Goal: Communication & Community: Share content

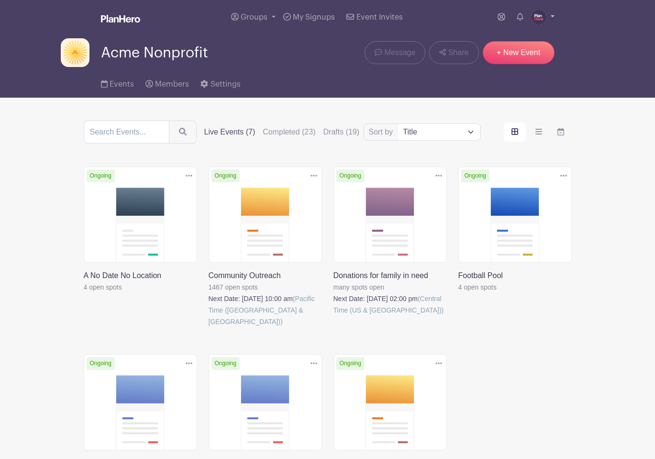
click at [542, 18] on img at bounding box center [538, 17] width 15 height 15
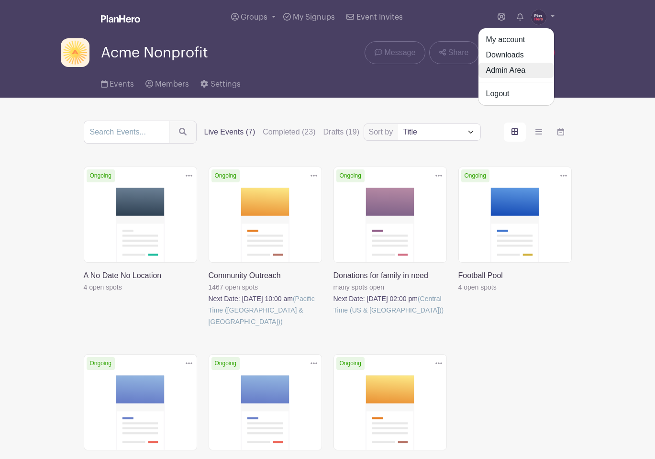
click at [521, 69] on link "Admin Area" at bounding box center [517, 70] width 76 height 15
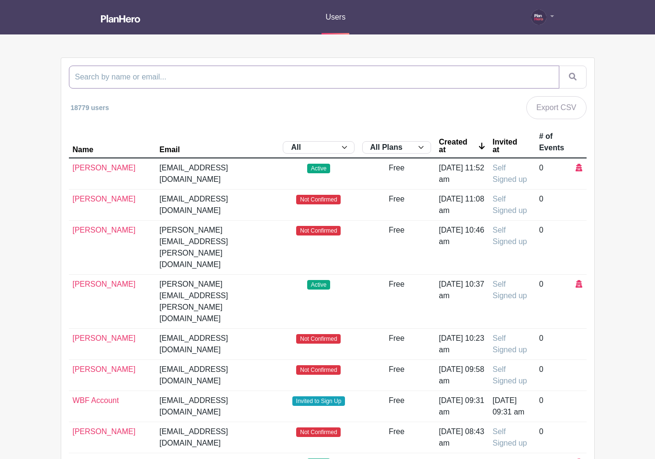
click at [175, 79] on input "search" at bounding box center [314, 77] width 491 height 23
type input "roving"
click at [559, 66] on button "submit" at bounding box center [573, 77] width 28 height 23
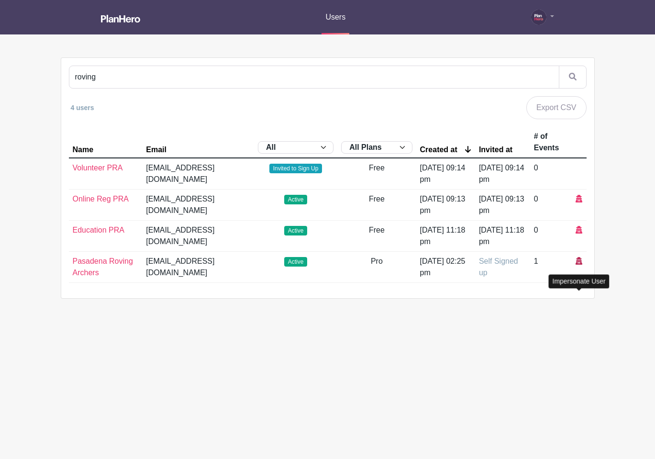
click at [578, 265] on icon at bounding box center [579, 261] width 7 height 8
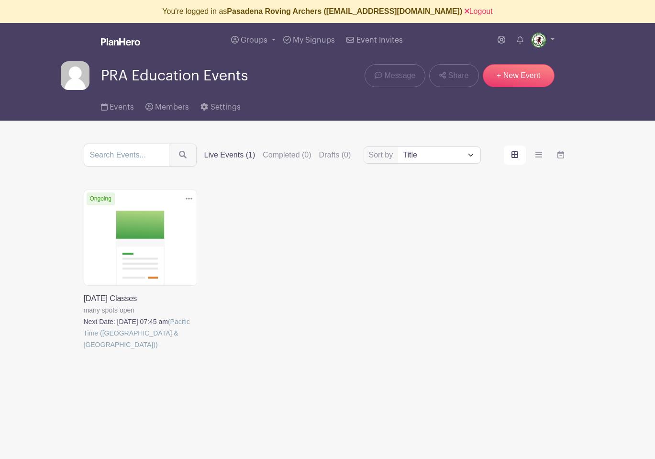
click at [84, 350] on link at bounding box center [84, 350] width 0 height 0
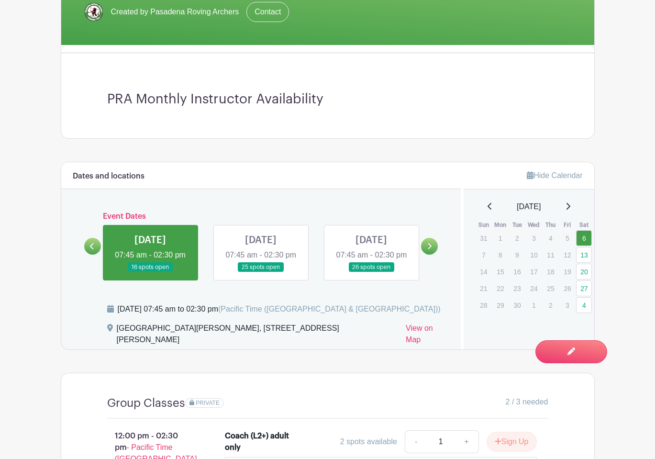
scroll to position [262, 0]
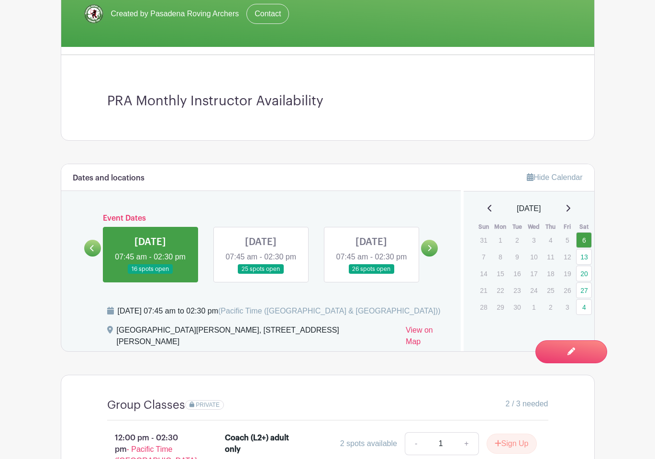
click at [261, 274] on link at bounding box center [261, 274] width 0 height 0
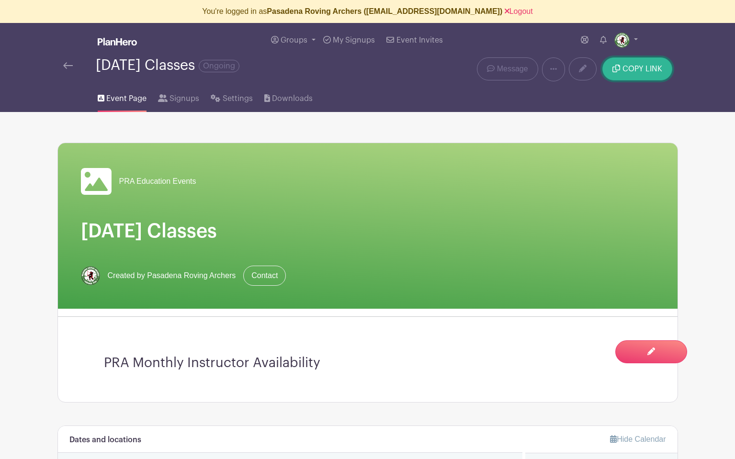
click at [630, 72] on span "COPY LINK" at bounding box center [642, 69] width 40 height 8
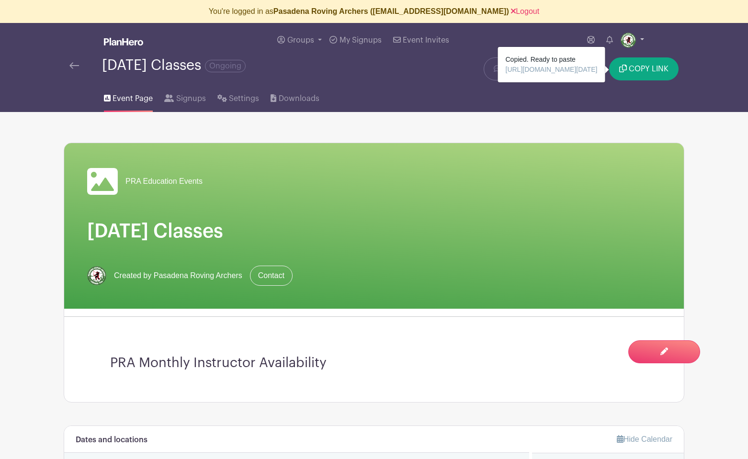
click at [628, 40] on img at bounding box center [627, 40] width 15 height 15
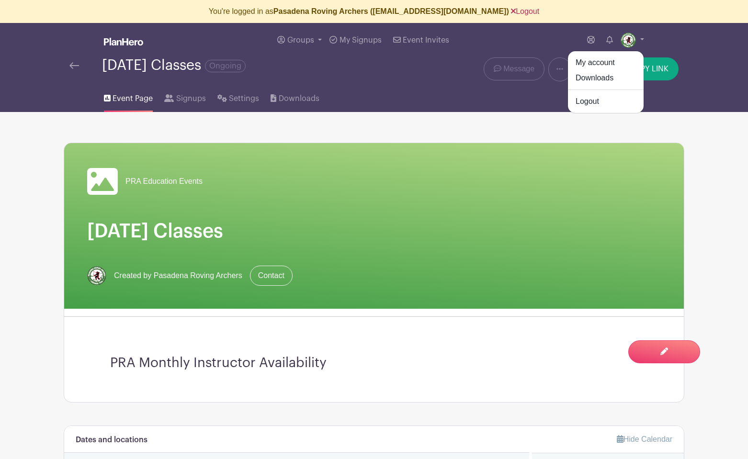
click at [511, 9] on link "Logout" at bounding box center [525, 11] width 28 height 8
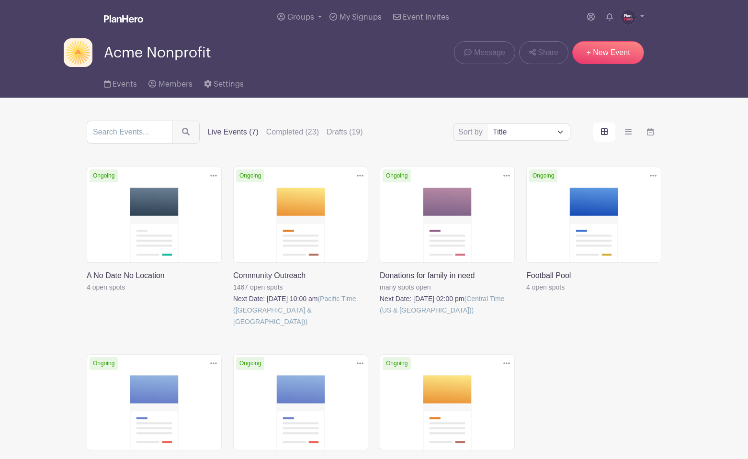
click at [632, 18] on img at bounding box center [627, 17] width 15 height 15
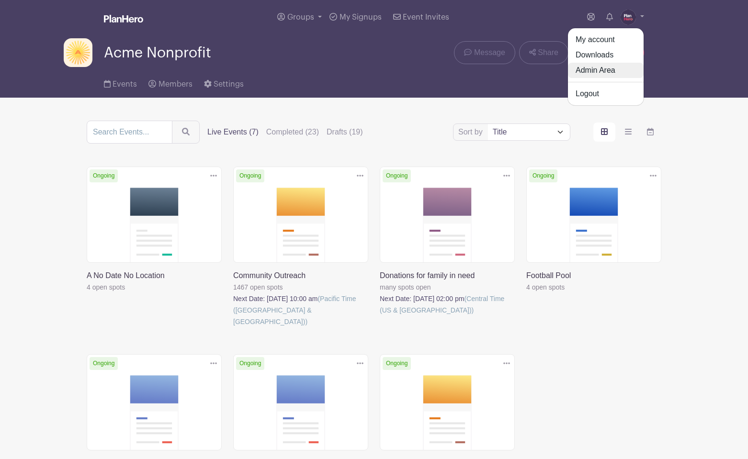
click at [605, 69] on link "Admin Area" at bounding box center [606, 70] width 76 height 15
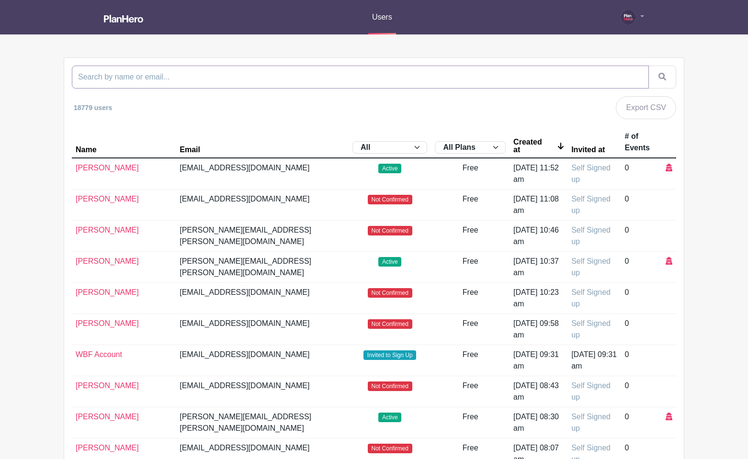
click at [593, 80] on input "search" at bounding box center [360, 77] width 577 height 23
type input "malad"
click at [648, 66] on button "submit" at bounding box center [662, 77] width 28 height 23
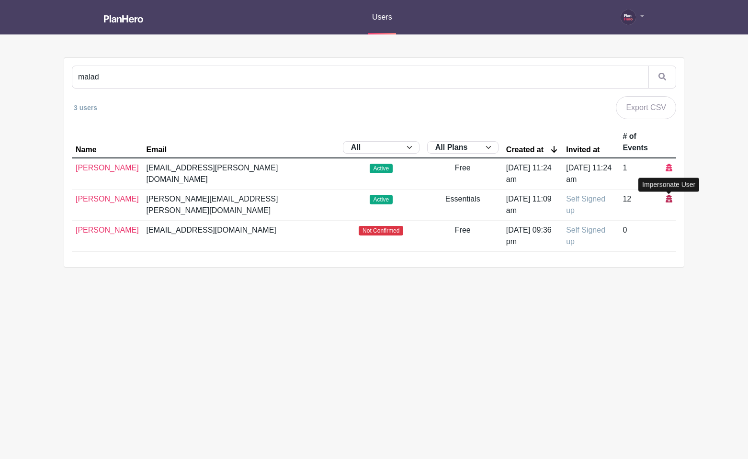
click at [655, 197] on icon at bounding box center [668, 199] width 7 height 8
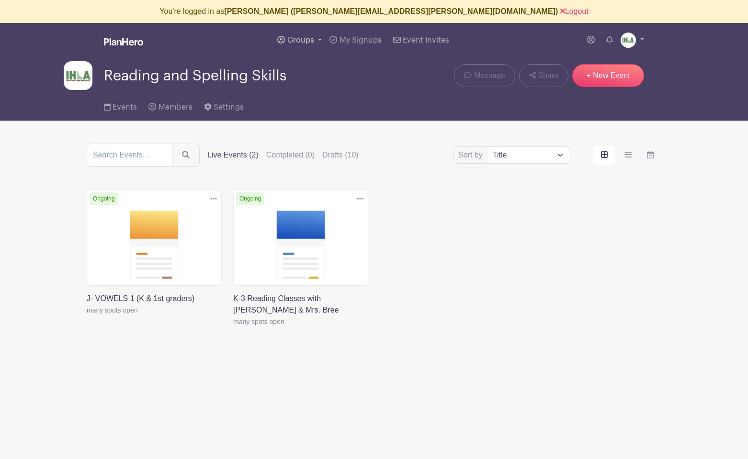
click at [294, 39] on span "Groups" at bounding box center [300, 40] width 27 height 8
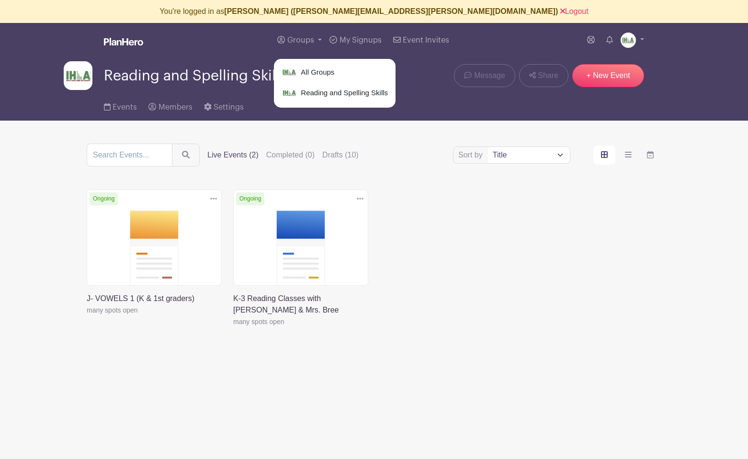
click at [286, 118] on div "Events Members Settings" at bounding box center [374, 105] width 632 height 31
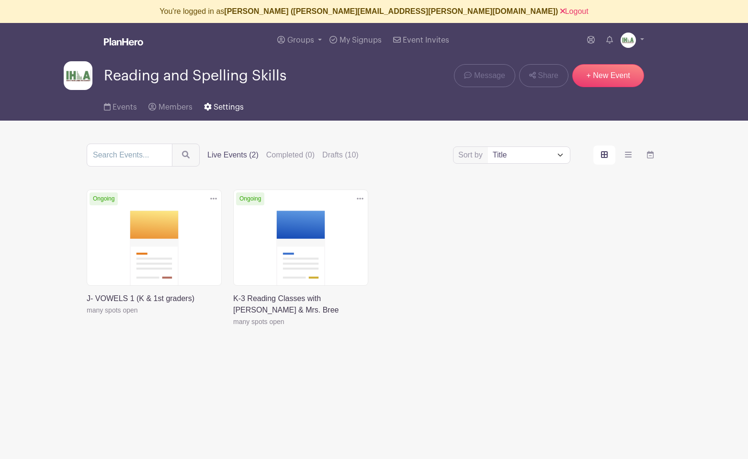
click at [222, 108] on span "Settings" at bounding box center [228, 107] width 30 height 8
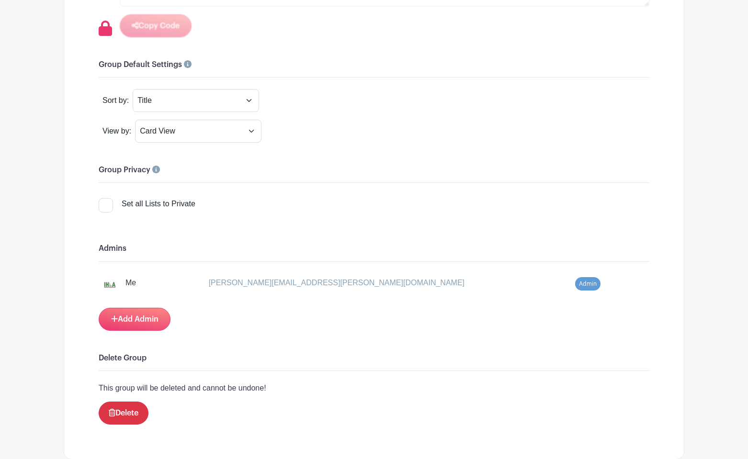
scroll to position [697, 0]
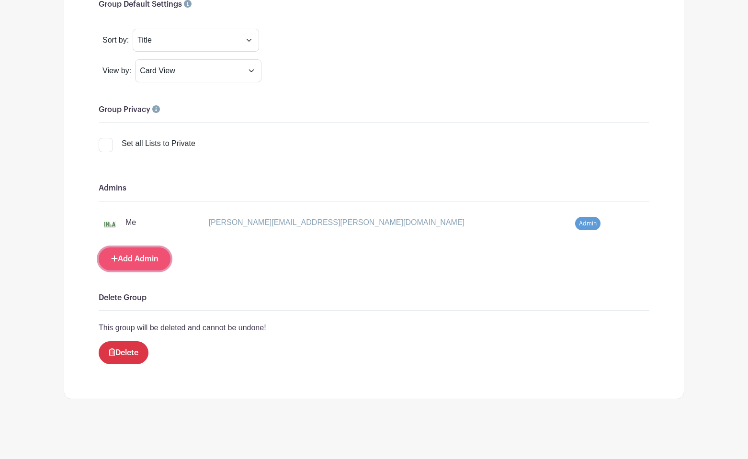
click at [135, 257] on link "Add Admin" at bounding box center [135, 258] width 72 height 23
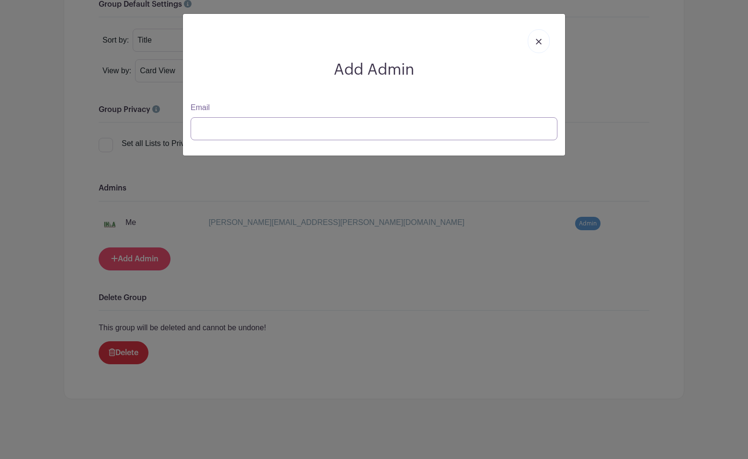
type input "[PERSON_NAME][EMAIL_ADDRESS][DOMAIN_NAME]"
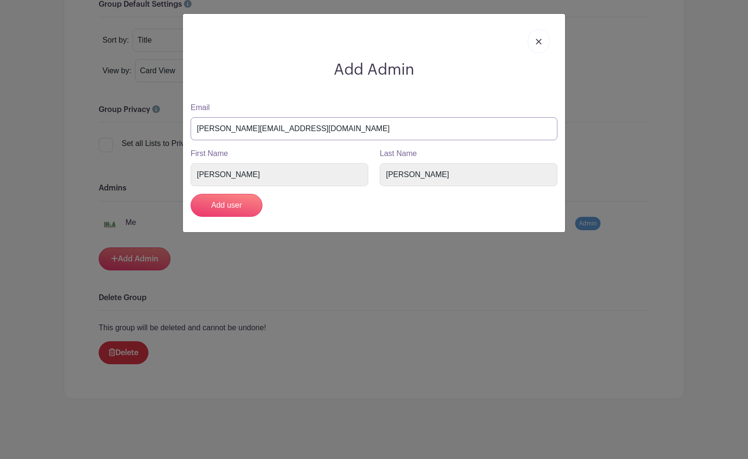
drag, startPoint x: 278, startPoint y: 130, endPoint x: 149, endPoint y: 113, distance: 129.8
click at [149, 113] on div "Add Admin Email [PERSON_NAME][EMAIL_ADDRESS][DOMAIN_NAME] First Name [PERSON_NA…" at bounding box center [374, 229] width 748 height 459
type input "bree.[PERSON_NAME]@malad."
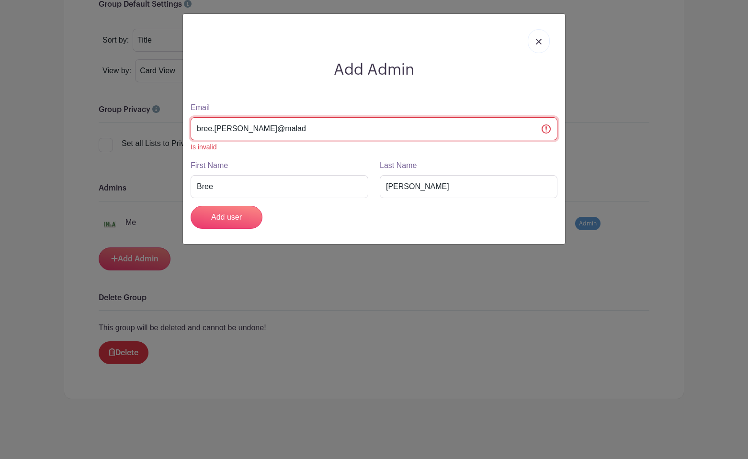
click at [269, 132] on input "bree.[PERSON_NAME]@malad" at bounding box center [373, 128] width 367 height 23
type input "[EMAIL_ADDRESS][PERSON_NAME][DOMAIN_NAME]"
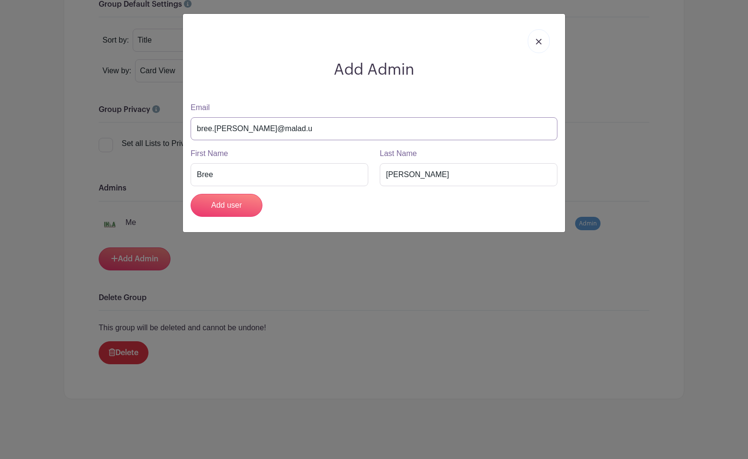
click at [280, 133] on input "bree.[PERSON_NAME]@malad.u" at bounding box center [373, 128] width 367 height 23
type input "[EMAIL_ADDRESS][PERSON_NAME][DOMAIN_NAME]"
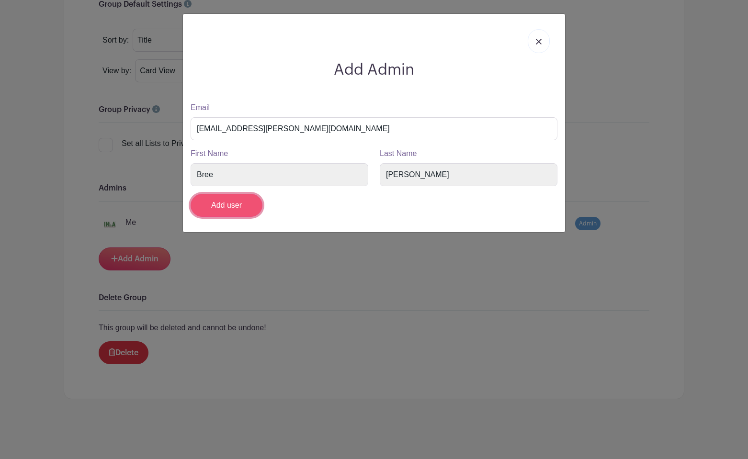
click at [223, 206] on input "Add user" at bounding box center [226, 205] width 72 height 23
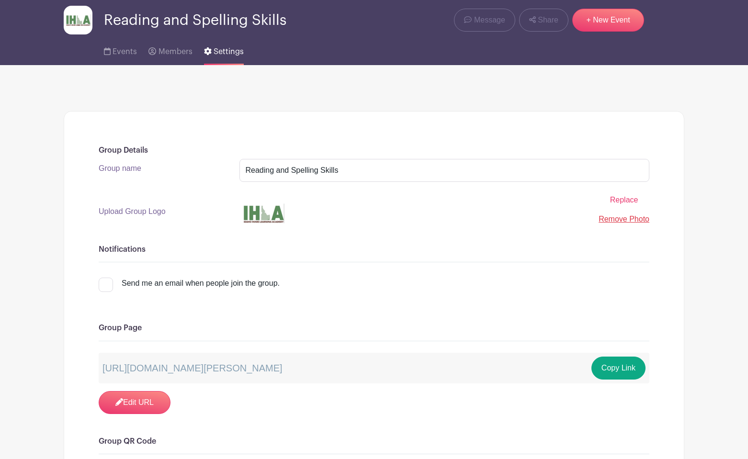
scroll to position [0, 0]
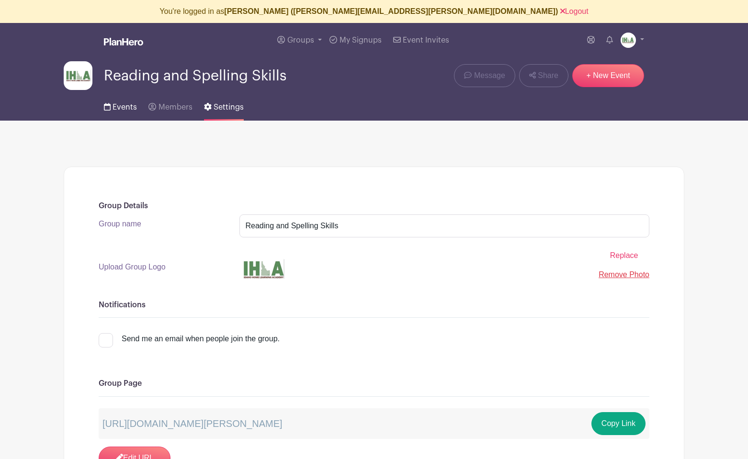
click at [124, 104] on span "Events" at bounding box center [124, 107] width 24 height 8
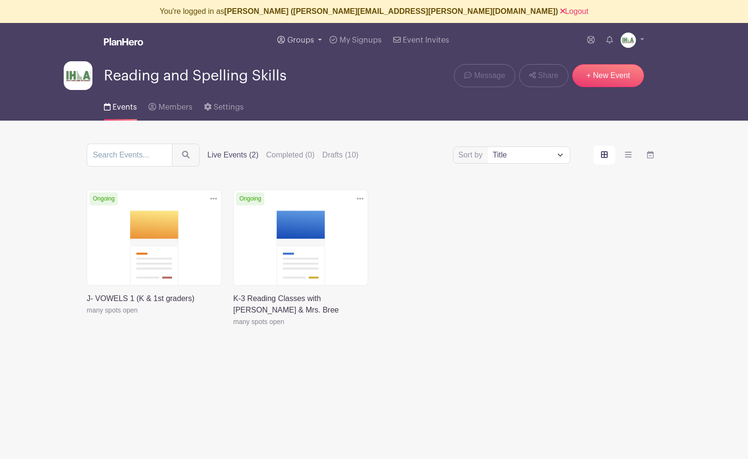
click at [297, 41] on span "Groups" at bounding box center [300, 40] width 27 height 8
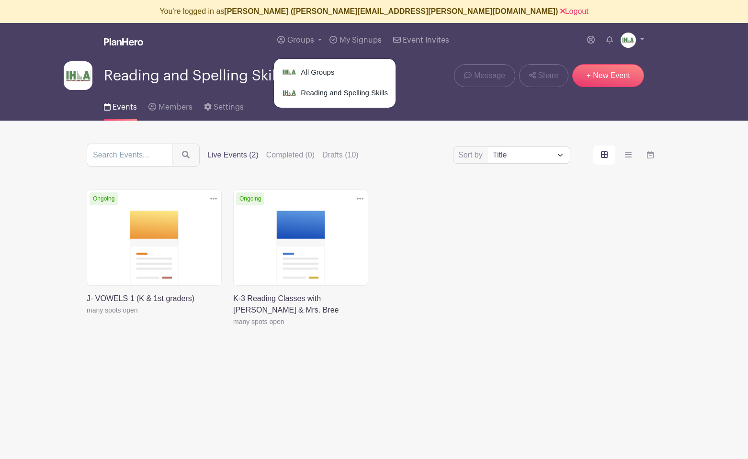
click at [425, 138] on main "You're logged in as [PERSON_NAME] ([PERSON_NAME][EMAIL_ADDRESS][PERSON_NAME][DO…" at bounding box center [374, 207] width 748 height 414
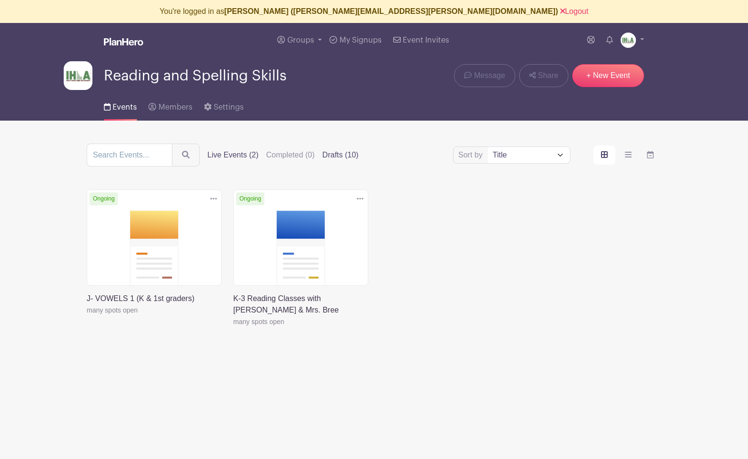
click at [322, 156] on label "Drafts (10)" at bounding box center [340, 154] width 36 height 11
click at [0, 0] on input "Drafts (10)" at bounding box center [0, 0] width 0 height 0
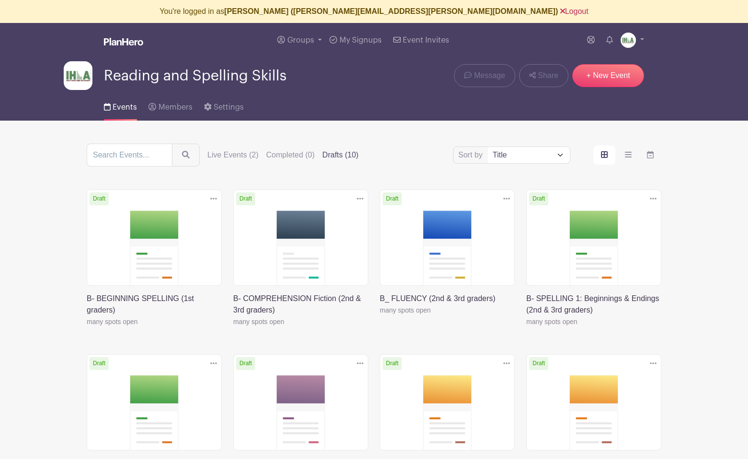
click at [560, 11] on link "Logout" at bounding box center [574, 11] width 28 height 8
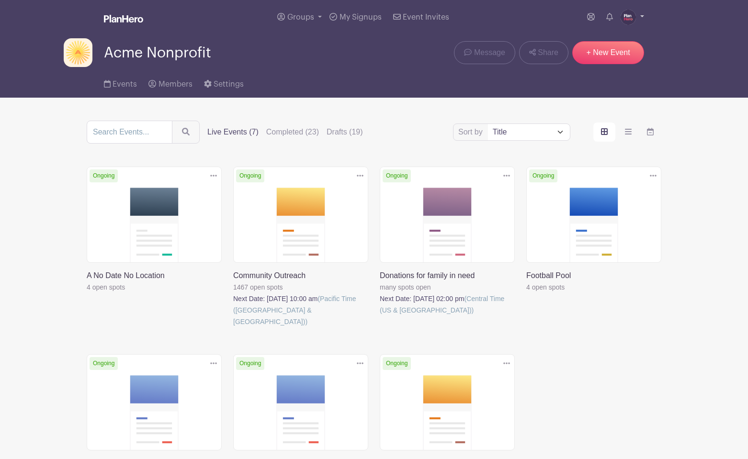
click at [626, 20] on img at bounding box center [627, 17] width 15 height 15
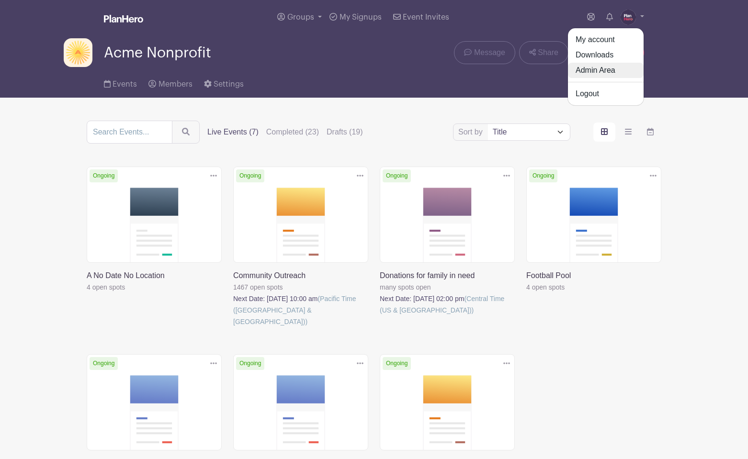
click at [591, 72] on link "Admin Area" at bounding box center [606, 70] width 76 height 15
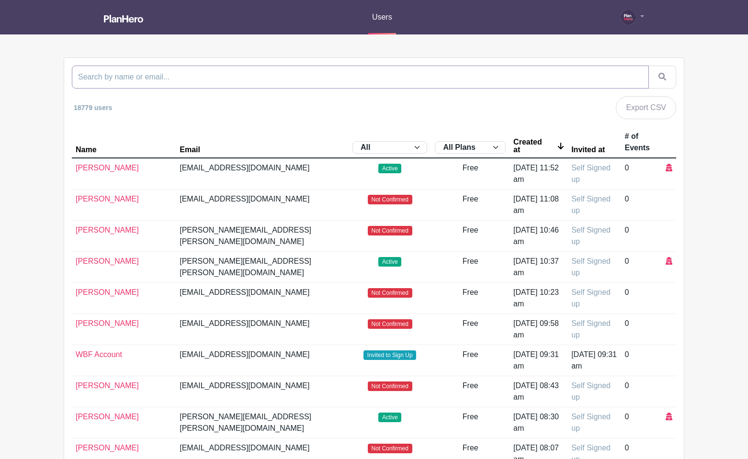
click at [330, 76] on input "search" at bounding box center [360, 77] width 577 height 23
type input "bree.[PERSON_NAME]"
click at [648, 66] on button "submit" at bounding box center [662, 77] width 28 height 23
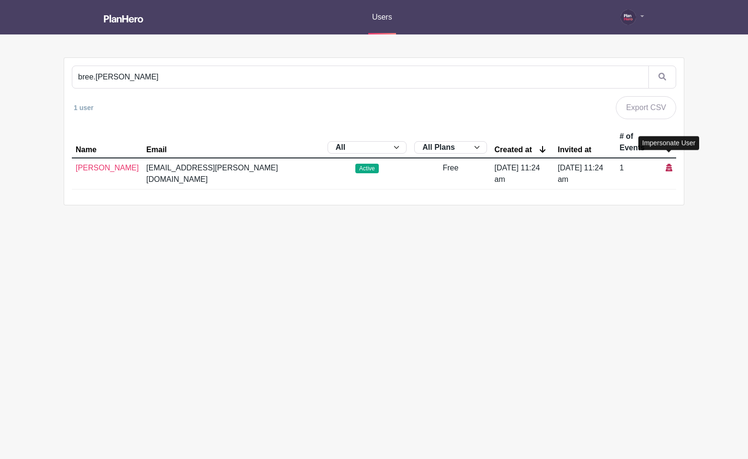
click at [655, 164] on icon at bounding box center [668, 168] width 7 height 8
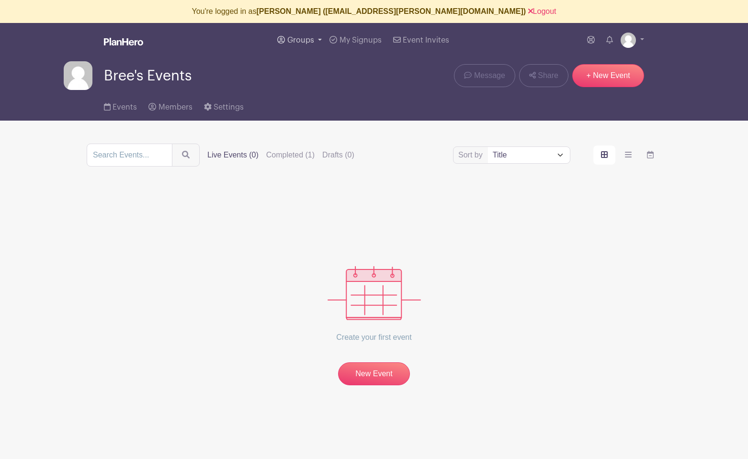
click at [302, 37] on span "Groups" at bounding box center [300, 40] width 27 height 8
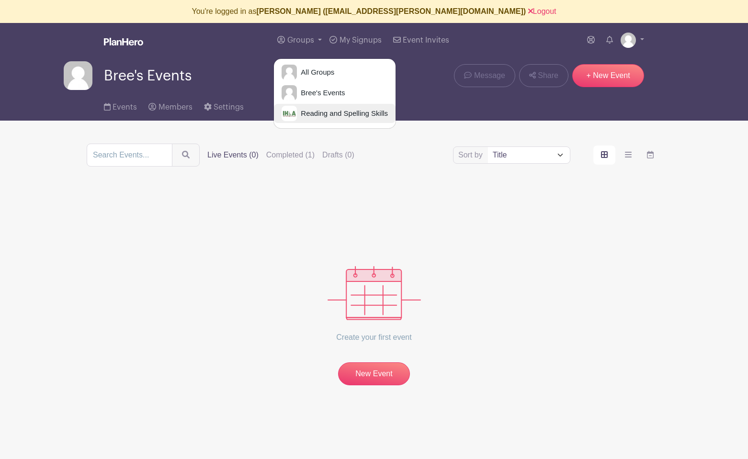
click at [317, 113] on span "Reading and Spelling Skills" at bounding box center [342, 113] width 91 height 11
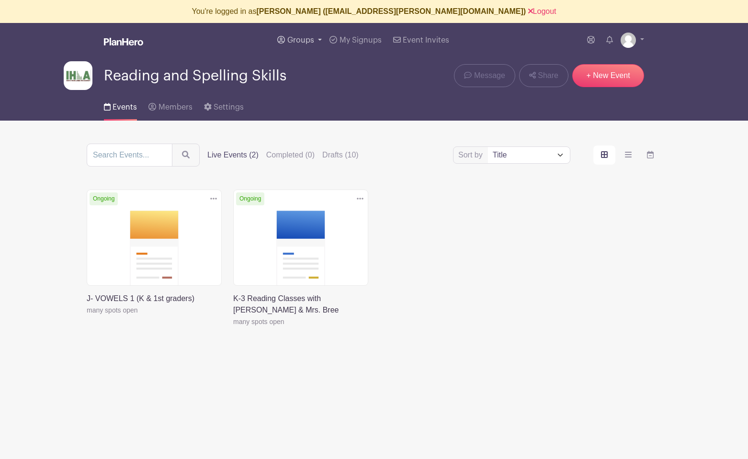
click at [301, 39] on span "Groups" at bounding box center [300, 40] width 27 height 8
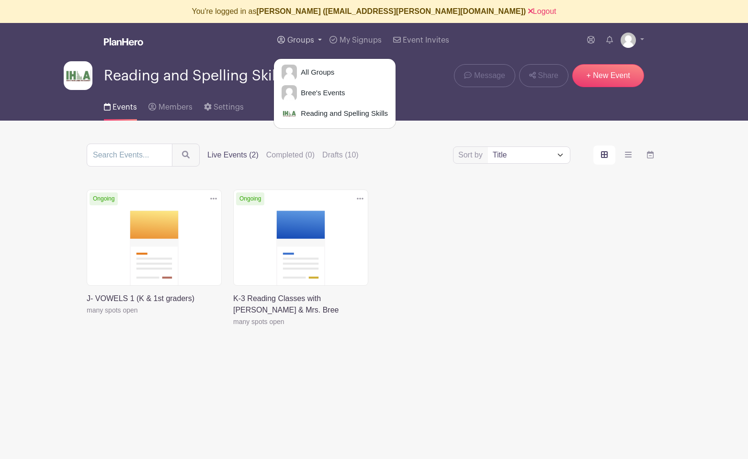
click at [303, 40] on span "Groups" at bounding box center [300, 40] width 27 height 8
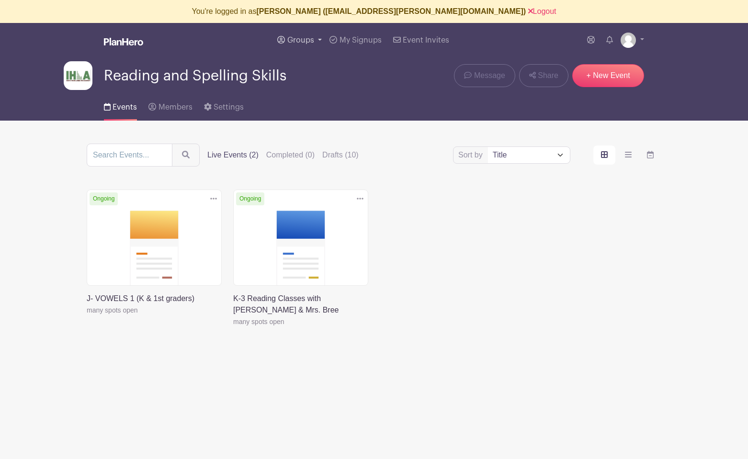
click at [303, 40] on span "Groups" at bounding box center [300, 40] width 27 height 8
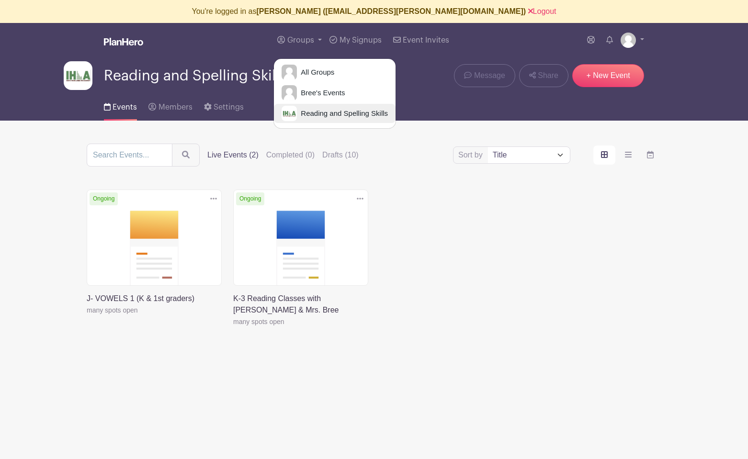
click at [322, 113] on span "Reading and Spelling Skills" at bounding box center [342, 113] width 91 height 11
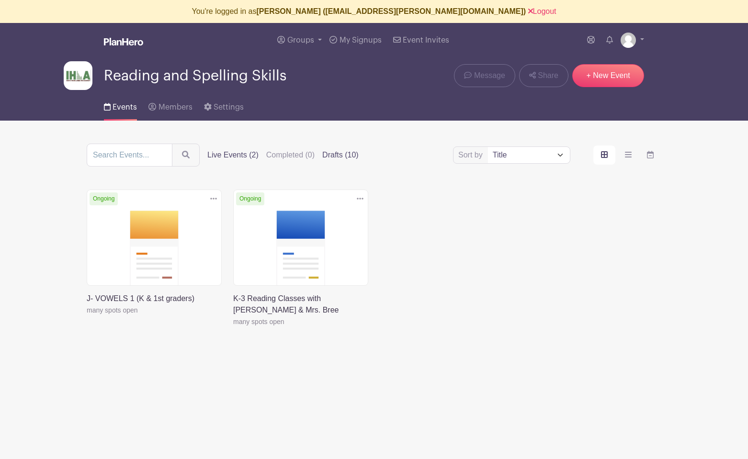
click at [322, 157] on label "Drafts (10)" at bounding box center [340, 154] width 36 height 11
click at [0, 0] on input "Drafts (10)" at bounding box center [0, 0] width 0 height 0
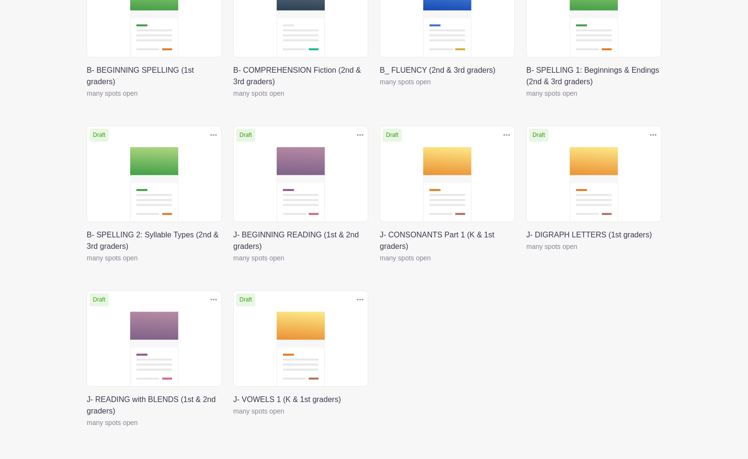
scroll to position [97, 0]
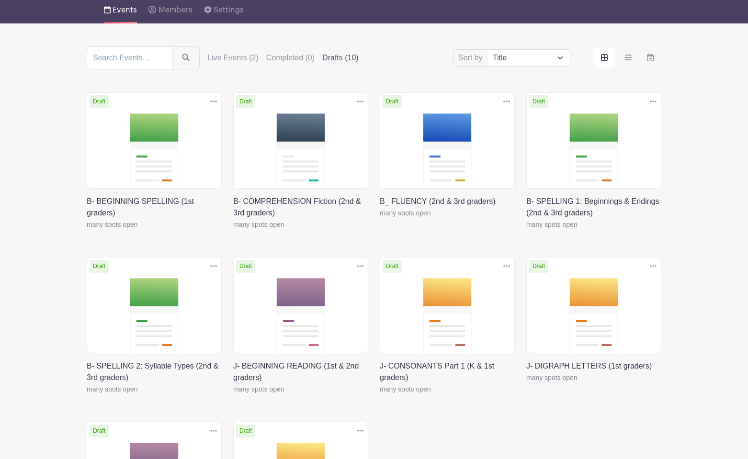
click at [87, 230] on link at bounding box center [87, 230] width 0 height 0
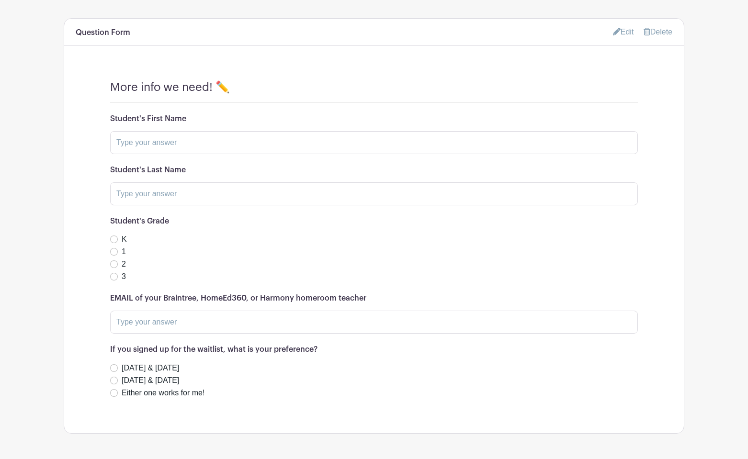
scroll to position [854, 0]
click at [624, 33] on link "Edit" at bounding box center [623, 33] width 21 height 16
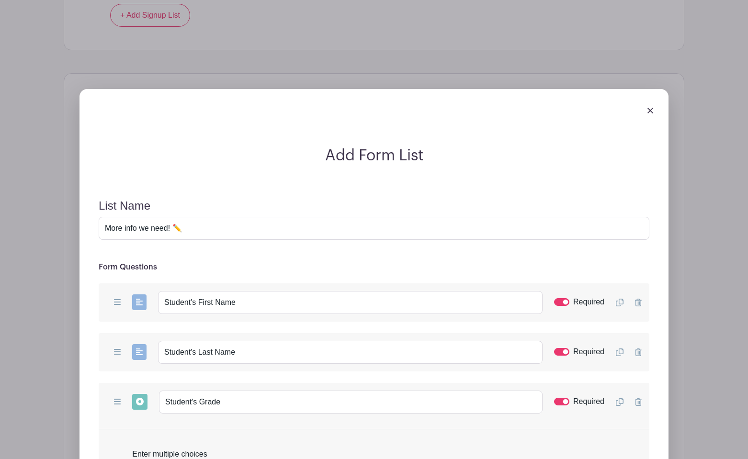
scroll to position [798, 0]
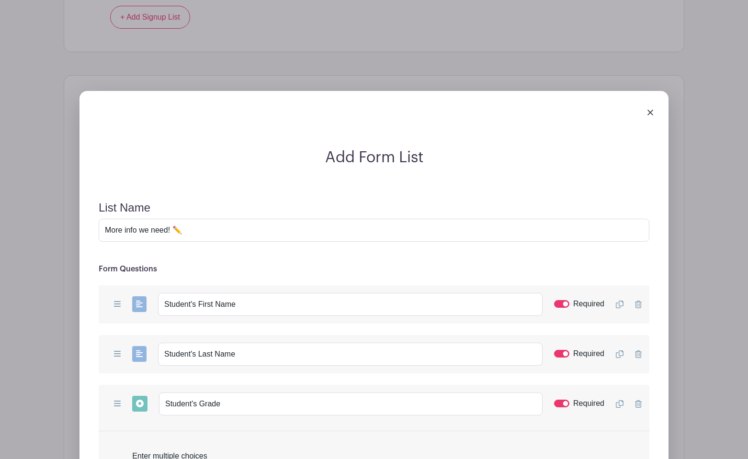
click at [650, 112] on img at bounding box center [650, 113] width 6 height 6
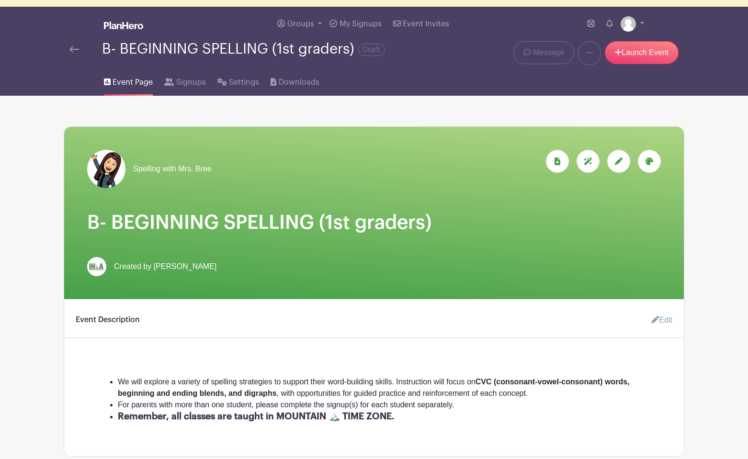
scroll to position [0, 0]
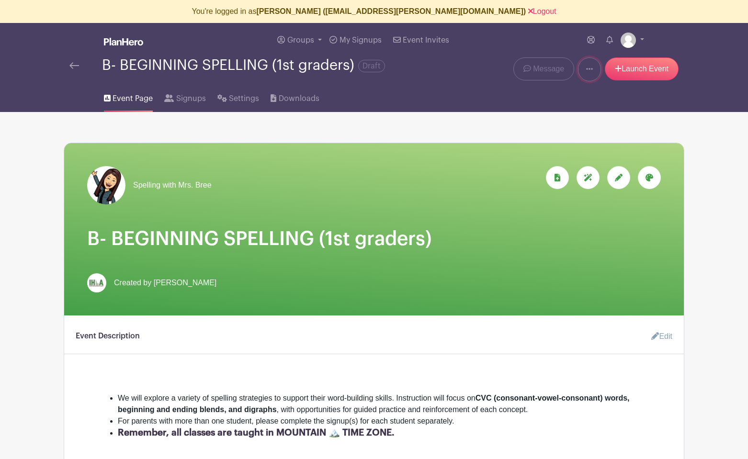
click at [589, 69] on icon at bounding box center [589, 69] width 7 height 2
click at [547, 97] on div "Event Page Signups Settings Downloads" at bounding box center [374, 96] width 632 height 31
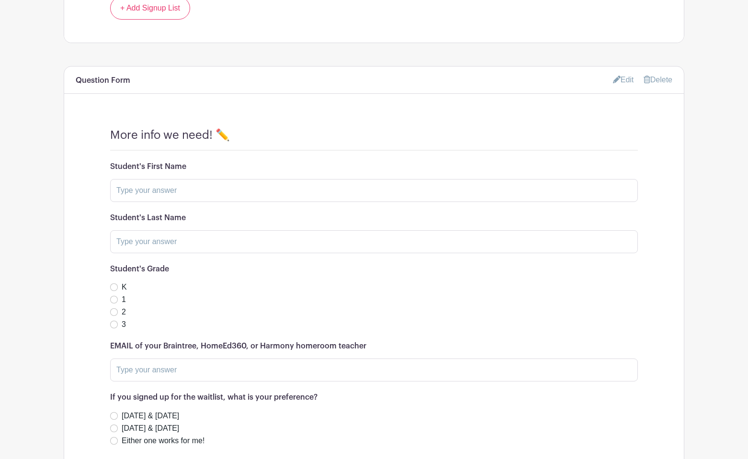
scroll to position [813, 0]
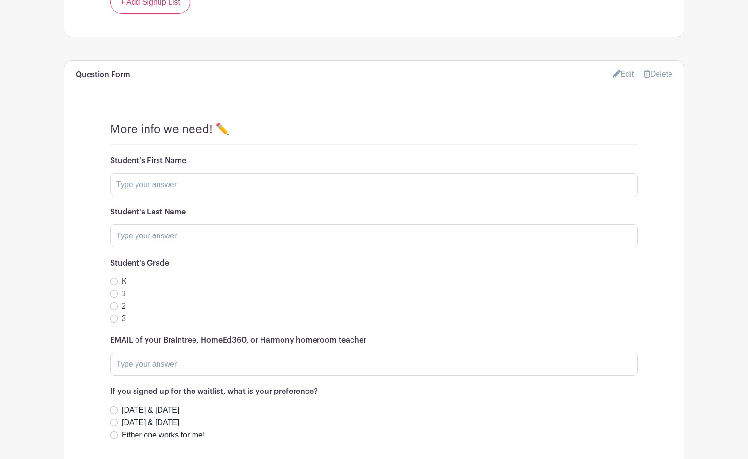
click at [623, 75] on link "Edit" at bounding box center [623, 74] width 21 height 16
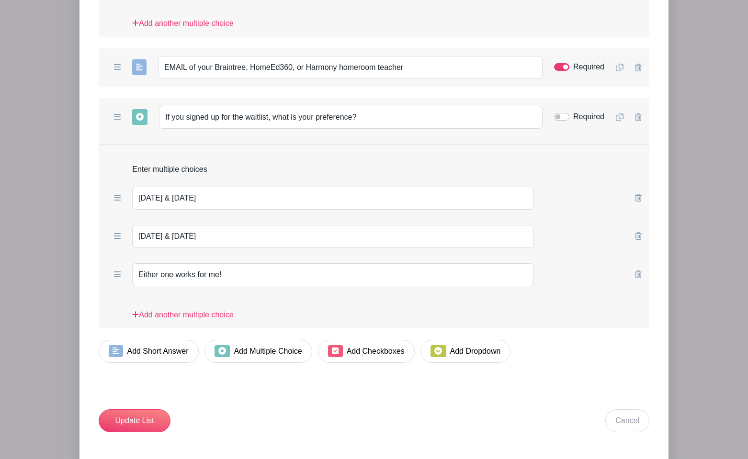
scroll to position [1506, 0]
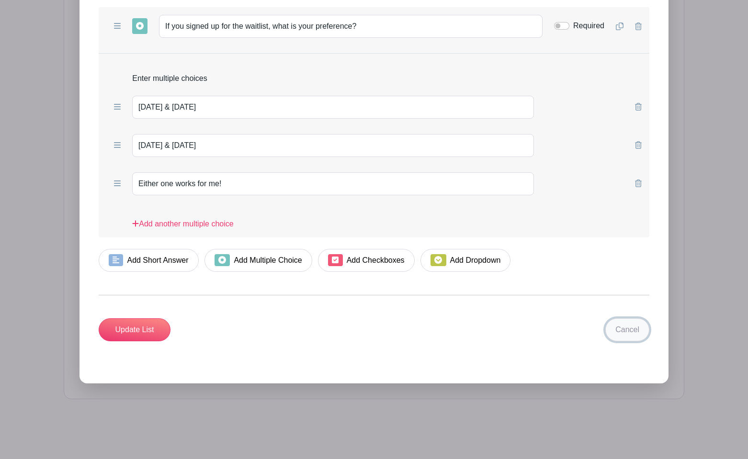
click at [629, 329] on link "Cancel" at bounding box center [627, 329] width 44 height 23
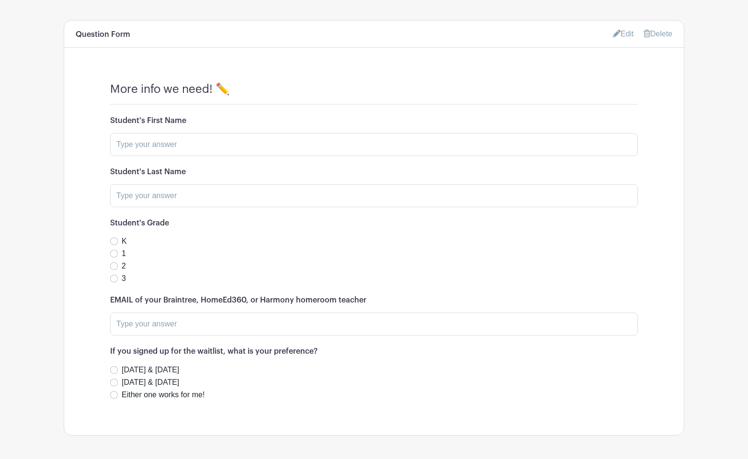
scroll to position [844, 0]
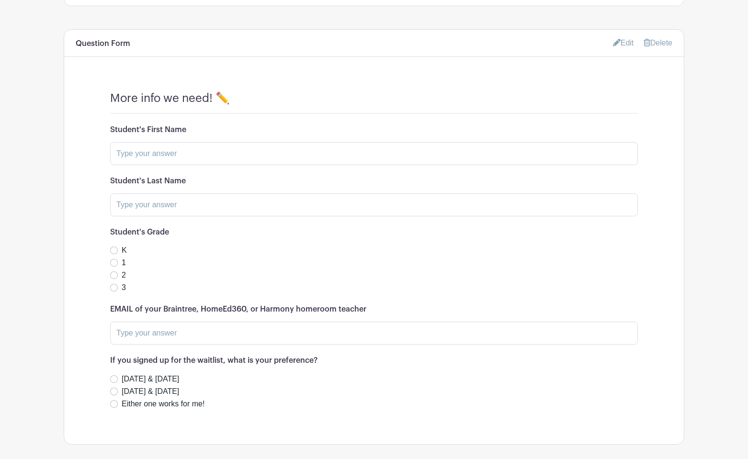
click at [623, 44] on link "Edit" at bounding box center [623, 43] width 21 height 16
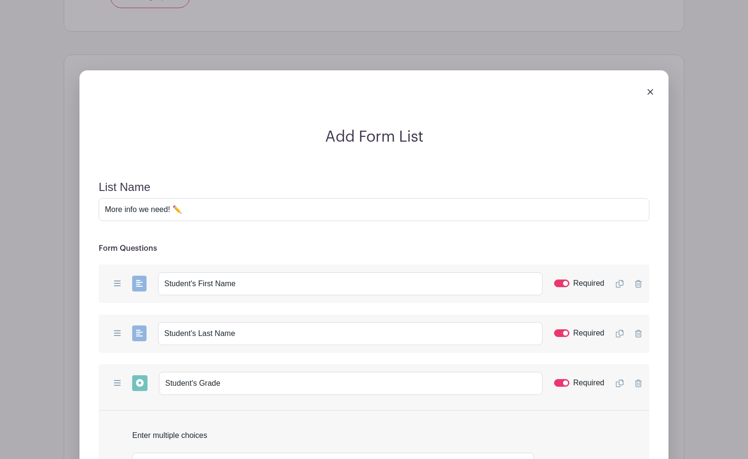
scroll to position [688, 0]
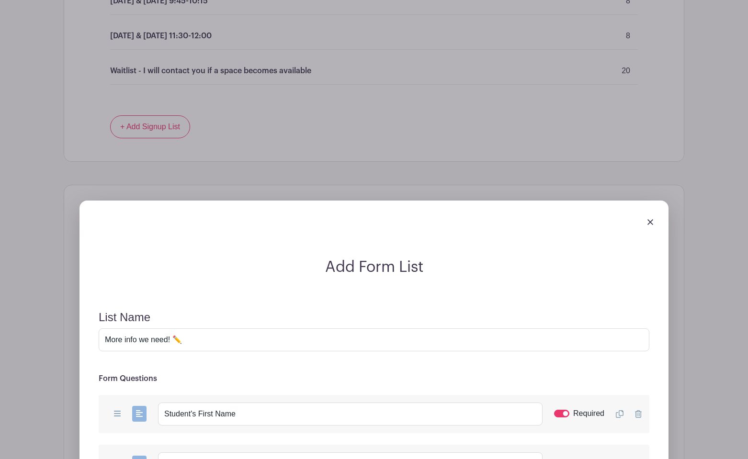
click at [649, 222] on img at bounding box center [650, 222] width 6 height 6
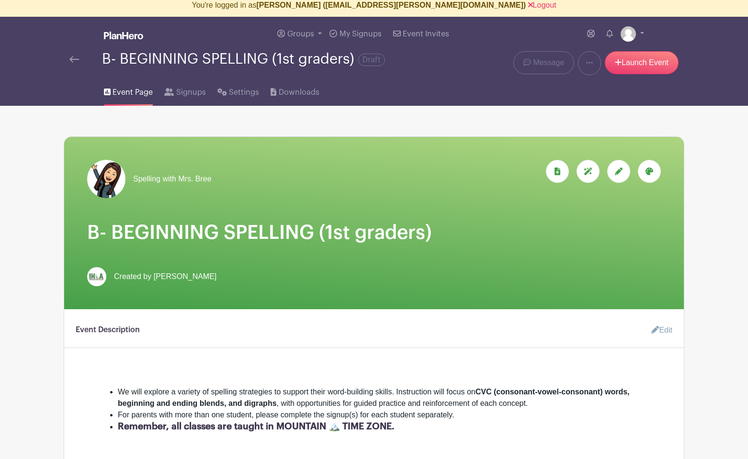
scroll to position [0, 0]
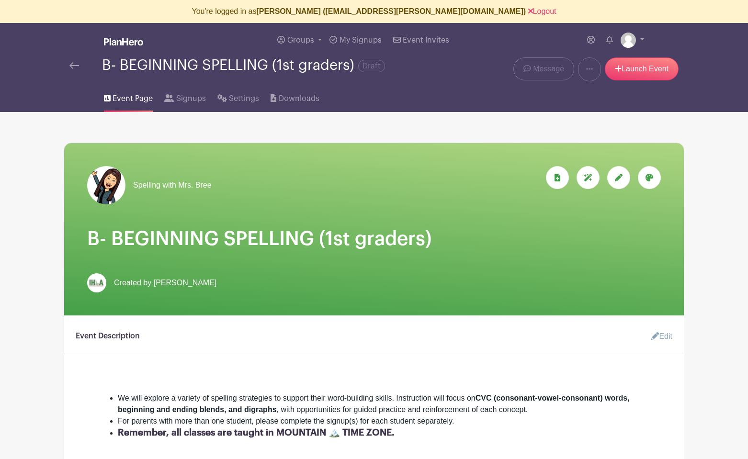
click at [74, 65] on img at bounding box center [74, 65] width 10 height 7
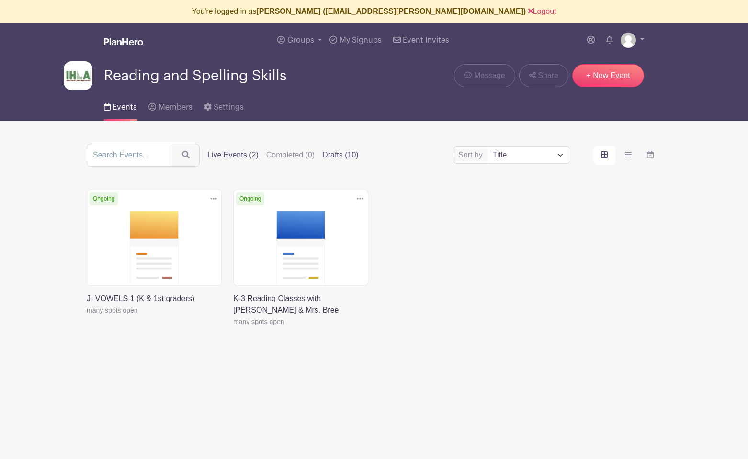
click at [325, 156] on label "Drafts (10)" at bounding box center [340, 154] width 36 height 11
click at [0, 0] on input "Drafts (10)" at bounding box center [0, 0] width 0 height 0
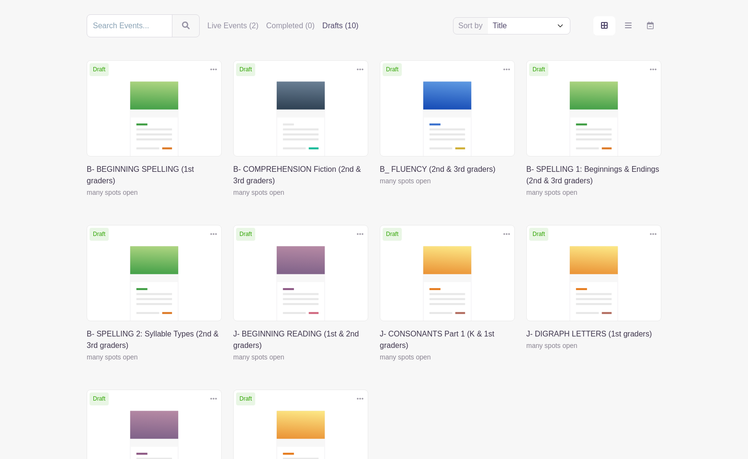
scroll to position [163, 0]
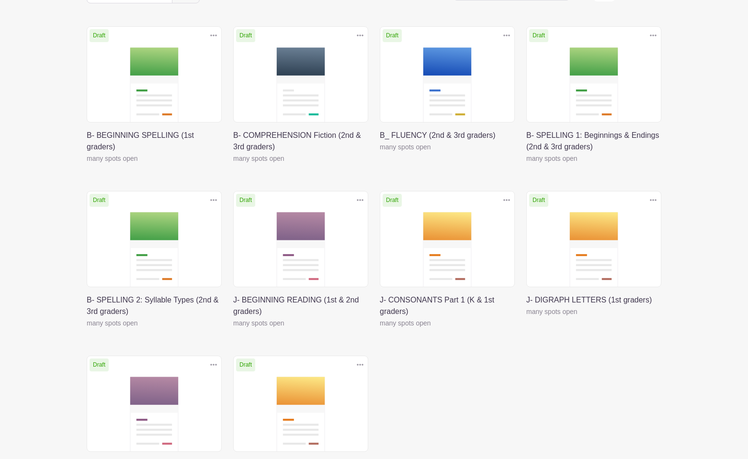
click at [87, 164] on link at bounding box center [87, 164] width 0 height 0
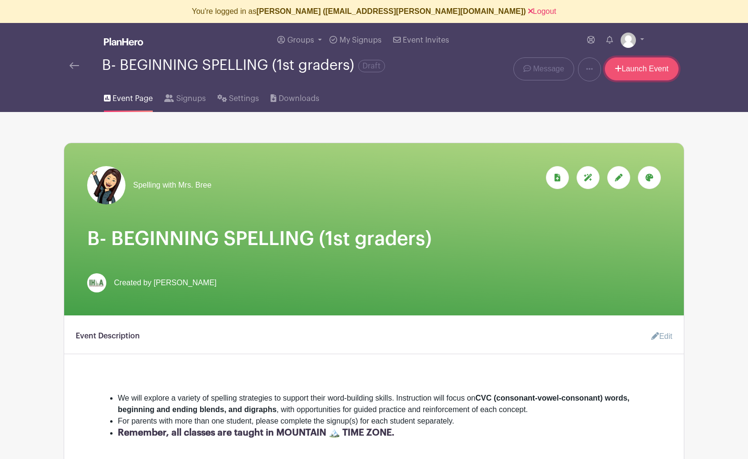
click at [649, 70] on link "Launch Event" at bounding box center [641, 68] width 74 height 23
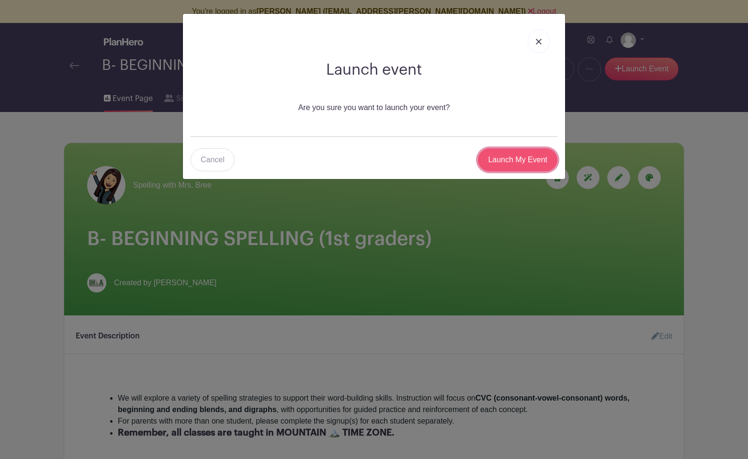
click at [506, 158] on input "Launch My Event" at bounding box center [517, 159] width 79 height 23
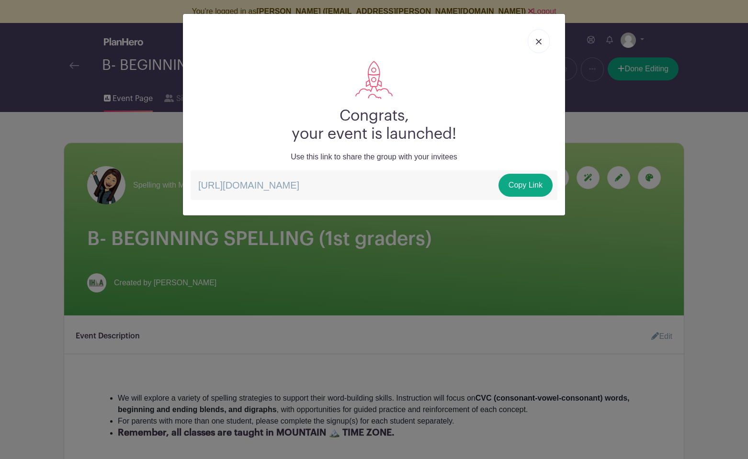
click at [538, 39] on img at bounding box center [539, 42] width 6 height 6
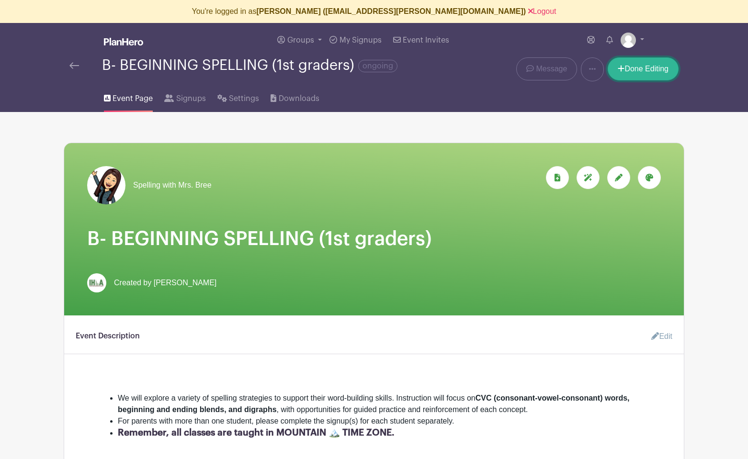
click at [630, 70] on link "Done Editing" at bounding box center [642, 68] width 71 height 23
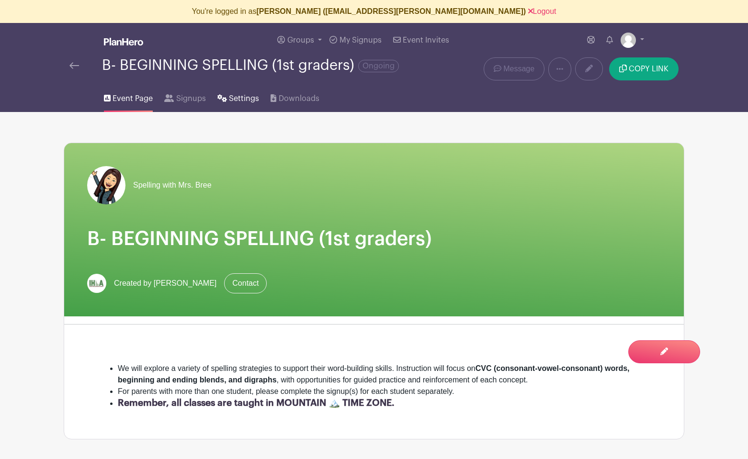
click at [234, 100] on span "Settings" at bounding box center [244, 98] width 30 height 11
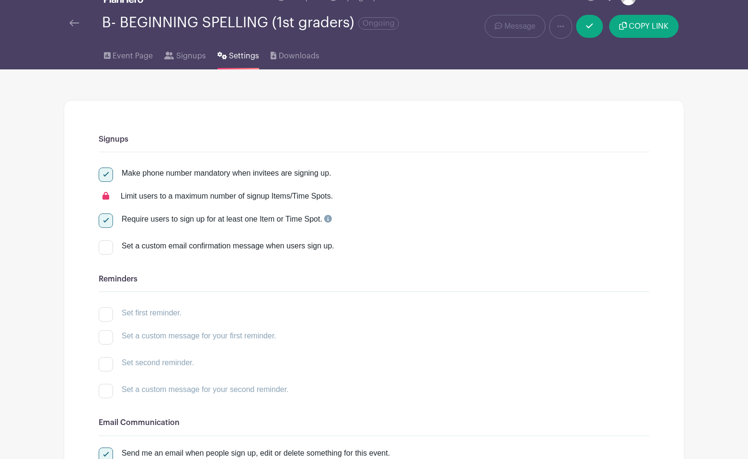
scroll to position [24, 0]
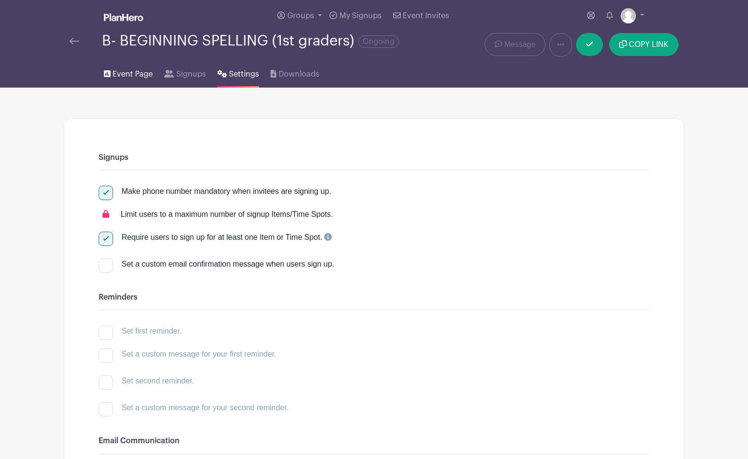
click at [122, 75] on span "Event Page" at bounding box center [132, 73] width 40 height 11
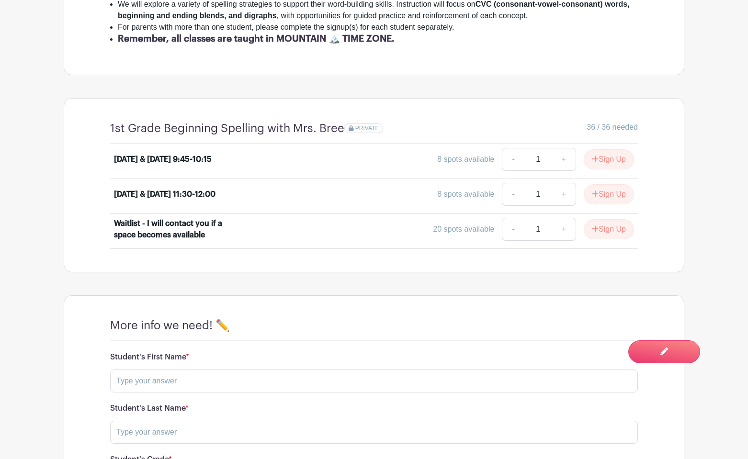
scroll to position [390, 0]
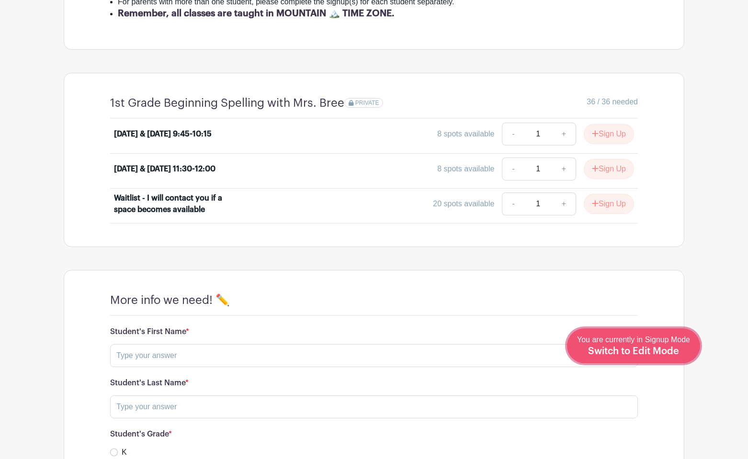
click at [650, 352] on span "Switch to Edit Mode" at bounding box center [633, 352] width 91 height 10
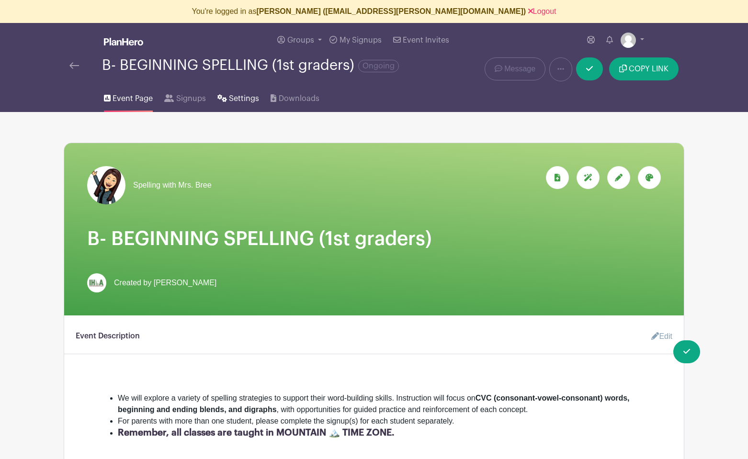
click at [235, 97] on span "Settings" at bounding box center [244, 98] width 30 height 11
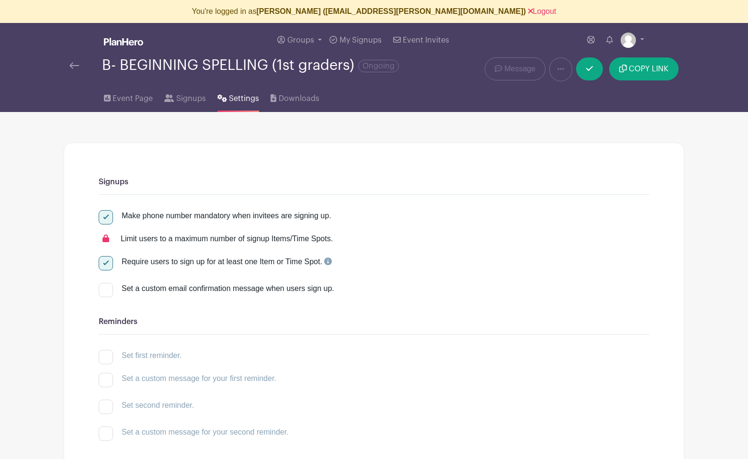
click at [76, 65] on img at bounding box center [74, 65] width 10 height 7
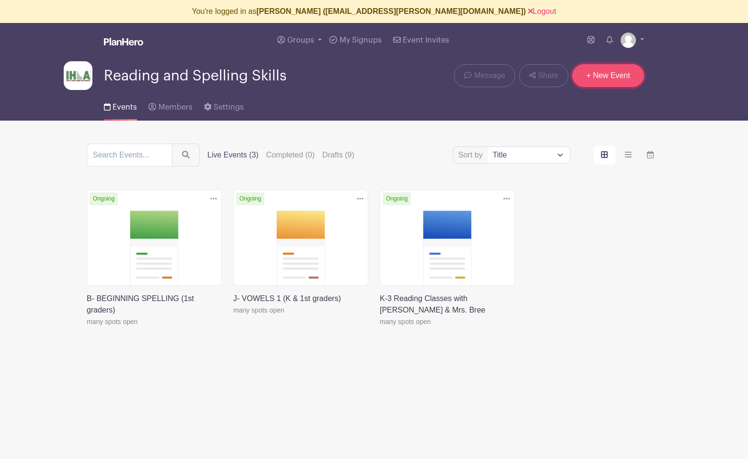
click at [607, 77] on link "+ New Event" at bounding box center [608, 75] width 72 height 23
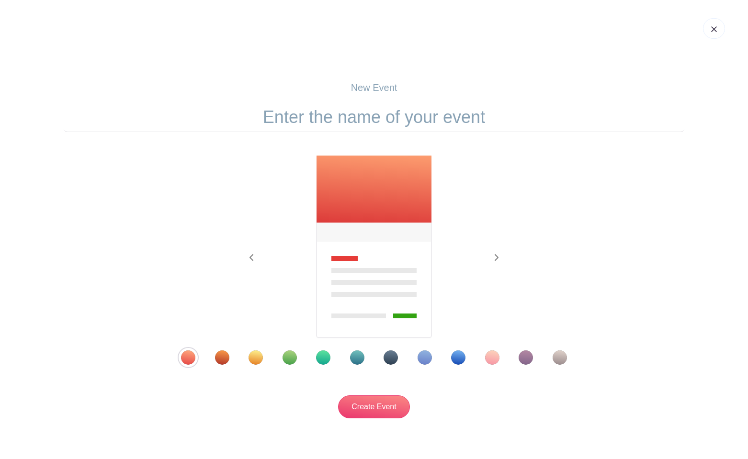
click at [444, 112] on input "text" at bounding box center [374, 117] width 620 height 30
type input "Test"
click at [354, 356] on div "Template 6" at bounding box center [357, 357] width 14 height 14
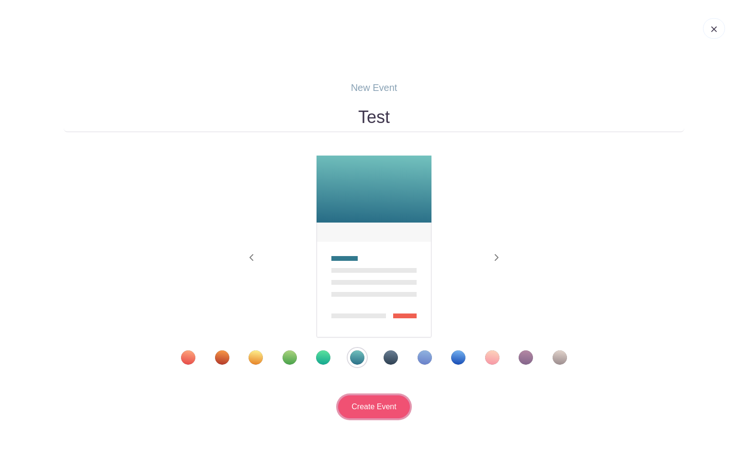
click at [373, 402] on input "Create Event" at bounding box center [374, 406] width 72 height 23
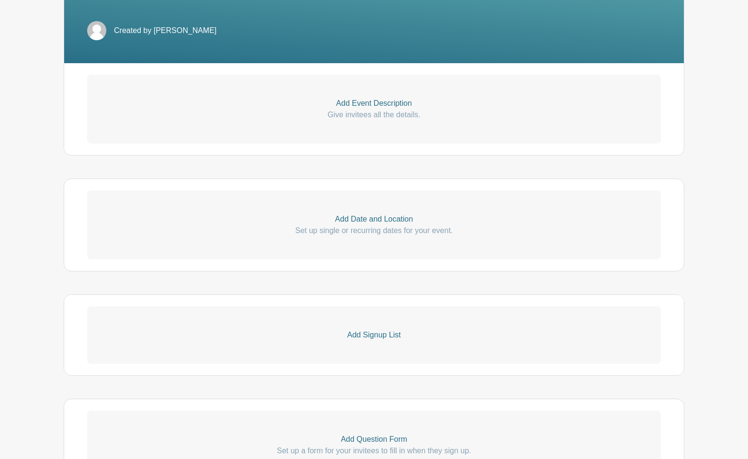
scroll to position [264, 0]
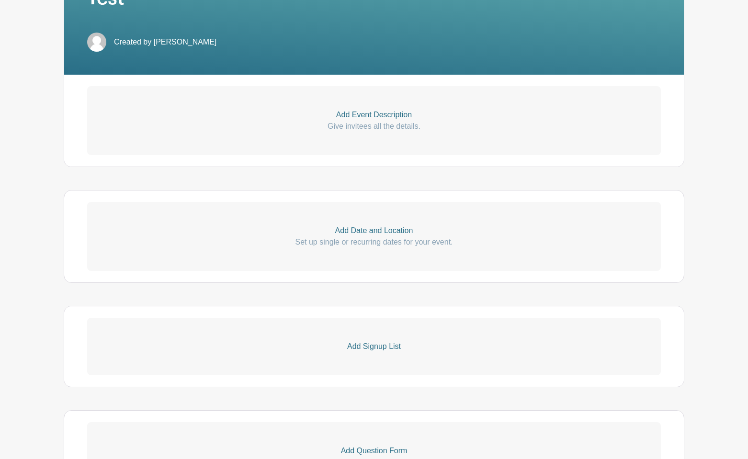
click at [364, 111] on p "Add Event Description" at bounding box center [373, 114] width 573 height 11
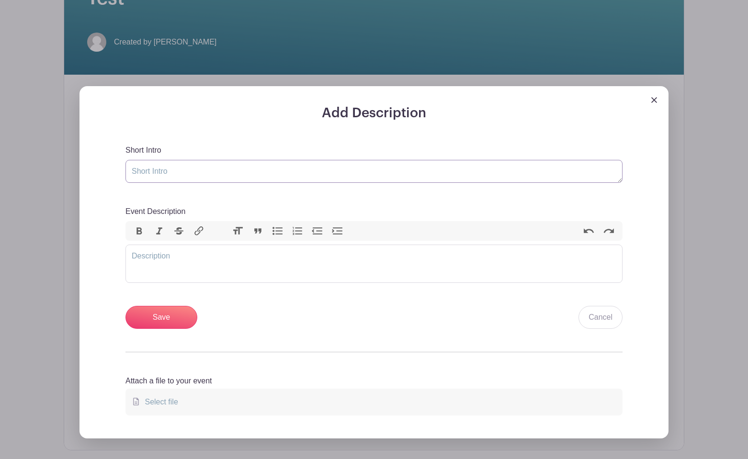
click at [225, 180] on textarea "Short Intro" at bounding box center [373, 171] width 497 height 23
type textarea "adfghfsg"
click at [251, 242] on div "Event Description Bold Italic Strikethrough Link Heading Quote Code Bullets Num…" at bounding box center [373, 245] width 497 height 78
click at [154, 321] on input "Save" at bounding box center [161, 317] width 72 height 23
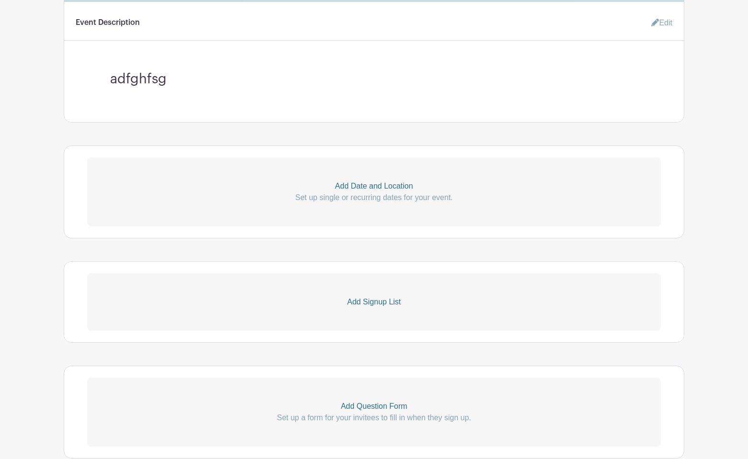
scroll to position [414, 0]
click at [366, 186] on p "Add Date and Location" at bounding box center [373, 185] width 573 height 11
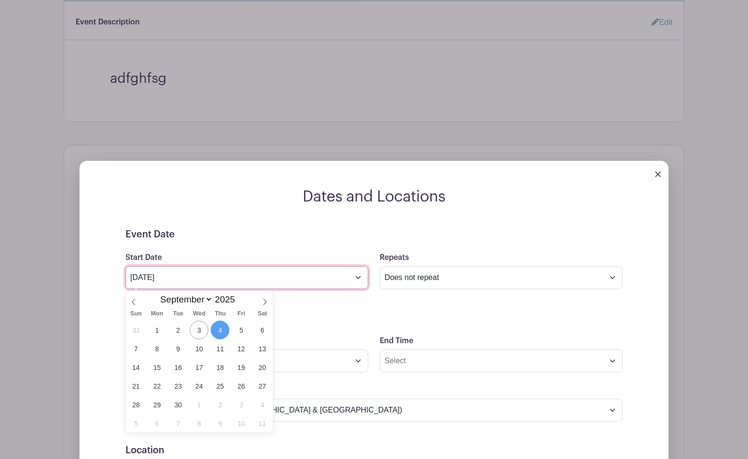
click at [357, 283] on input "Sep 4 2025" at bounding box center [246, 277] width 243 height 23
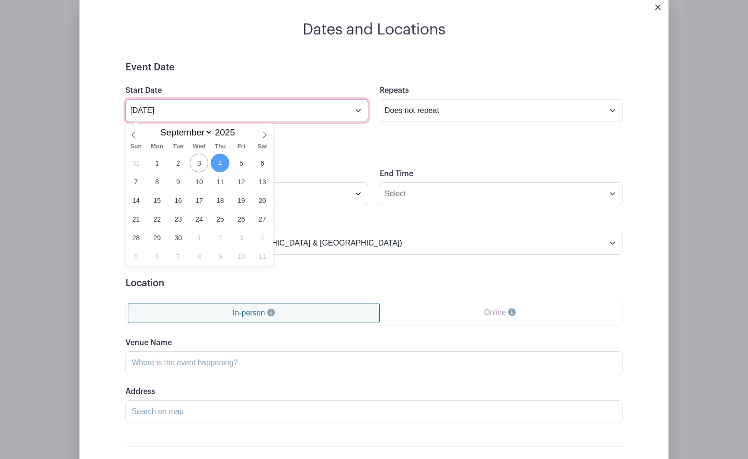
scroll to position [581, 0]
click at [157, 236] on span "29" at bounding box center [156, 237] width 19 height 19
type input "Sep 29 2025"
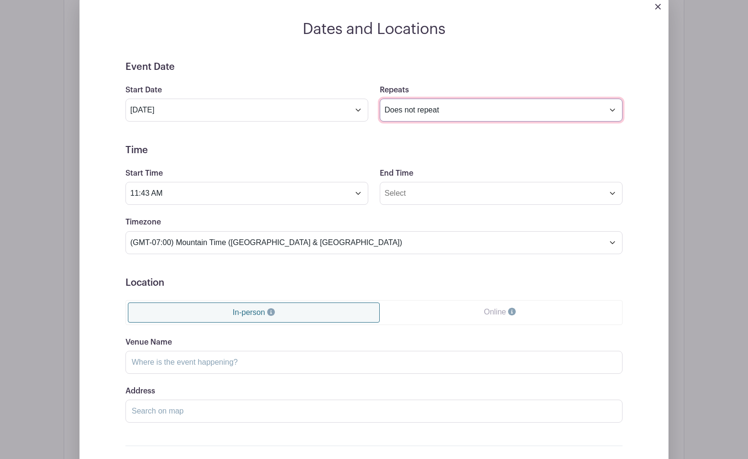
click at [394, 114] on select "Does not repeat Daily Weekly Monthly on day 29 Monthly on the fifth Monday Othe…" at bounding box center [501, 110] width 243 height 23
select select "weekly"
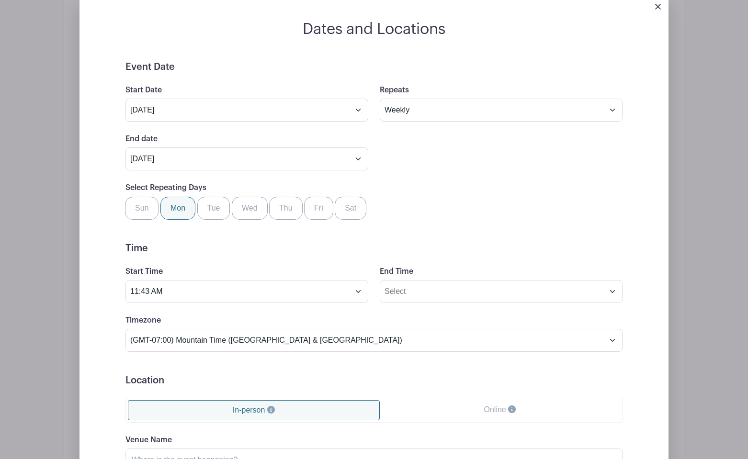
click at [181, 202] on label "Mon" at bounding box center [177, 208] width 35 height 23
click at [167, 202] on input "Mon" at bounding box center [164, 200] width 6 height 6
checkbox input "true"
click at [249, 212] on label "Wed" at bounding box center [250, 208] width 36 height 23
click at [238, 203] on input "Wed" at bounding box center [235, 200] width 6 height 6
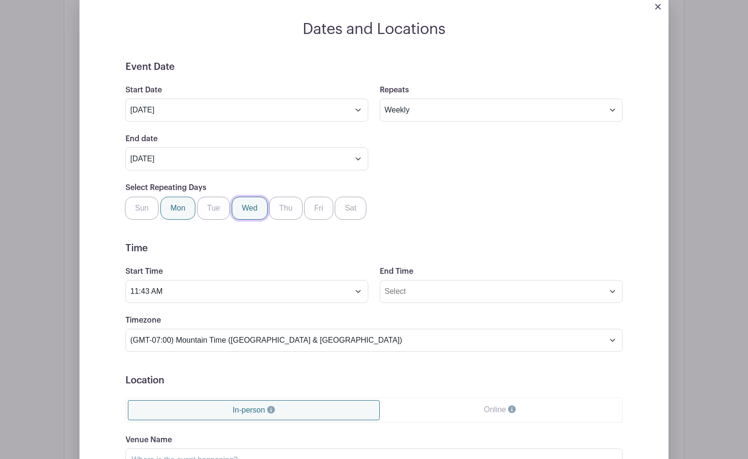
checkbox input "true"
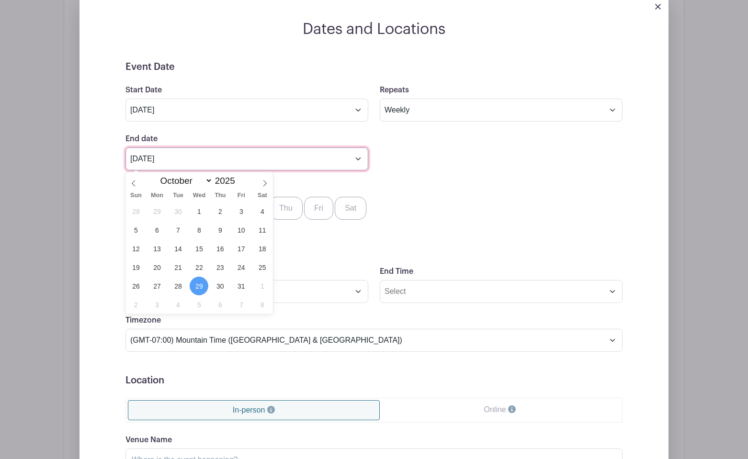
click at [359, 160] on input "Oct 29 2025" at bounding box center [246, 158] width 243 height 23
click at [265, 183] on icon at bounding box center [264, 183] width 7 height 7
click at [133, 185] on icon at bounding box center [133, 183] width 7 height 7
select select "9"
click at [222, 287] on span "30" at bounding box center [220, 286] width 19 height 19
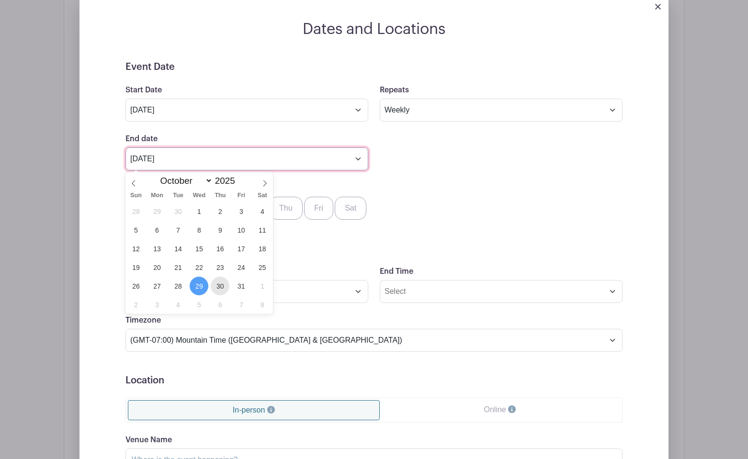
type input "Oct 30 2025"
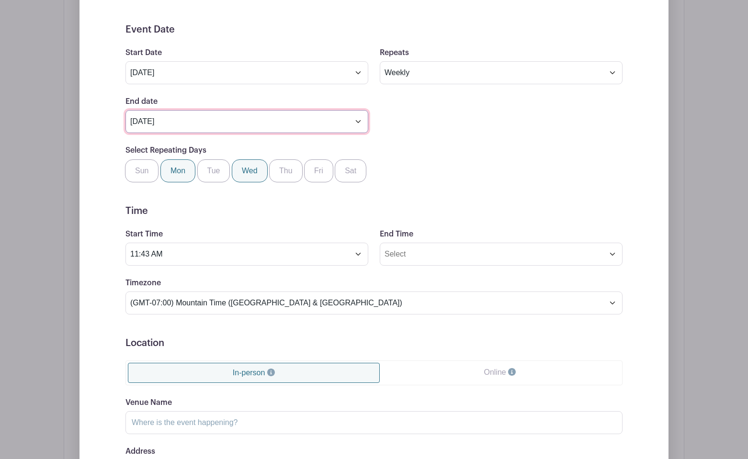
scroll to position [638, 0]
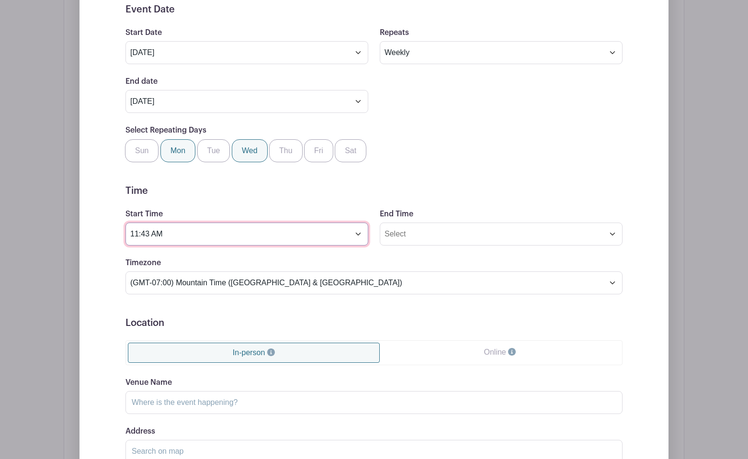
click at [268, 234] on input "11:43 AM" at bounding box center [246, 234] width 243 height 23
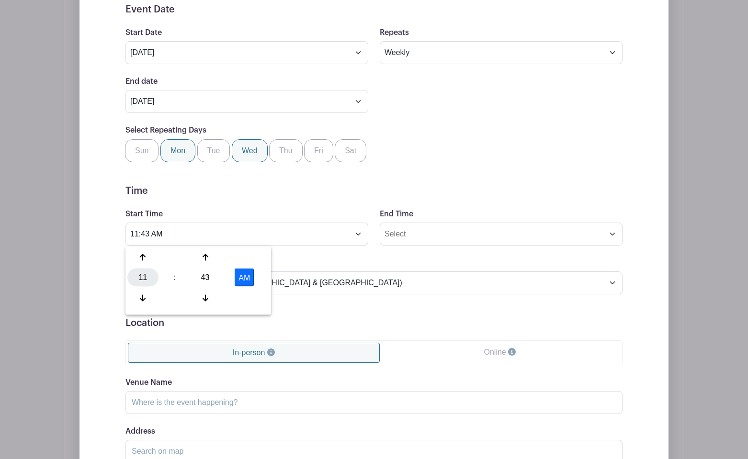
click at [145, 276] on div "11" at bounding box center [142, 277] width 31 height 18
click at [175, 297] on div "09" at bounding box center [179, 298] width 32 height 18
click at [202, 273] on div "43" at bounding box center [205, 277] width 31 height 18
click at [186, 293] on div "45" at bounding box center [179, 298] width 32 height 18
type input "9:45 AM"
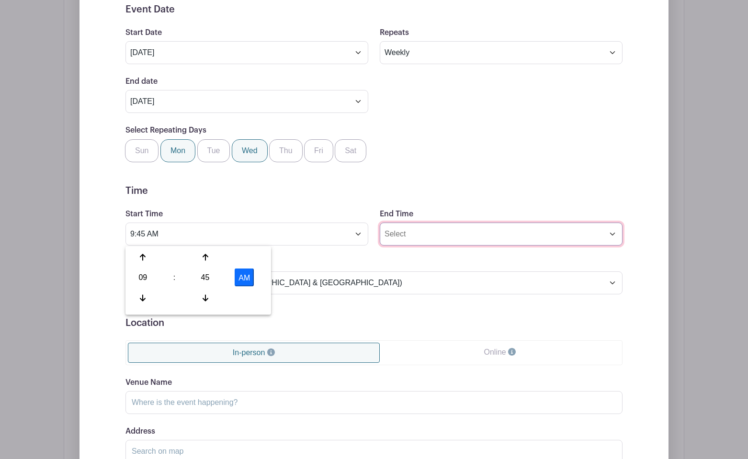
click at [396, 235] on input "End Time" at bounding box center [501, 234] width 243 height 23
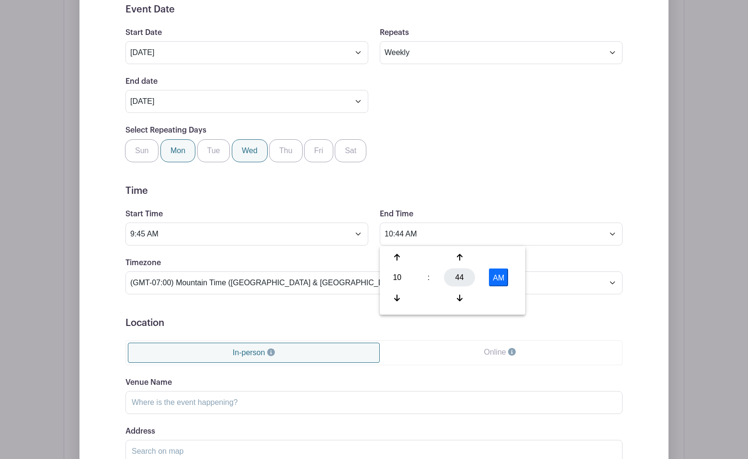
click at [457, 278] on div "44" at bounding box center [459, 277] width 31 height 18
click at [502, 252] on div "15" at bounding box center [504, 257] width 32 height 18
type input "10:15 AM"
click at [366, 185] on form "Event Date Start Date Sep 29 2025 Repeats Does not repeat Daily Weekly Monthly …" at bounding box center [373, 268] width 497 height 528
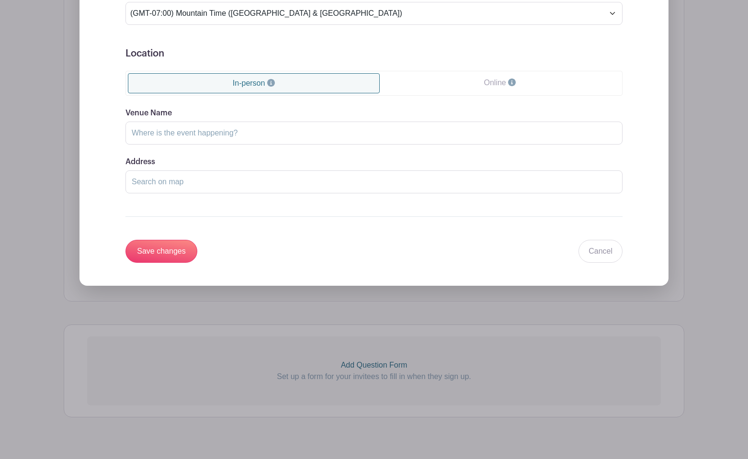
scroll to position [927, 0]
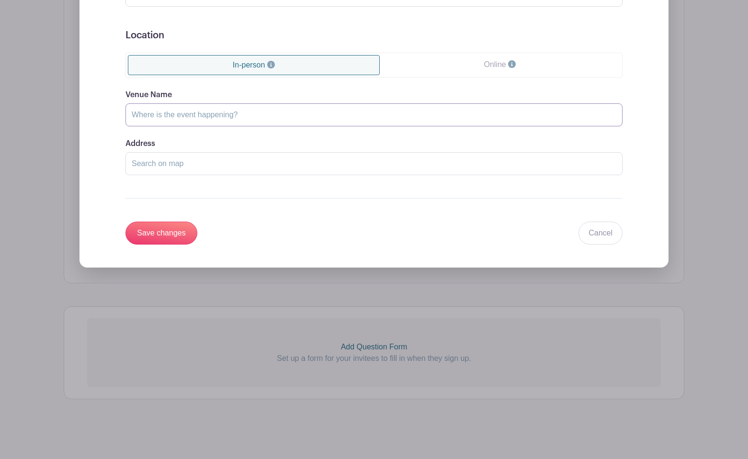
click at [140, 114] on input "Venue Name" at bounding box center [373, 114] width 497 height 23
type input "Mrs. Bree's Class"
click at [140, 228] on input "Save changes" at bounding box center [161, 233] width 72 height 23
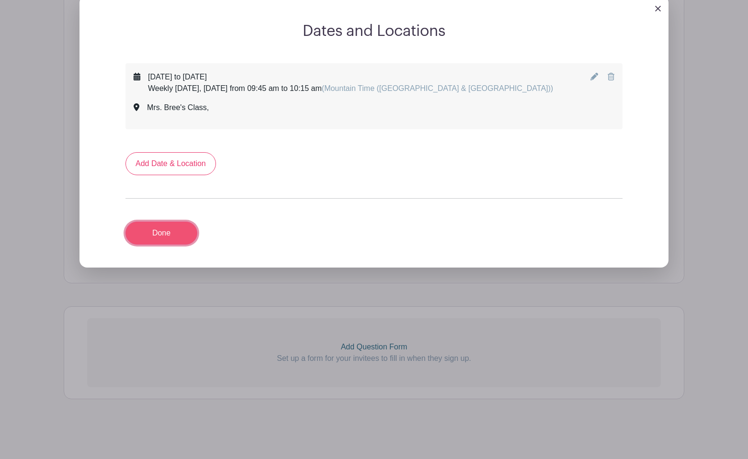
click at [144, 229] on link "Done" at bounding box center [161, 233] width 72 height 23
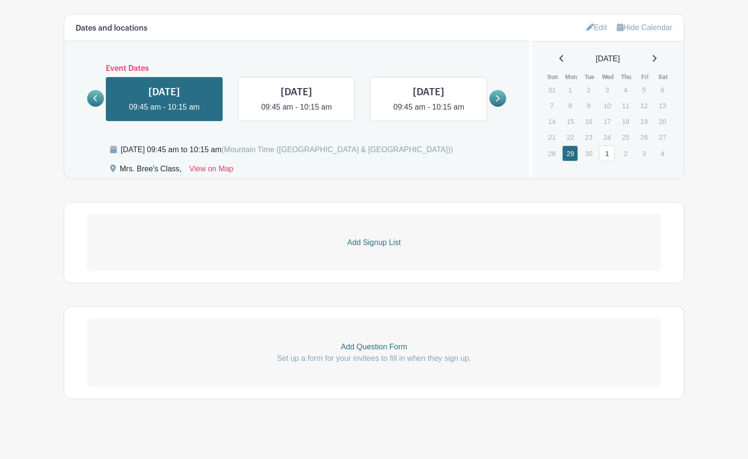
click at [377, 237] on p "Add Signup List" at bounding box center [373, 242] width 573 height 11
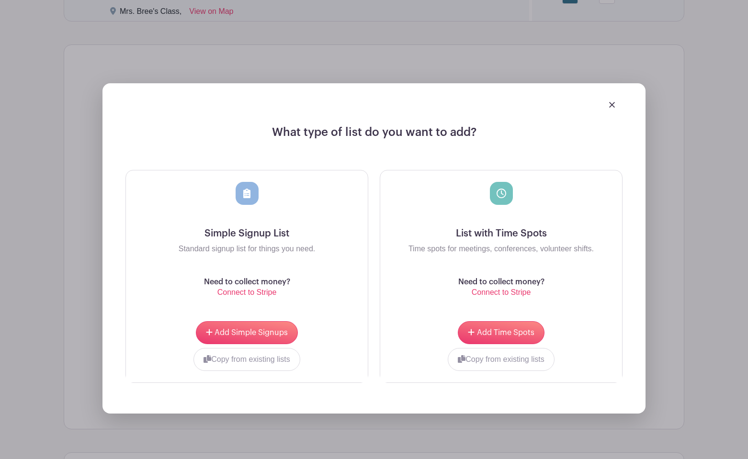
scroll to position [666, 0]
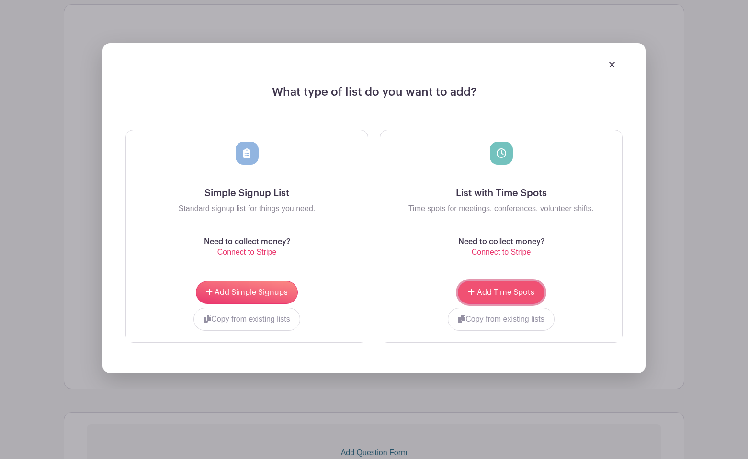
click at [501, 293] on span "Add Time Spots" at bounding box center [505, 293] width 57 height 8
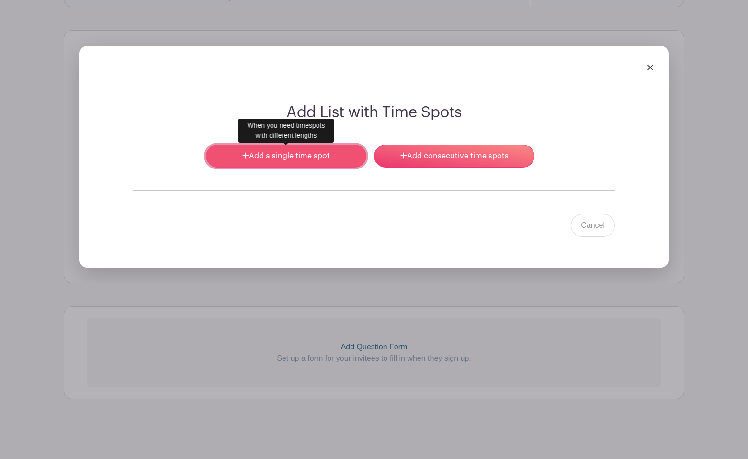
click at [257, 165] on link "Add a single time spot" at bounding box center [286, 156] width 160 height 23
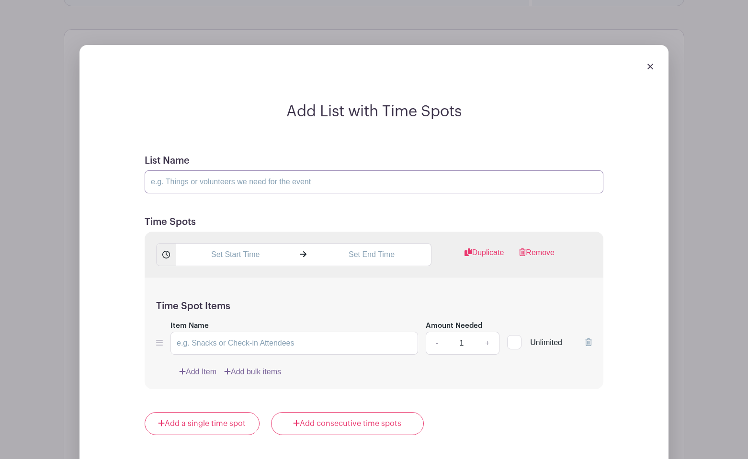
click at [204, 189] on input "List Name" at bounding box center [374, 181] width 459 height 23
type input "Sign up below for all dates please"
click at [210, 257] on input "text" at bounding box center [235, 254] width 119 height 23
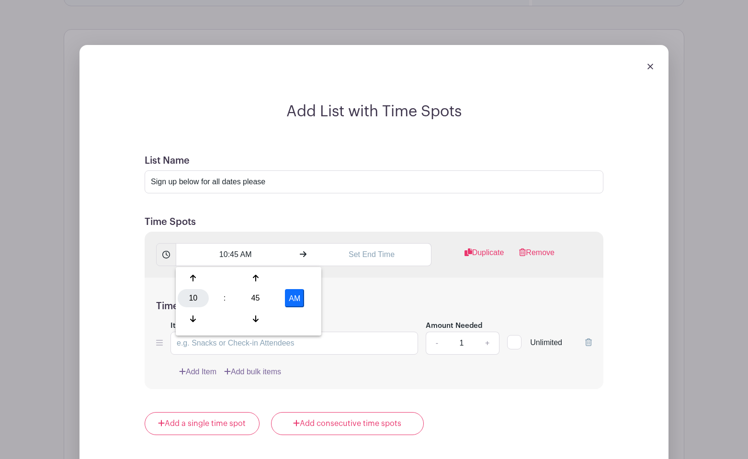
click at [197, 292] on div "10" at bounding box center [193, 298] width 31 height 18
click at [228, 317] on div "09" at bounding box center [229, 319] width 32 height 18
type input "9:45 AM"
click at [365, 257] on input "text" at bounding box center [371, 254] width 119 height 23
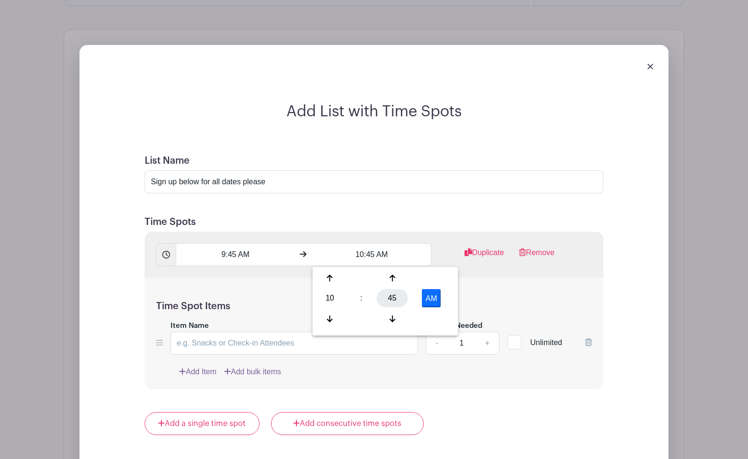
click at [396, 296] on div "45" at bounding box center [392, 298] width 31 height 18
click at [437, 279] on div "15" at bounding box center [437, 278] width 32 height 18
type input "10:15 AM"
click at [259, 279] on div "Time Spot Items Item Name Amount Needed - 1 + Unlimited Add Item Add bulk items" at bounding box center [374, 334] width 459 height 112
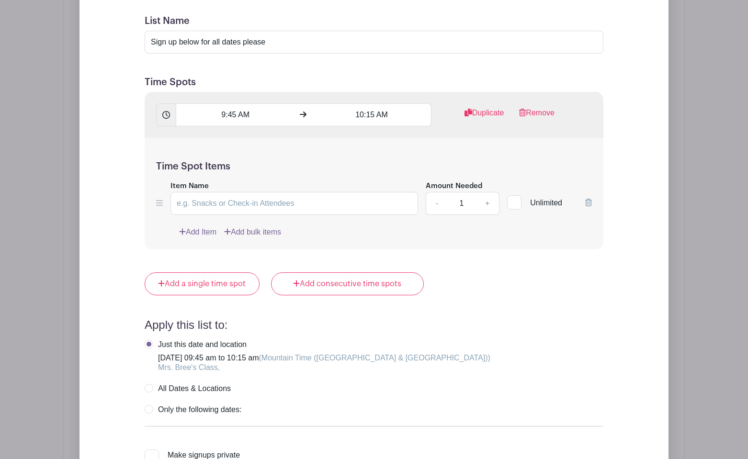
scroll to position [875, 0]
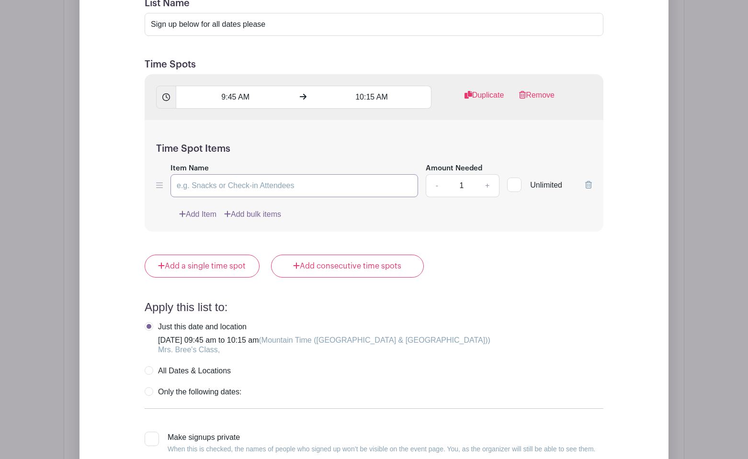
click at [235, 187] on input "Item Name" at bounding box center [293, 185] width 247 height 23
type input "My student will take this spot"
click at [488, 186] on link "+" at bounding box center [487, 185] width 24 height 23
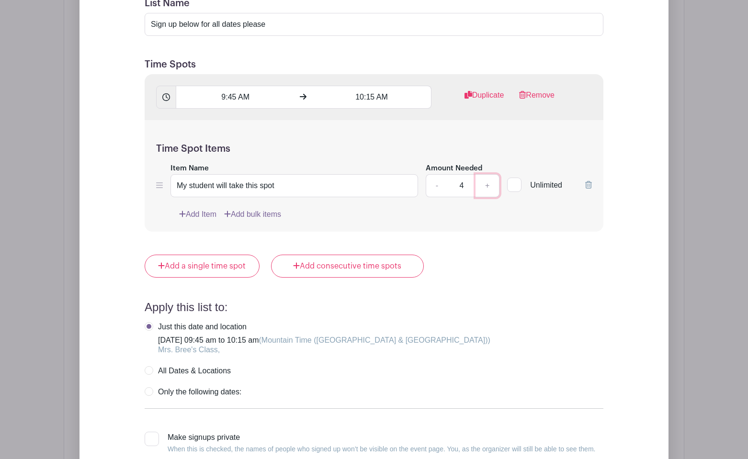
click at [488, 186] on link "+" at bounding box center [487, 185] width 24 height 23
type input "8"
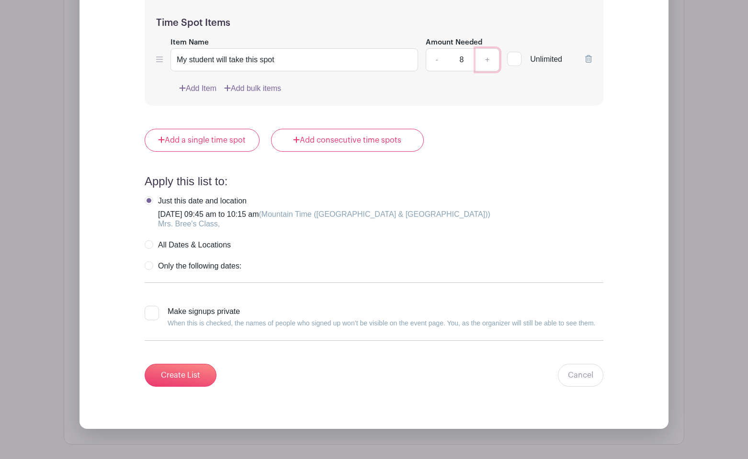
scroll to position [1029, 0]
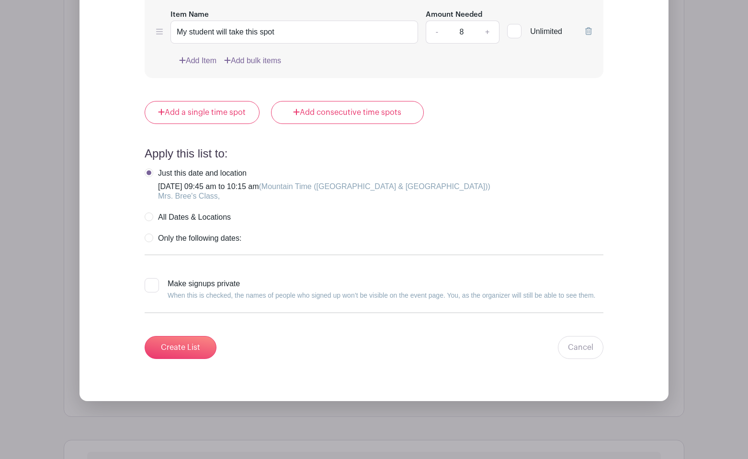
click at [146, 217] on label "All Dates & Locations" at bounding box center [188, 217] width 86 height 10
radio input "true"
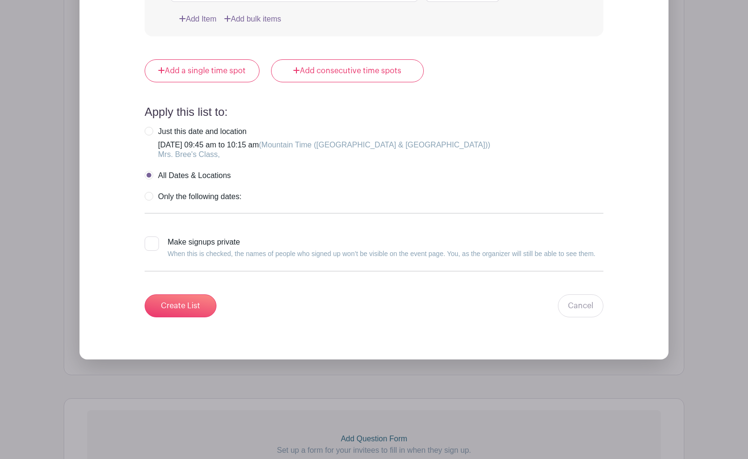
scroll to position [1074, 0]
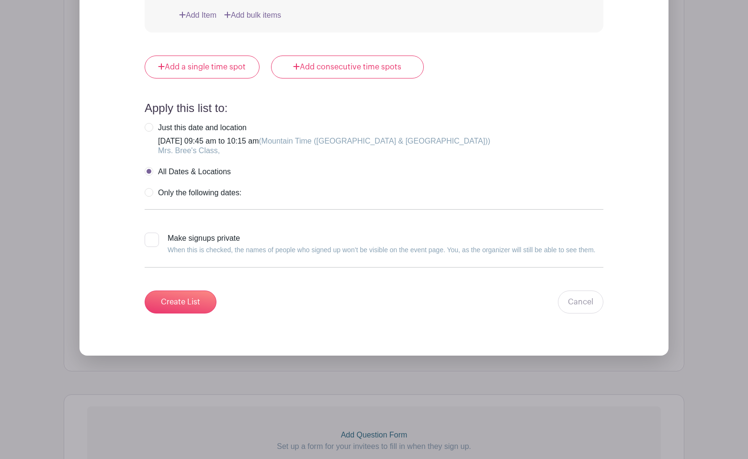
click at [152, 241] on div at bounding box center [152, 240] width 14 height 14
click at [151, 239] on input "Make signups private When this is checked, the names of people who signed up wo…" at bounding box center [148, 236] width 6 height 6
checkbox input "true"
click at [183, 297] on input "Create List" at bounding box center [181, 302] width 72 height 23
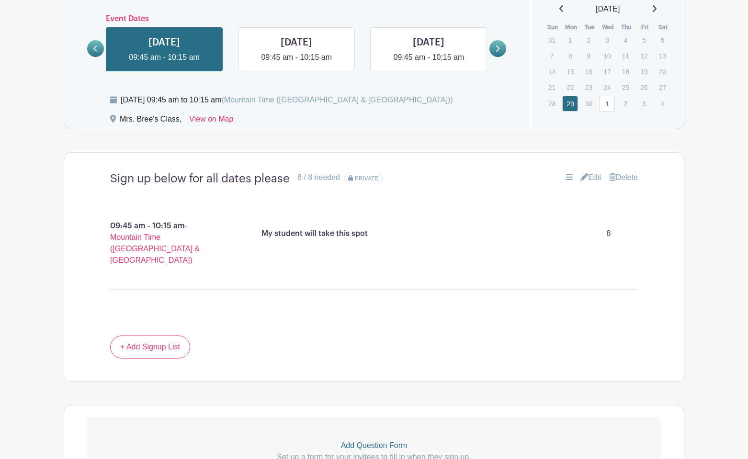
click at [604, 101] on link "1" at bounding box center [607, 104] width 16 height 16
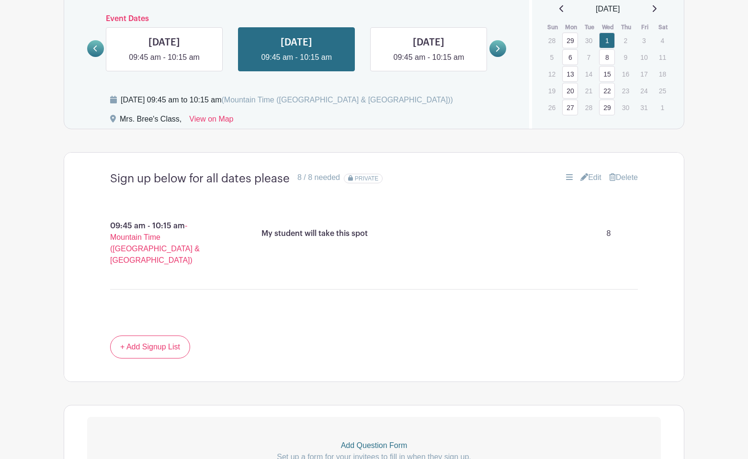
click at [570, 61] on link "6" at bounding box center [570, 57] width 16 height 16
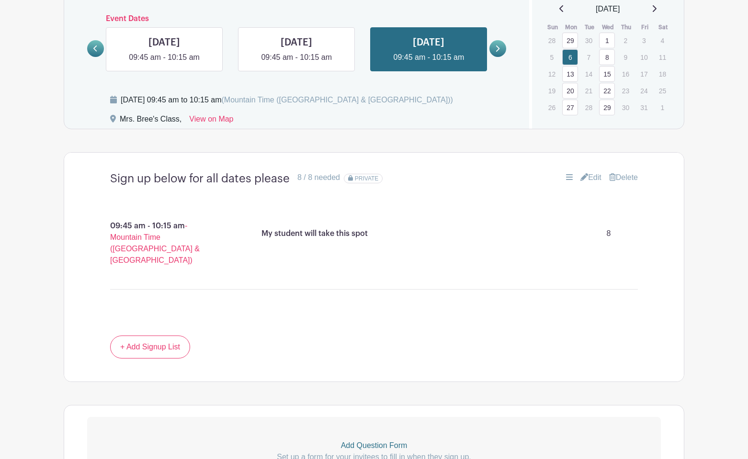
click at [570, 86] on link "20" at bounding box center [570, 91] width 16 height 16
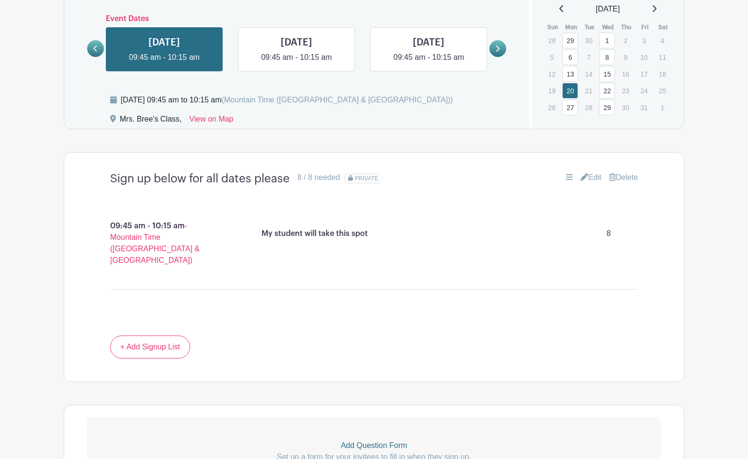
click at [606, 91] on link "22" at bounding box center [607, 91] width 16 height 16
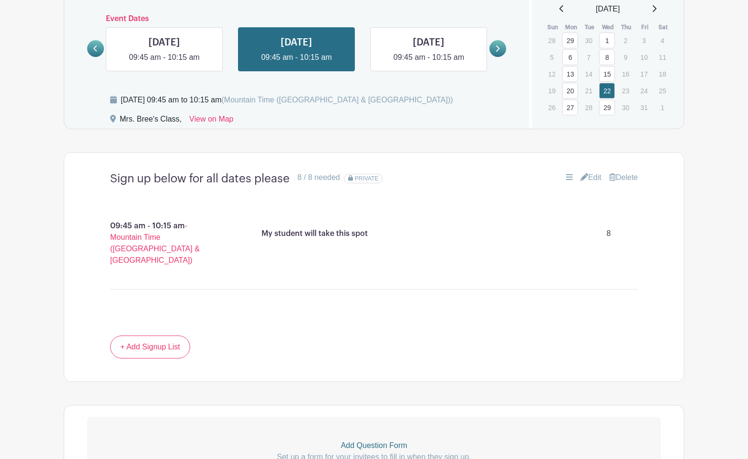
click at [606, 105] on link "29" at bounding box center [607, 108] width 16 height 16
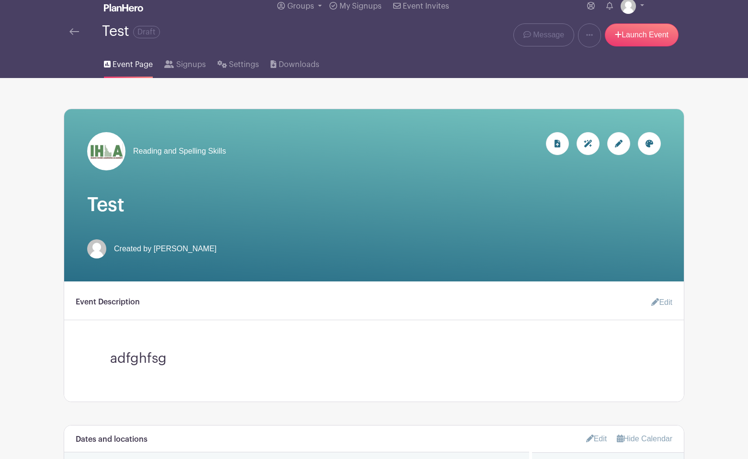
scroll to position [56, 0]
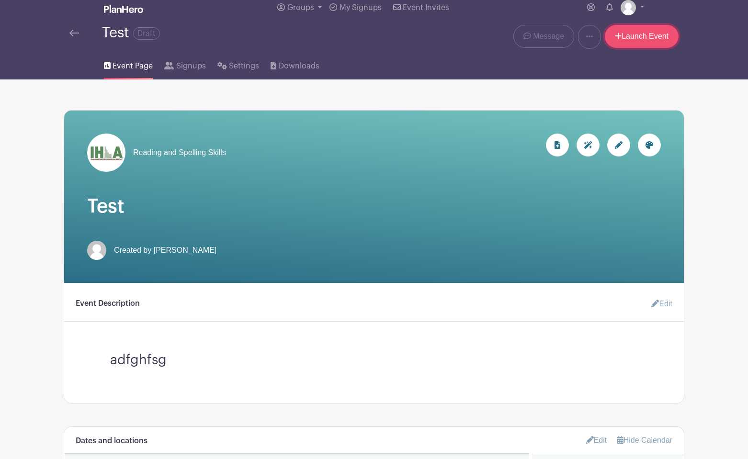
click at [638, 35] on link "Launch Event" at bounding box center [641, 36] width 74 height 23
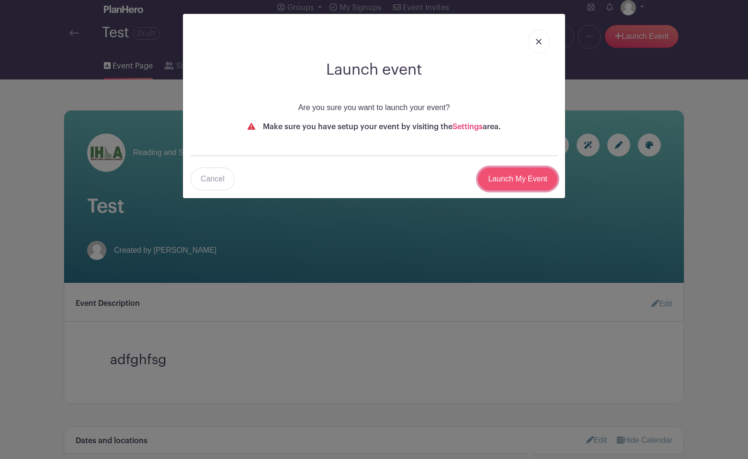
click at [514, 184] on input "Launch My Event" at bounding box center [517, 179] width 79 height 23
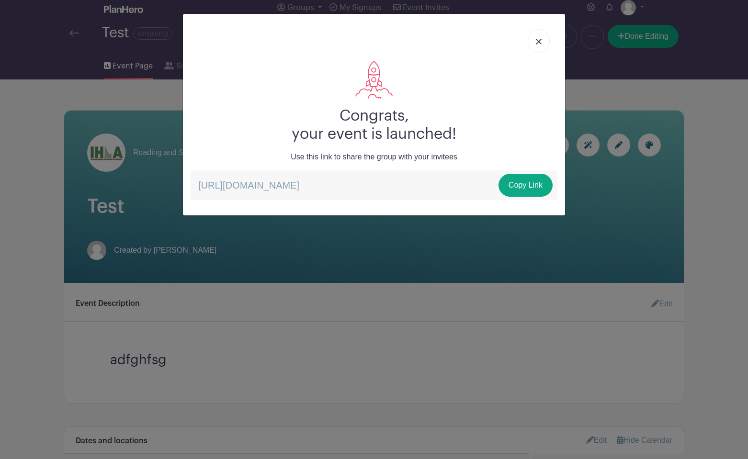
click at [541, 40] on link at bounding box center [538, 41] width 22 height 24
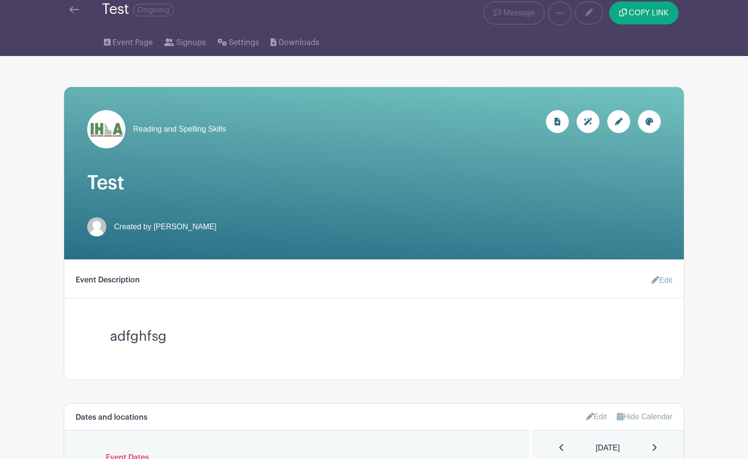
scroll to position [30, 0]
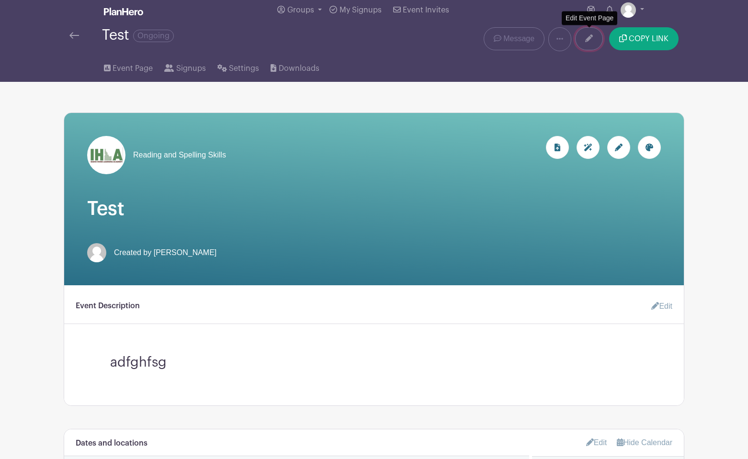
click at [589, 41] on icon at bounding box center [589, 38] width 8 height 8
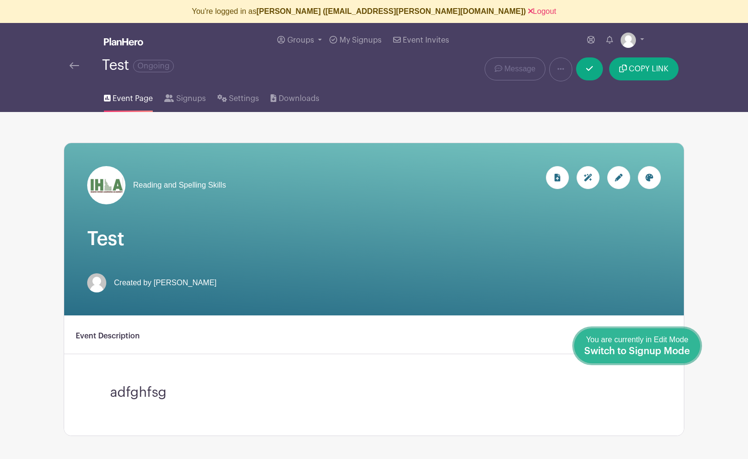
click at [652, 348] on span "Switch to Signup Mode" at bounding box center [637, 352] width 106 height 10
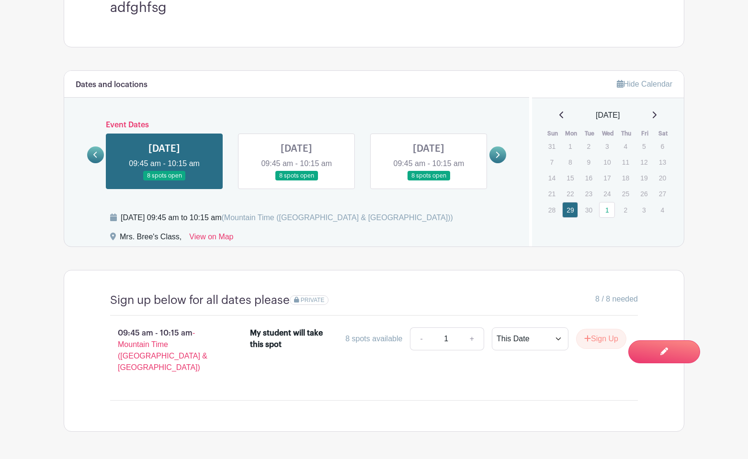
scroll to position [385, 0]
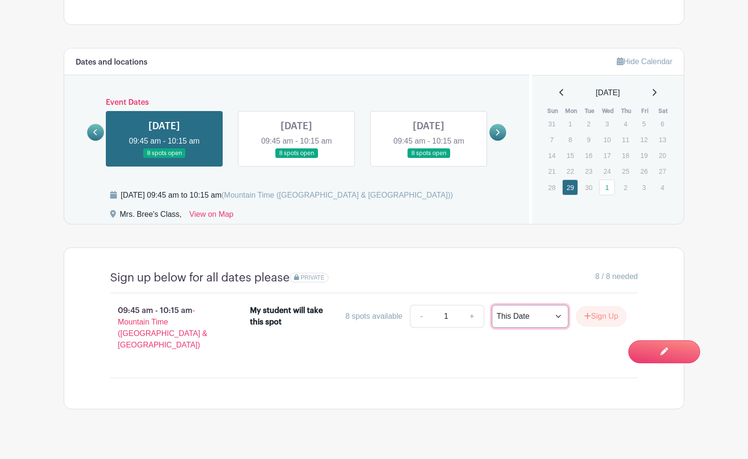
click at [555, 317] on select "This Date Select Dates" at bounding box center [530, 316] width 77 height 23
select select "select_dates"
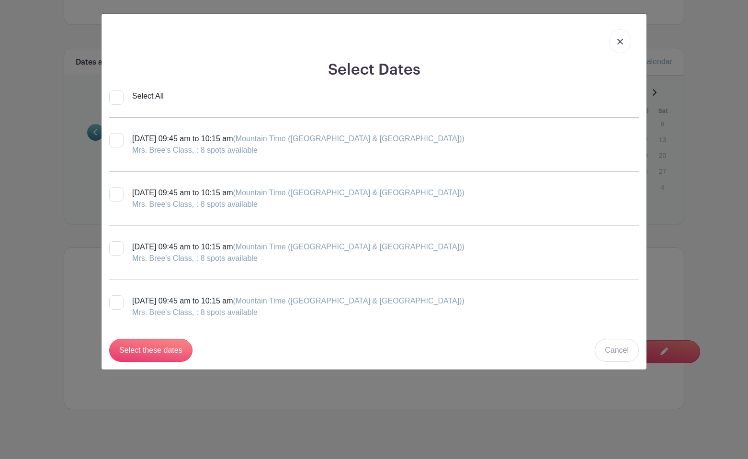
click at [121, 93] on input "Select All" at bounding box center [116, 97] width 14 height 14
checkbox input "true"
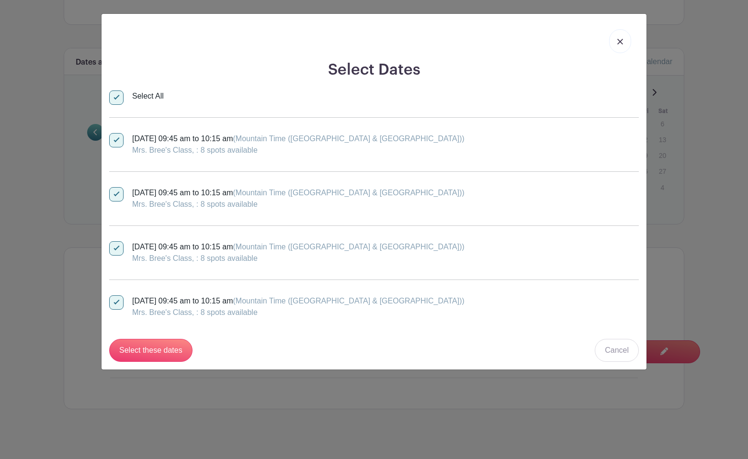
checkbox input "true"
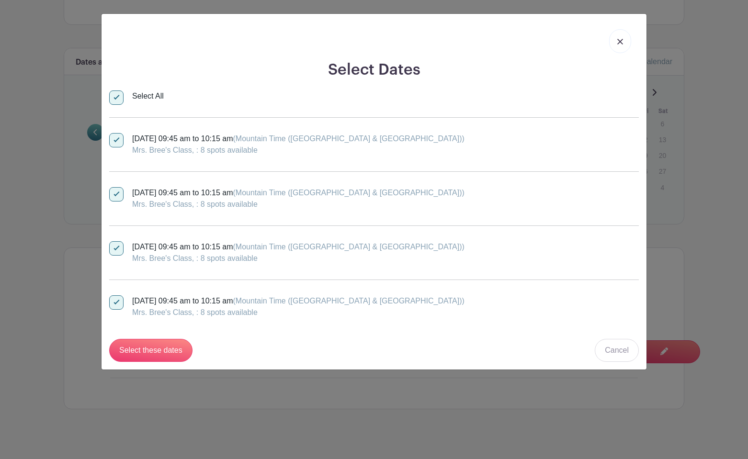
checkbox input "true"
click at [133, 346] on input "Select these dates" at bounding box center [150, 350] width 83 height 23
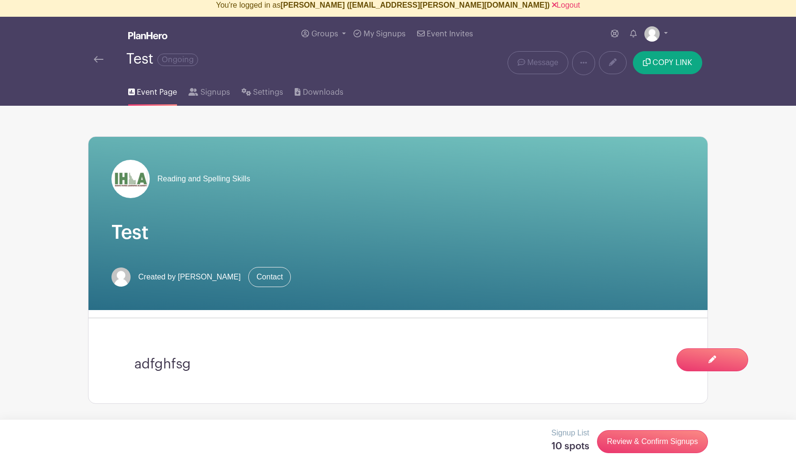
scroll to position [0, 0]
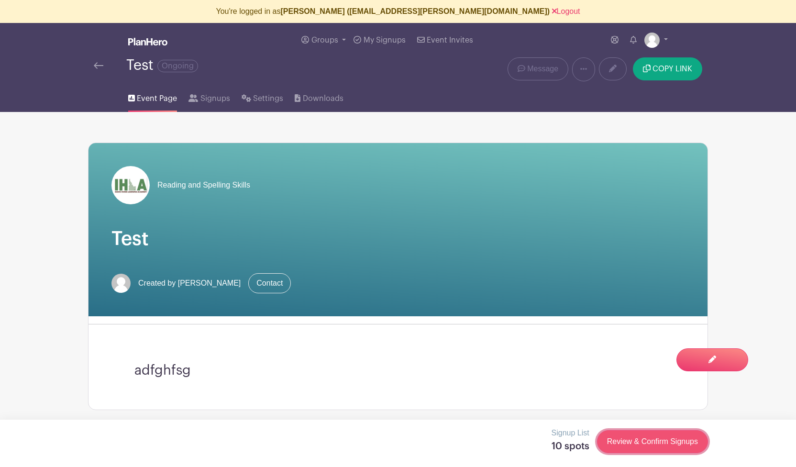
click at [637, 442] on link "Review & Confirm Signups" at bounding box center [652, 441] width 111 height 23
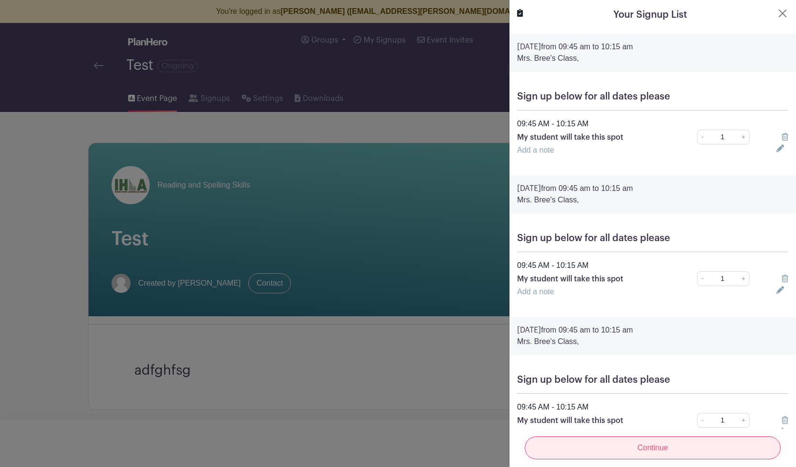
click at [632, 443] on input "Continue" at bounding box center [653, 447] width 256 height 23
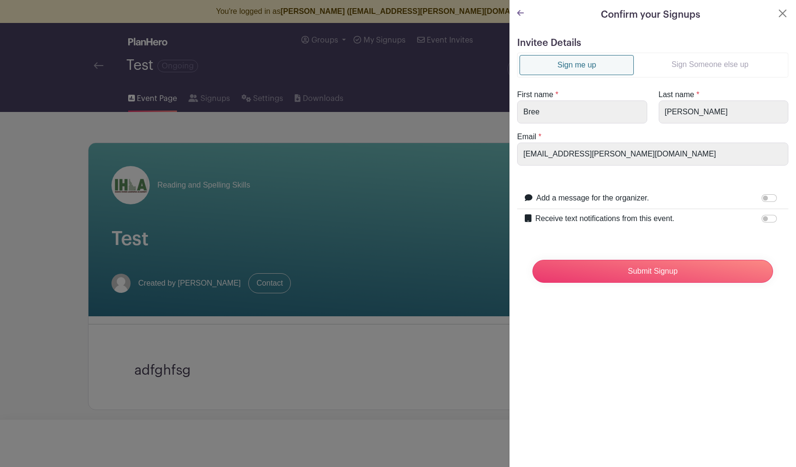
click at [676, 64] on link "Sign Someone else up" at bounding box center [710, 64] width 152 height 19
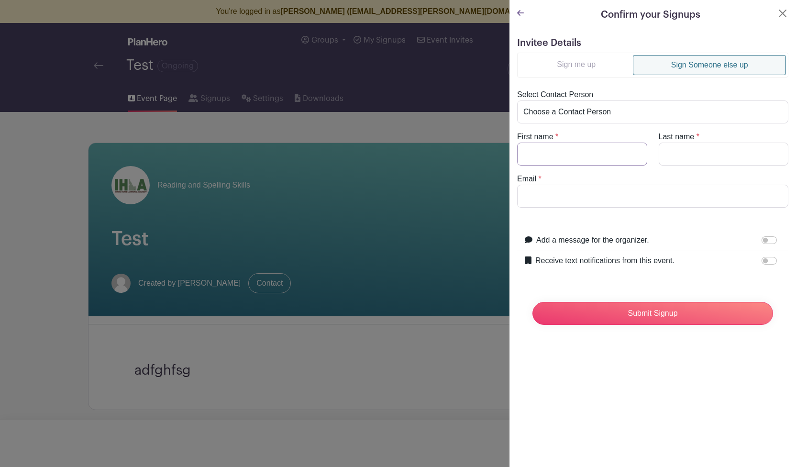
click at [553, 148] on input "First name" at bounding box center [582, 154] width 130 height 23
type input "julie"
type input "testing"
click at [542, 194] on input "Email" at bounding box center [652, 196] width 271 height 23
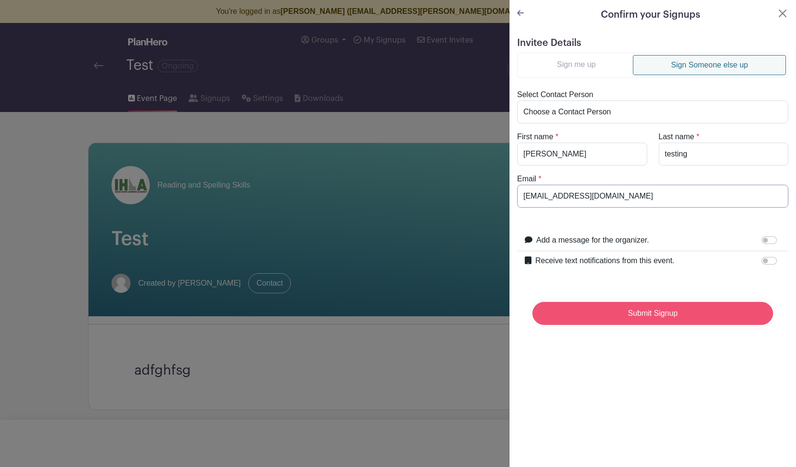
type input "jpfarrell77@gmail.com"
click at [642, 316] on input "Submit Signup" at bounding box center [653, 313] width 241 height 23
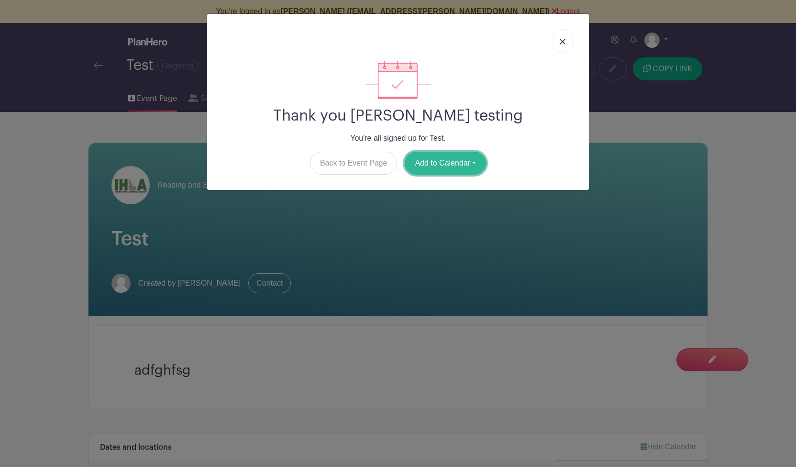
click at [441, 170] on button "Add to Calendar" at bounding box center [445, 163] width 81 height 23
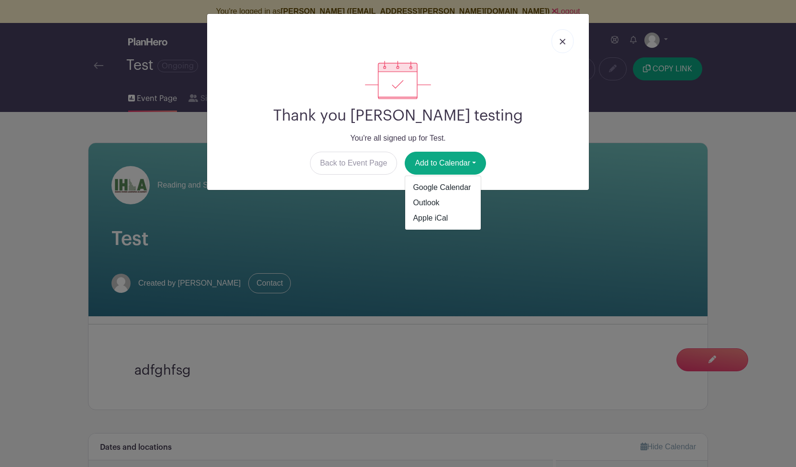
click at [559, 41] on link at bounding box center [563, 41] width 22 height 24
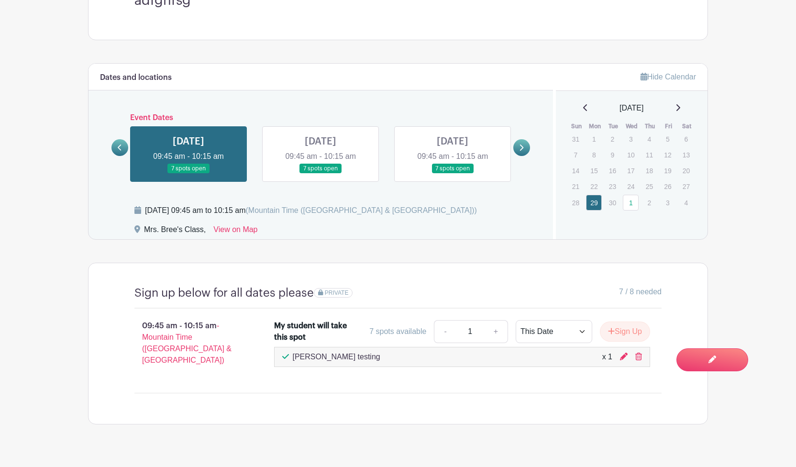
scroll to position [381, 0]
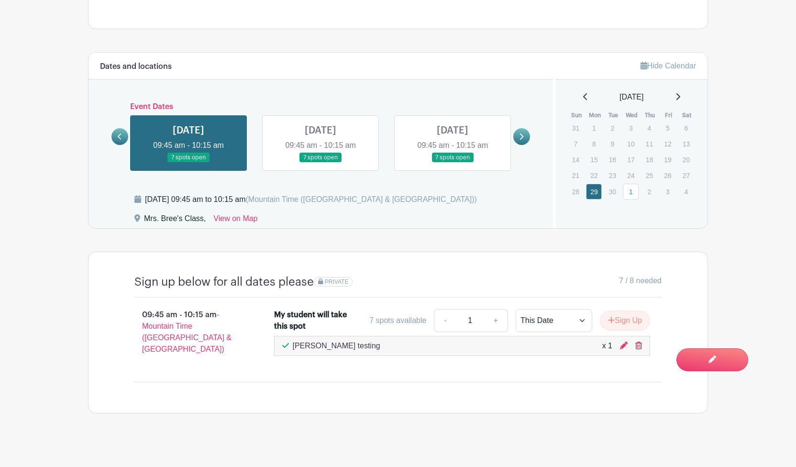
click at [637, 346] on icon at bounding box center [639, 346] width 7 height 8
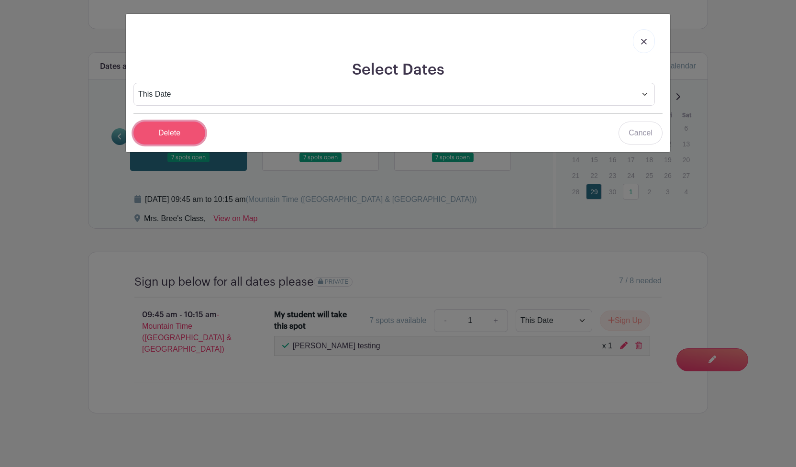
click at [149, 133] on input "Delete" at bounding box center [170, 133] width 72 height 23
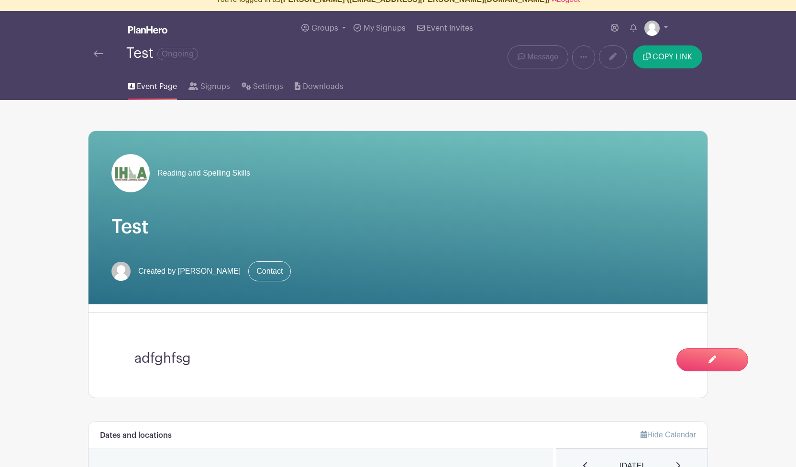
scroll to position [0, 0]
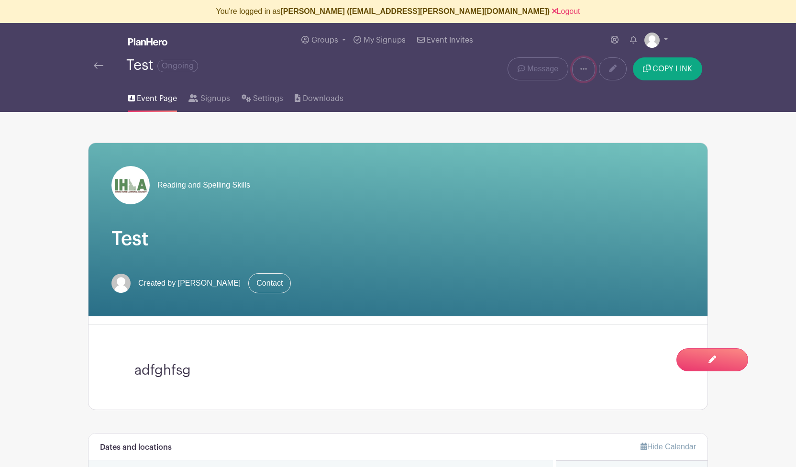
click at [585, 67] on icon at bounding box center [584, 69] width 7 height 8
click at [599, 111] on link "Delete" at bounding box center [611, 109] width 76 height 15
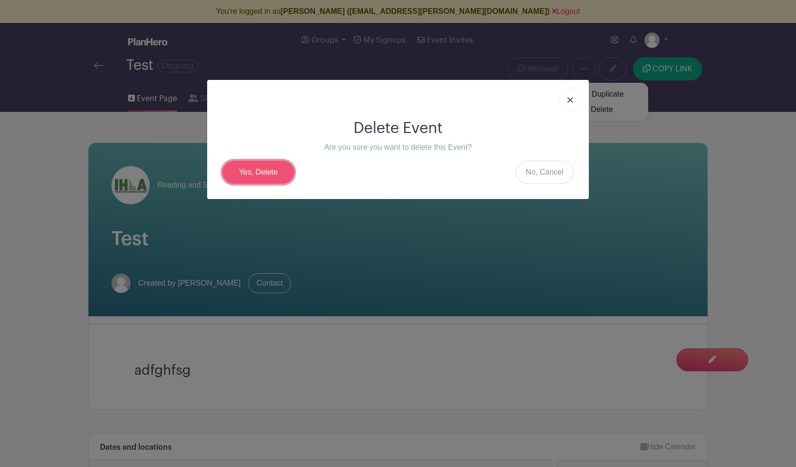
click at [237, 170] on link "Yes, Delete" at bounding box center [259, 172] width 72 height 23
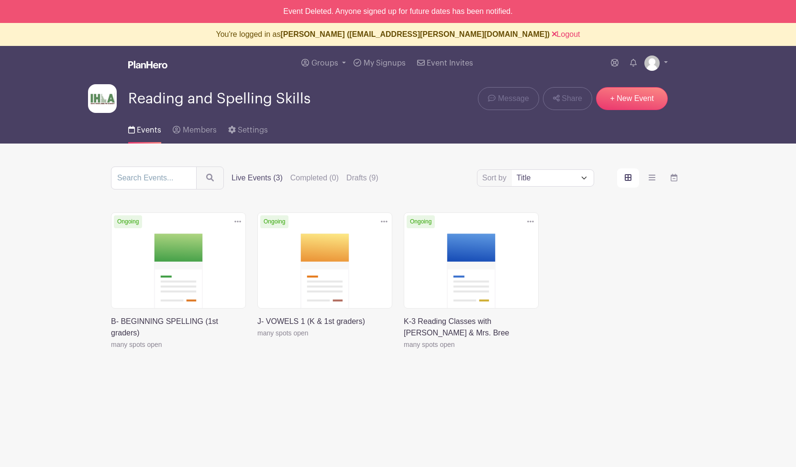
click at [257, 339] on link at bounding box center [257, 339] width 0 height 0
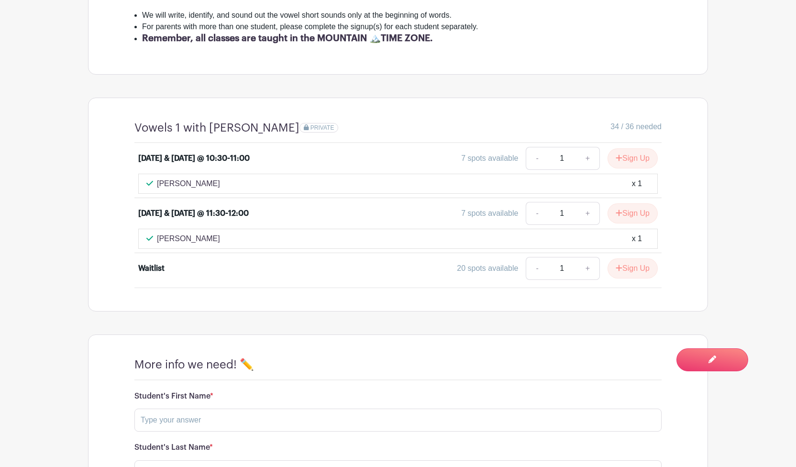
scroll to position [311, 0]
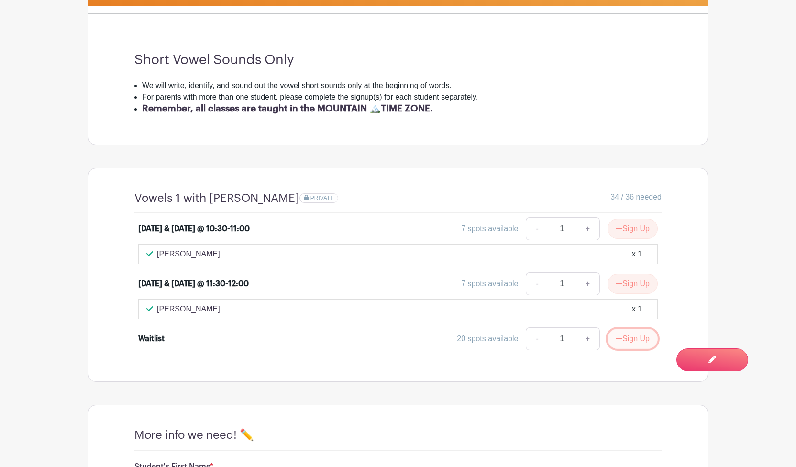
click at [633, 342] on button "Sign Up" at bounding box center [633, 339] width 50 height 20
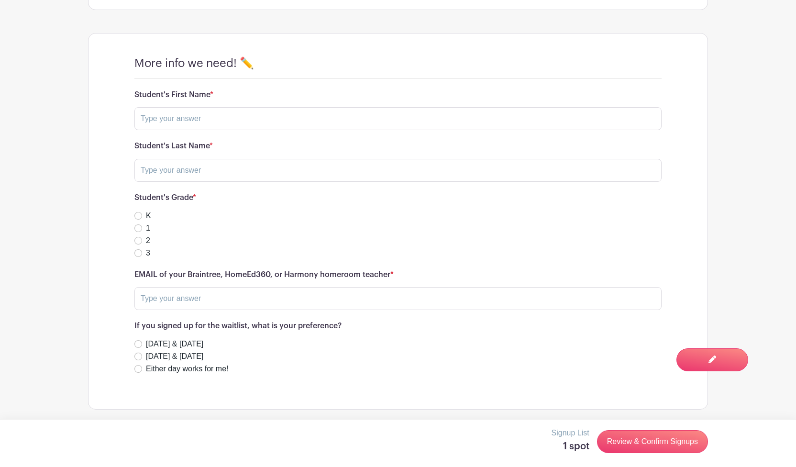
scroll to position [685, 0]
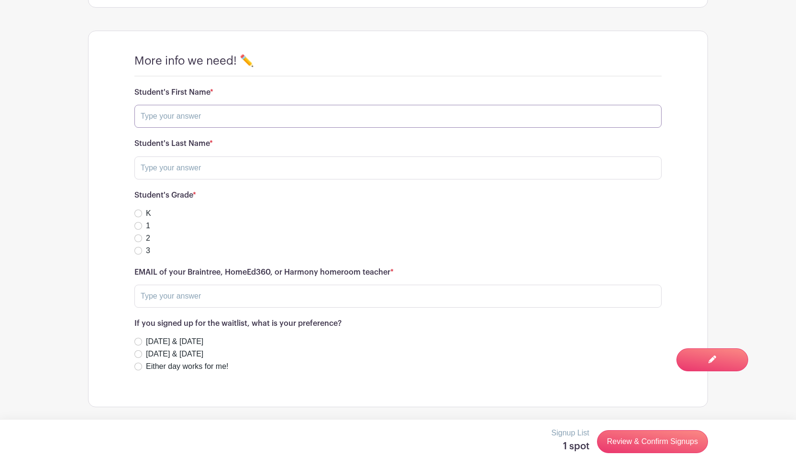
click at [182, 114] on input "text" at bounding box center [397, 116] width 527 height 23
type input "Ted"
click at [145, 166] on input "text" at bounding box center [397, 168] width 527 height 23
type input "Turner"
click at [135, 248] on div "3" at bounding box center [397, 250] width 527 height 11
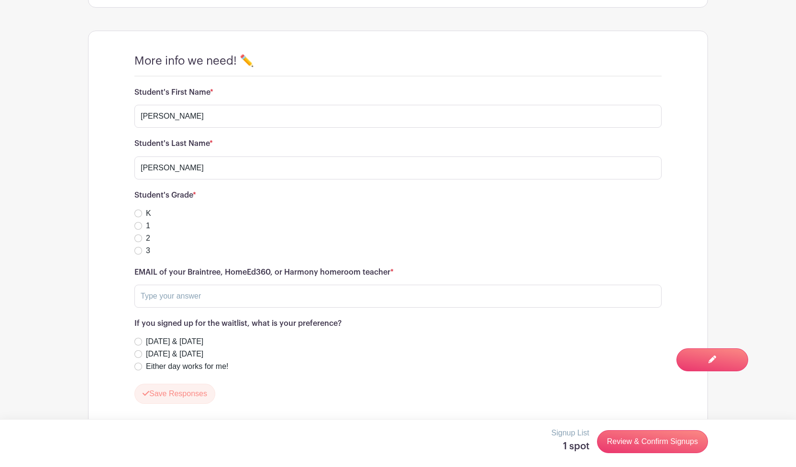
click at [222, 316] on form "Student's First Name * Ted Student's Last Name * Turner Student's Grade * K 1 2…" at bounding box center [397, 246] width 527 height 316
click at [218, 298] on input "text" at bounding box center [397, 296] width 527 height 23
click at [135, 212] on input "K" at bounding box center [138, 214] width 8 height 8
radio input "true"
click at [158, 304] on input "text" at bounding box center [397, 296] width 527 height 23
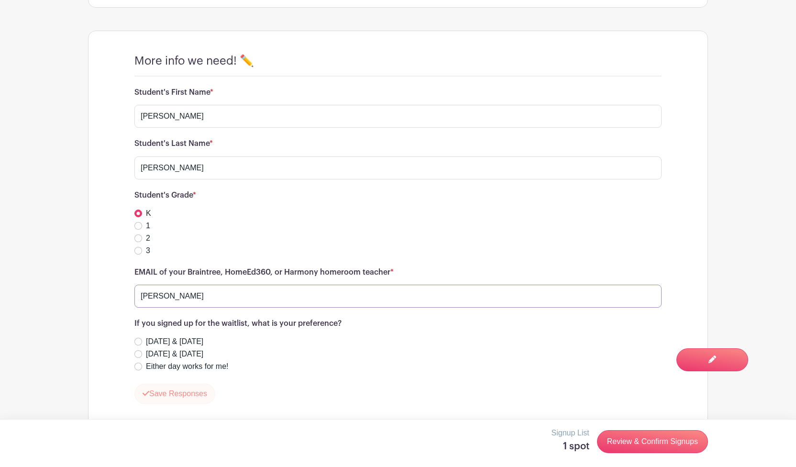
type input "Mrs. Parker"
click at [172, 388] on button "Save Responses" at bounding box center [174, 394] width 81 height 20
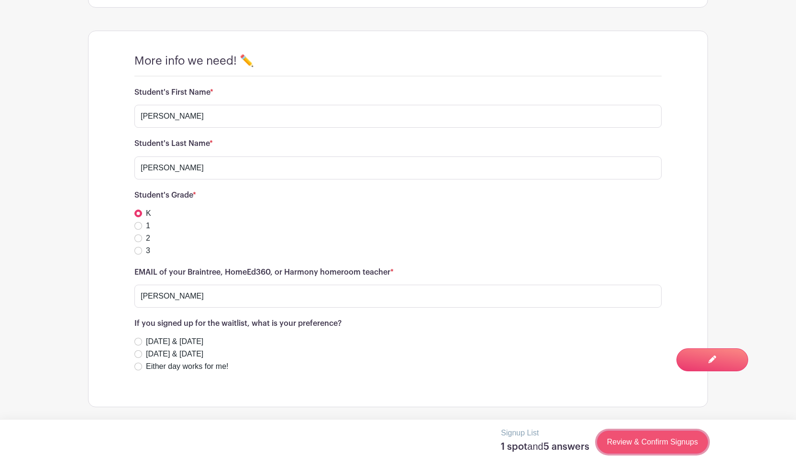
click at [617, 434] on link "Review & Confirm Signups" at bounding box center [652, 442] width 111 height 23
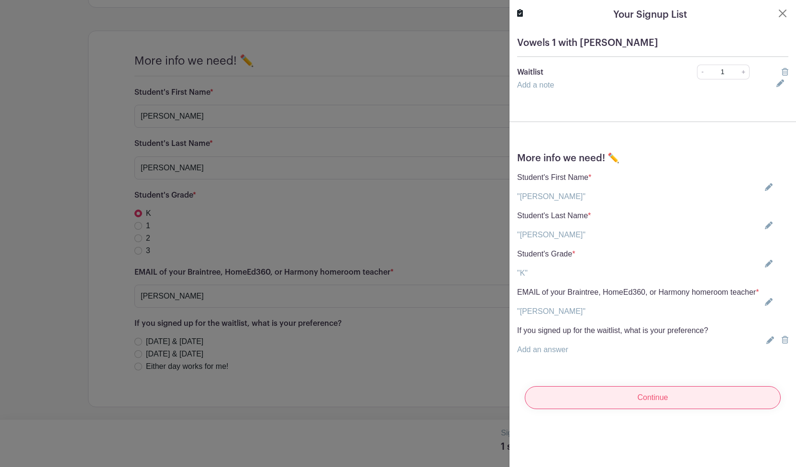
click at [603, 404] on input "Continue" at bounding box center [653, 397] width 256 height 23
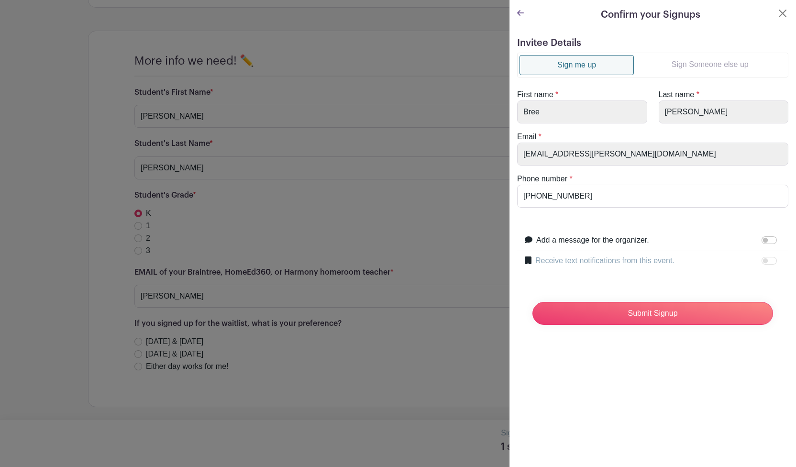
click at [747, 260] on div at bounding box center [771, 260] width 19 height 11
click at [595, 265] on label "Receive text notifications from this event." at bounding box center [605, 260] width 139 height 11
drag, startPoint x: 595, startPoint y: 263, endPoint x: 738, endPoint y: 263, distance: 142.6
click at [596, 263] on label "Receive text notifications from this event." at bounding box center [605, 260] width 139 height 11
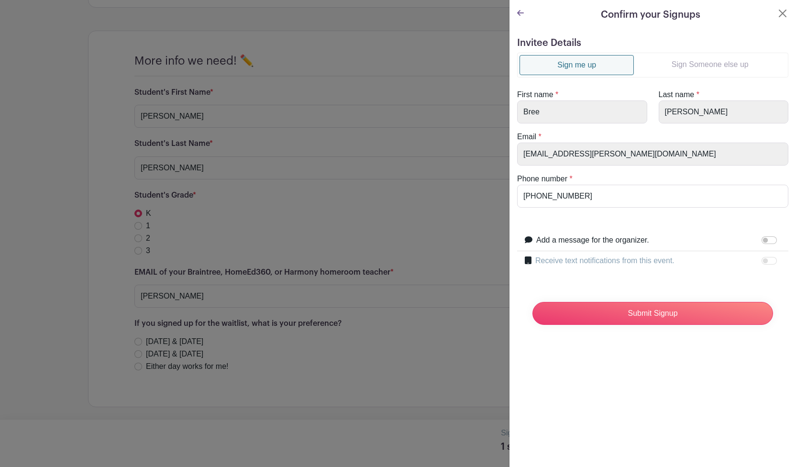
click at [747, 261] on div at bounding box center [771, 260] width 19 height 11
click at [603, 259] on label "Receive text notifications from this event." at bounding box center [605, 260] width 139 height 11
click at [747, 11] on button "Close" at bounding box center [782, 13] width 11 height 11
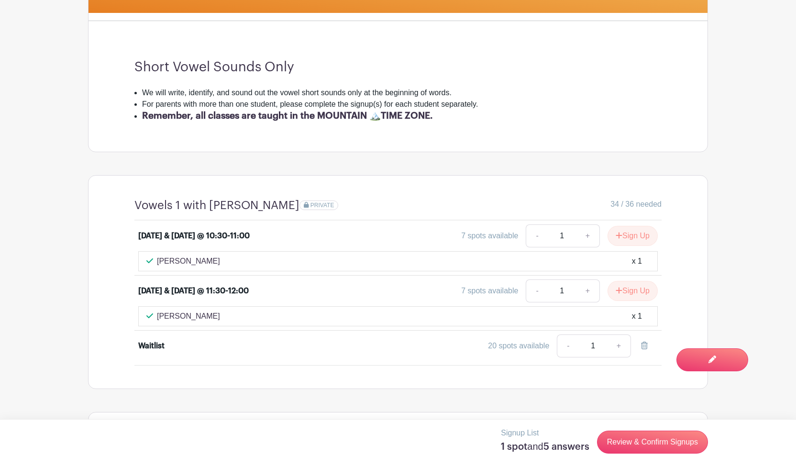
scroll to position [304, 0]
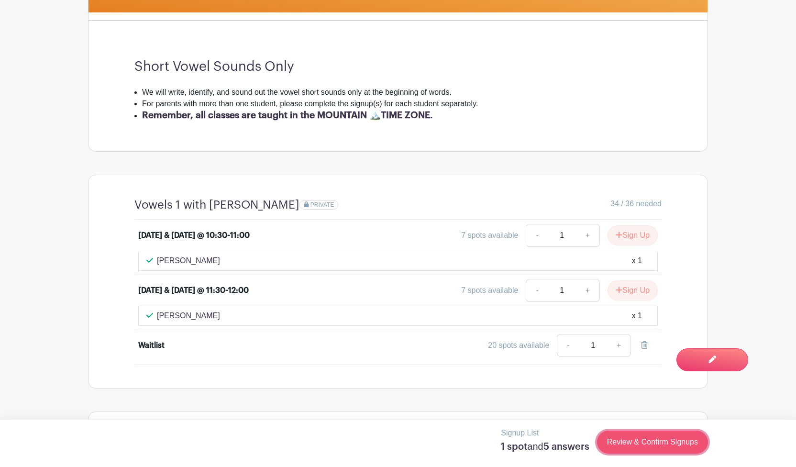
click at [632, 439] on link "Review & Confirm Signups" at bounding box center [652, 442] width 111 height 23
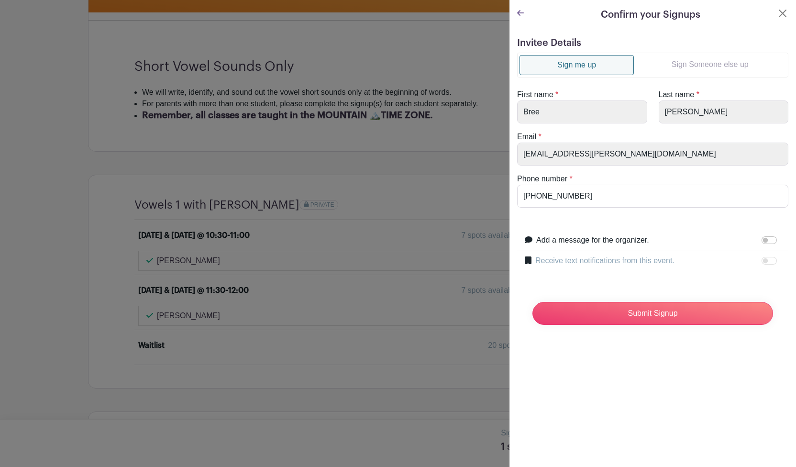
click at [577, 325] on div "Submit Signup" at bounding box center [653, 313] width 256 height 38
click at [611, 312] on input "Submit Signup" at bounding box center [653, 313] width 241 height 23
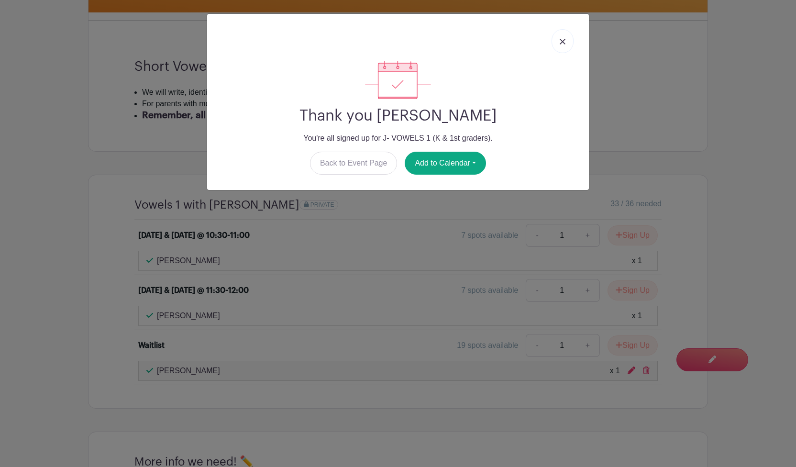
click at [564, 40] on img at bounding box center [563, 42] width 6 height 6
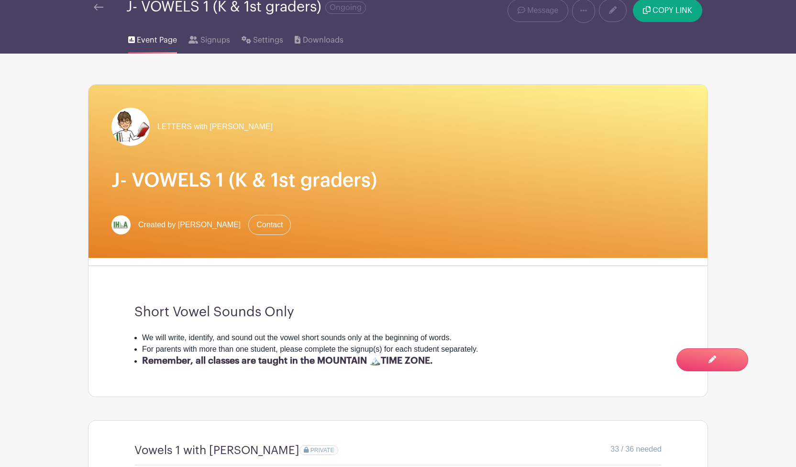
scroll to position [0, 0]
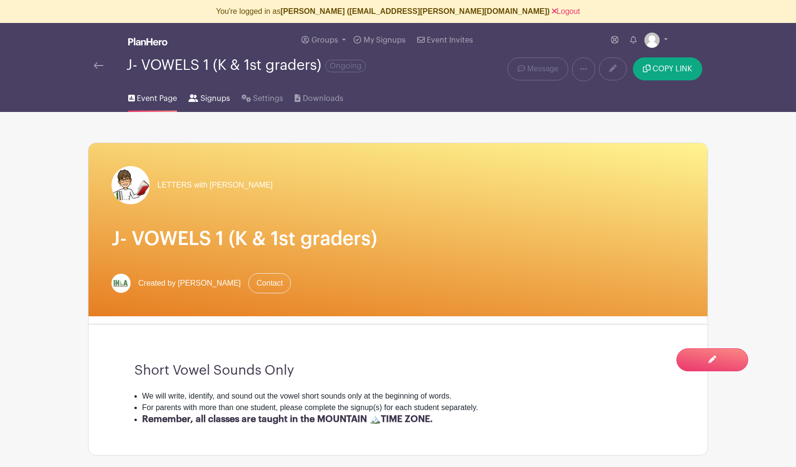
click at [211, 100] on span "Signups" at bounding box center [216, 98] width 30 height 11
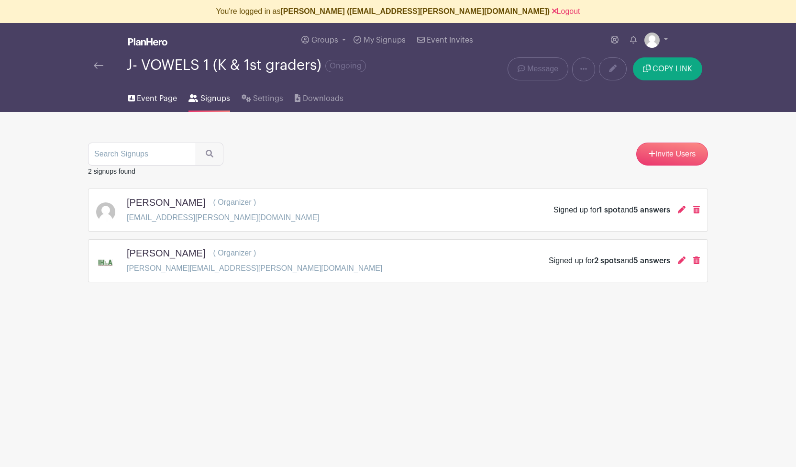
click at [145, 100] on span "Event Page" at bounding box center [157, 98] width 40 height 11
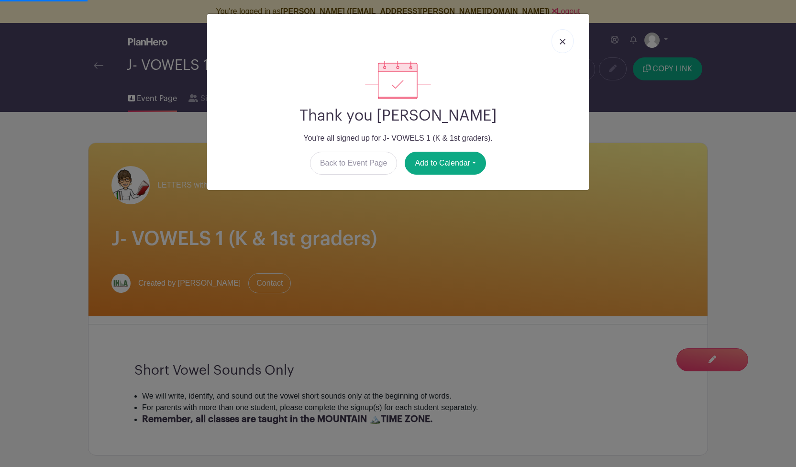
click at [563, 42] on img at bounding box center [563, 42] width 6 height 6
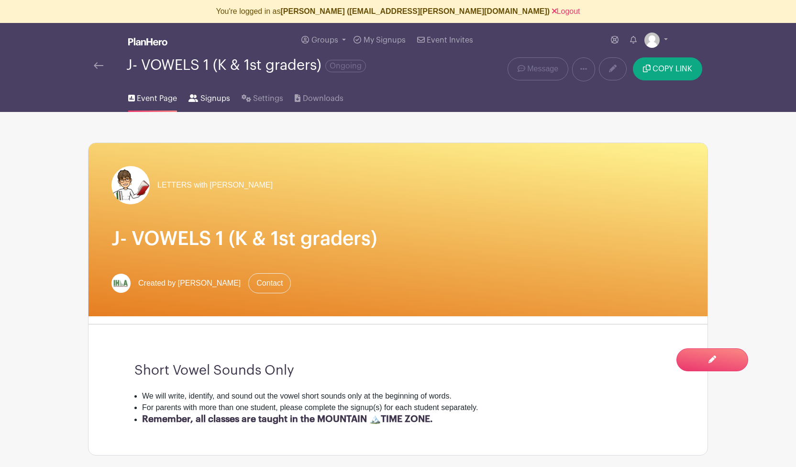
click at [206, 101] on span "Signups" at bounding box center [216, 98] width 30 height 11
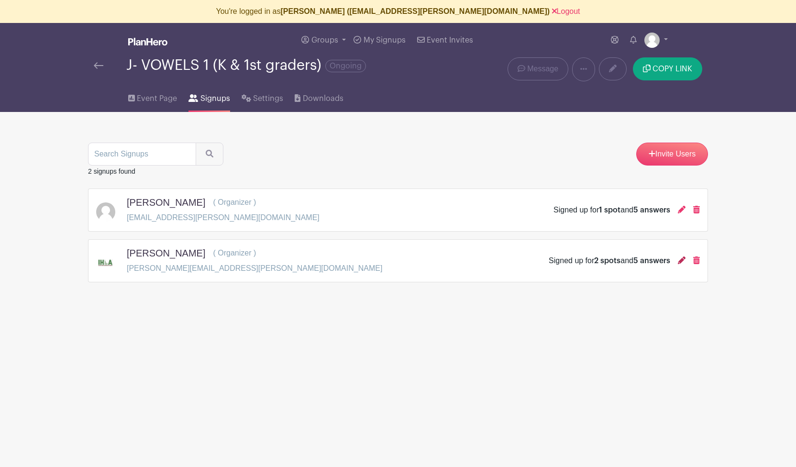
click at [680, 261] on icon at bounding box center [682, 261] width 8 height 8
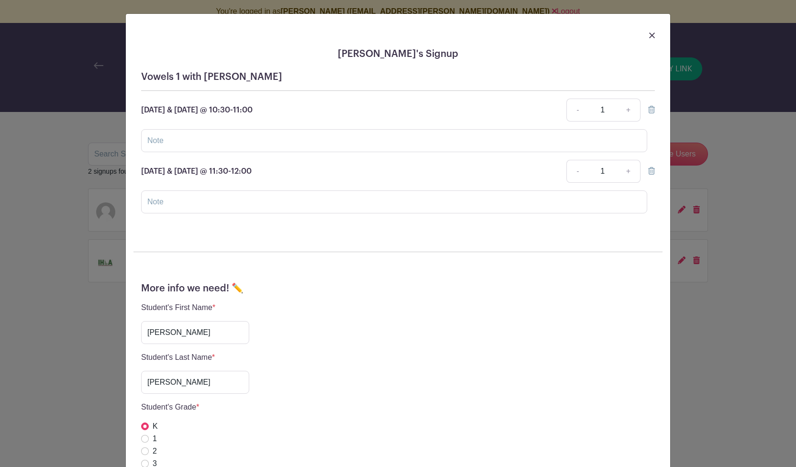
click at [651, 108] on icon at bounding box center [652, 110] width 7 height 8
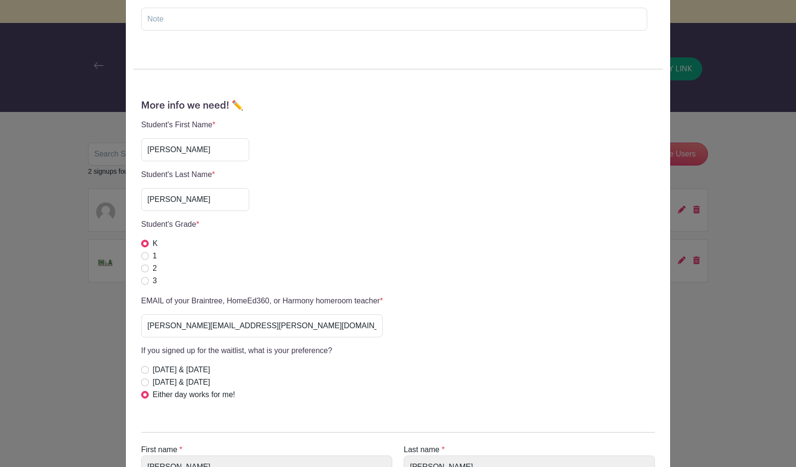
scroll to position [274, 0]
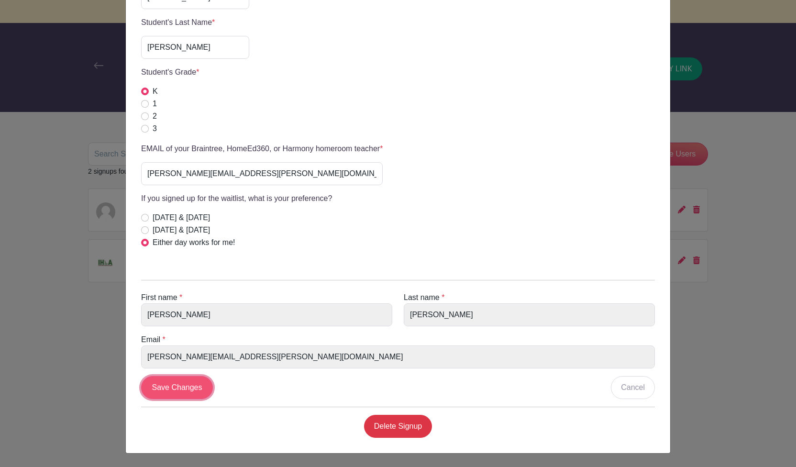
click at [164, 383] on input "Save Changes" at bounding box center [177, 387] width 72 height 23
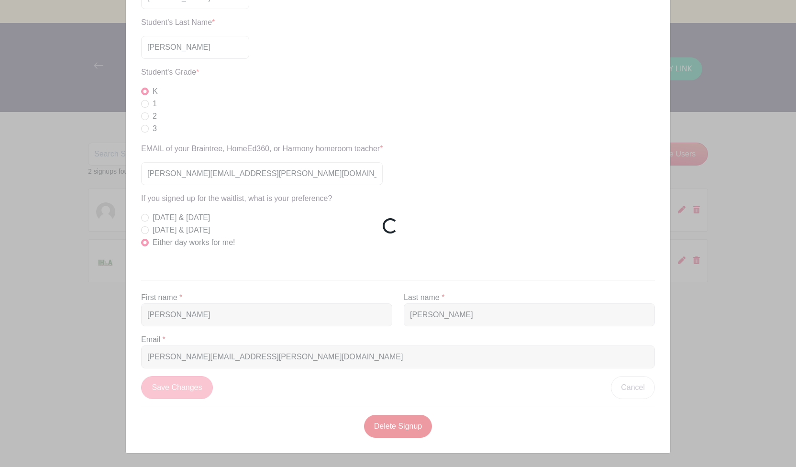
scroll to position [141, 0]
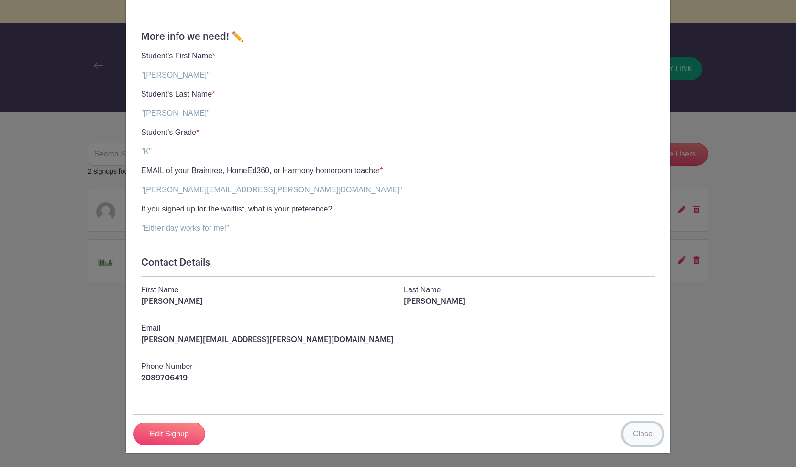
click at [643, 435] on link "Close" at bounding box center [643, 434] width 40 height 23
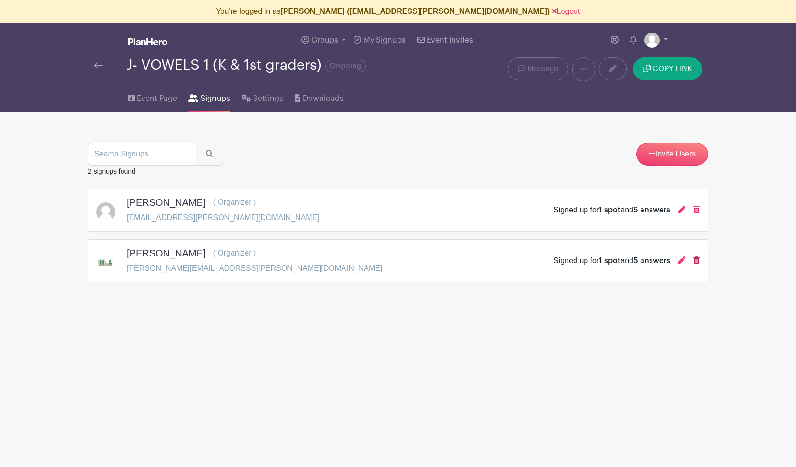
click at [697, 261] on icon at bounding box center [696, 261] width 7 height 8
click at [698, 209] on icon at bounding box center [696, 210] width 7 height 8
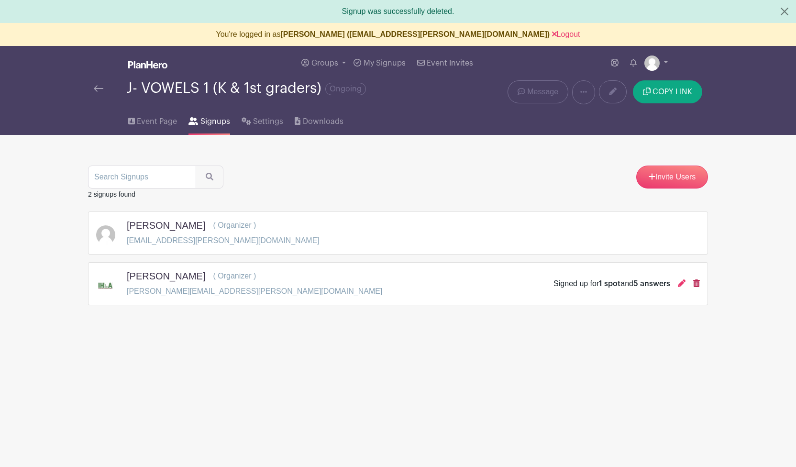
click at [695, 285] on icon at bounding box center [696, 284] width 7 height 8
click at [145, 119] on span "Event Page" at bounding box center [157, 121] width 40 height 11
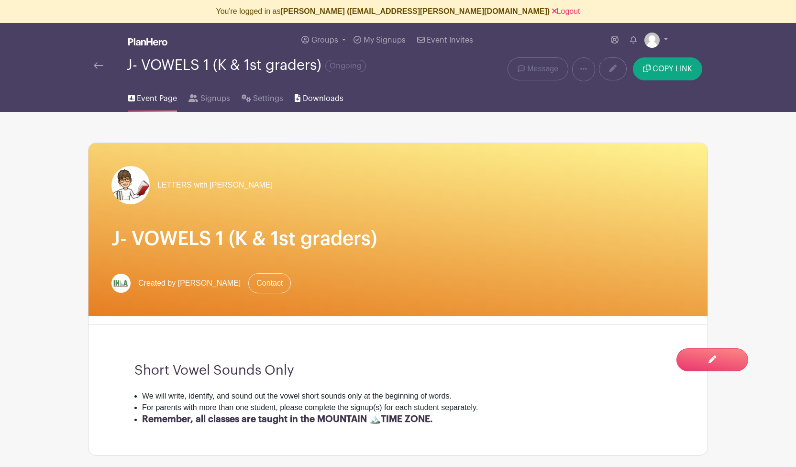
click at [313, 98] on span "Downloads" at bounding box center [323, 98] width 41 height 11
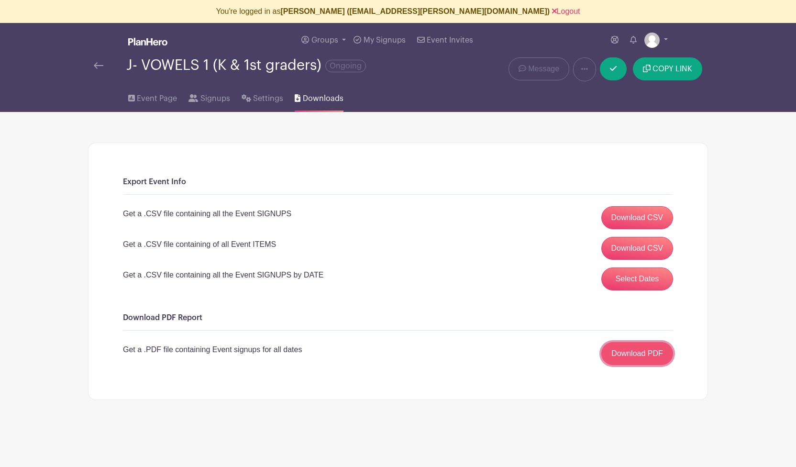
click at [635, 361] on link "Download PDF" at bounding box center [638, 353] width 72 height 23
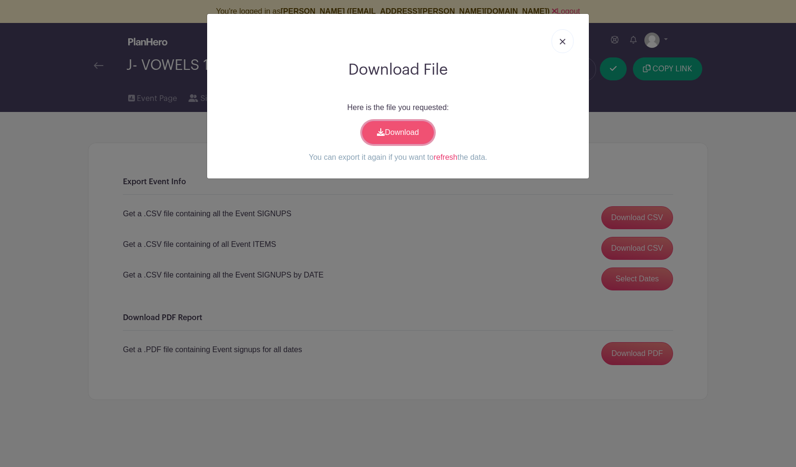
click at [414, 134] on link "Download" at bounding box center [398, 132] width 72 height 23
click at [447, 160] on link "refresh" at bounding box center [446, 157] width 24 height 8
click at [564, 39] on img at bounding box center [563, 42] width 6 height 6
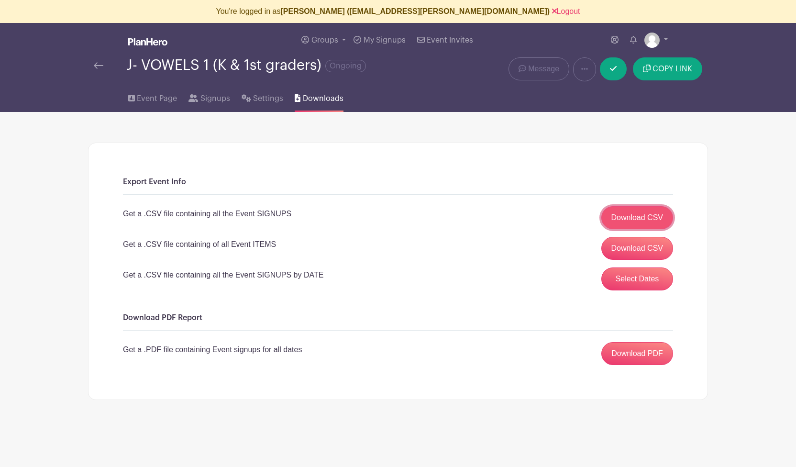
click at [644, 215] on link "Download CSV" at bounding box center [638, 217] width 72 height 23
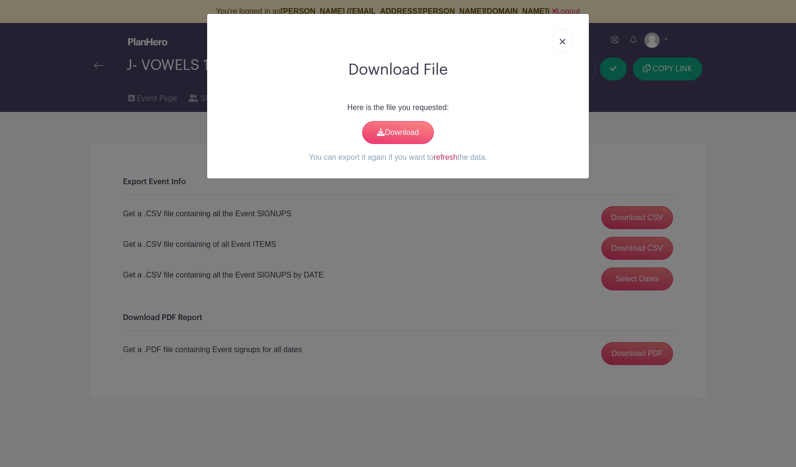
click at [443, 159] on link "refresh" at bounding box center [446, 157] width 24 height 8
click at [380, 129] on icon at bounding box center [381, 132] width 8 height 8
click at [563, 40] on img at bounding box center [563, 42] width 6 height 6
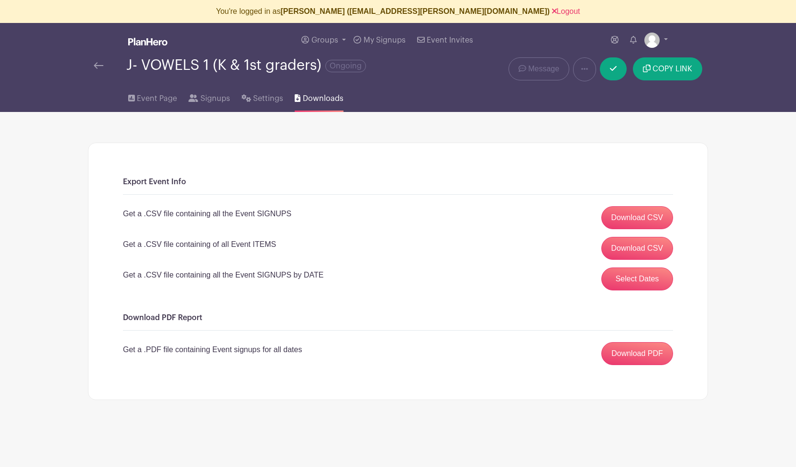
click at [101, 66] on img at bounding box center [99, 65] width 10 height 7
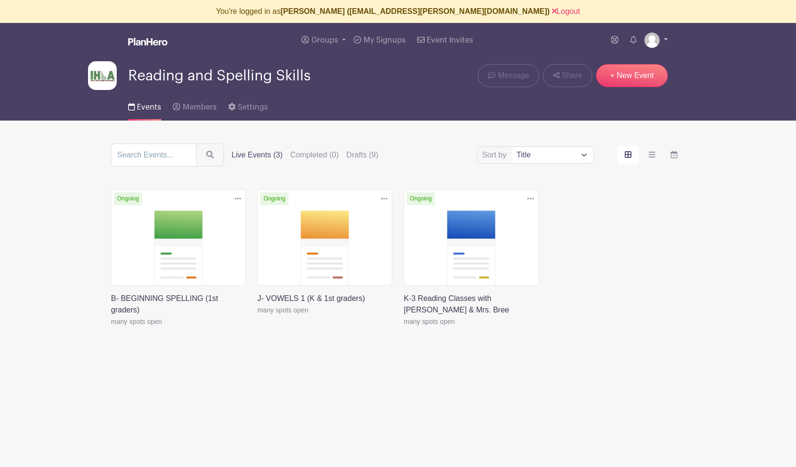
click at [651, 39] on img at bounding box center [652, 40] width 15 height 15
click at [257, 316] on link at bounding box center [257, 316] width 0 height 0
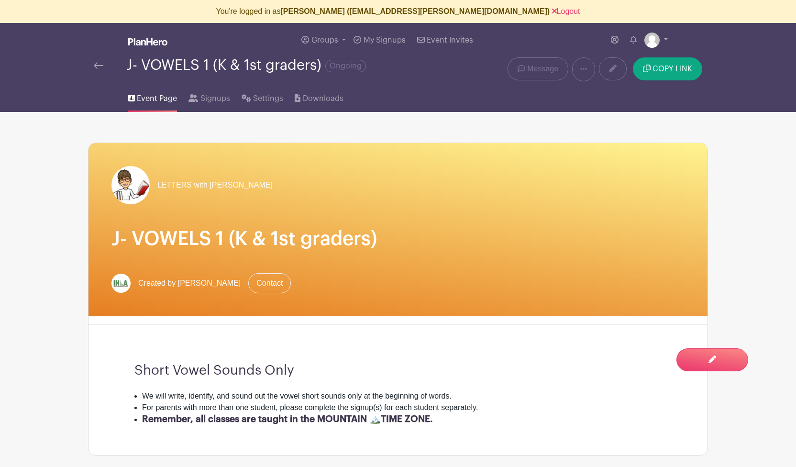
click at [98, 63] on img at bounding box center [99, 65] width 10 height 7
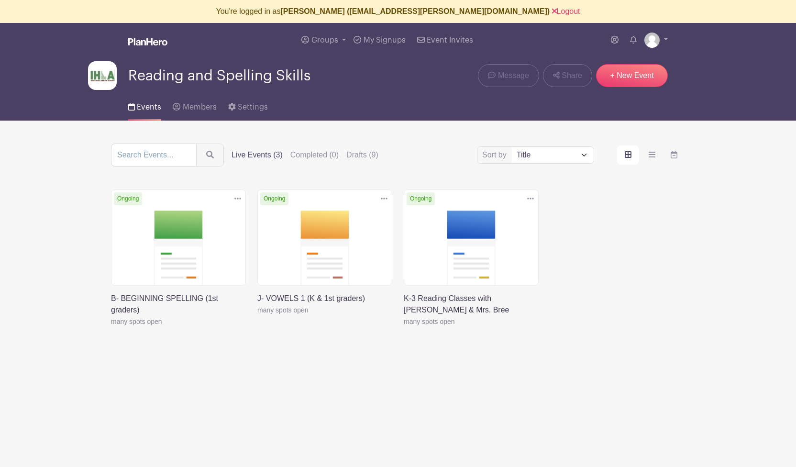
click at [111, 327] on link at bounding box center [111, 327] width 0 height 0
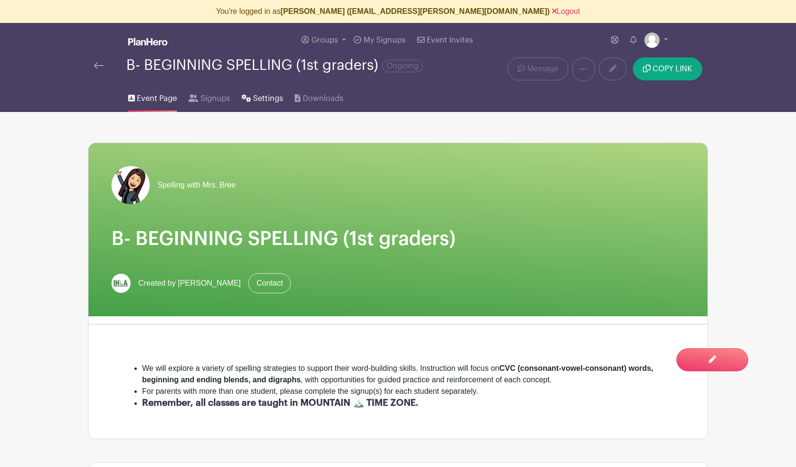
click at [266, 98] on span "Settings" at bounding box center [268, 98] width 30 height 11
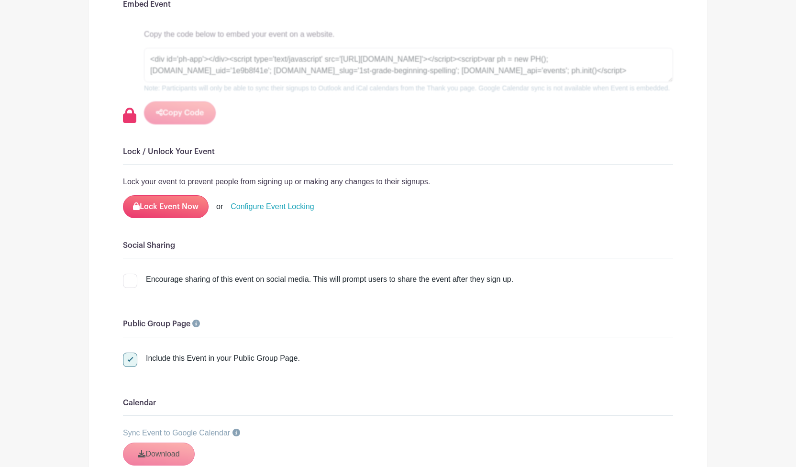
scroll to position [958, 0]
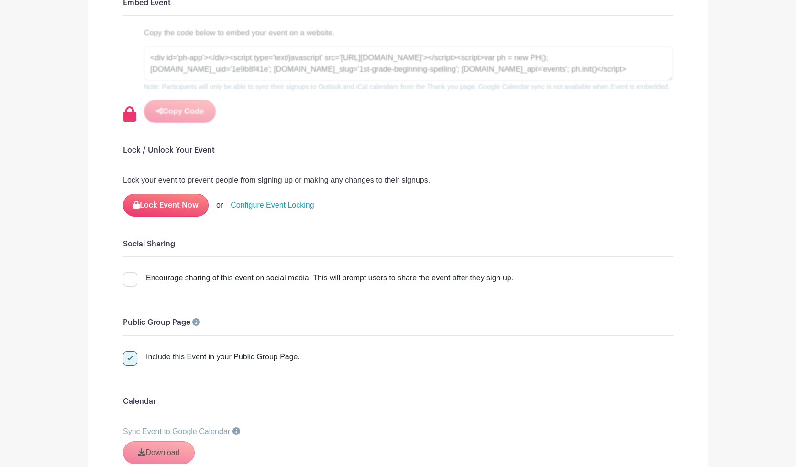
click at [300, 204] on link "Configure Event Locking" at bounding box center [272, 205] width 83 height 11
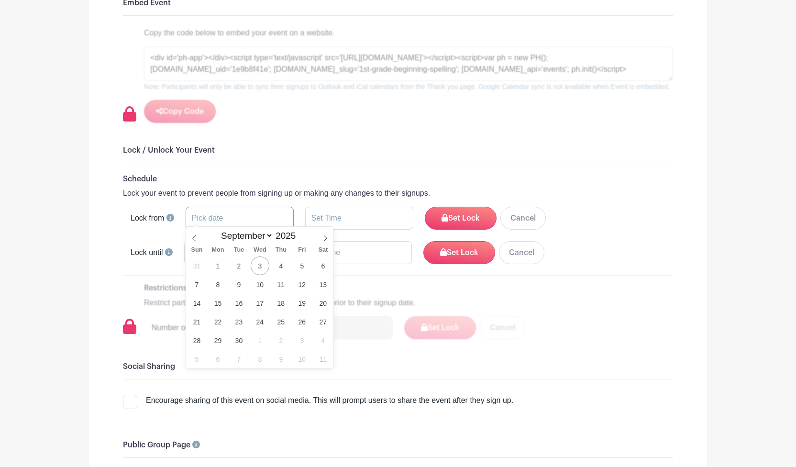
click at [226, 214] on input "text" at bounding box center [240, 218] width 108 height 23
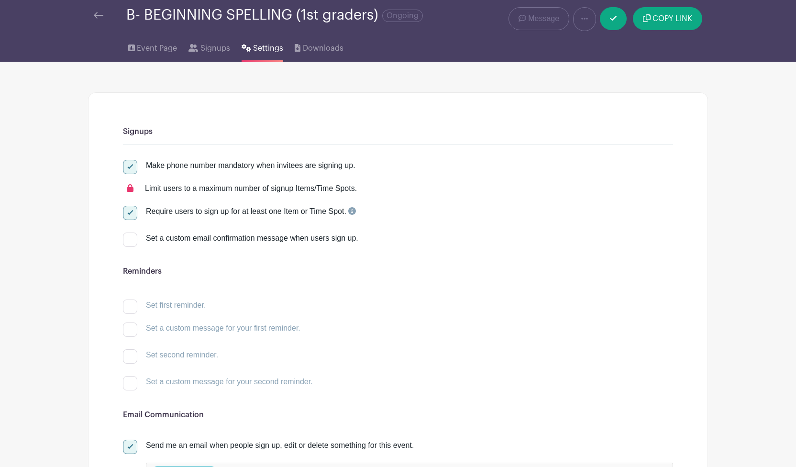
scroll to position [0, 0]
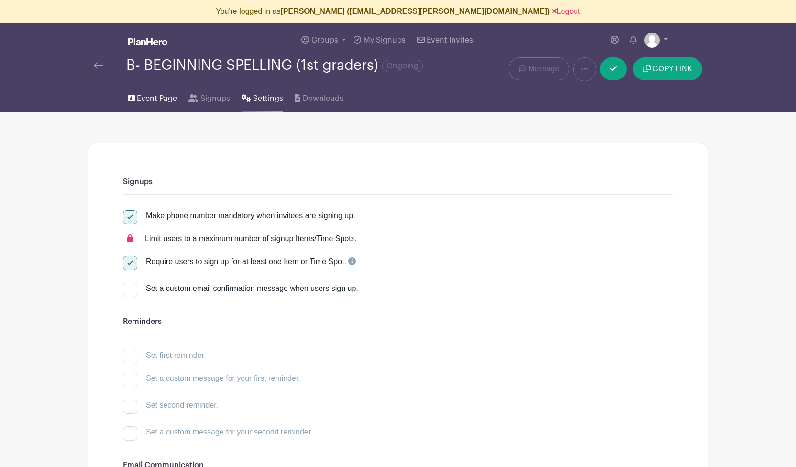
click at [157, 102] on span "Event Page" at bounding box center [157, 98] width 40 height 11
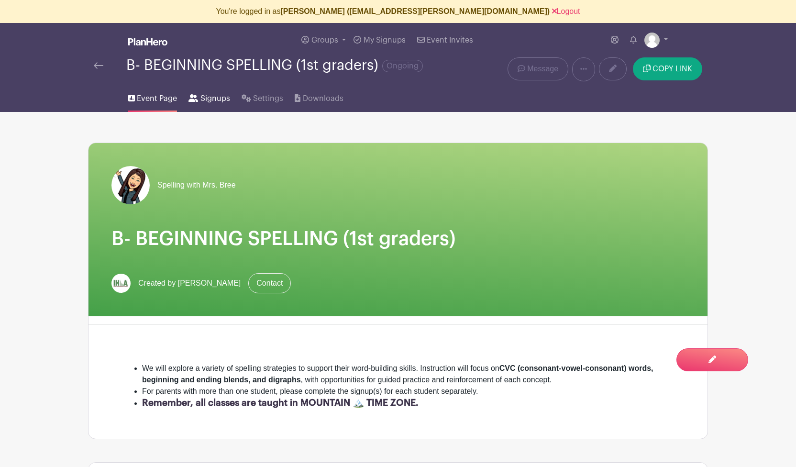
click at [210, 100] on span "Signups" at bounding box center [216, 98] width 30 height 11
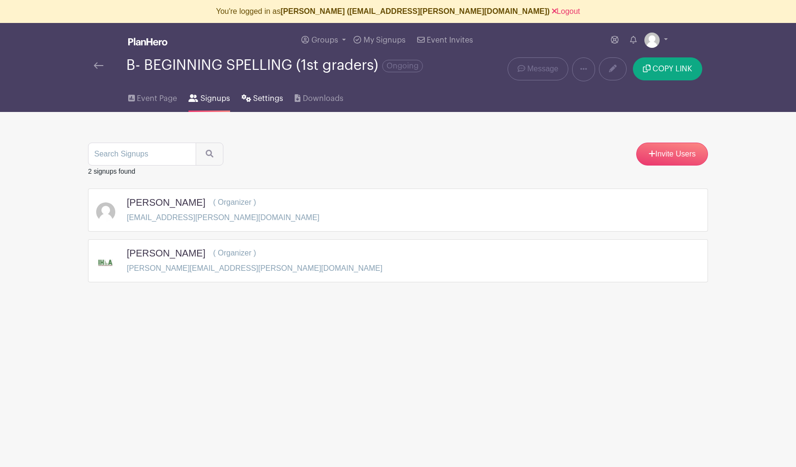
click at [259, 97] on span "Settings" at bounding box center [268, 98] width 30 height 11
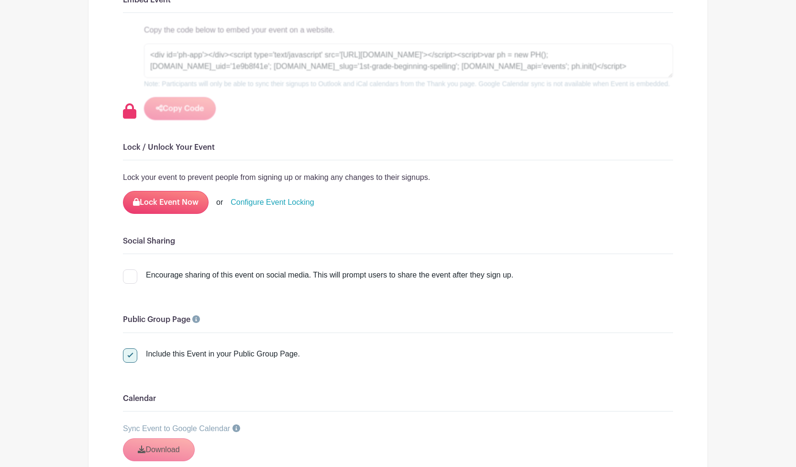
scroll to position [962, 0]
click at [257, 198] on link "Configure Event Locking" at bounding box center [272, 201] width 83 height 11
select select "8"
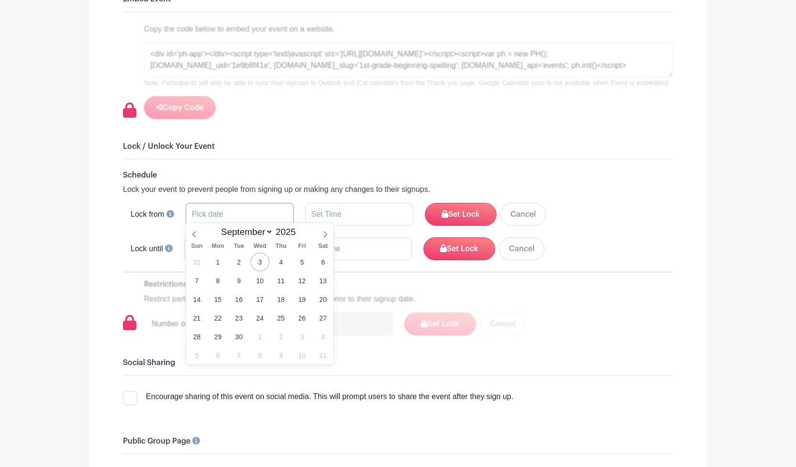
click at [222, 209] on input "text" at bounding box center [240, 214] width 108 height 23
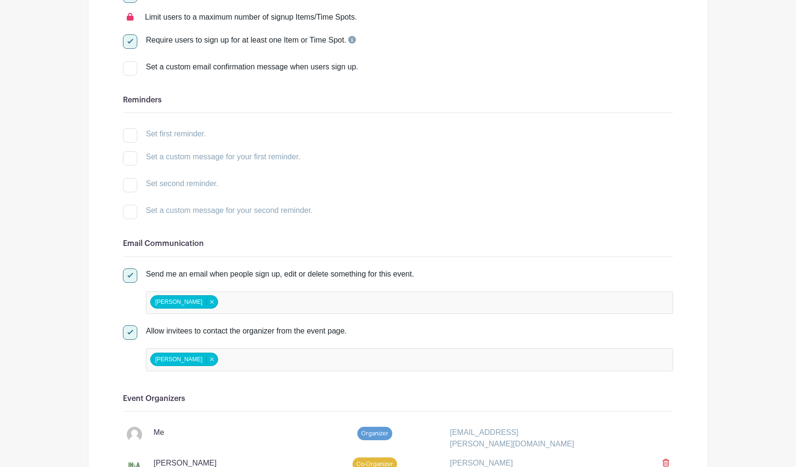
scroll to position [0, 0]
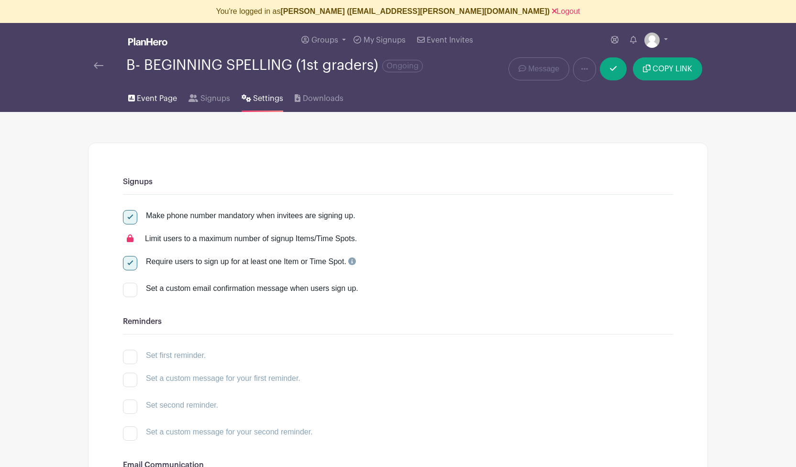
click at [151, 100] on span "Event Page" at bounding box center [157, 98] width 40 height 11
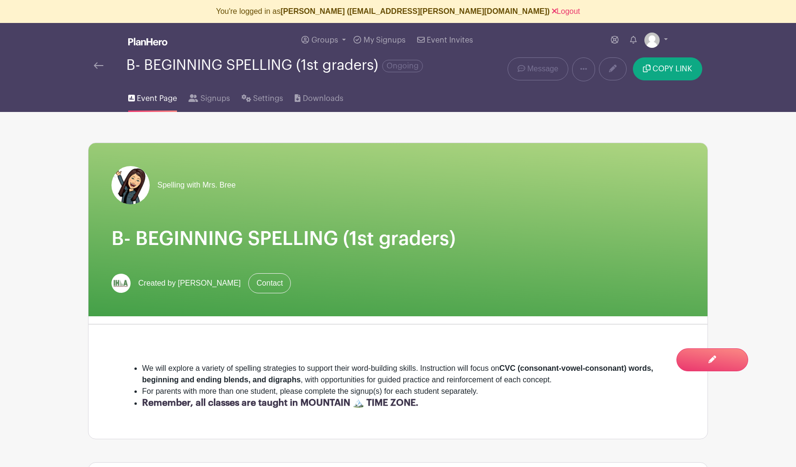
click at [97, 66] on img at bounding box center [99, 65] width 10 height 7
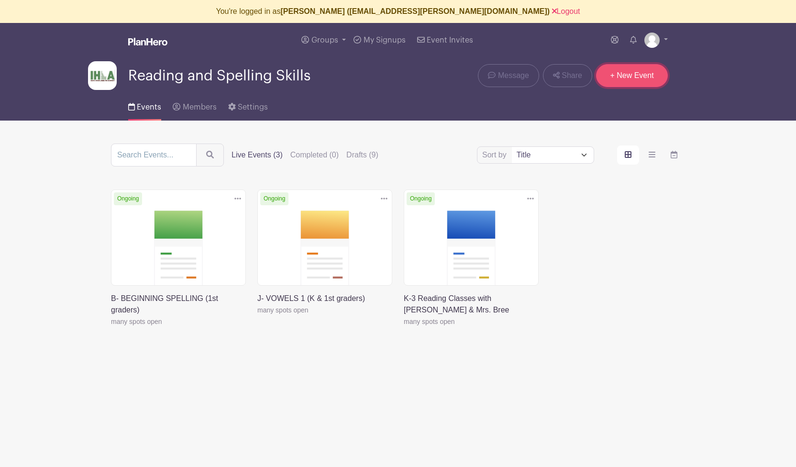
click at [624, 77] on link "+ New Event" at bounding box center [632, 75] width 72 height 23
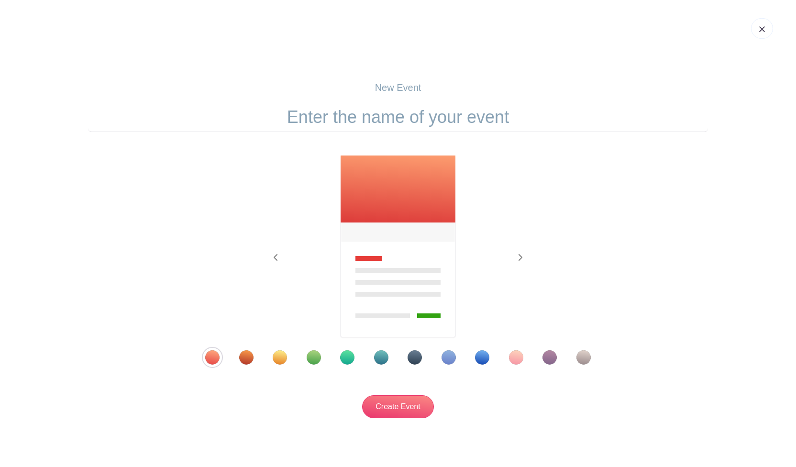
click at [454, 119] on input "text" at bounding box center [398, 117] width 620 height 30
type input "ljlk"
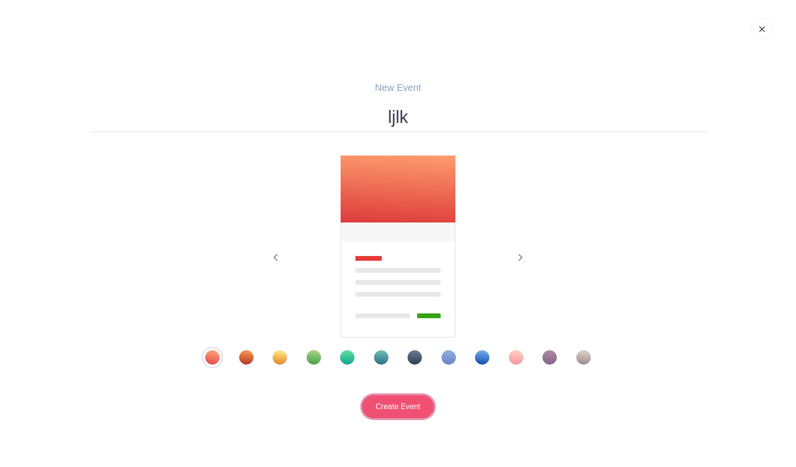
click at [402, 400] on input "Create Event" at bounding box center [398, 406] width 72 height 23
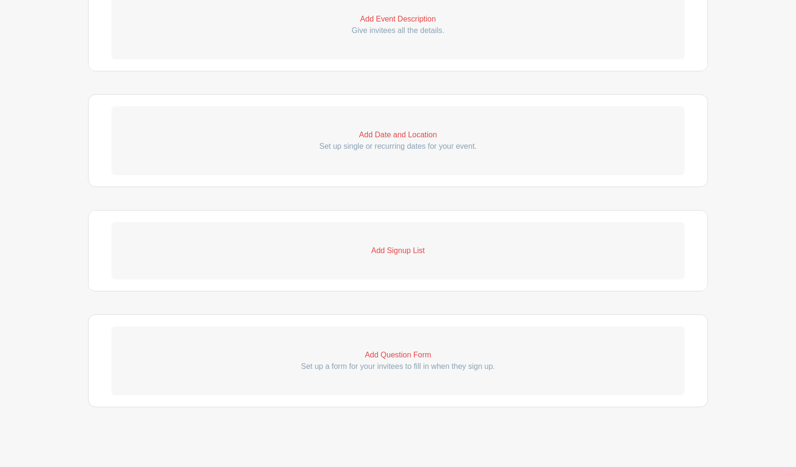
scroll to position [360, 0]
click at [409, 354] on p "Add Question Form" at bounding box center [398, 354] width 573 height 11
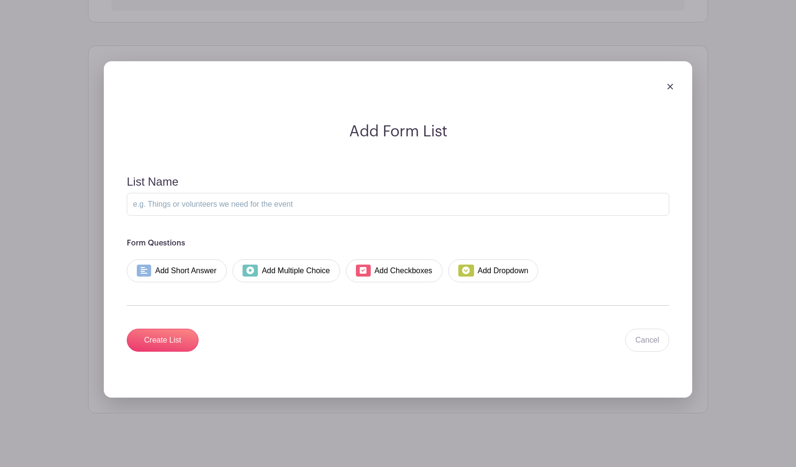
scroll to position [636, 0]
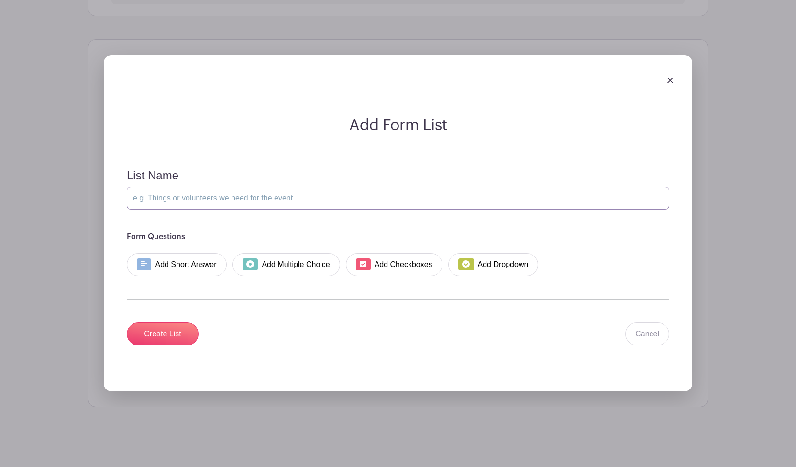
click at [185, 199] on input "List Name" at bounding box center [398, 198] width 543 height 23
click at [221, 267] on link "Add Short Answer" at bounding box center [177, 264] width 100 height 23
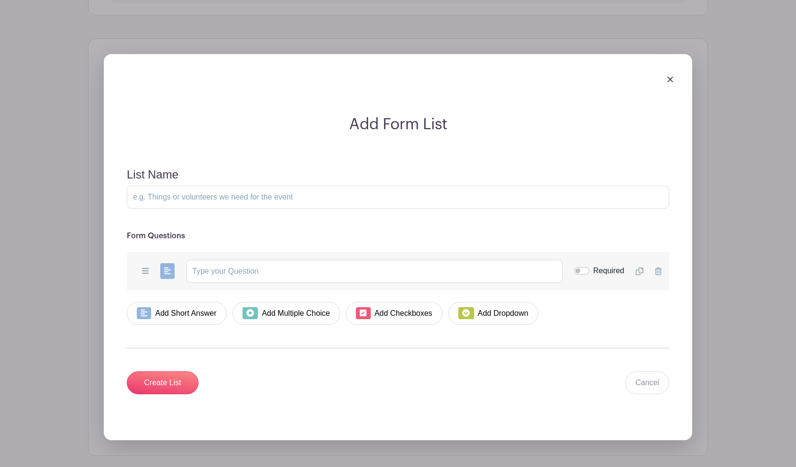
click at [670, 77] on img at bounding box center [671, 80] width 6 height 6
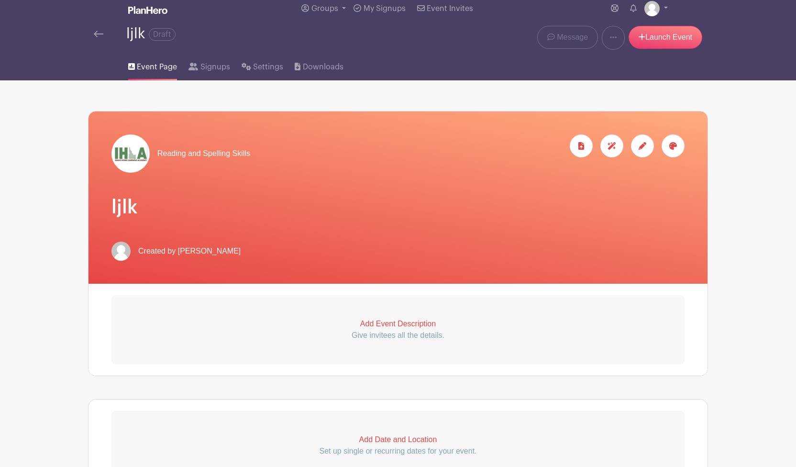
scroll to position [0, 0]
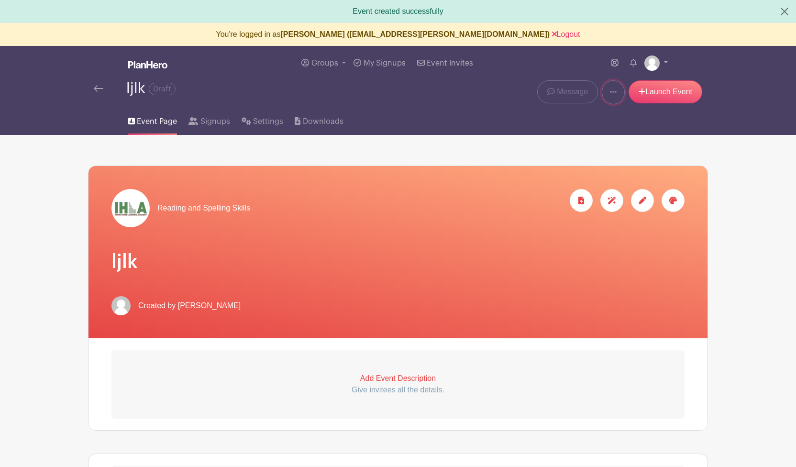
click at [611, 94] on icon at bounding box center [613, 92] width 7 height 8
click at [618, 133] on link "Delete" at bounding box center [641, 132] width 76 height 15
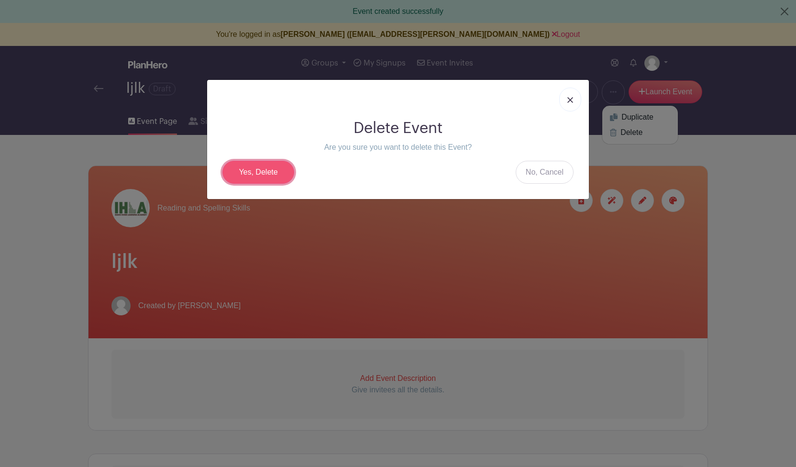
click at [268, 174] on link "Yes, Delete" at bounding box center [259, 172] width 72 height 23
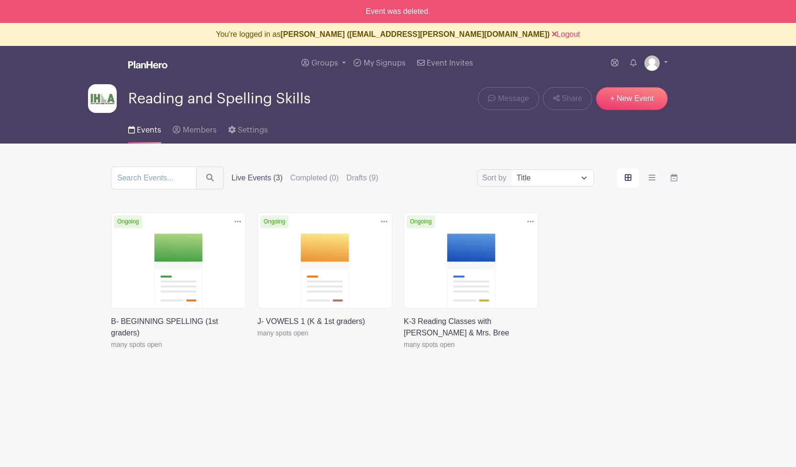
click at [257, 339] on link at bounding box center [257, 339] width 0 height 0
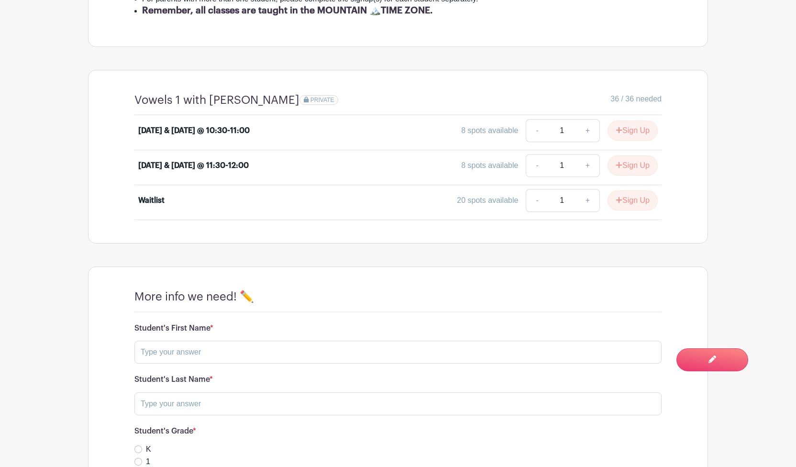
scroll to position [402, 0]
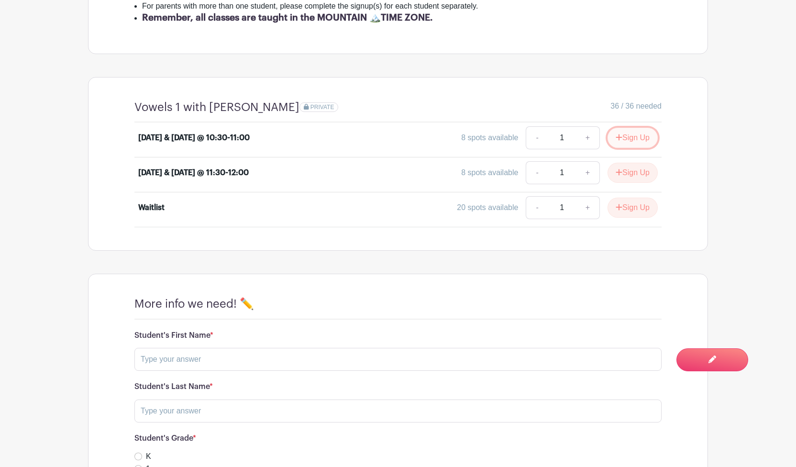
click at [618, 134] on icon "submit" at bounding box center [619, 138] width 7 height 8
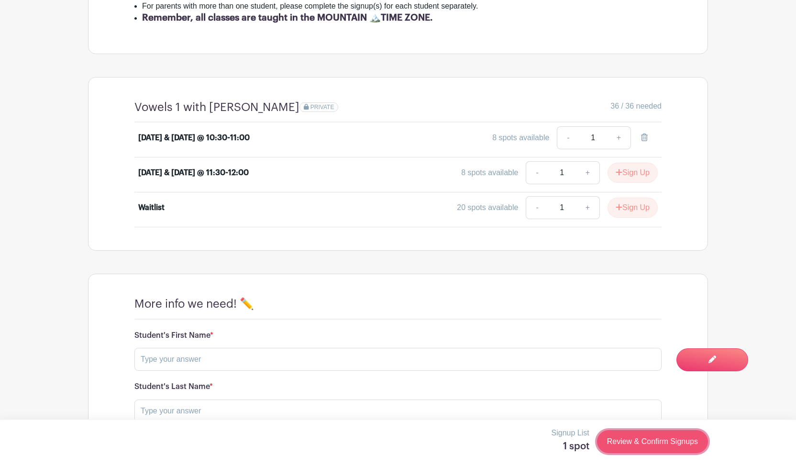
click at [644, 444] on link "Review & Confirm Signups" at bounding box center [652, 441] width 111 height 23
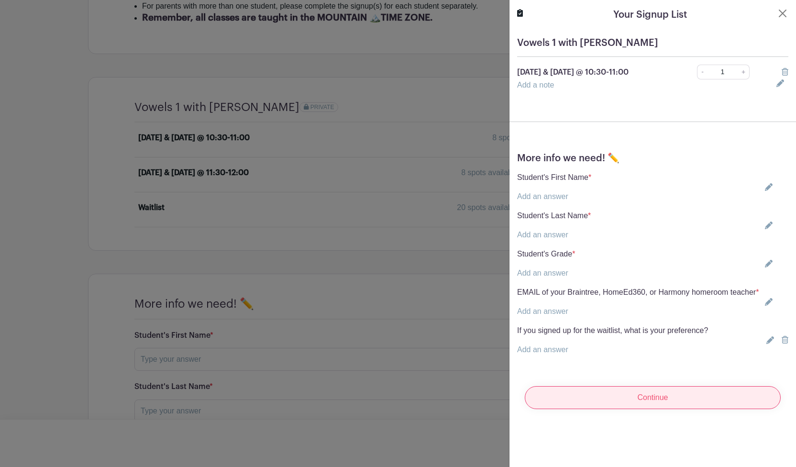
click at [653, 409] on input "Continue" at bounding box center [653, 397] width 256 height 23
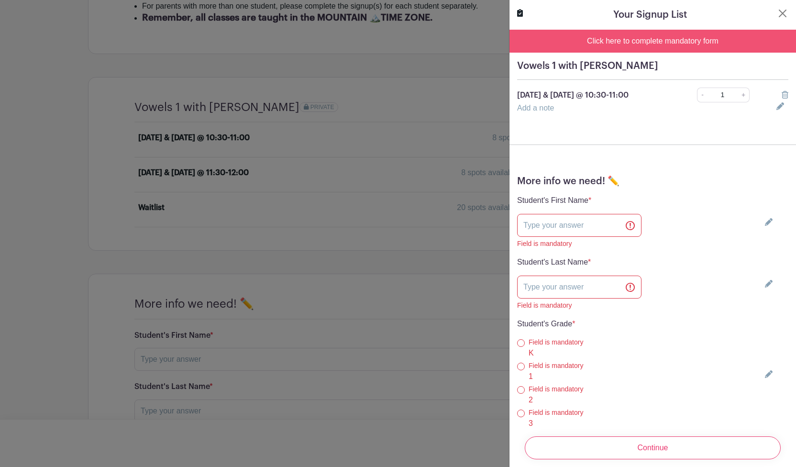
click at [647, 39] on div "Click here to complete mandatory form" at bounding box center [653, 41] width 287 height 23
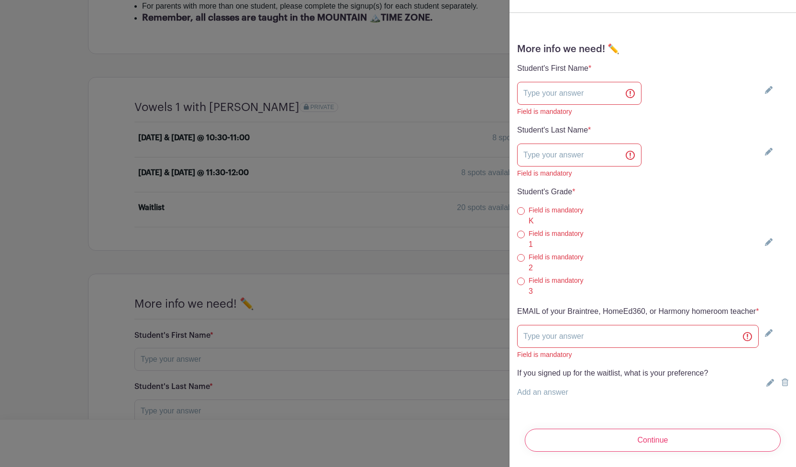
scroll to position [144, 0]
click at [554, 82] on input "text" at bounding box center [579, 93] width 124 height 23
type input "Jimmy"
click at [545, 144] on input "text" at bounding box center [579, 155] width 124 height 23
type input "Rogers"
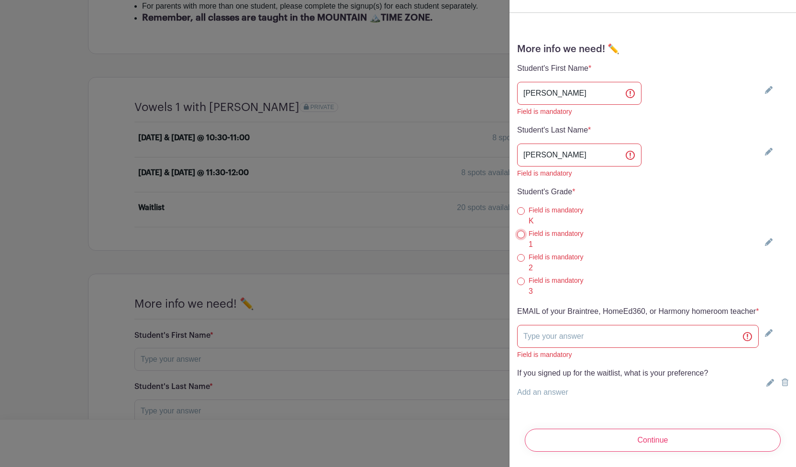
click at [520, 231] on input "1" at bounding box center [521, 235] width 8 height 8
radio input "true"
click at [542, 334] on input "text" at bounding box center [638, 336] width 242 height 23
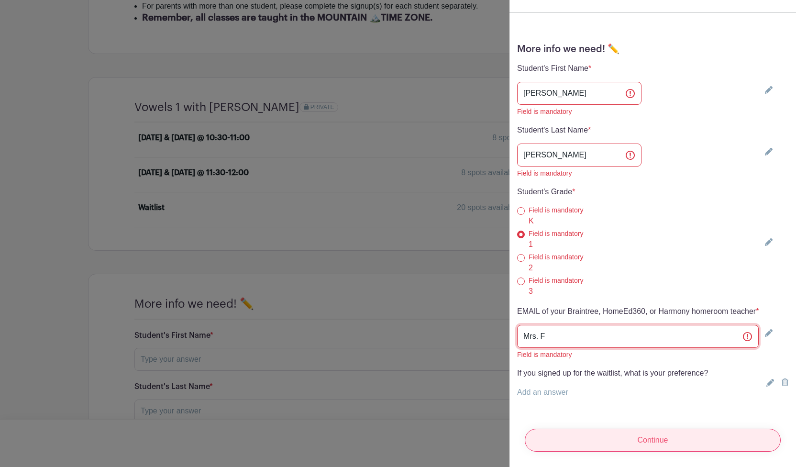
type input "Mrs. F"
click at [650, 440] on input "Continue" at bounding box center [653, 440] width 256 height 23
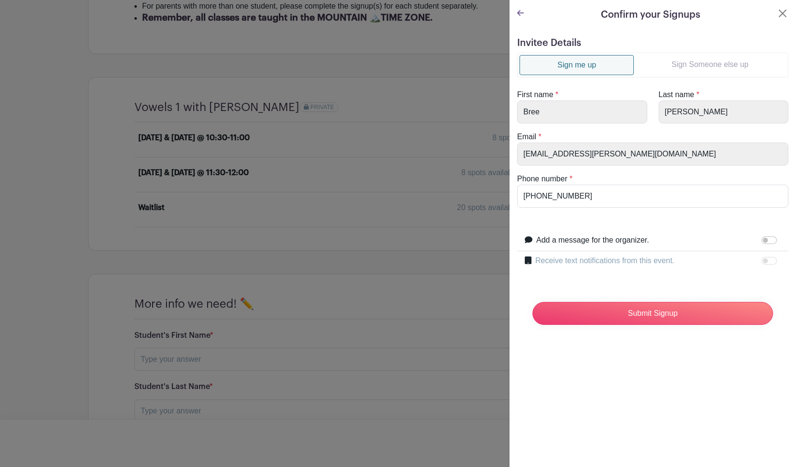
scroll to position [0, 0]
click at [677, 66] on link "Sign Someone else up" at bounding box center [710, 64] width 152 height 19
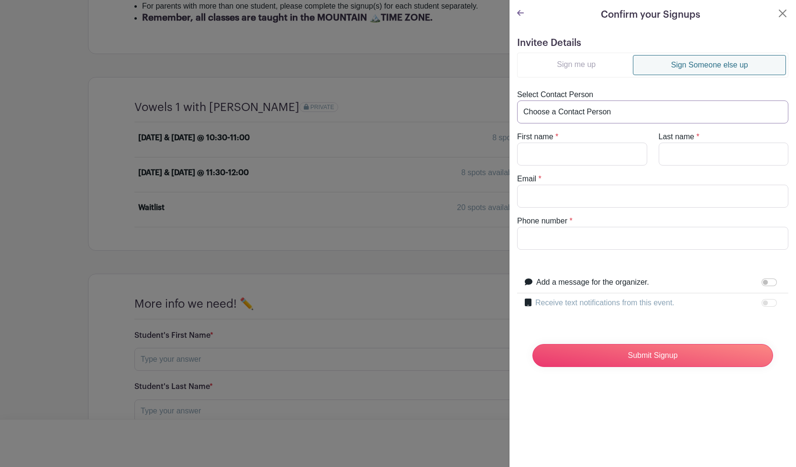
click at [660, 108] on select "Choose a Contact Person Jean Larson (jean.larson@malad.us)" at bounding box center [652, 112] width 271 height 23
click at [784, 13] on button "Close" at bounding box center [782, 13] width 11 height 11
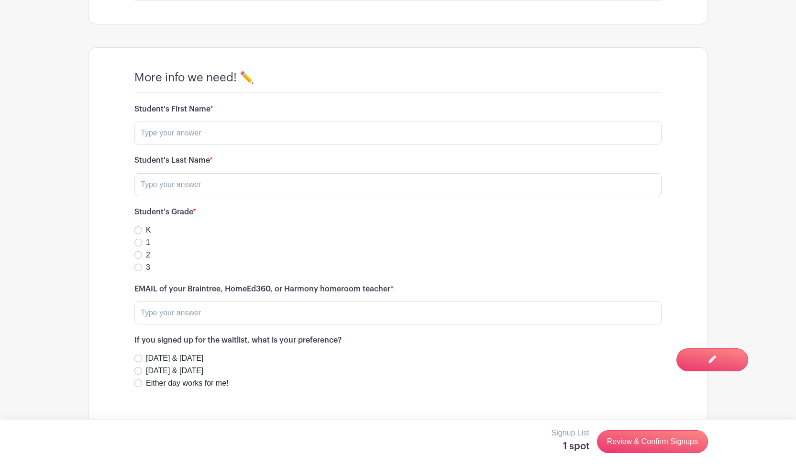
scroll to position [645, 0]
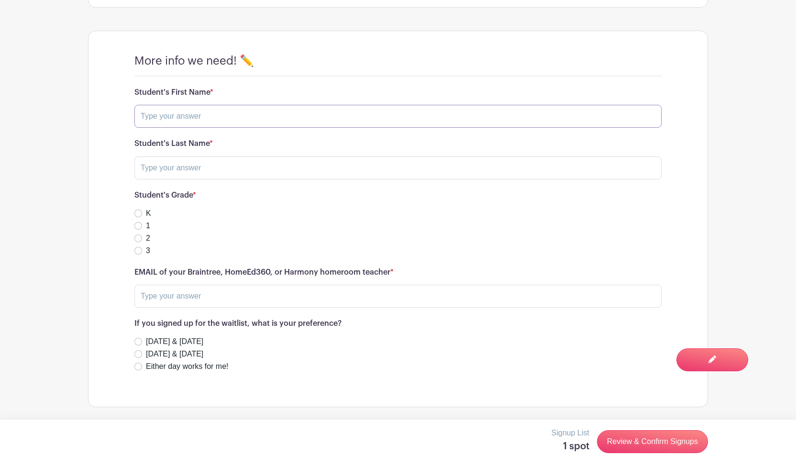
click at [176, 116] on input "text" at bounding box center [397, 116] width 527 height 23
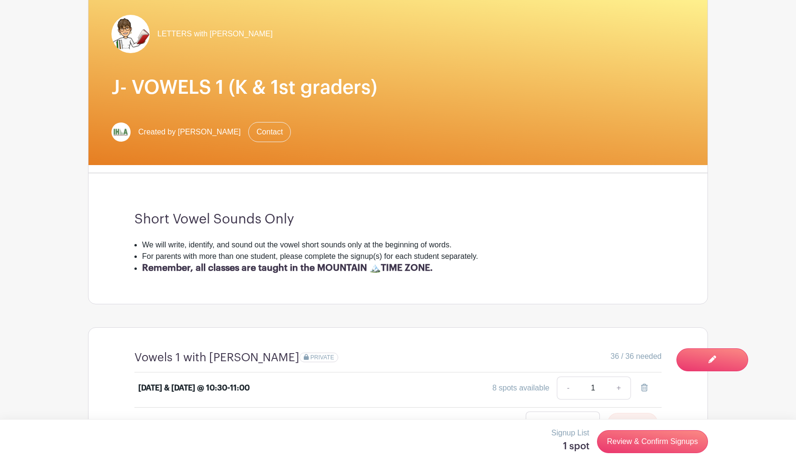
scroll to position [148, 0]
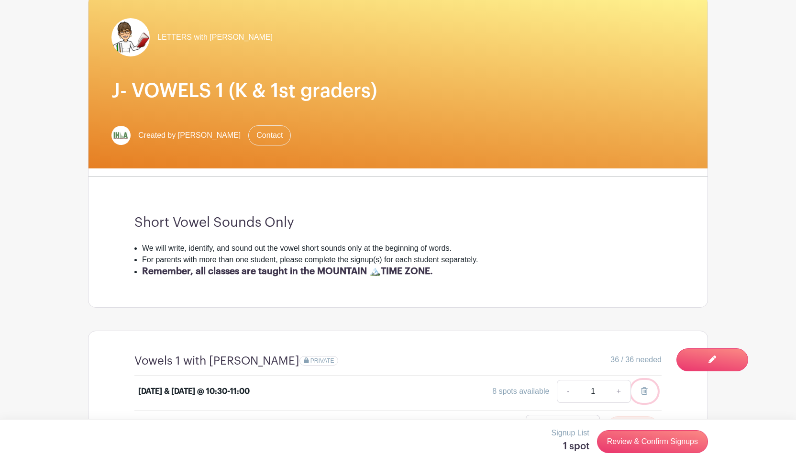
click at [643, 389] on icon at bounding box center [644, 391] width 7 height 8
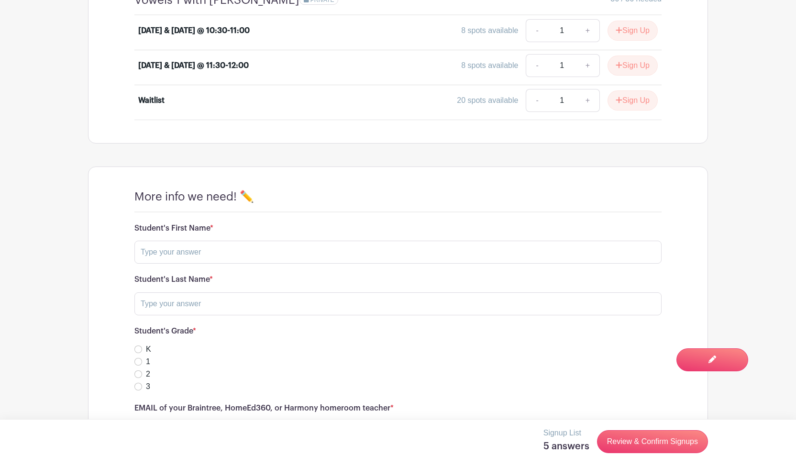
scroll to position [538, 0]
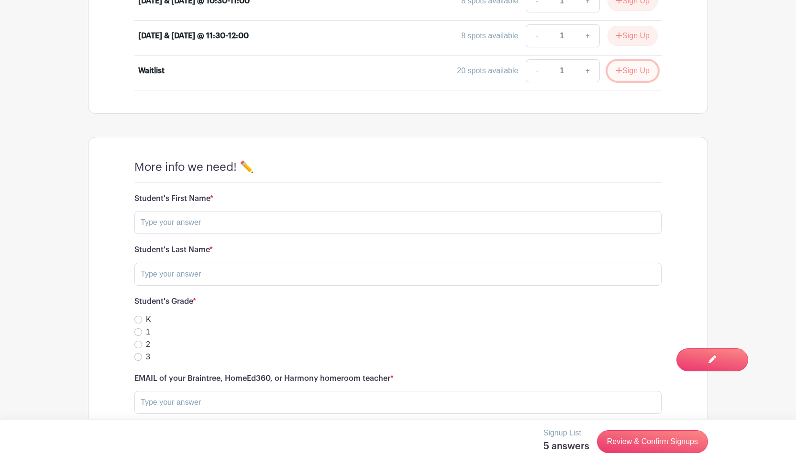
click at [630, 70] on button "Sign Up" at bounding box center [633, 71] width 50 height 20
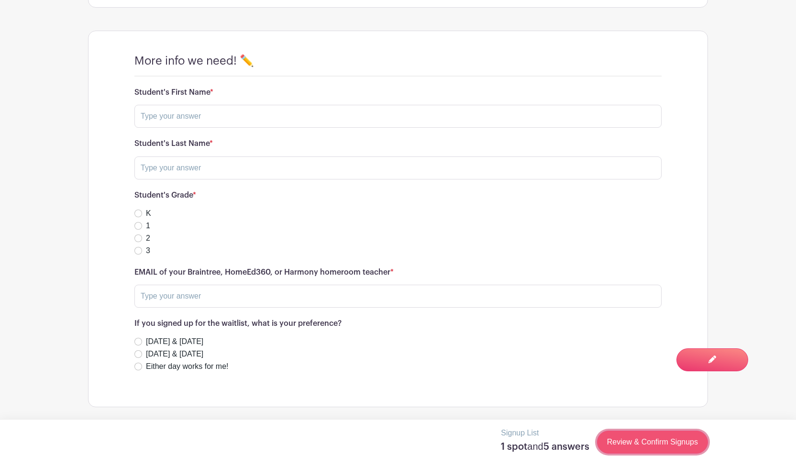
click at [665, 446] on link "Review & Confirm Signups" at bounding box center [652, 442] width 111 height 23
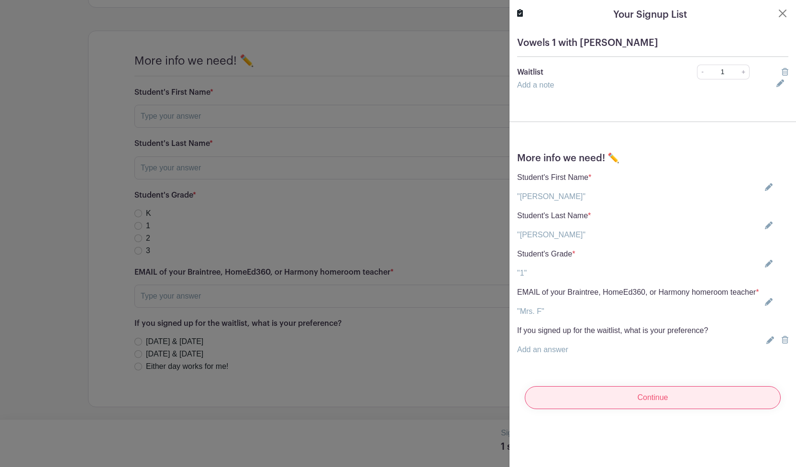
click at [659, 409] on input "Continue" at bounding box center [653, 397] width 256 height 23
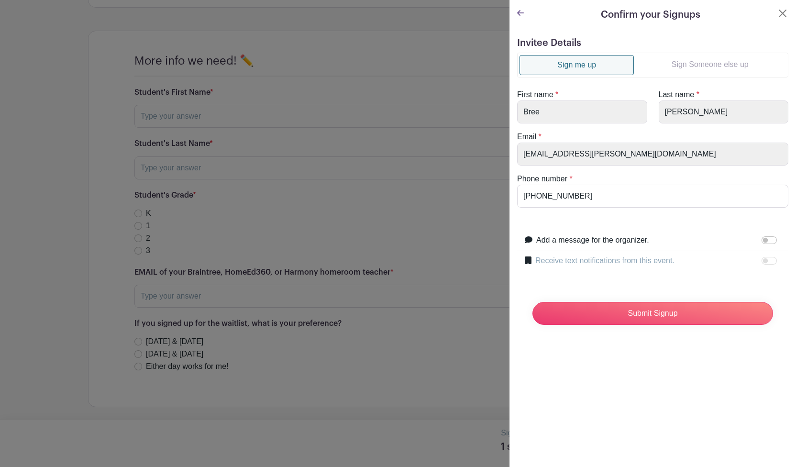
click at [693, 66] on link "Sign Someone else up" at bounding box center [710, 64] width 152 height 19
click at [695, 65] on link "Sign Someone else up" at bounding box center [710, 64] width 152 height 19
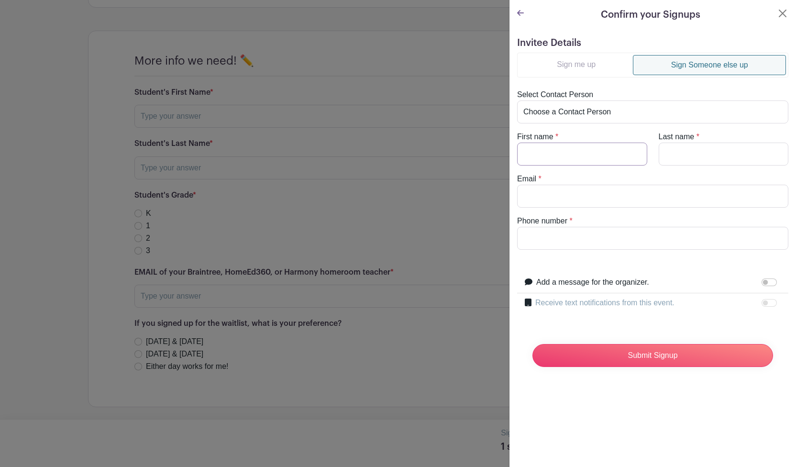
click at [580, 153] on input "First name" at bounding box center [582, 154] width 130 height 23
type input "Mommy"
type input "Rogers"
click at [535, 197] on input "Email" at bounding box center [652, 196] width 271 height 23
type input "jpfarrell77@gmail.com"
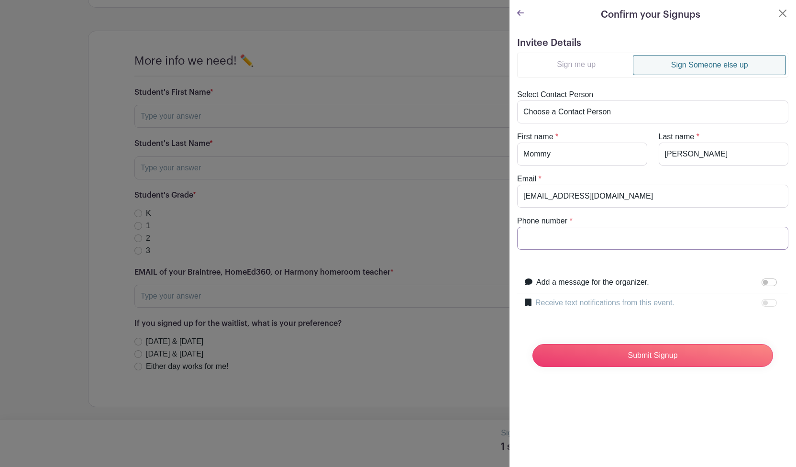
click at [529, 239] on input "Phone number" at bounding box center [652, 238] width 271 height 23
type input "8888888888"
click at [625, 354] on input "Submit Signup" at bounding box center [653, 355] width 241 height 23
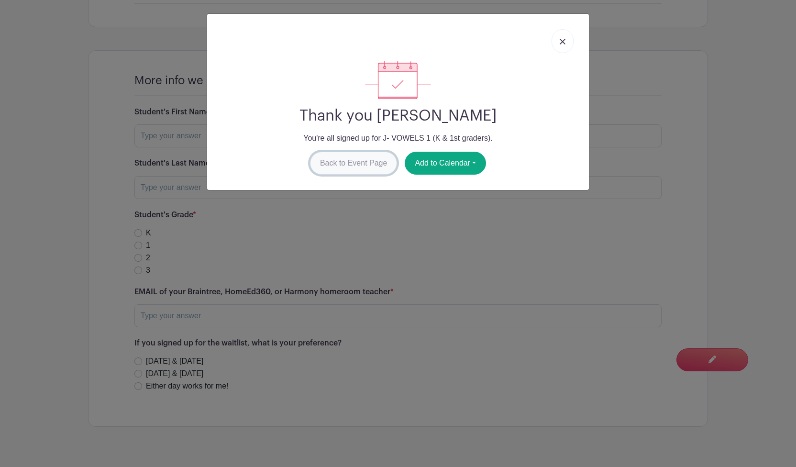
click at [353, 162] on link "Back to Event Page" at bounding box center [354, 163] width 88 height 23
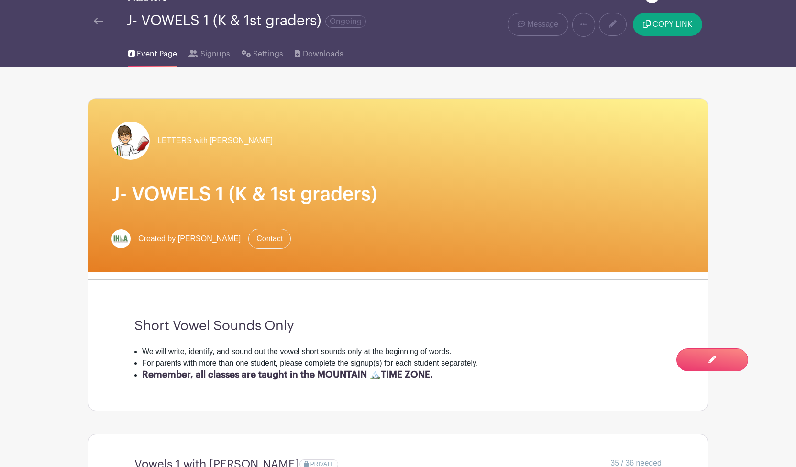
scroll to position [0, 0]
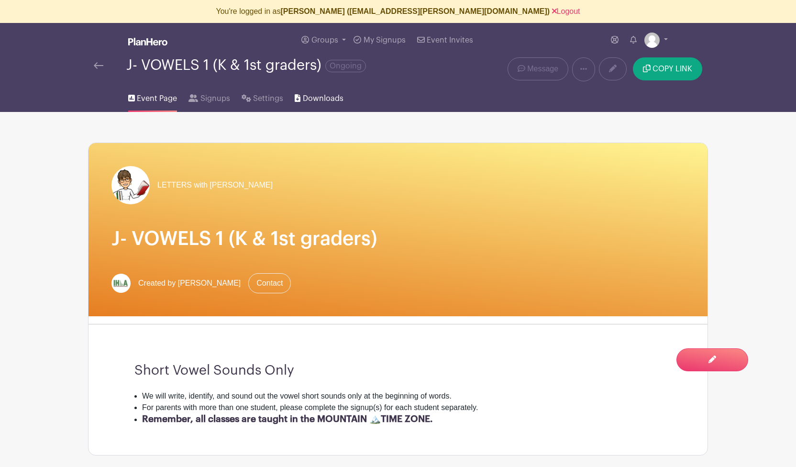
click at [315, 96] on span "Downloads" at bounding box center [323, 98] width 41 height 11
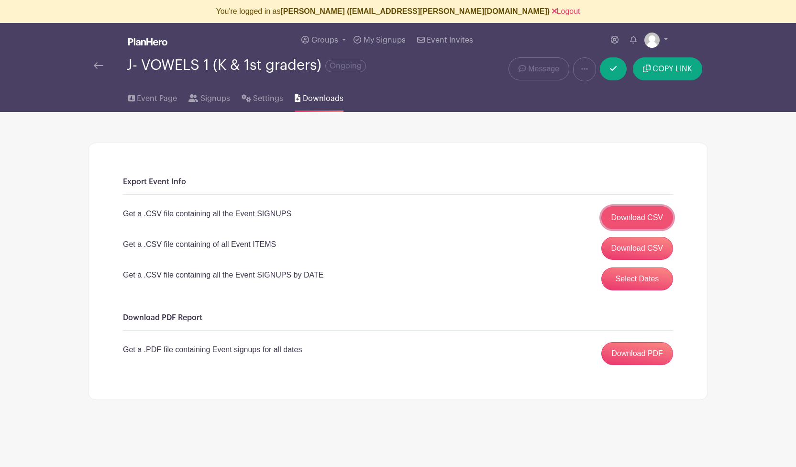
click at [626, 216] on link "Download CSV" at bounding box center [638, 217] width 72 height 23
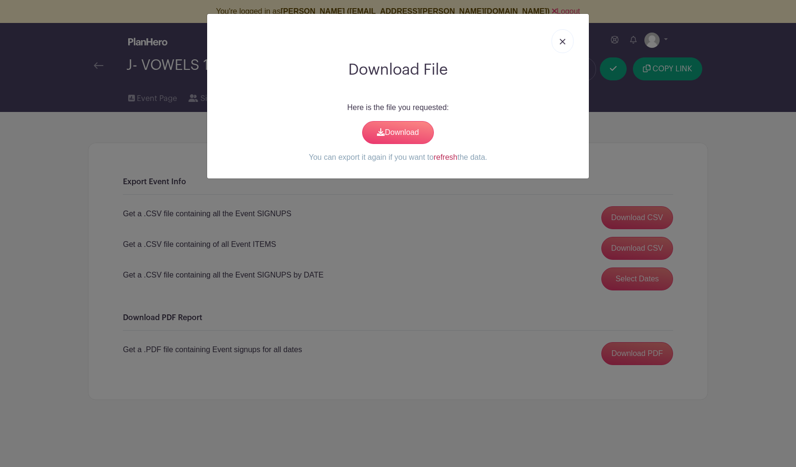
click at [446, 154] on link "refresh" at bounding box center [446, 157] width 24 height 8
click at [392, 128] on link "Download" at bounding box center [398, 132] width 72 height 23
click at [561, 44] on img at bounding box center [563, 42] width 6 height 6
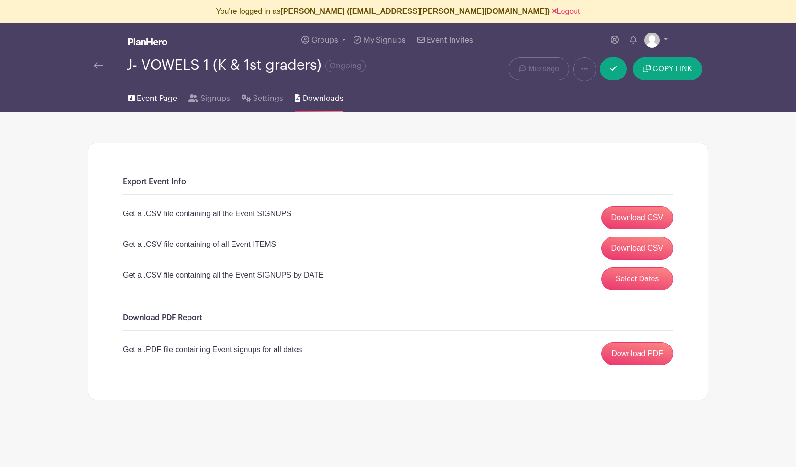
click at [151, 98] on span "Event Page" at bounding box center [157, 98] width 40 height 11
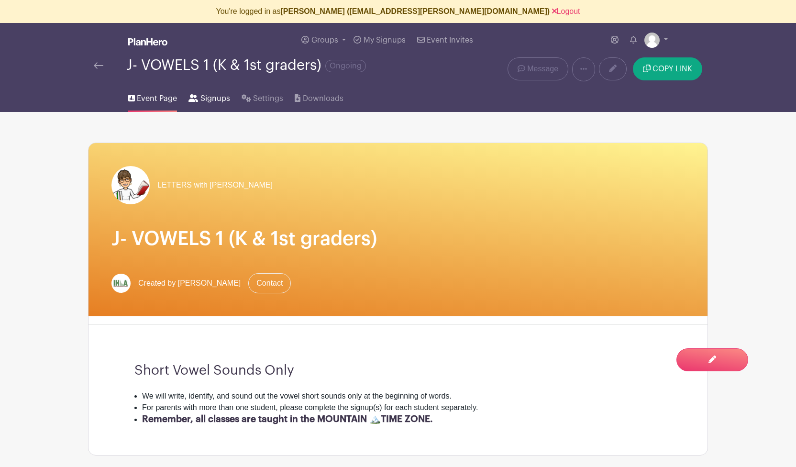
click at [209, 99] on span "Signups" at bounding box center [216, 98] width 30 height 11
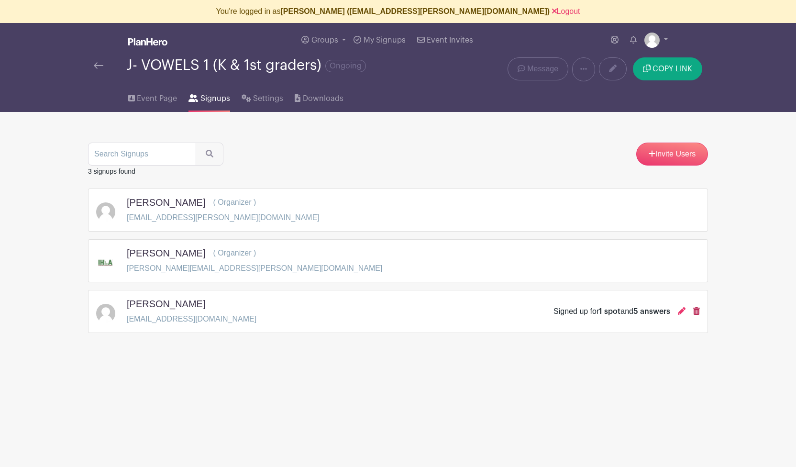
click at [695, 313] on icon at bounding box center [696, 311] width 7 height 8
click at [153, 92] on link "Event Page" at bounding box center [152, 96] width 49 height 31
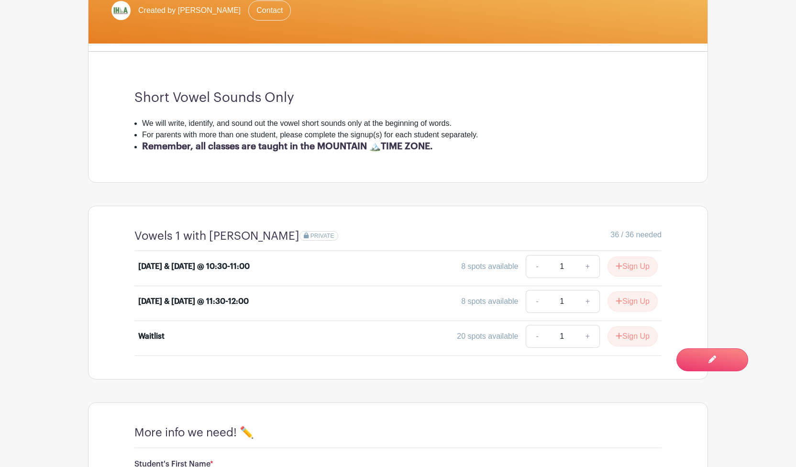
scroll to position [273, 0]
click at [583, 268] on link "+" at bounding box center [588, 266] width 24 height 23
click at [534, 267] on link "-" at bounding box center [537, 266] width 22 height 23
type input "1"
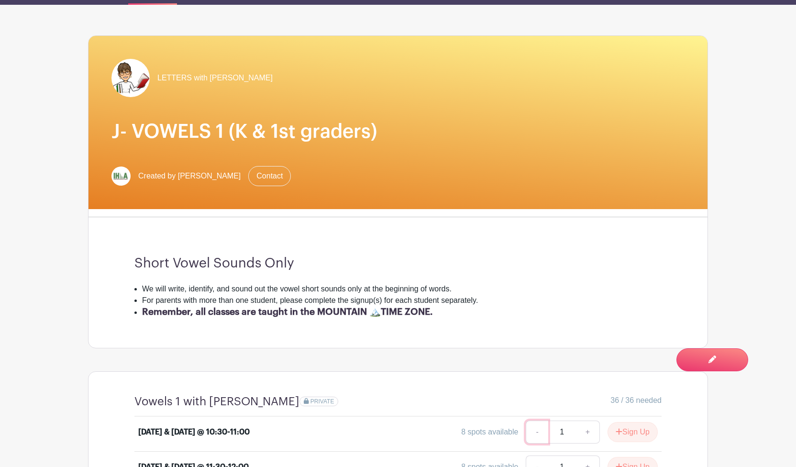
scroll to position [0, 0]
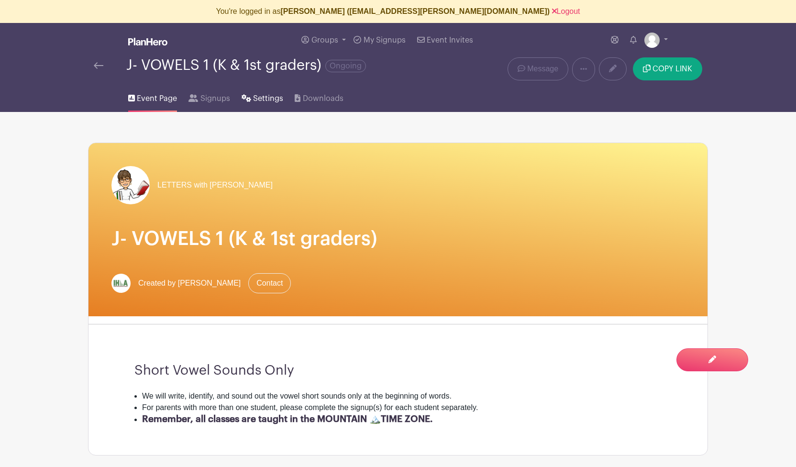
click at [258, 98] on span "Settings" at bounding box center [268, 98] width 30 height 11
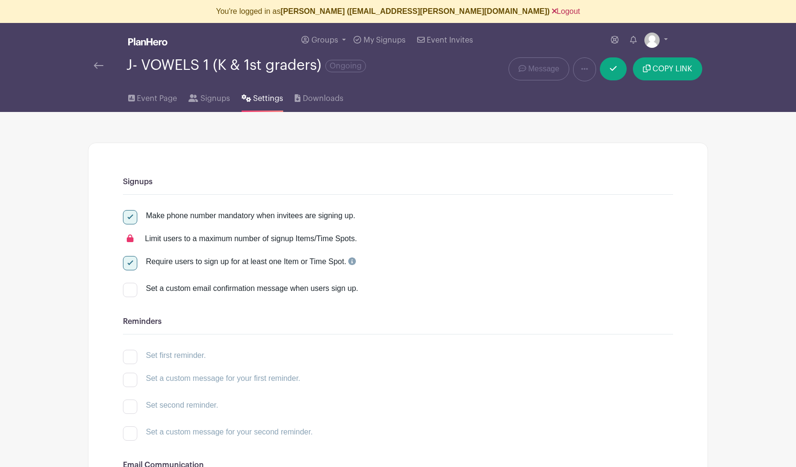
click at [552, 12] on link "Logout" at bounding box center [566, 11] width 28 height 8
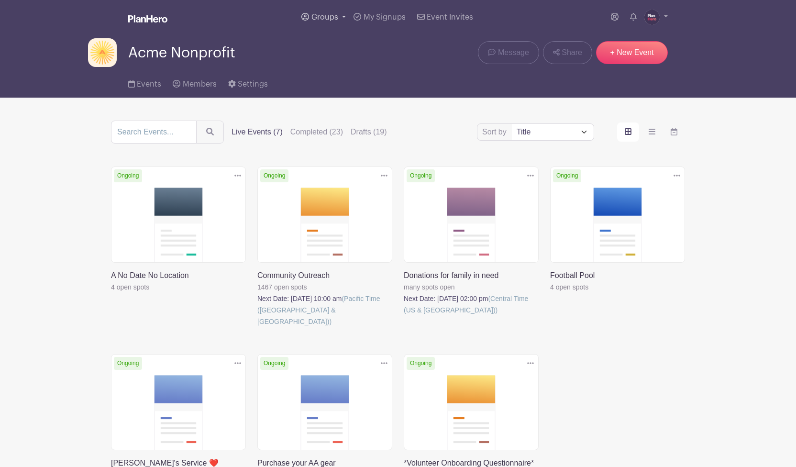
click at [328, 20] on span "Groups" at bounding box center [325, 17] width 27 height 8
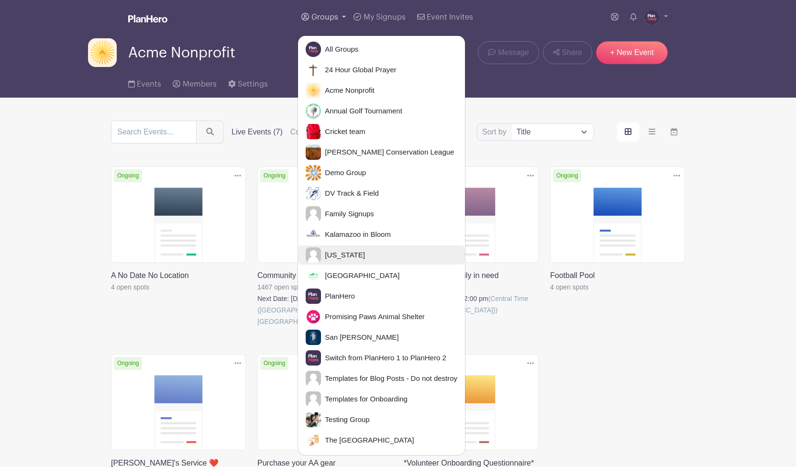
scroll to position [27, 0]
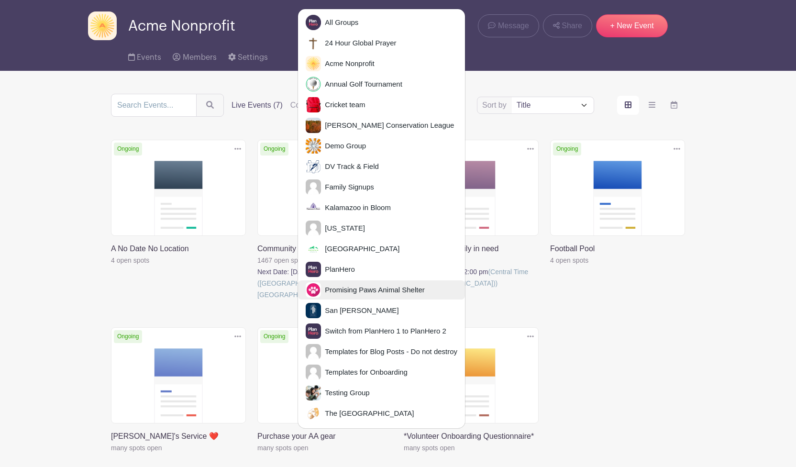
click at [344, 281] on link "Promising Paws Animal Shelter" at bounding box center [381, 289] width 167 height 19
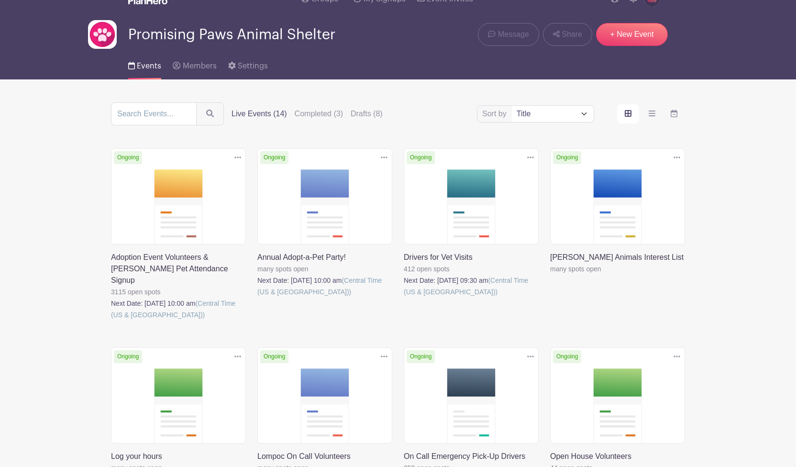
scroll to position [16, 0]
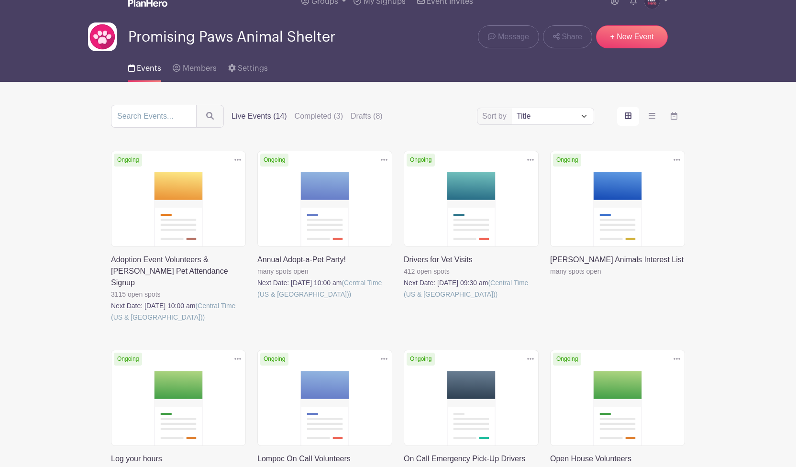
click at [257, 300] on link at bounding box center [257, 300] width 0 height 0
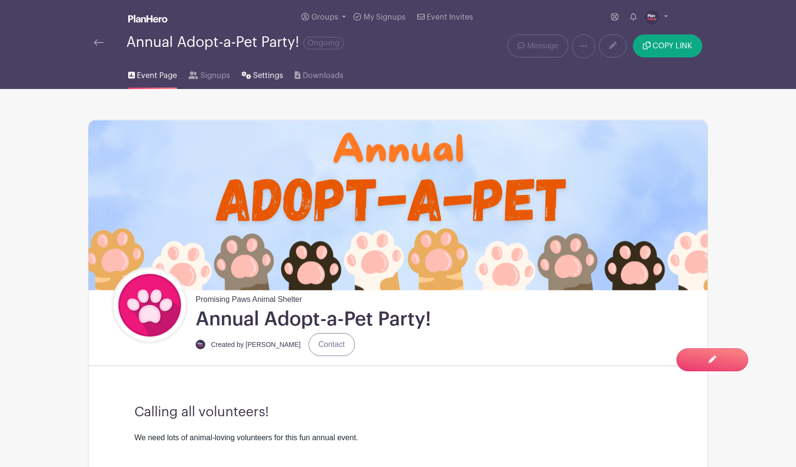
click at [268, 77] on span "Settings" at bounding box center [268, 75] width 30 height 11
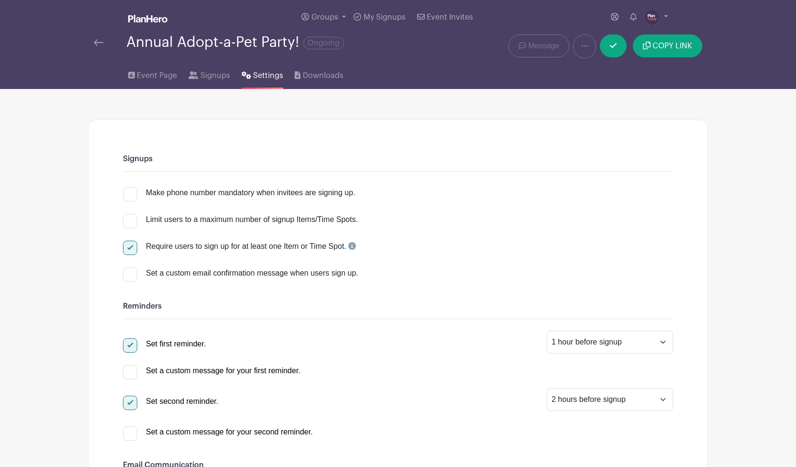
click at [130, 220] on div at bounding box center [130, 221] width 14 height 14
click at [129, 220] on input "Limit users to a maximum number of signup Items/Time Spots." at bounding box center [126, 217] width 6 height 6
checkbox input "true"
click at [604, 224] on select "Per Event Per Day Per Item" at bounding box center [626, 223] width 72 height 23
select select "item"
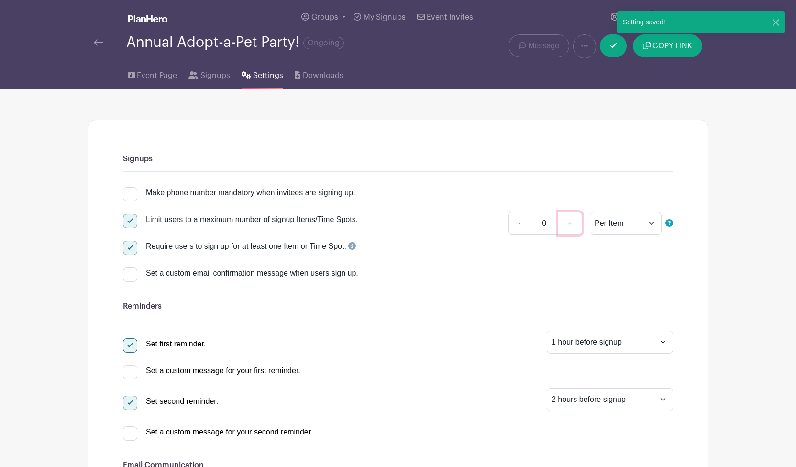
click at [572, 225] on link "+" at bounding box center [571, 223] width 24 height 23
type input "1"
click at [153, 72] on span "Event Page" at bounding box center [157, 75] width 40 height 11
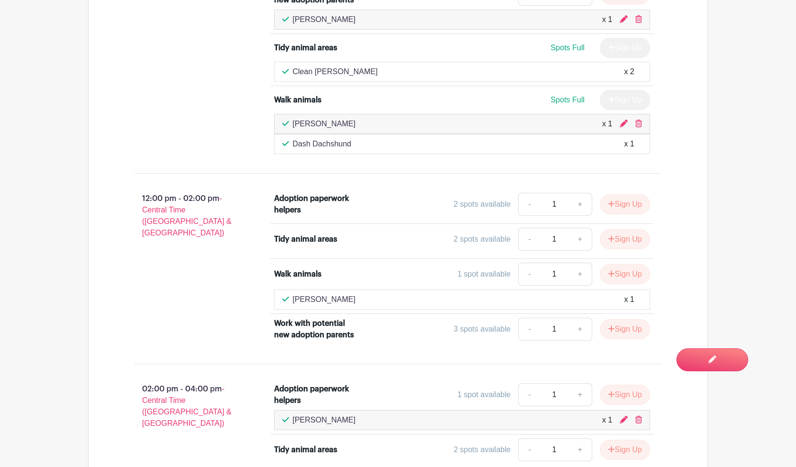
scroll to position [1135, 0]
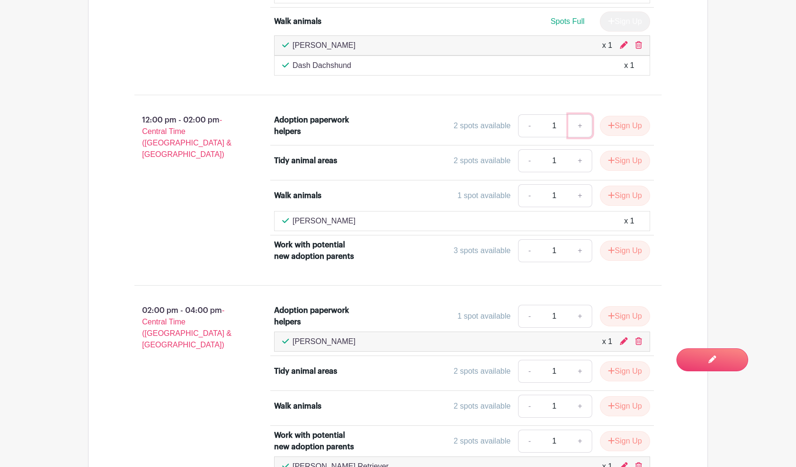
click at [577, 128] on link "+" at bounding box center [581, 125] width 24 height 23
click at [619, 127] on button "Sign Up" at bounding box center [625, 126] width 50 height 20
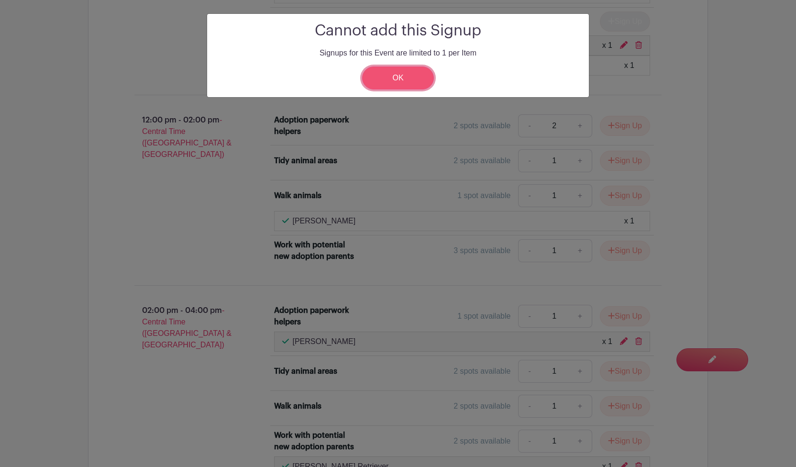
click at [389, 79] on link "OK" at bounding box center [398, 78] width 72 height 23
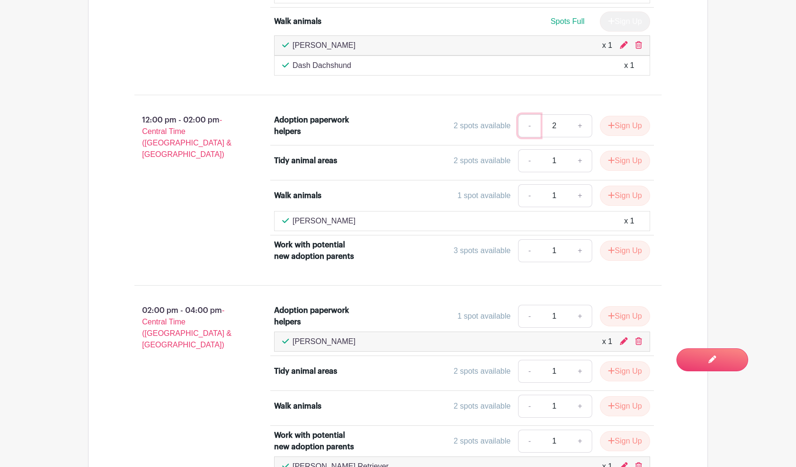
click at [526, 126] on link "-" at bounding box center [529, 125] width 22 height 23
type input "1"
click at [618, 127] on button "Sign Up" at bounding box center [625, 126] width 50 height 20
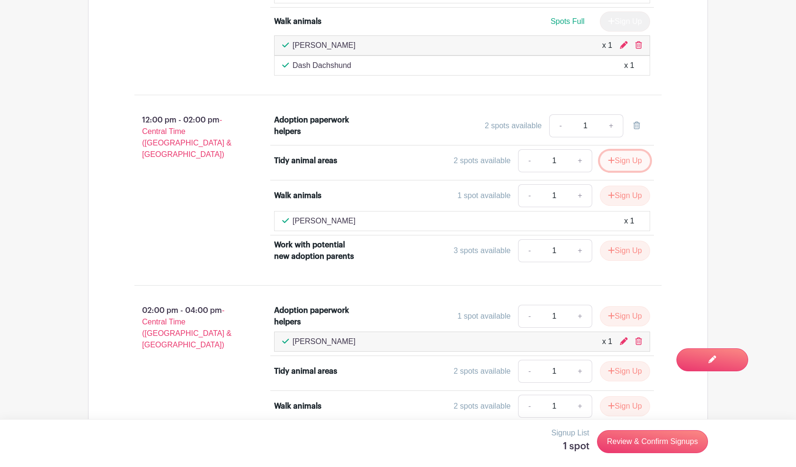
click at [622, 160] on button "Sign Up" at bounding box center [625, 161] width 50 height 20
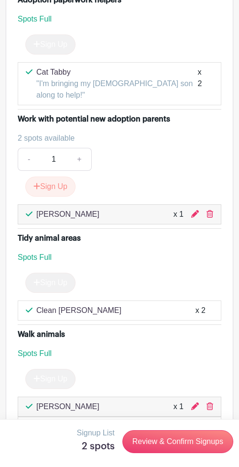
scroll to position [1597, 0]
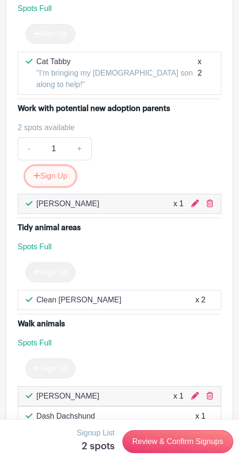
click at [58, 186] on button "Sign Up" at bounding box center [50, 176] width 50 height 20
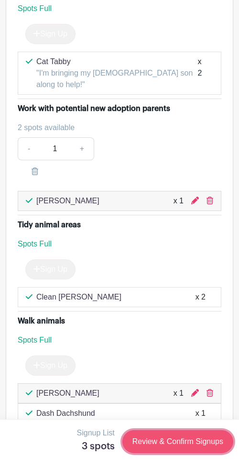
click at [175, 441] on link "Review & Confirm Signups" at bounding box center [178, 441] width 111 height 23
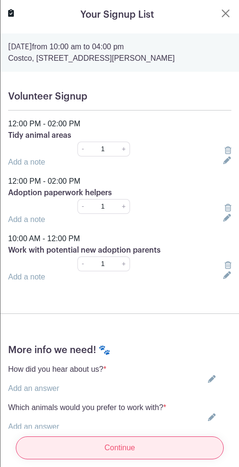
click at [140, 444] on input "Continue" at bounding box center [120, 447] width 208 height 23
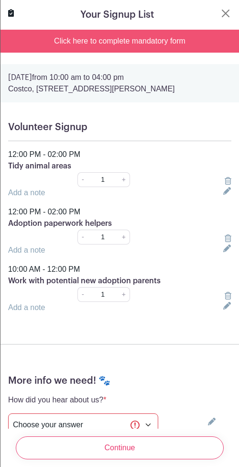
click at [104, 38] on div "Click here to complete mandatory form" at bounding box center [119, 41] width 239 height 23
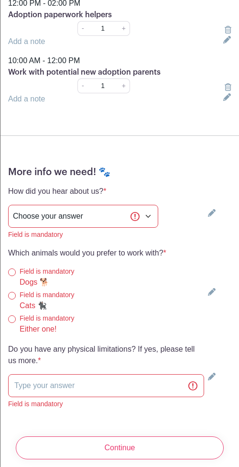
scroll to position [220, 0]
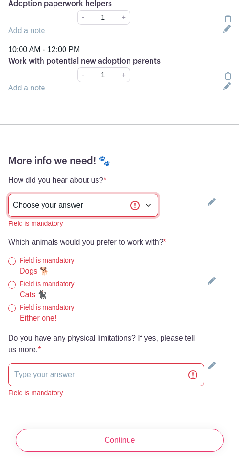
click at [56, 203] on select "Choose your answer I've already volunteered with you! From a friend Social medi…" at bounding box center [83, 205] width 150 height 23
select select "3223"
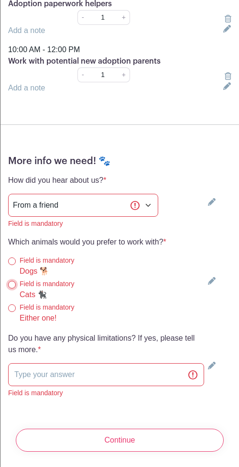
click at [13, 285] on input "Cats 🐈‍⬛" at bounding box center [12, 285] width 8 height 8
radio input "true"
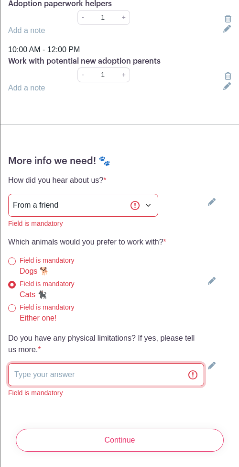
click at [44, 379] on input "text" at bounding box center [106, 374] width 196 height 23
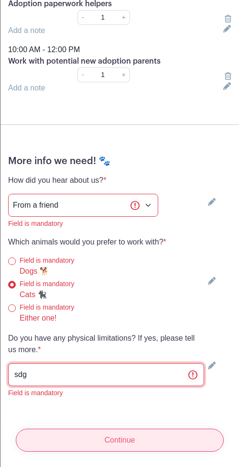
type input "sdg"
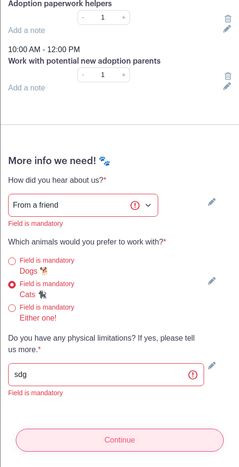
click at [77, 438] on input "Continue" at bounding box center [120, 440] width 208 height 23
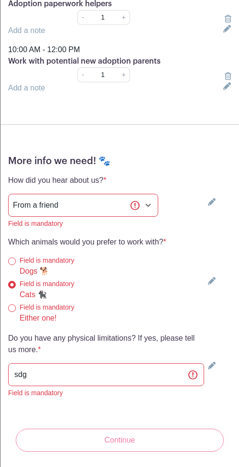
scroll to position [0, 0]
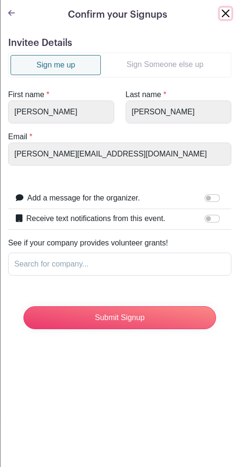
click at [226, 12] on button "Close" at bounding box center [225, 13] width 11 height 11
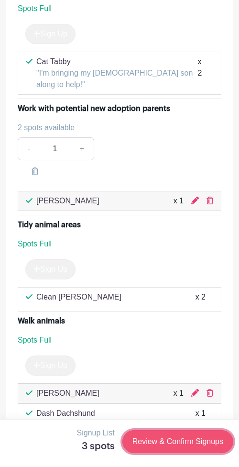
click at [173, 432] on link "Review & Confirm Signups" at bounding box center [178, 441] width 111 height 23
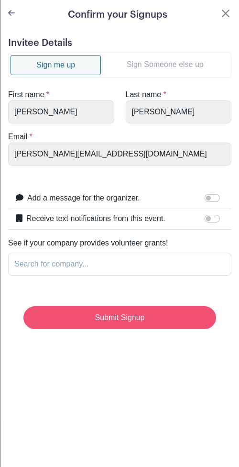
click at [140, 327] on input "Submit Signup" at bounding box center [119, 317] width 193 height 23
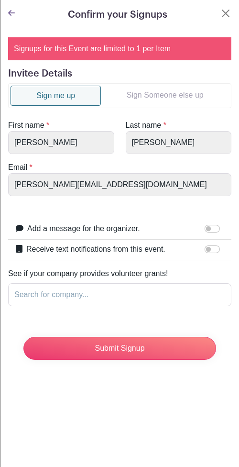
click at [9, 13] on icon at bounding box center [11, 13] width 7 height 6
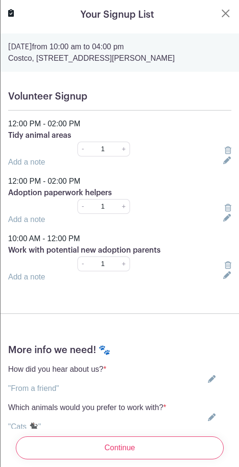
click at [228, 150] on icon at bounding box center [228, 150] width 7 height 8
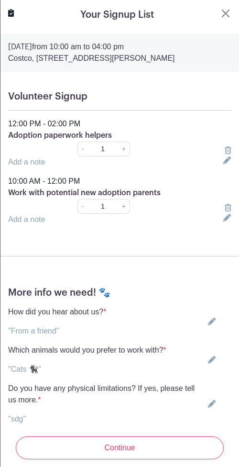
click at [228, 150] on icon at bounding box center [228, 150] width 7 height 8
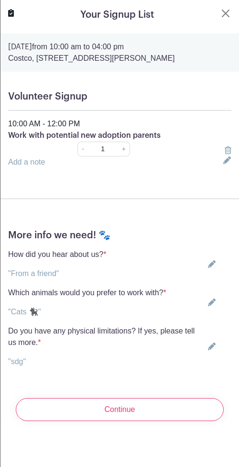
click at [228, 149] on icon at bounding box center [228, 150] width 7 height 8
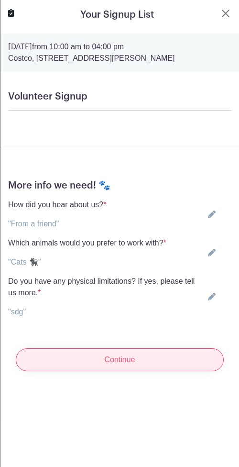
click at [157, 360] on input "Continue" at bounding box center [120, 359] width 208 height 23
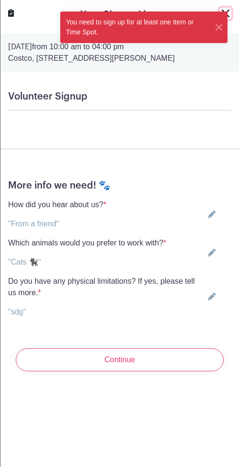
click at [225, 11] on button "Close" at bounding box center [225, 13] width 11 height 11
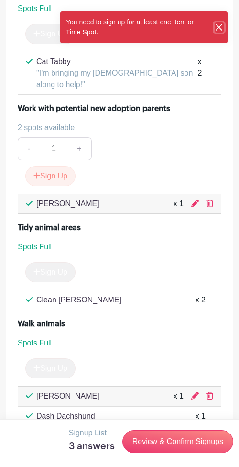
click at [218, 28] on button "Close" at bounding box center [219, 27] width 9 height 10
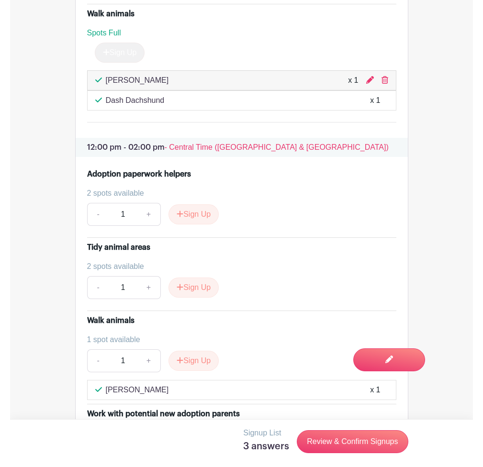
scroll to position [1587, 0]
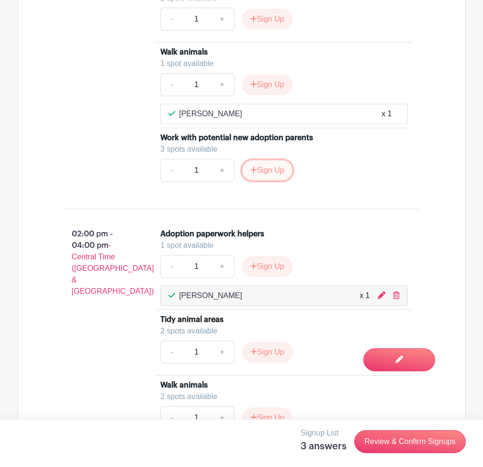
click at [268, 180] on button "Sign Up" at bounding box center [267, 170] width 50 height 20
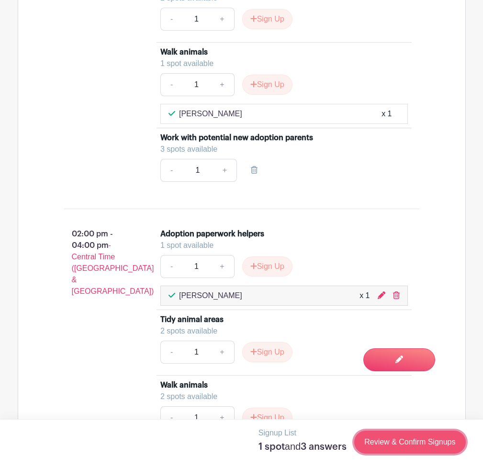
click at [397, 446] on link "Review & Confirm Signups" at bounding box center [409, 442] width 111 height 23
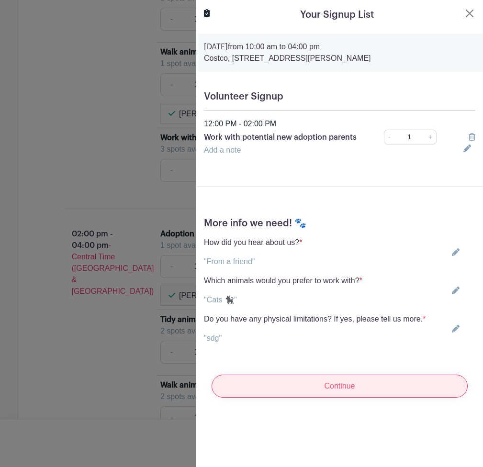
click at [395, 378] on input "Continue" at bounding box center [340, 386] width 256 height 23
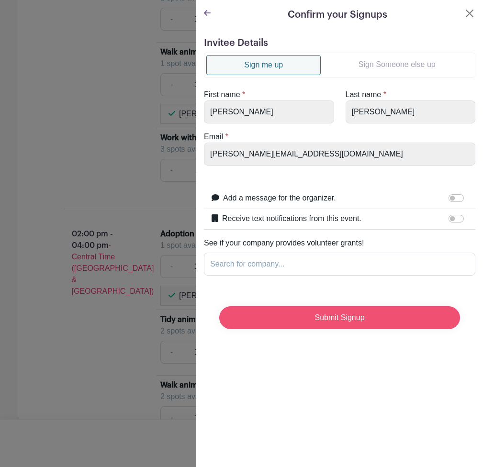
click at [379, 326] on input "Submit Signup" at bounding box center [339, 317] width 241 height 23
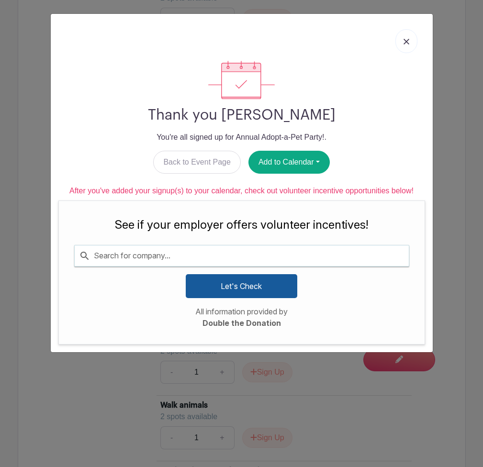
click at [405, 43] on img at bounding box center [406, 42] width 6 height 6
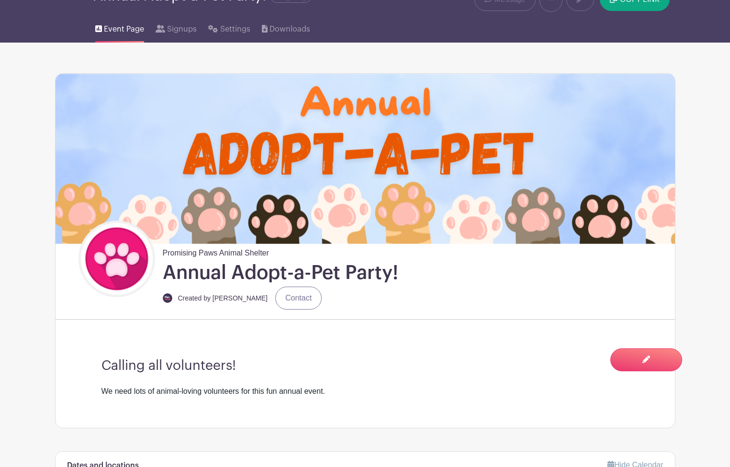
scroll to position [0, 0]
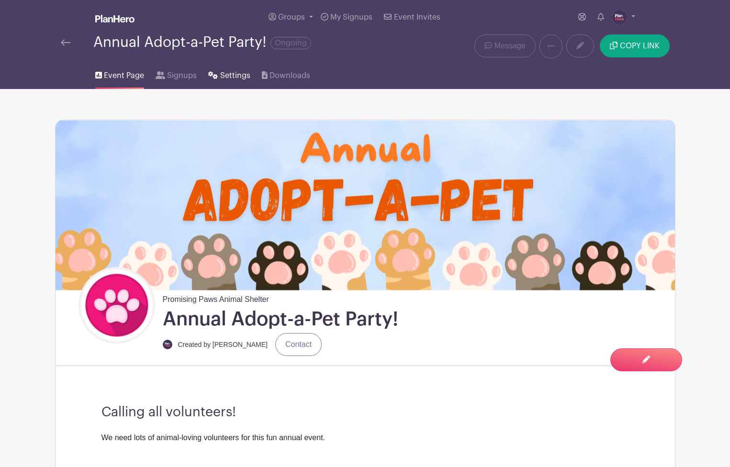
click at [226, 74] on span "Settings" at bounding box center [235, 75] width 30 height 11
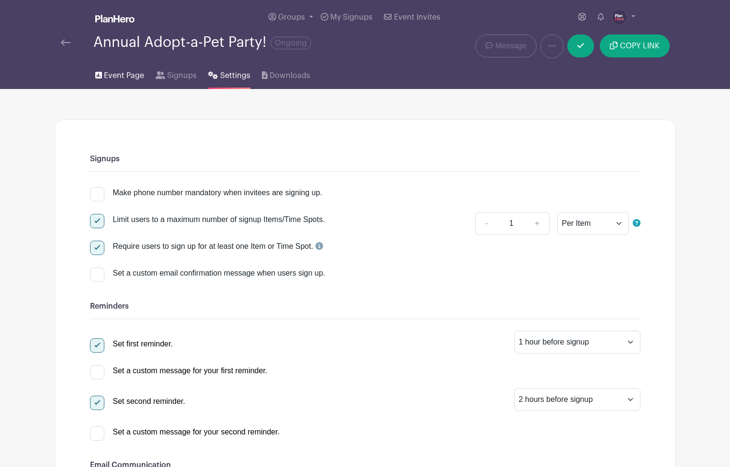
click at [132, 71] on span "Event Page" at bounding box center [124, 75] width 40 height 11
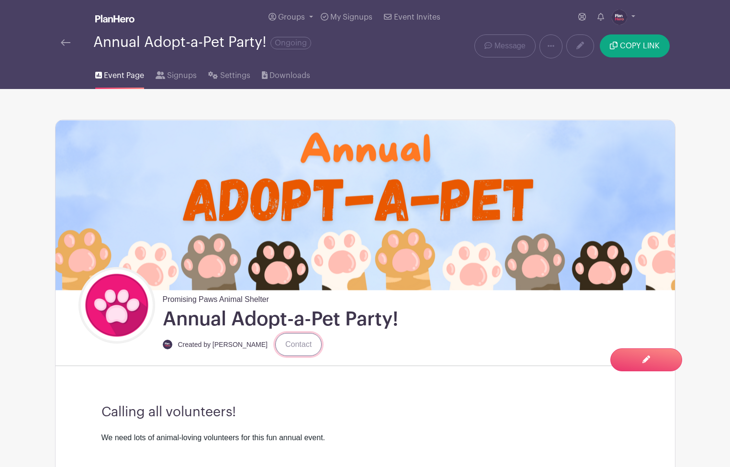
click at [276, 343] on link "Contact" at bounding box center [298, 344] width 46 height 23
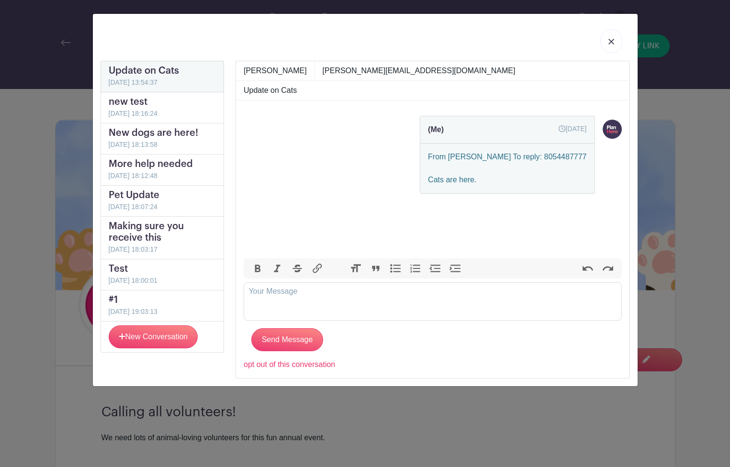
click at [610, 42] on img at bounding box center [611, 42] width 6 height 6
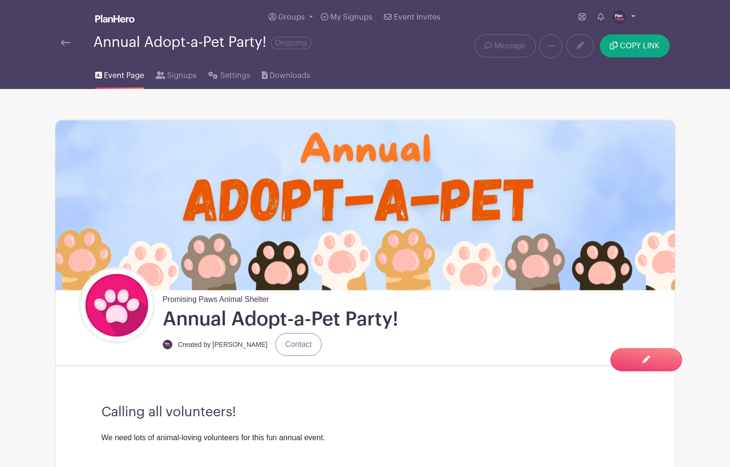
click at [623, 19] on img at bounding box center [619, 17] width 15 height 15
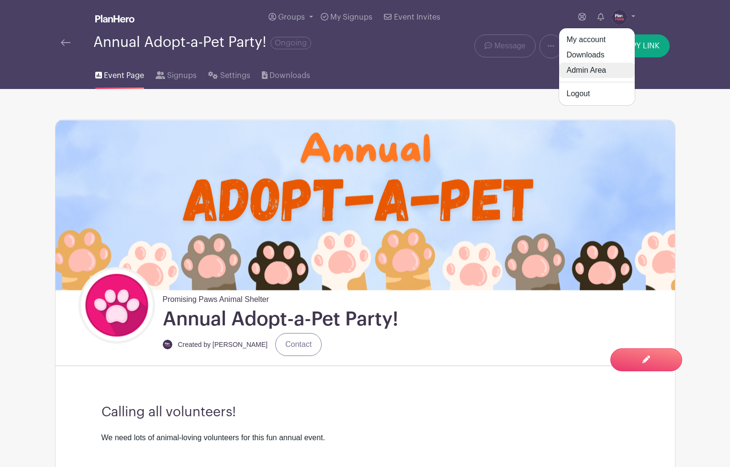
click at [597, 68] on link "Admin Area" at bounding box center [597, 70] width 76 height 15
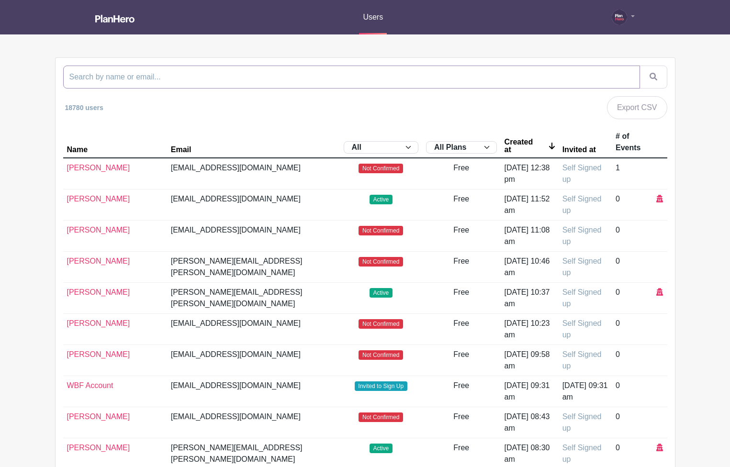
click at [367, 77] on input "search" at bounding box center [351, 77] width 577 height 23
type input "jean larson"
click at [639, 66] on button "submit" at bounding box center [653, 77] width 28 height 23
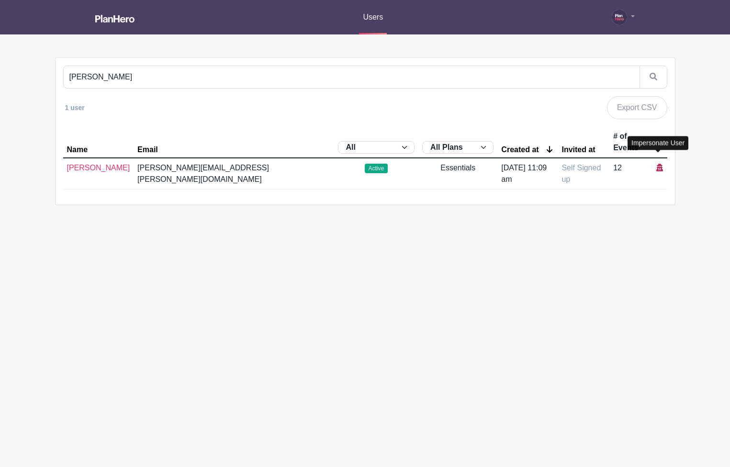
click at [656, 164] on icon at bounding box center [659, 168] width 7 height 8
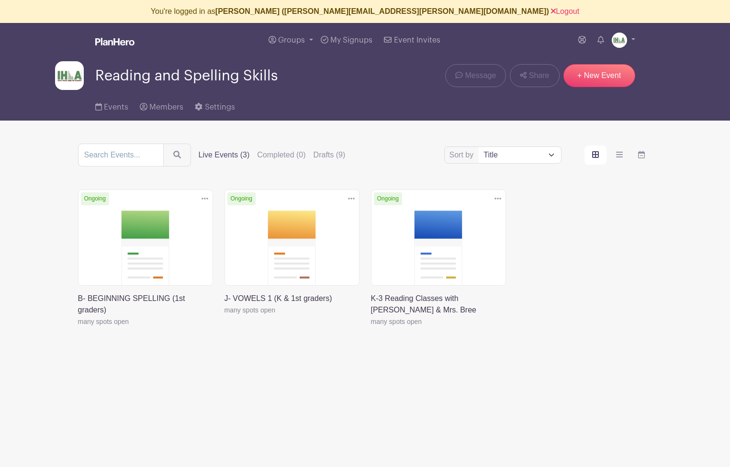
click at [78, 327] on link at bounding box center [78, 327] width 0 height 0
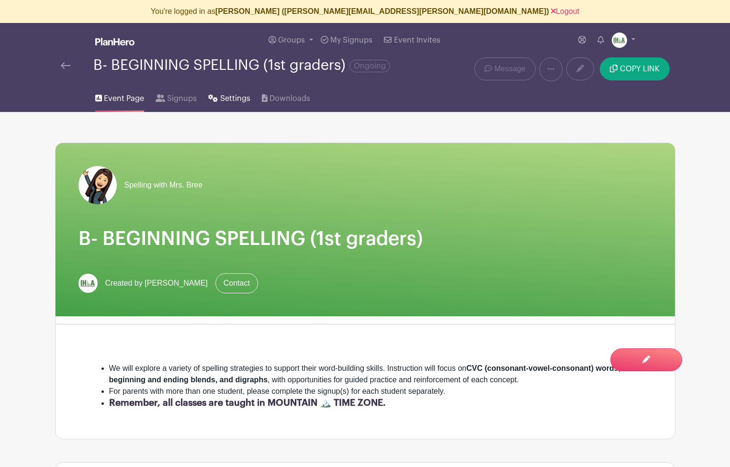
click at [236, 101] on span "Settings" at bounding box center [235, 98] width 30 height 11
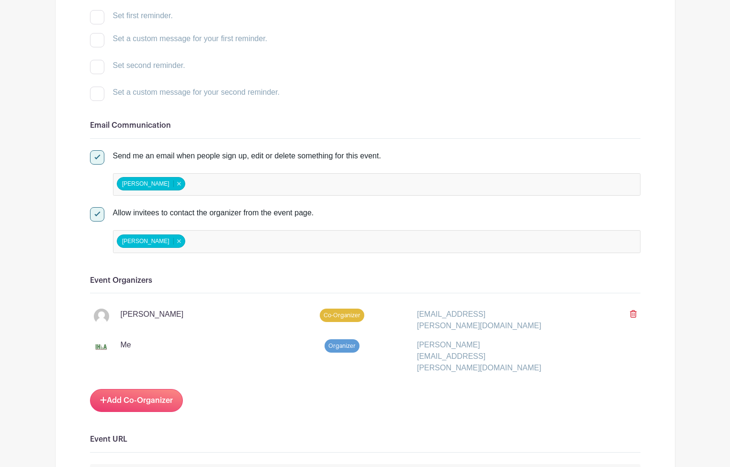
scroll to position [319, 0]
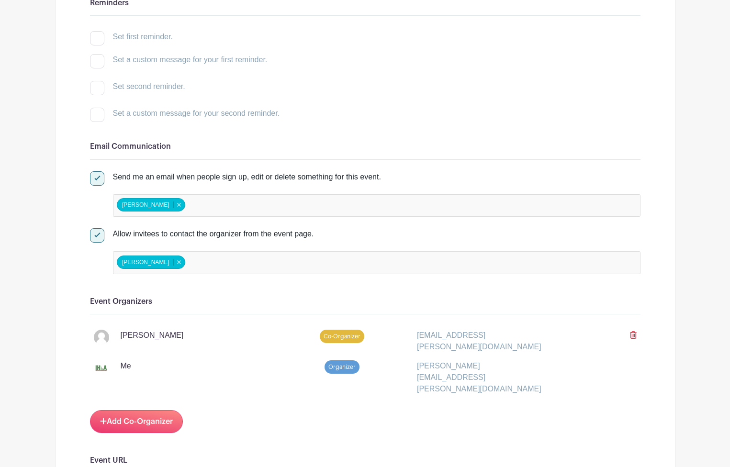
click at [199, 208] on input "false" at bounding box center [229, 206] width 85 height 14
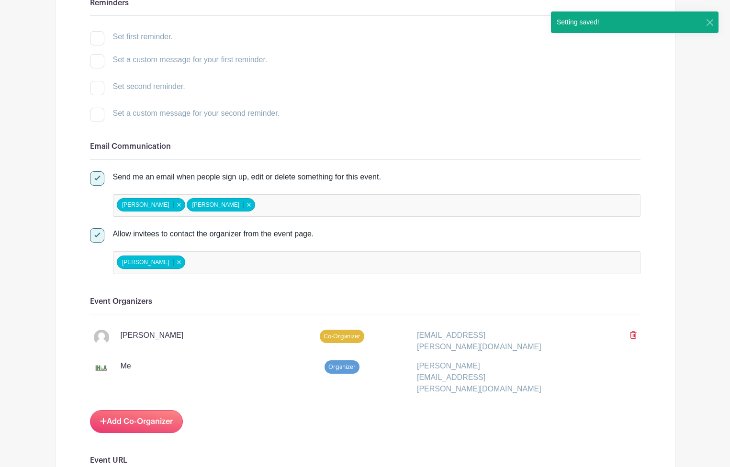
click at [187, 266] on input "false" at bounding box center [229, 263] width 85 height 14
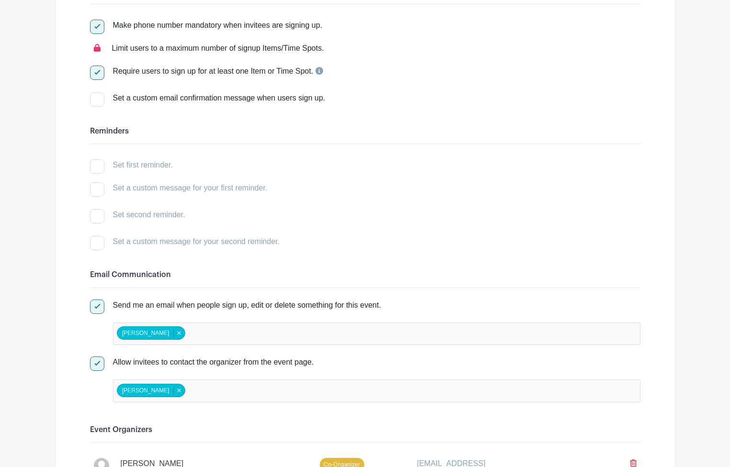
scroll to position [81, 0]
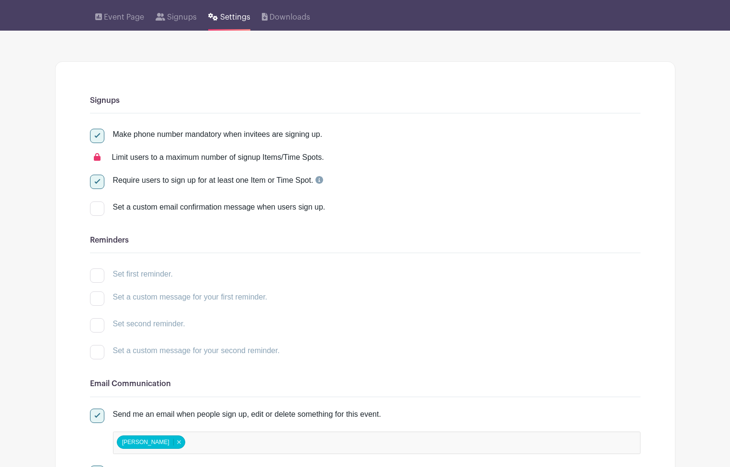
click at [93, 207] on input "Set a custom email confirmation message when users sign up." at bounding box center [93, 204] width 6 height 6
checkbox input "true"
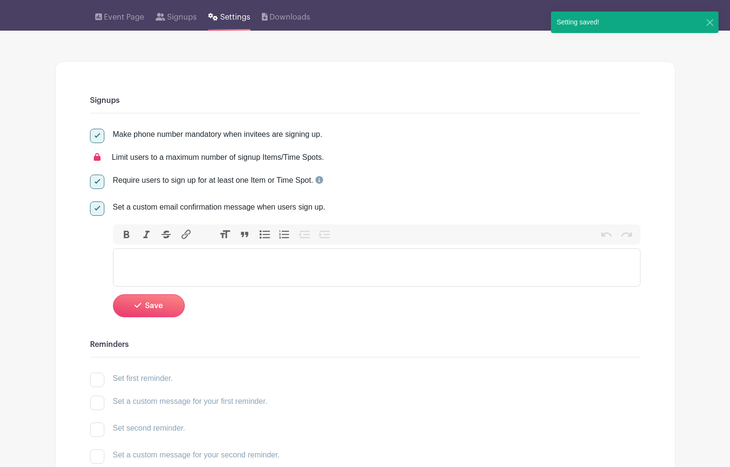
click at [138, 260] on trix-editor at bounding box center [376, 267] width 527 height 38
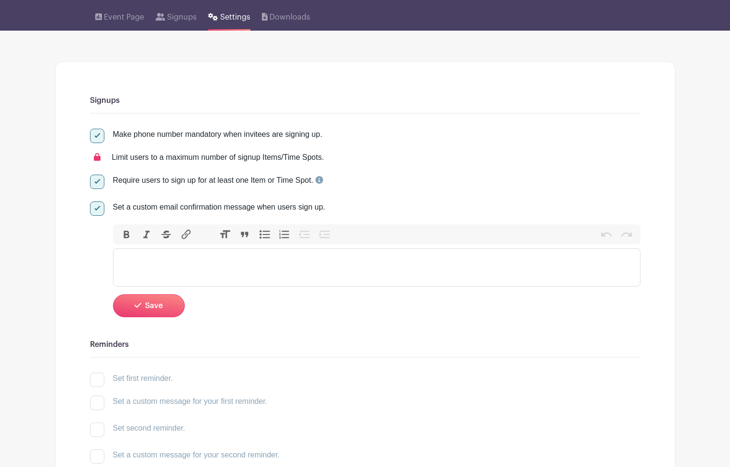
click at [99, 212] on div at bounding box center [97, 208] width 14 height 14
click at [96, 208] on input "Set a custom email confirmation message when users sign up." at bounding box center [93, 204] width 6 height 6
checkbox input "false"
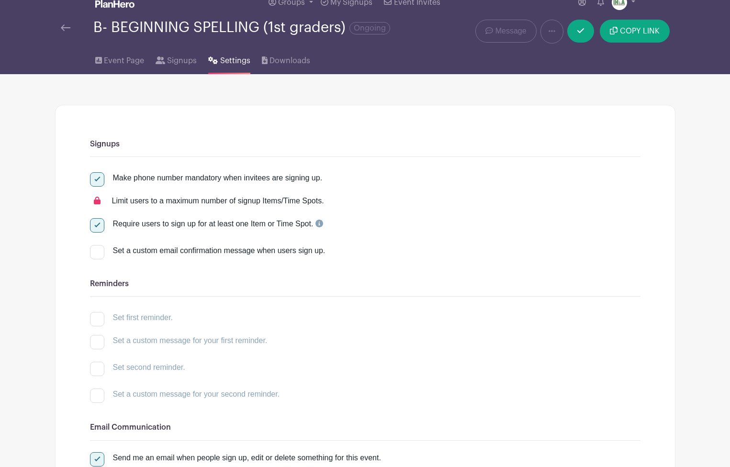
scroll to position [0, 0]
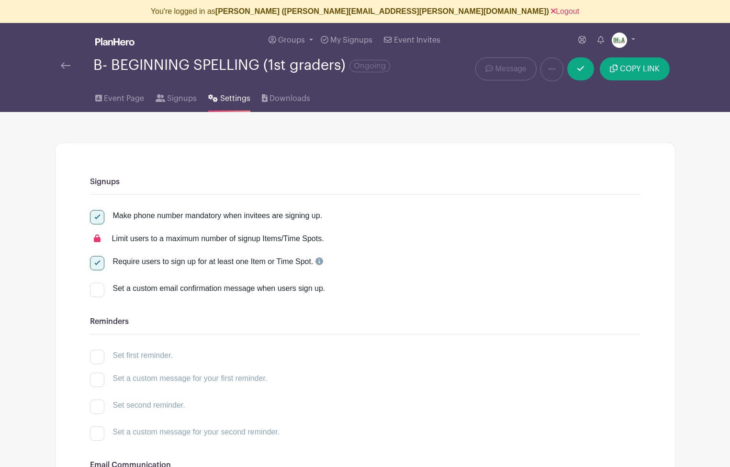
click at [66, 67] on img at bounding box center [66, 65] width 10 height 7
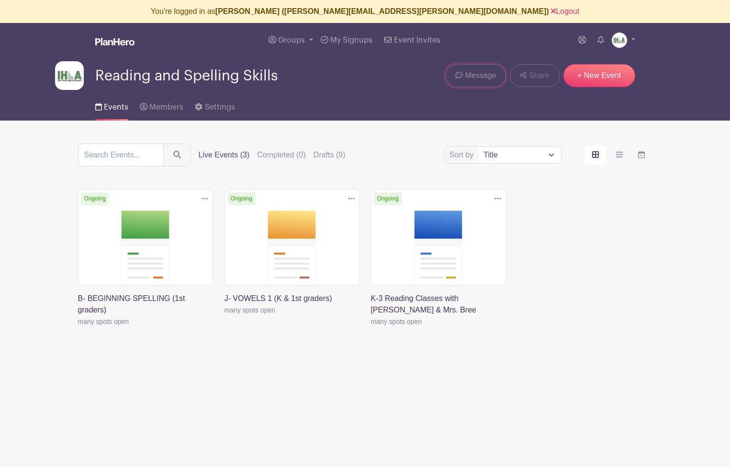
click at [479, 75] on span "Message" at bounding box center [480, 75] width 31 height 11
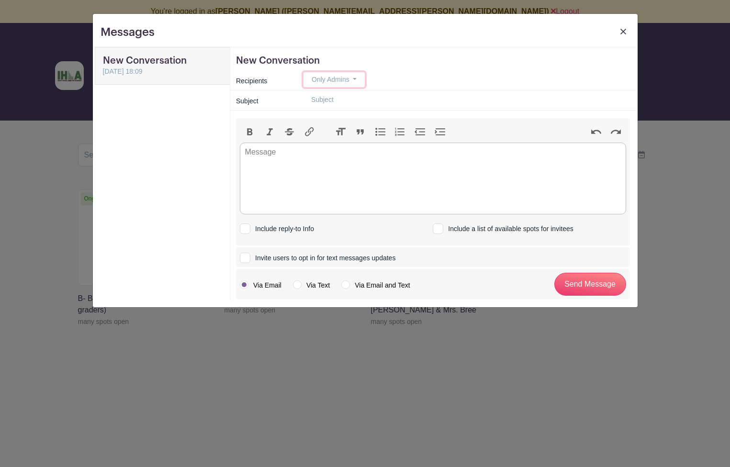
click at [335, 78] on span "Only Admins" at bounding box center [331, 80] width 38 height 8
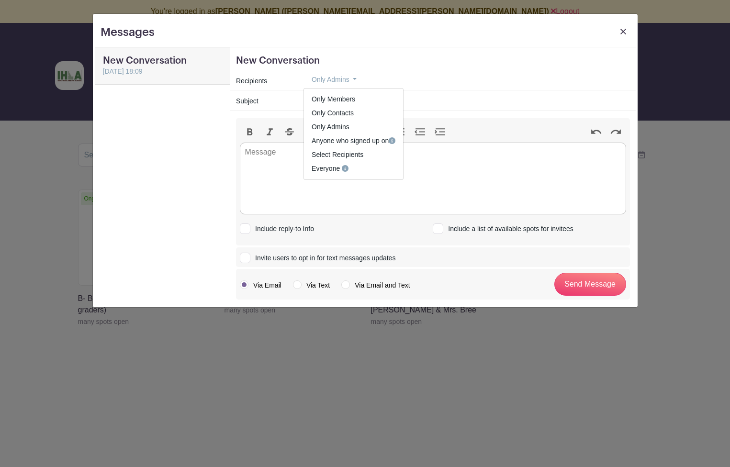
click at [620, 28] on link at bounding box center [622, 34] width 13 height 18
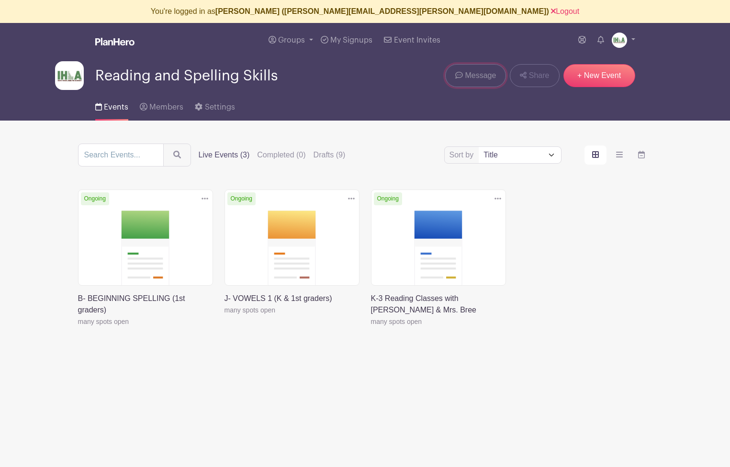
click at [481, 77] on span "Message" at bounding box center [480, 75] width 31 height 11
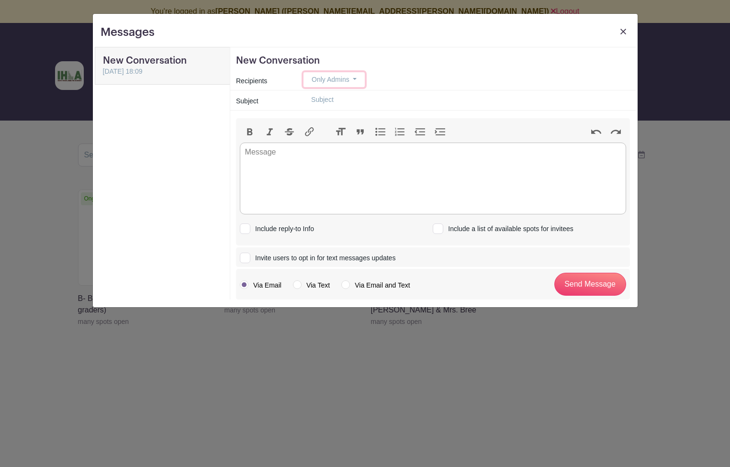
click at [340, 78] on span "Only Admins" at bounding box center [331, 80] width 38 height 8
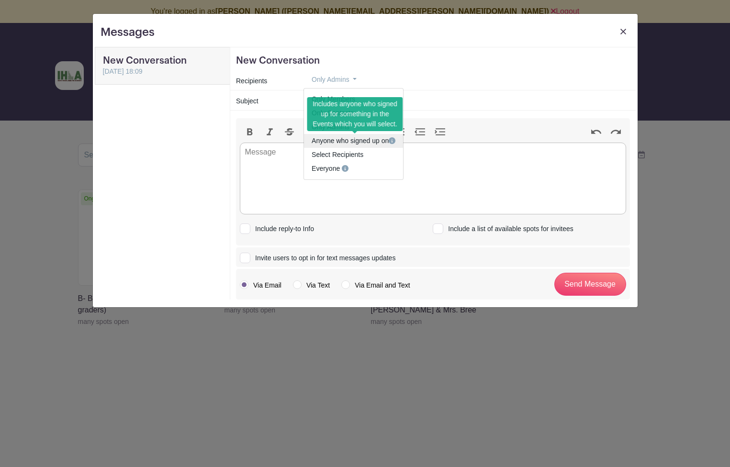
click at [377, 143] on link "Anyone who signed up on" at bounding box center [353, 141] width 99 height 14
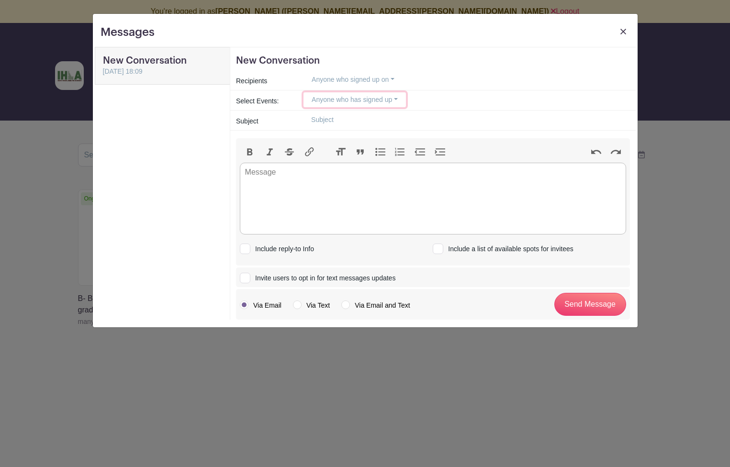
click at [326, 101] on button "Anyone who has signed up" at bounding box center [354, 99] width 102 height 15
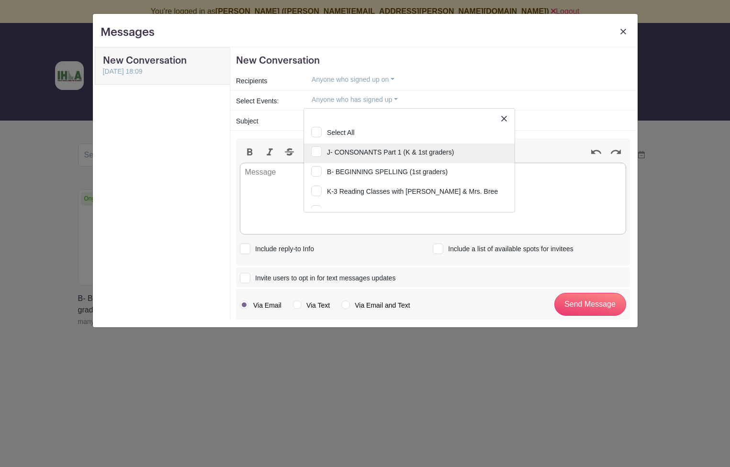
click at [316, 153] on input "J- CONSONANTS Part 1 (K & 1st graders)" at bounding box center [409, 154] width 211 height 21
checkbox input "true"
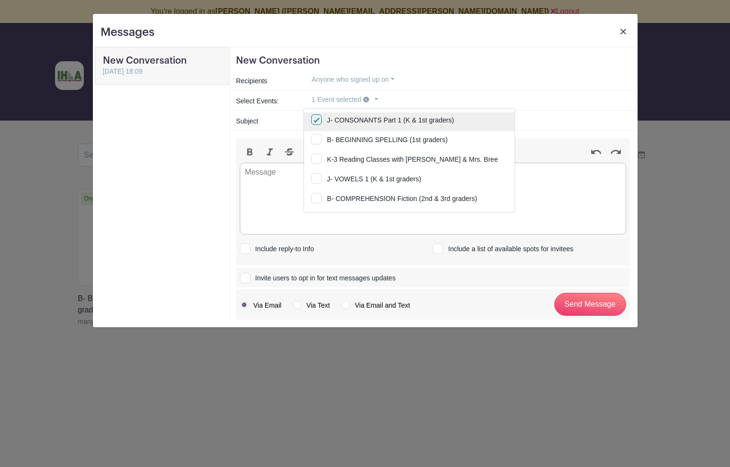
scroll to position [35, 0]
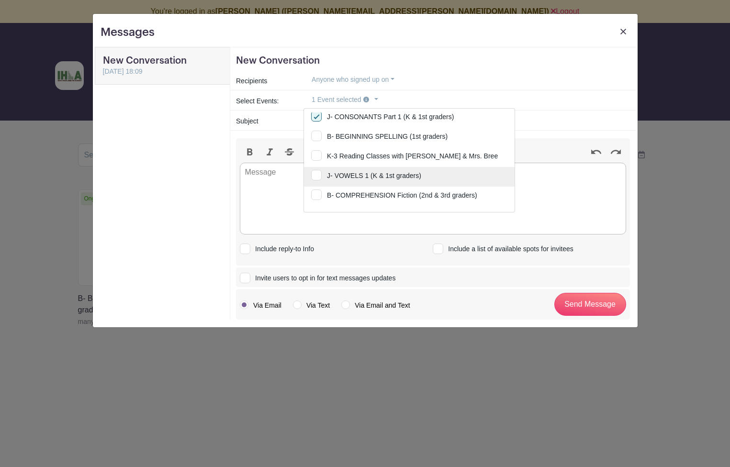
click at [314, 176] on input "J- VOWELS 1 (K & 1st graders)" at bounding box center [409, 177] width 211 height 21
checkbox input "true"
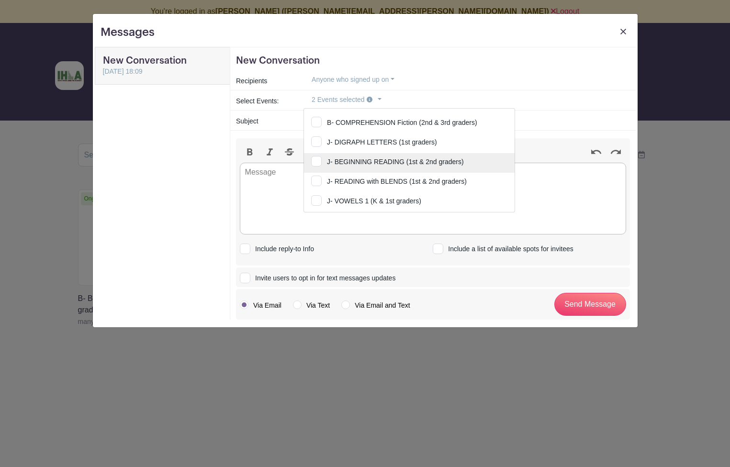
scroll to position [110, 0]
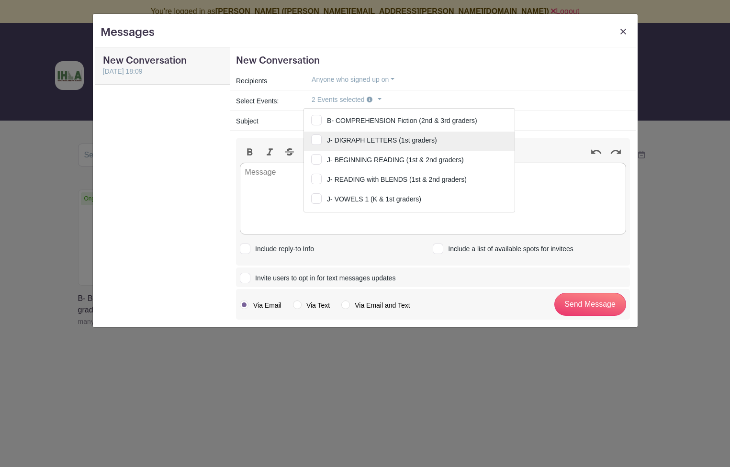
click at [316, 138] on input "J- DIGRAPH LETTERS (1st graders)" at bounding box center [409, 142] width 211 height 21
checkbox input "true"
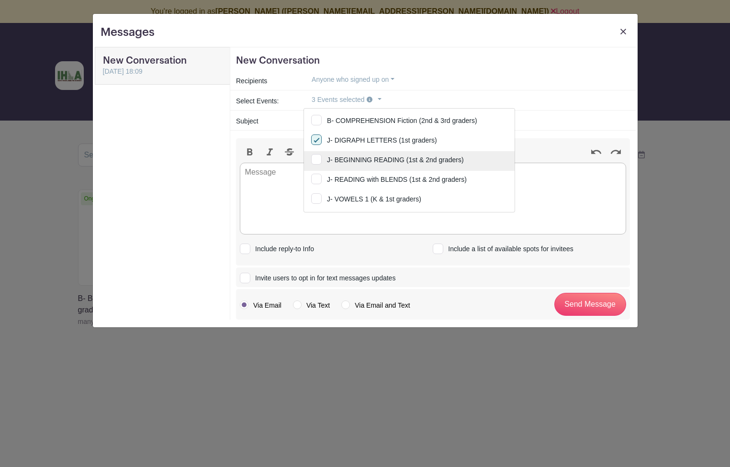
click at [316, 157] on input "J- BEGINNING READING (1st & 2nd graders)" at bounding box center [409, 161] width 211 height 21
checkbox input "true"
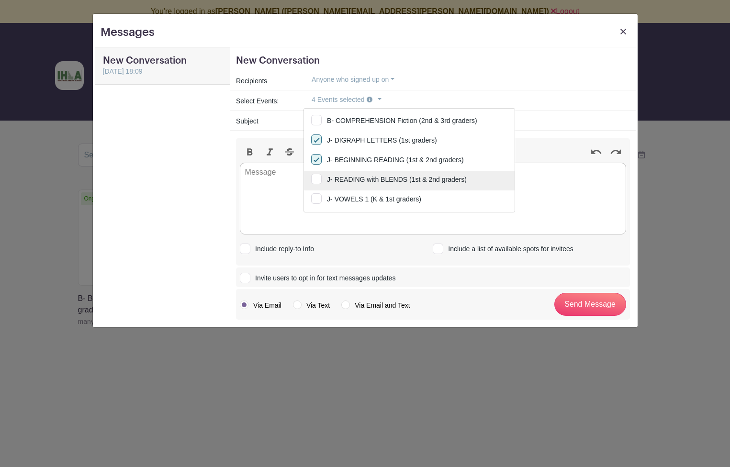
click at [316, 182] on input "J- READING with BLENDS (1st & 2nd graders)" at bounding box center [409, 181] width 211 height 21
checkbox input "true"
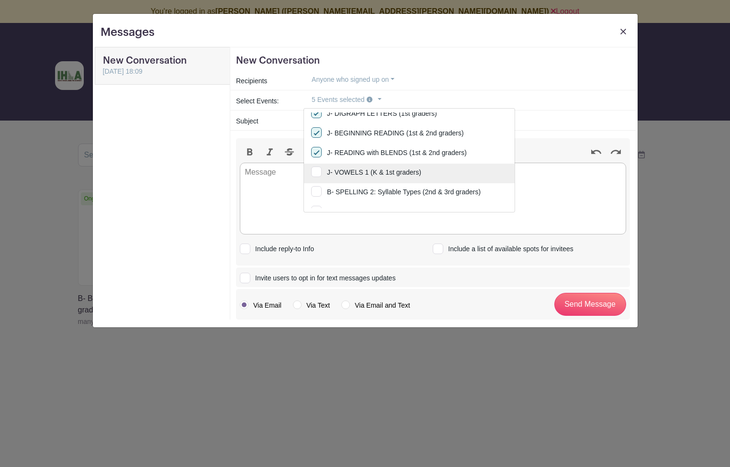
click at [316, 176] on input "J- VOWELS 1 (K & 1st graders)" at bounding box center [409, 174] width 211 height 21
checkbox input "true"
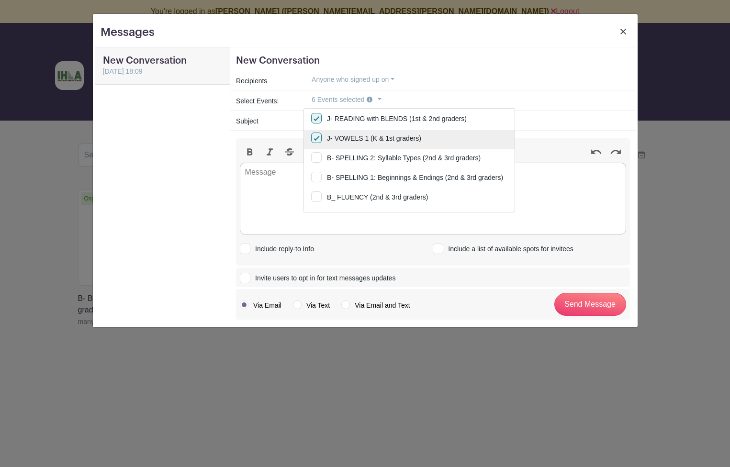
scroll to position [172, 0]
click at [267, 197] on trix-editor at bounding box center [433, 199] width 386 height 72
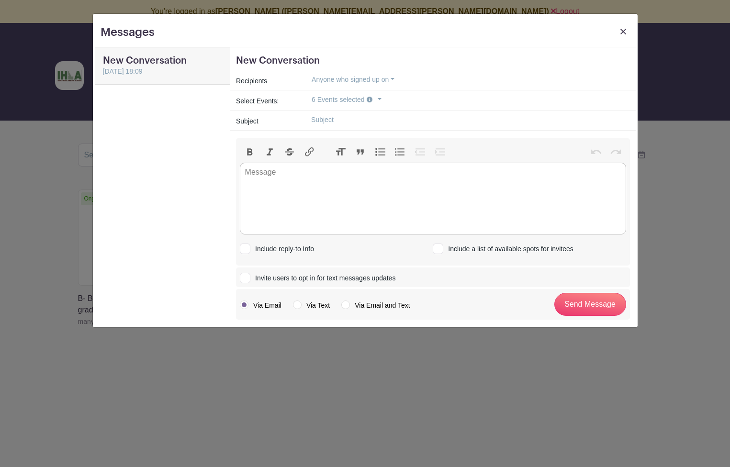
click at [316, 121] on input "text" at bounding box center [466, 119] width 326 height 15
click at [344, 304] on label "Via Email and Text" at bounding box center [375, 306] width 68 height 10
radio input "true"
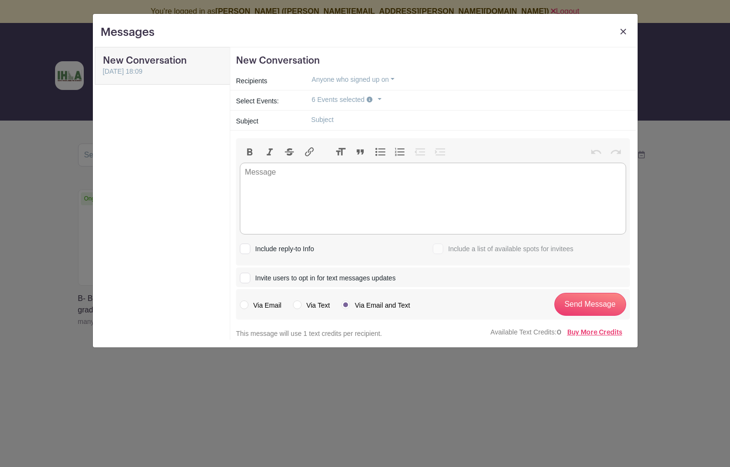
click at [245, 277] on input "Invite users to opt in for text messages updates" at bounding box center [243, 276] width 6 height 6
checkbox input "true"
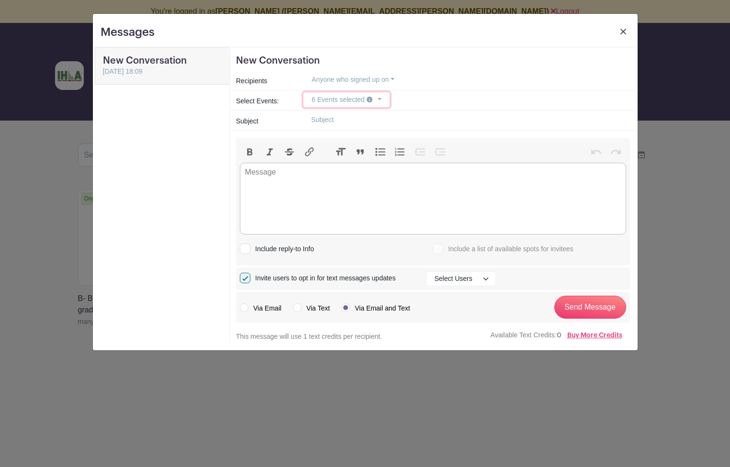
click at [333, 100] on button "6 Events selected" at bounding box center [346, 99] width 86 height 15
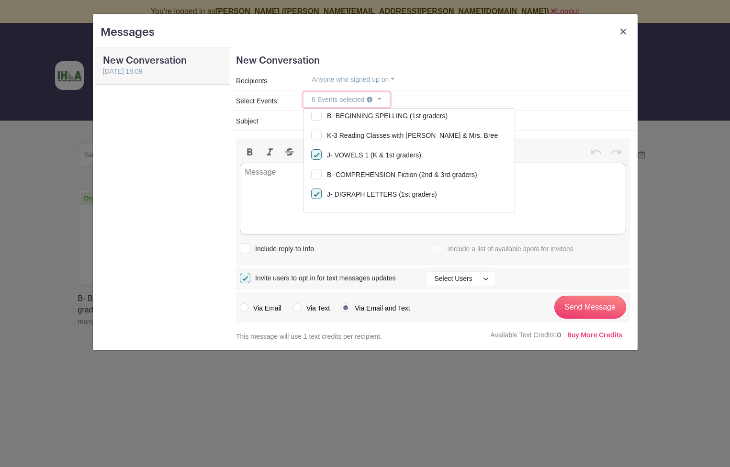
scroll to position [0, 0]
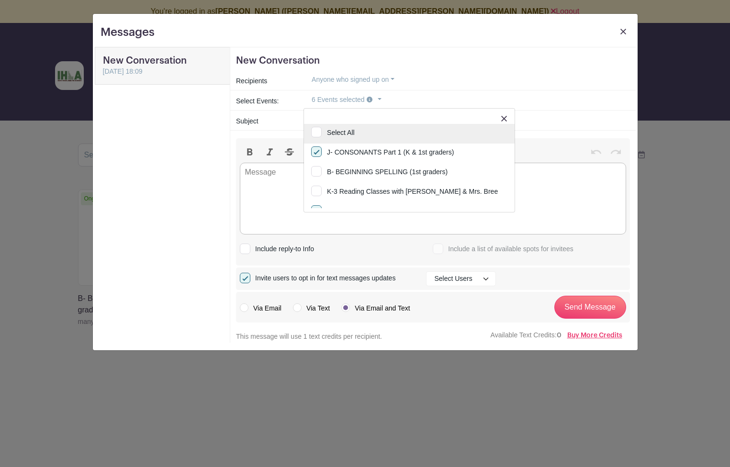
click at [316, 132] on input "Select All" at bounding box center [409, 134] width 211 height 21
checkbox input "true"
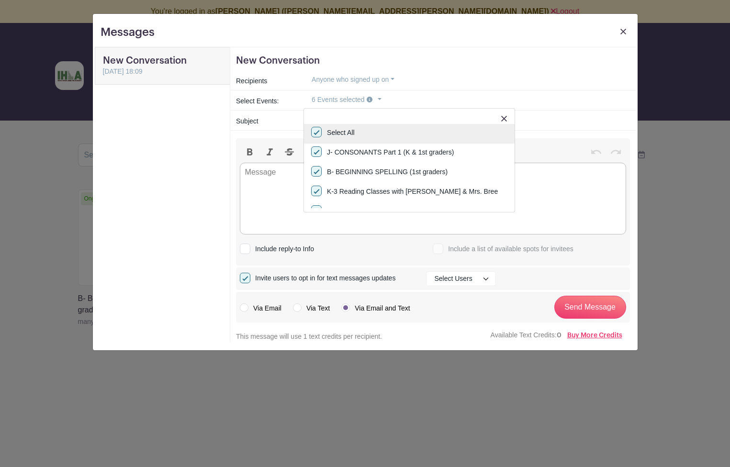
checkbox input "true"
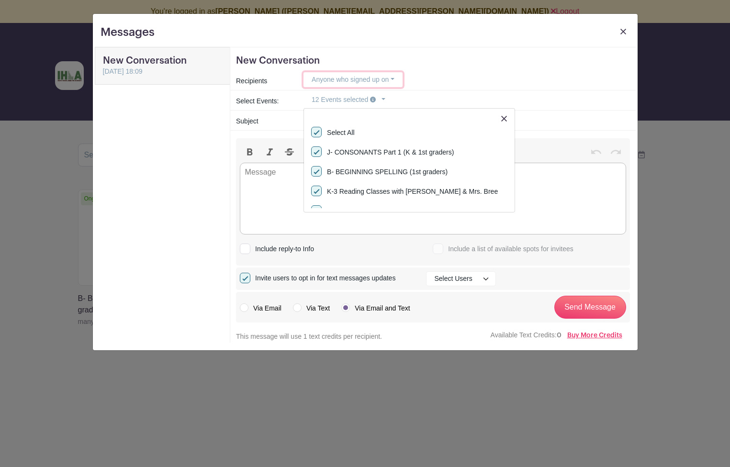
click at [358, 79] on button "Anyone who signed up on" at bounding box center [352, 79] width 99 height 15
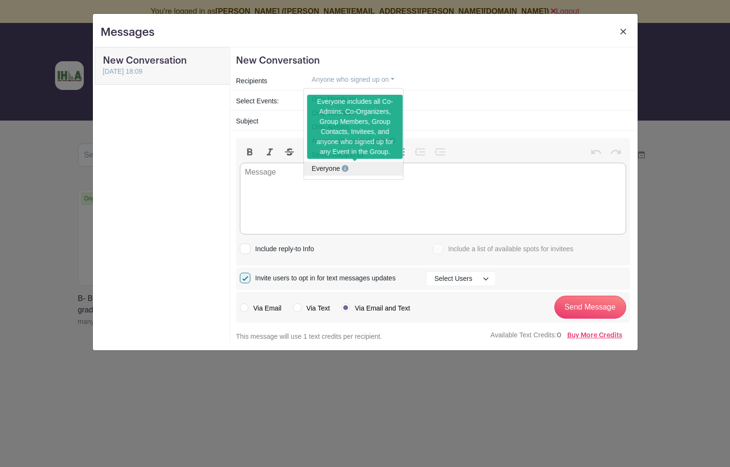
click at [320, 170] on span "Everyone" at bounding box center [326, 169] width 28 height 8
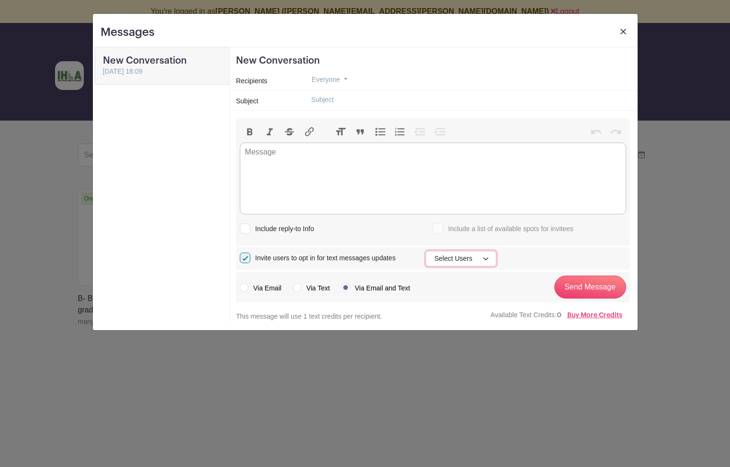
click at [457, 258] on button "Select Users" at bounding box center [460, 258] width 69 height 15
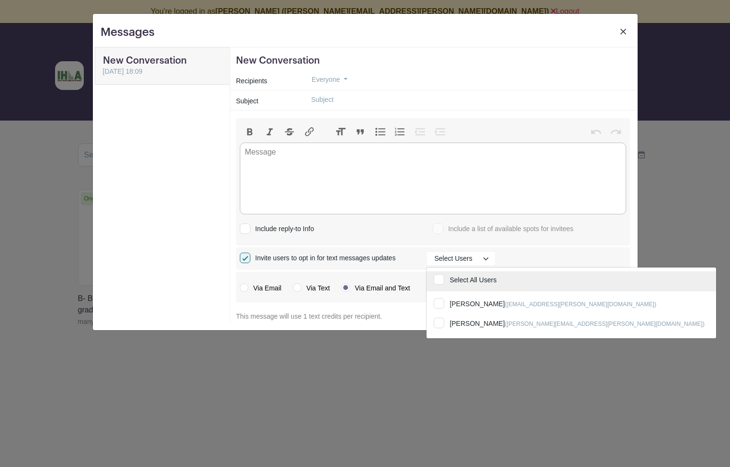
click at [440, 282] on input "Select All Users" at bounding box center [570, 281] width 289 height 21
checkbox input "true"
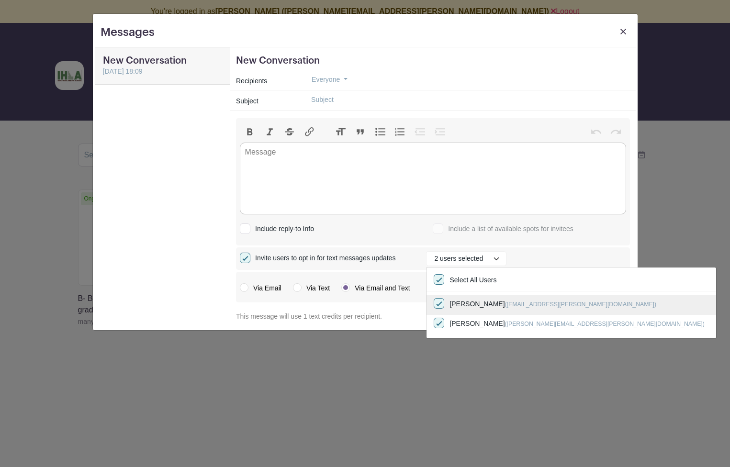
scroll to position [1, 0]
click at [597, 246] on div "Bold Italic Strikethrough Link Heading Quote Code Bullets Numbers Decrease Leve…" at bounding box center [433, 194] width 394 height 152
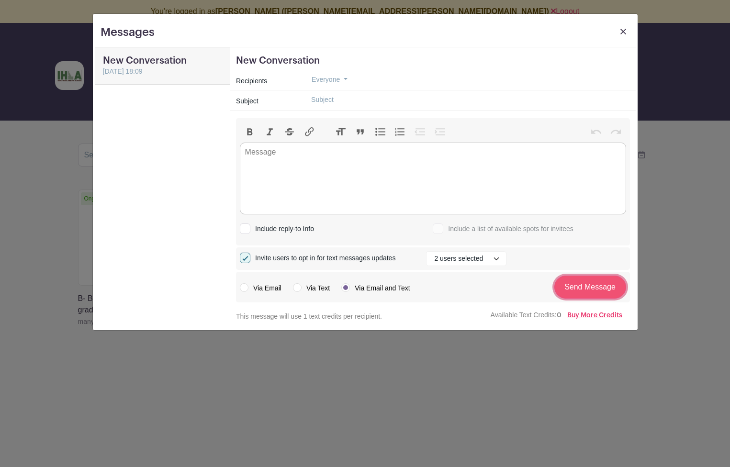
click at [593, 291] on input "Send Message" at bounding box center [590, 287] width 72 height 23
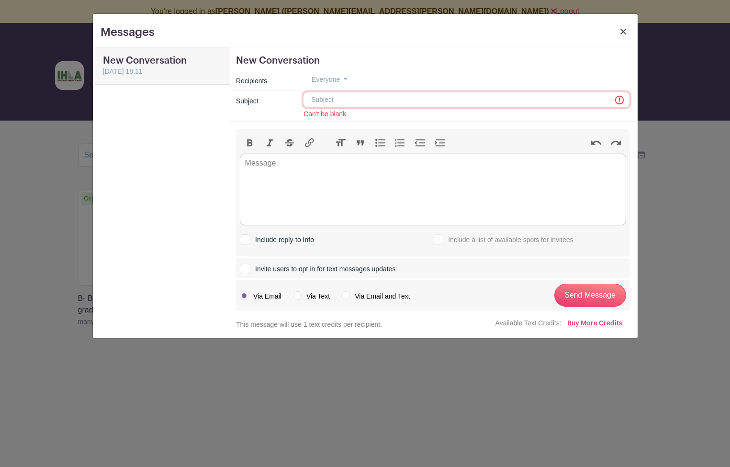
click at [314, 100] on input "text" at bounding box center [466, 99] width 326 height 15
type input "Please Opt-in to Reading and Spelling Skills Texts"
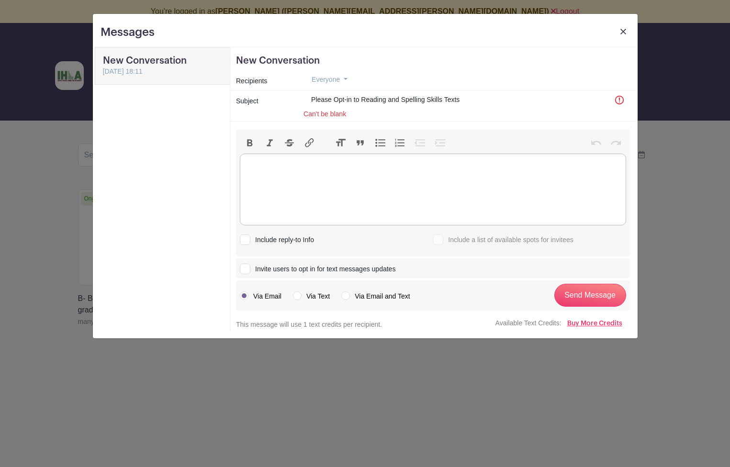
click at [261, 157] on trix-editor at bounding box center [433, 190] width 386 height 72
type trix-editor "<div>lasjdflkadsjflsdjflkdjlkdsj</div>"
click at [342, 296] on label "Via Email and Text" at bounding box center [375, 296] width 68 height 10
radio input "true"
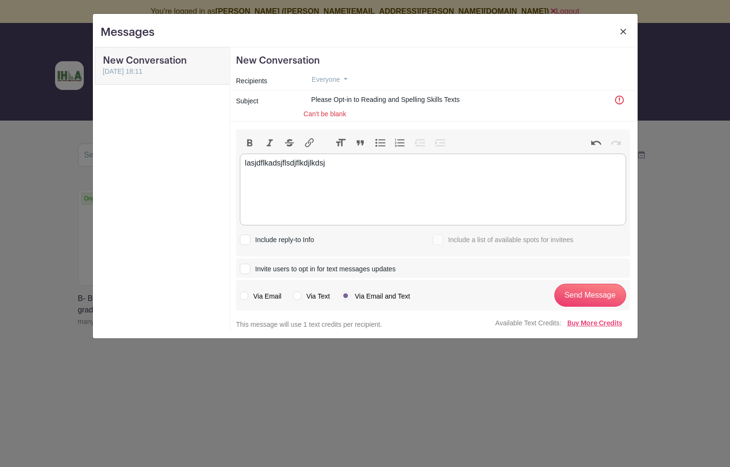
click at [244, 268] on input "Invite users to opt in for text messages updates" at bounding box center [243, 267] width 6 height 6
checkbox input "true"
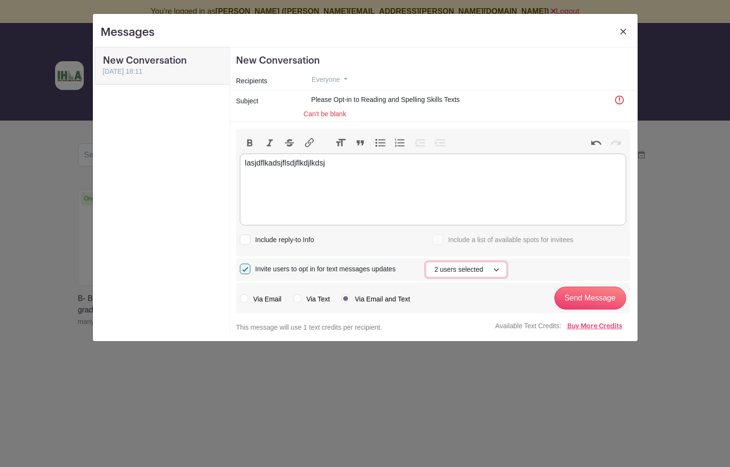
click at [483, 269] on button "2 users selected" at bounding box center [466, 269] width 80 height 15
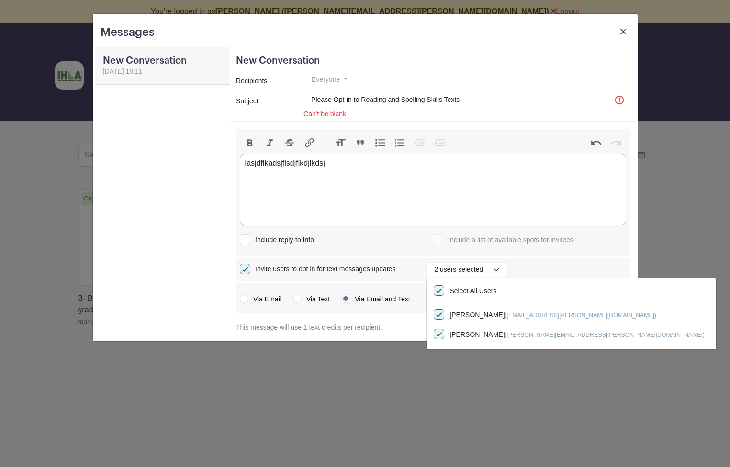
click at [591, 298] on input "Send Message" at bounding box center [590, 298] width 72 height 23
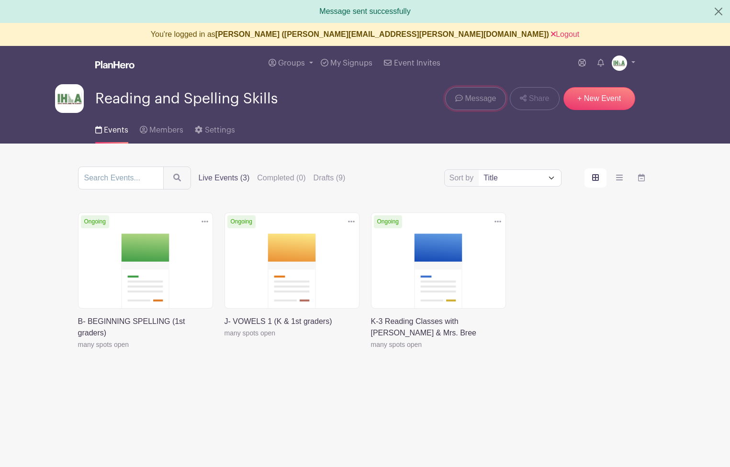
click at [488, 99] on span "Message" at bounding box center [480, 98] width 31 height 11
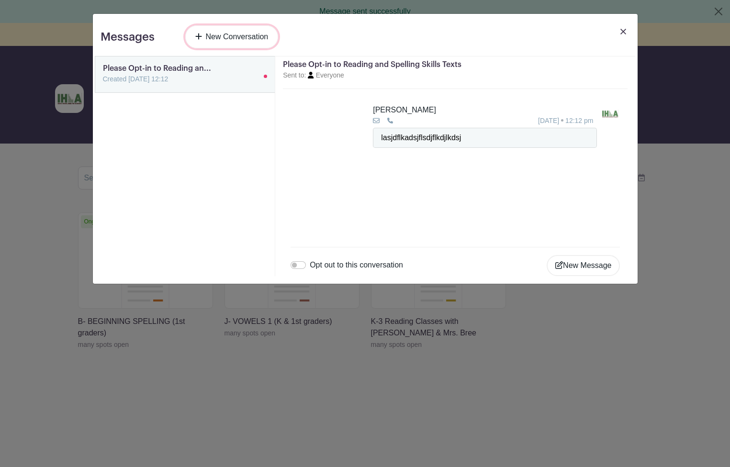
click at [239, 34] on link "New Conversation" at bounding box center [231, 36] width 93 height 23
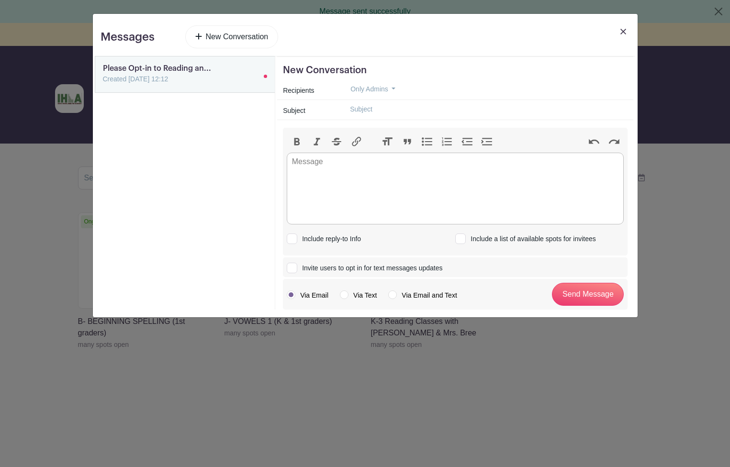
click at [291, 264] on input "Invite users to opt in for text messages updates" at bounding box center [290, 266] width 6 height 6
checkbox input "true"
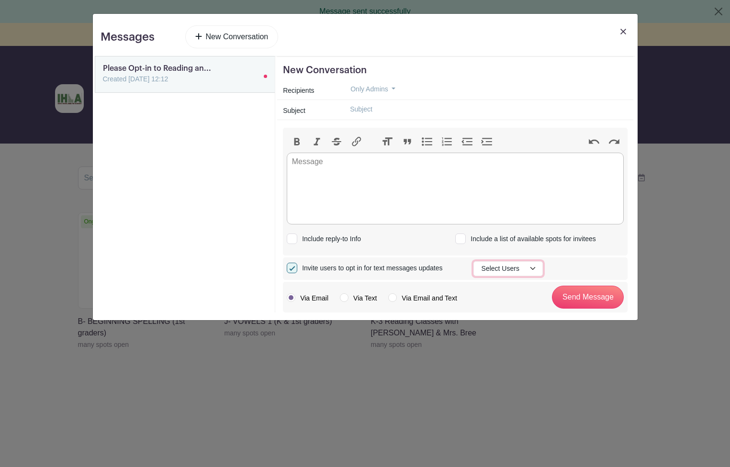
click at [488, 265] on button "Select Users" at bounding box center [507, 268] width 69 height 15
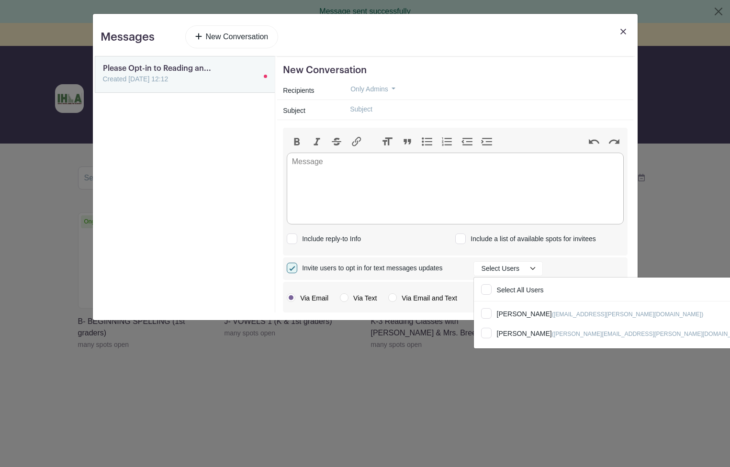
click at [613, 240] on div "Include a list of available spots for invitees" at bounding box center [539, 238] width 168 height 12
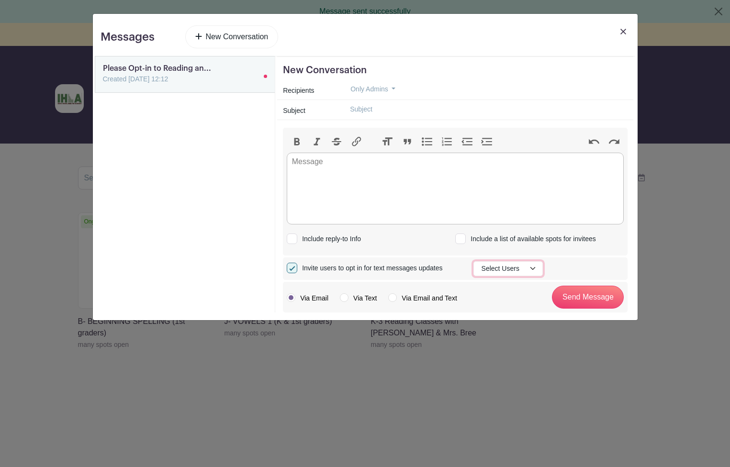
click at [533, 273] on button "Select Users" at bounding box center [507, 268] width 69 height 15
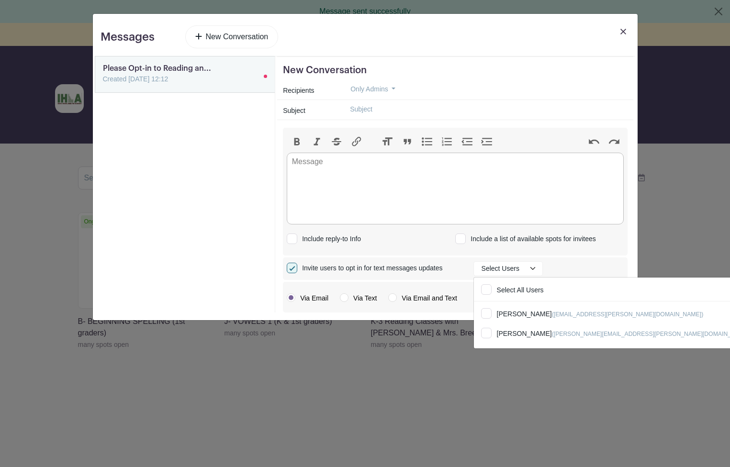
click at [620, 33] on img at bounding box center [623, 32] width 6 height 6
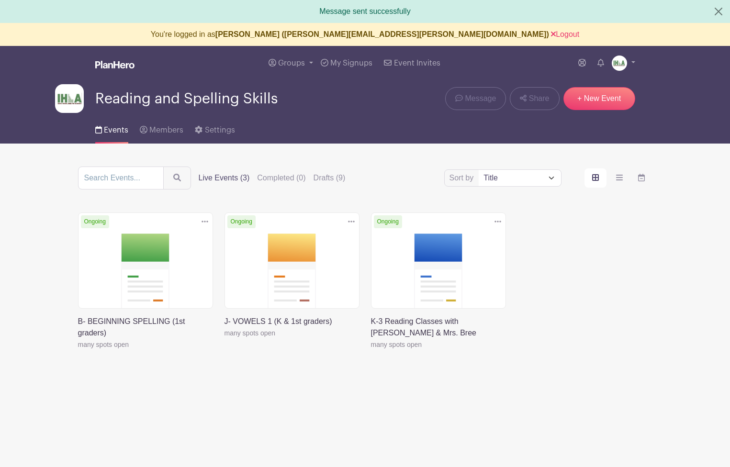
click at [78, 350] on link at bounding box center [78, 350] width 0 height 0
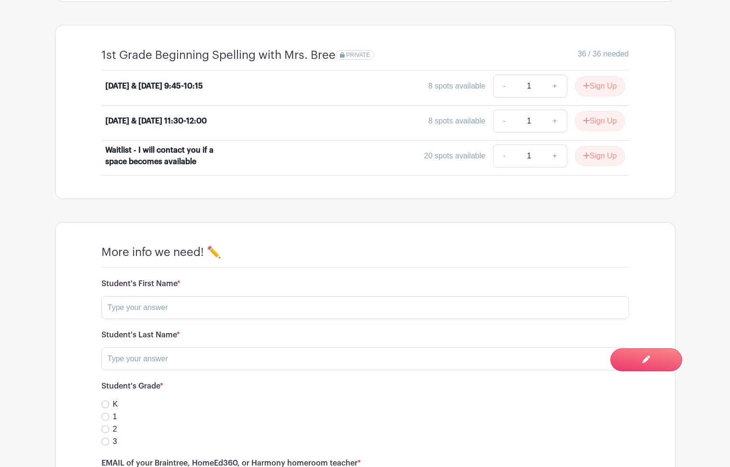
scroll to position [436, 0]
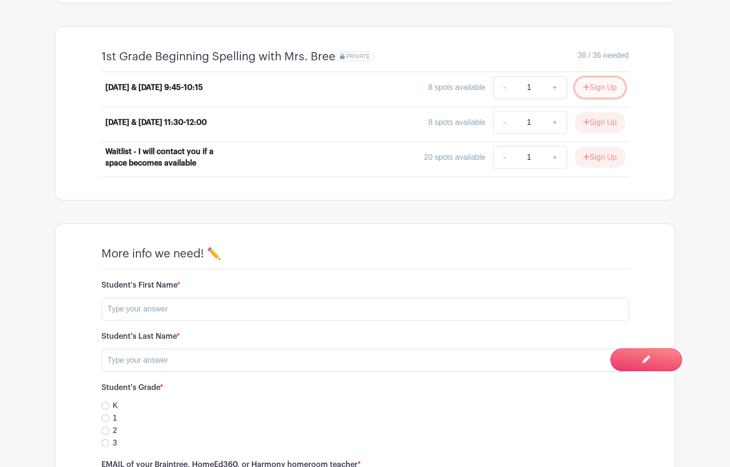
click at [602, 89] on button "Sign Up" at bounding box center [600, 88] width 50 height 20
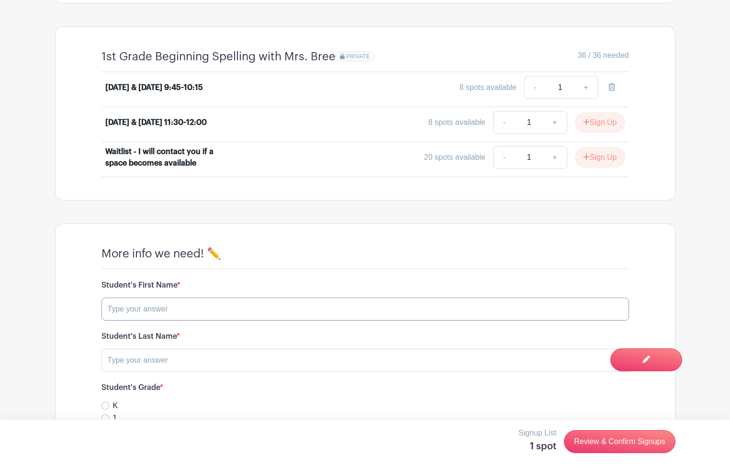
click at [161, 303] on input "text" at bounding box center [364, 309] width 527 height 23
type input "aslkdjflkj;kl"
click at [126, 361] on input "text" at bounding box center [364, 360] width 527 height 23
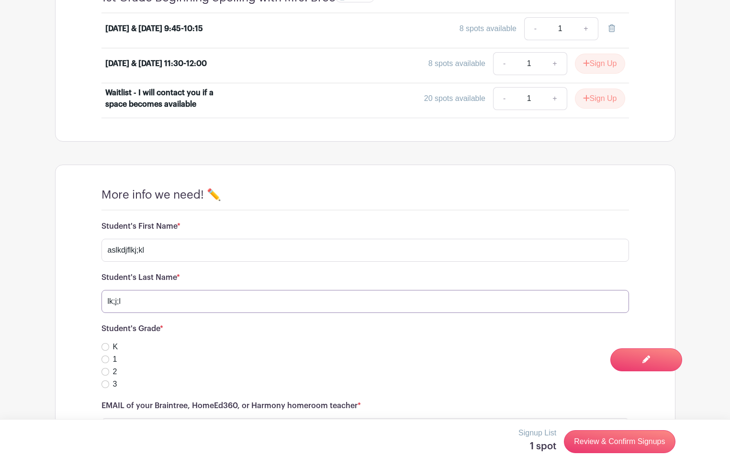
scroll to position [559, 0]
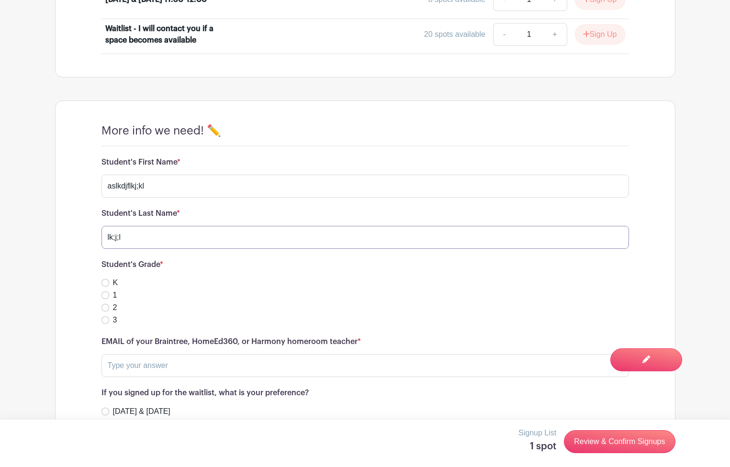
type input "lk;j;l"
click at [108, 294] on input "1" at bounding box center [105, 295] width 8 height 8
radio input "true"
click at [119, 366] on input "text" at bounding box center [364, 365] width 527 height 23
type input "jl;kj"
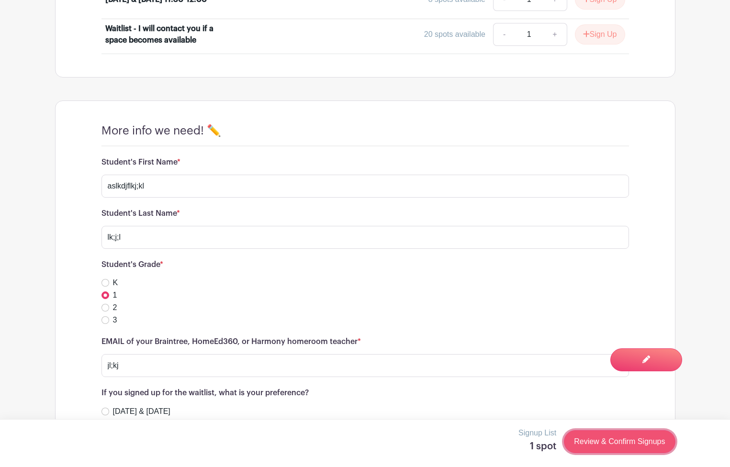
click at [594, 439] on link "Review & Confirm Signups" at bounding box center [619, 441] width 111 height 23
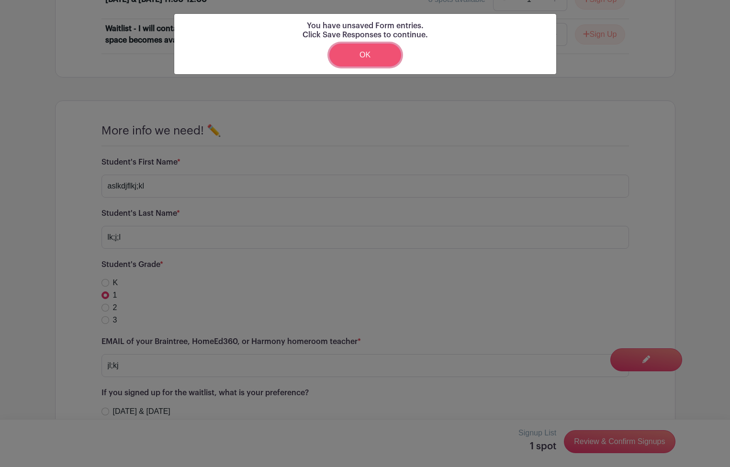
click at [353, 55] on link "OK" at bounding box center [365, 55] width 72 height 23
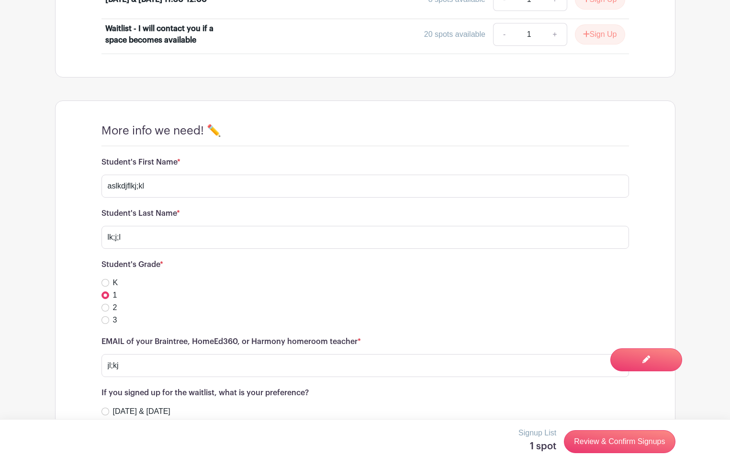
scroll to position [658, 0]
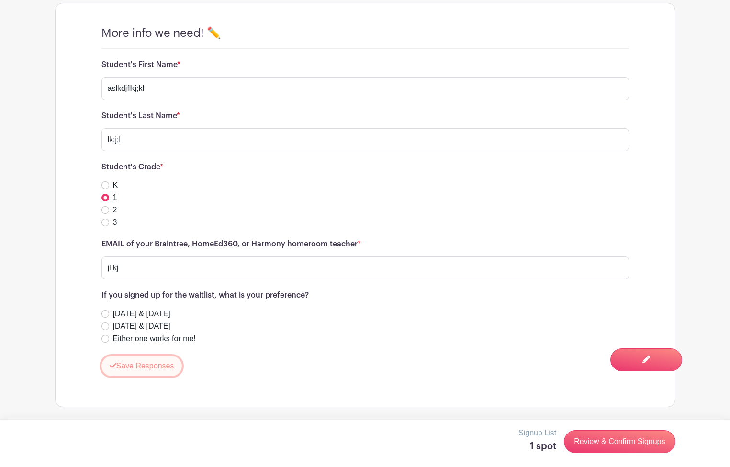
click at [142, 363] on button "Save Responses" at bounding box center [141, 366] width 81 height 20
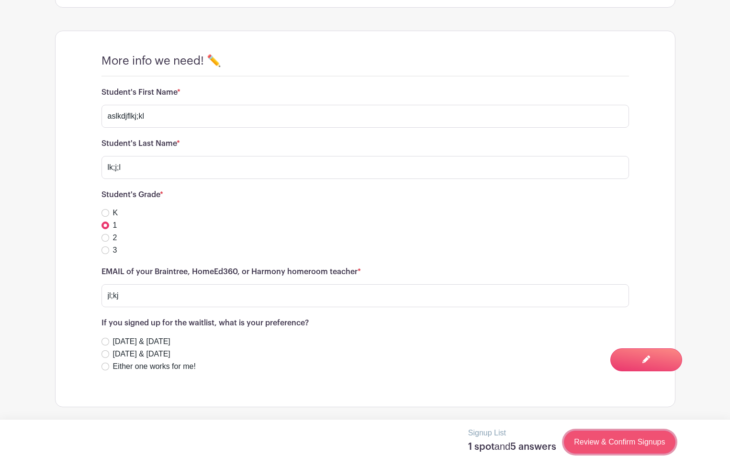
click at [605, 440] on link "Review & Confirm Signups" at bounding box center [619, 442] width 111 height 23
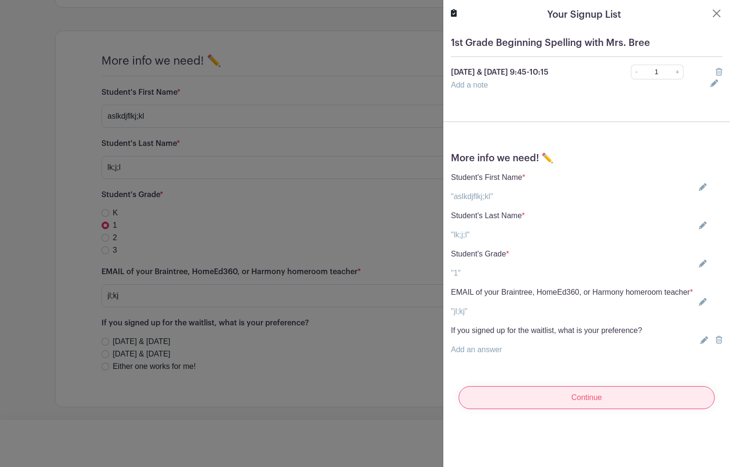
click at [589, 409] on input "Continue" at bounding box center [587, 397] width 256 height 23
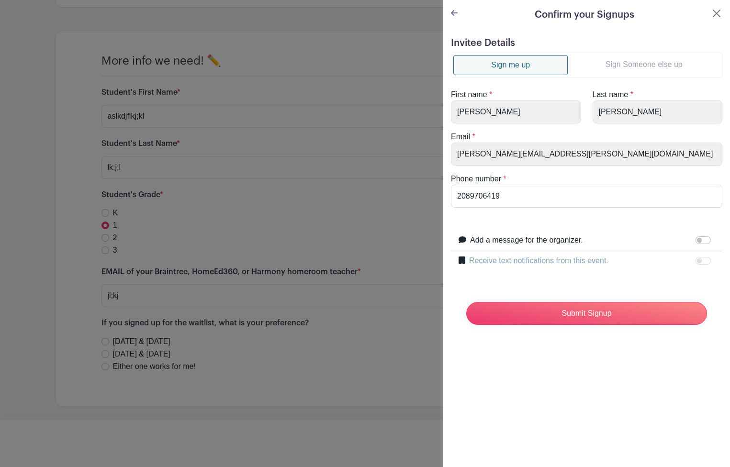
click at [665, 64] on link "Sign Someone else up" at bounding box center [644, 64] width 152 height 19
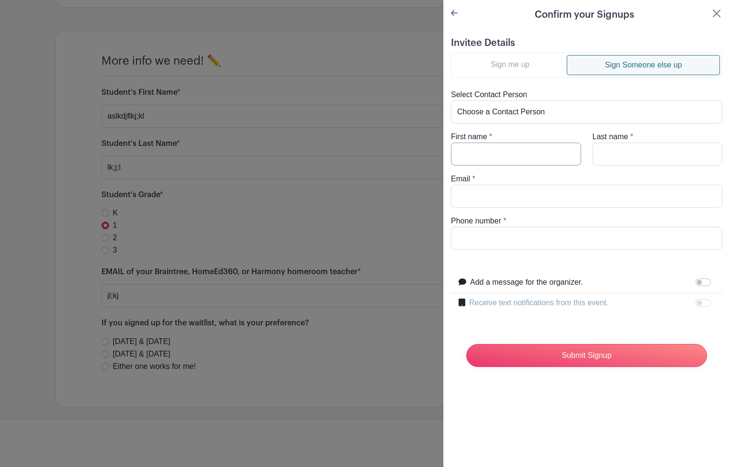
click at [477, 158] on input "First name" at bounding box center [516, 154] width 130 height 23
type input "Julie"
type input "Testing"
click at [471, 199] on input "Email" at bounding box center [586, 196] width 271 height 23
drag, startPoint x: 561, startPoint y: 195, endPoint x: 423, endPoint y: 194, distance: 138.8
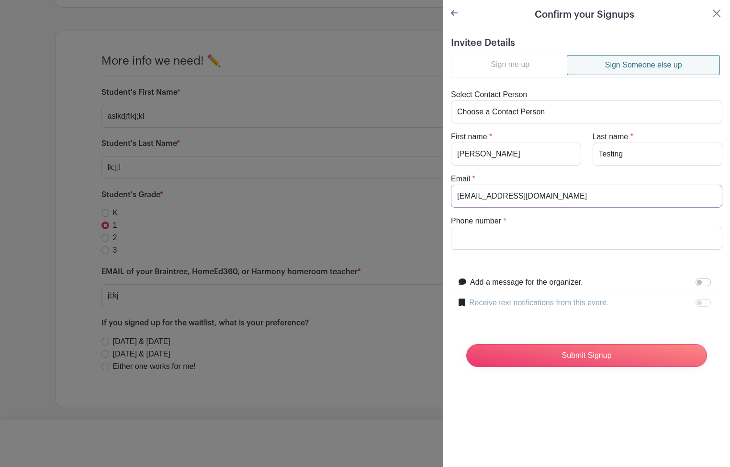
click at [423, 407] on div "Signup List 1 spot and 5 answers Review & Confirm Signups Confirm your Signups …" at bounding box center [365, 407] width 620 height 0
type input "[EMAIL_ADDRESS][DOMAIN_NAME]"
click at [475, 235] on input "Phone number" at bounding box center [586, 238] width 271 height 23
type input "8888888888"
click at [548, 351] on input "Submit Signup" at bounding box center [586, 355] width 241 height 23
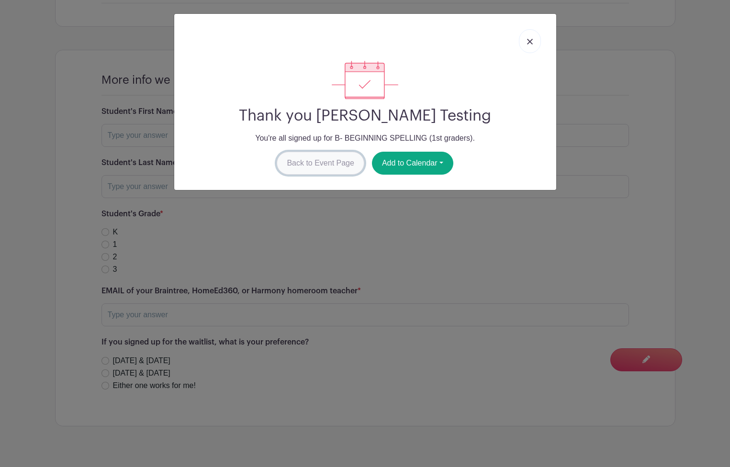
click at [309, 169] on link "Back to Event Page" at bounding box center [321, 163] width 88 height 23
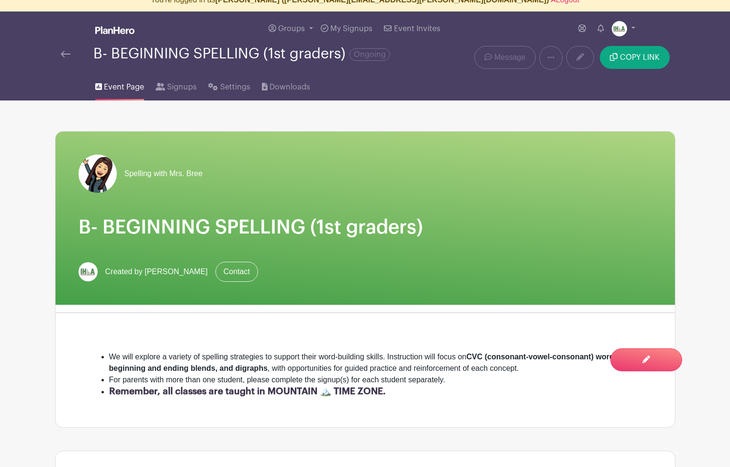
scroll to position [10, 0]
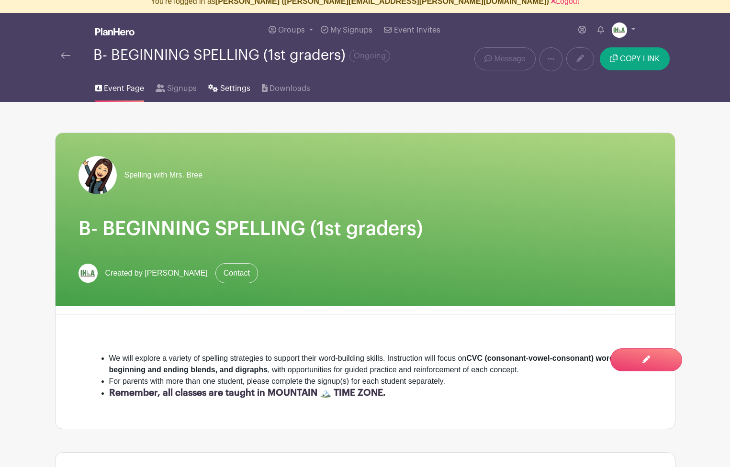
click at [231, 88] on span "Settings" at bounding box center [235, 88] width 30 height 11
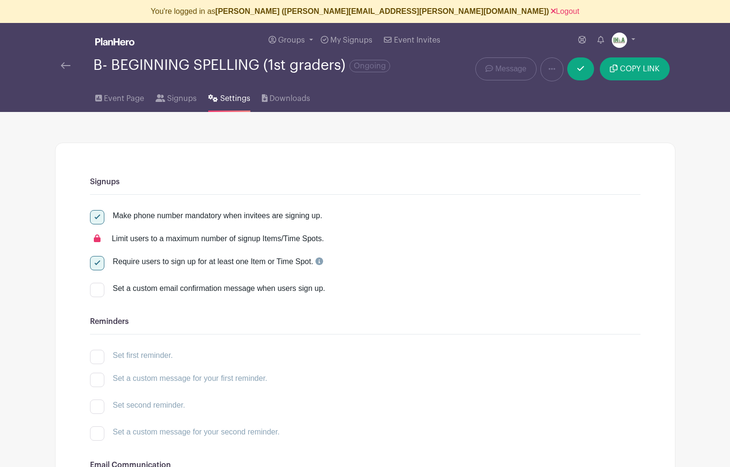
click at [61, 64] on img at bounding box center [66, 65] width 10 height 7
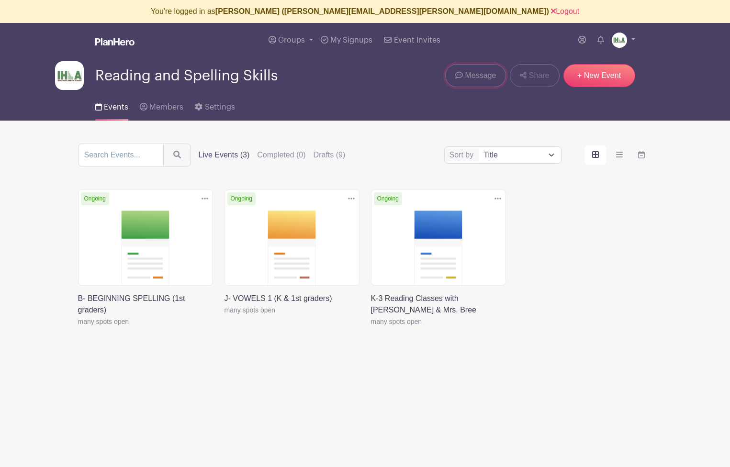
click at [476, 75] on span "Message" at bounding box center [480, 75] width 31 height 11
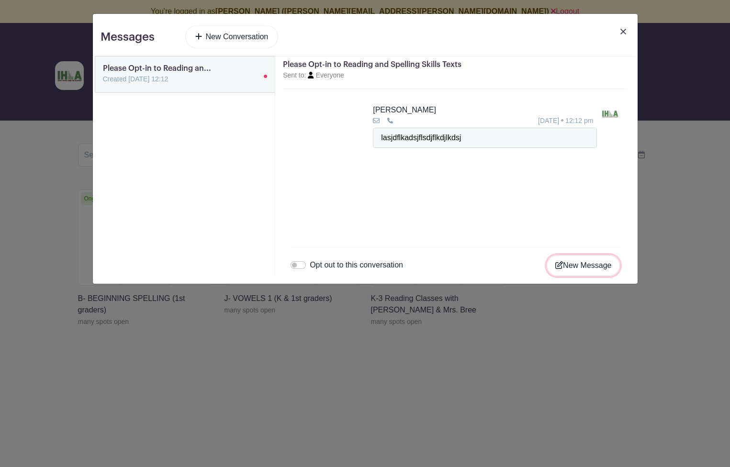
click at [575, 268] on button "New Message" at bounding box center [583, 265] width 73 height 21
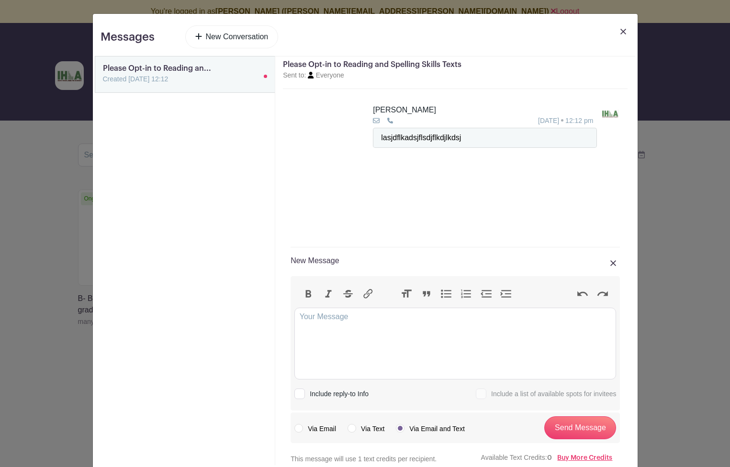
scroll to position [21, 0]
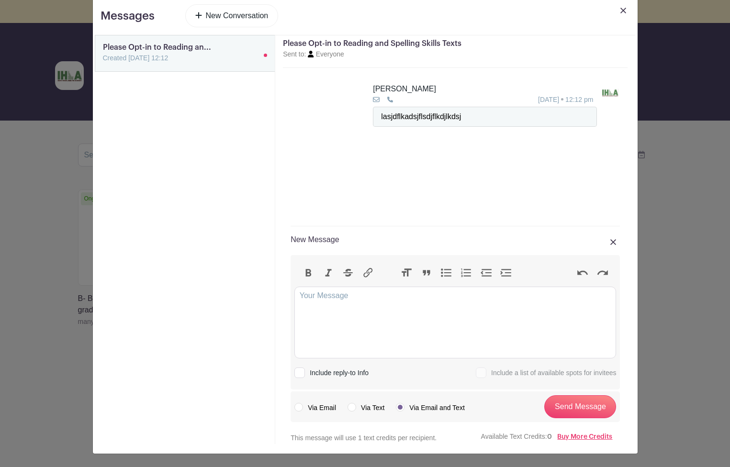
click at [619, 10] on link at bounding box center [622, 17] width 13 height 27
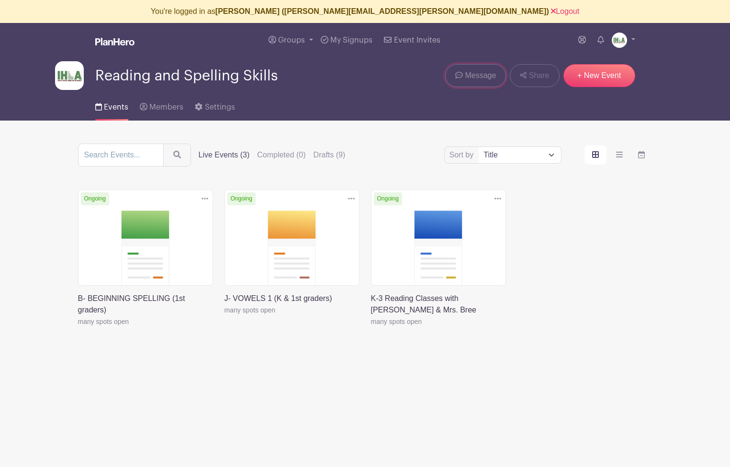
click at [459, 75] on icon at bounding box center [459, 75] width 8 height 8
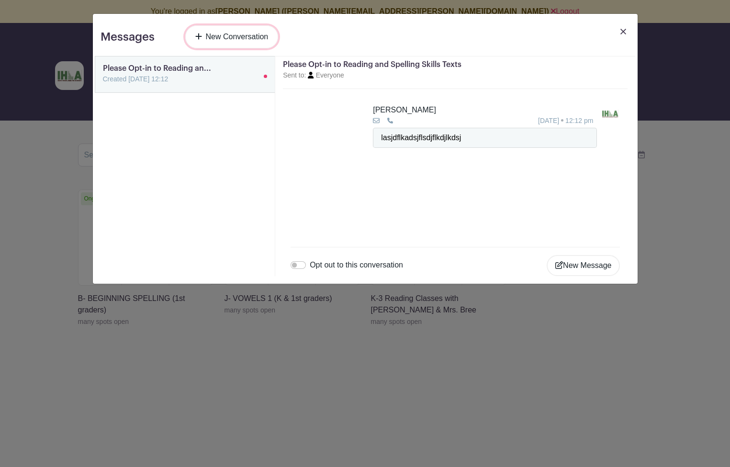
click at [232, 40] on link "New Conversation" at bounding box center [231, 36] width 93 height 23
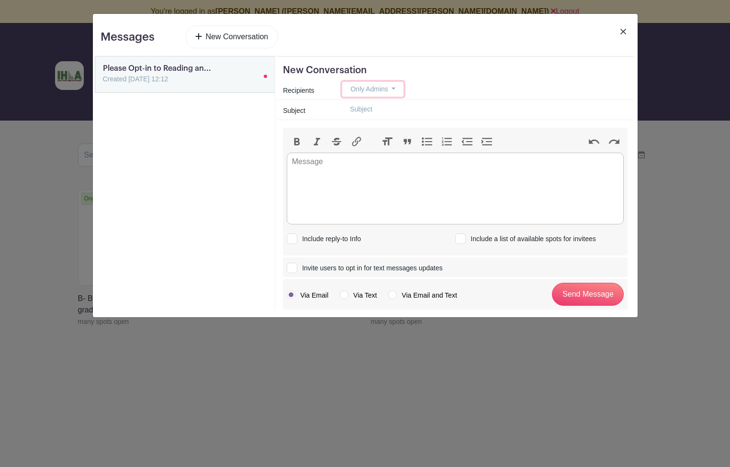
click at [365, 90] on span "Only Admins" at bounding box center [369, 89] width 38 height 8
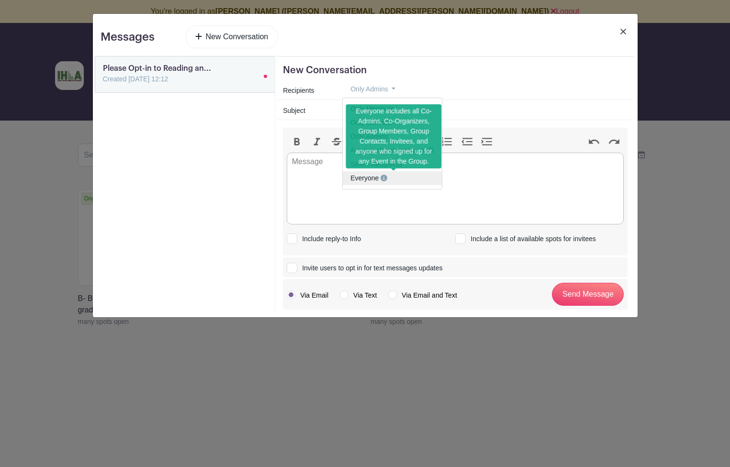
click at [364, 178] on span "Everyone" at bounding box center [364, 178] width 28 height 8
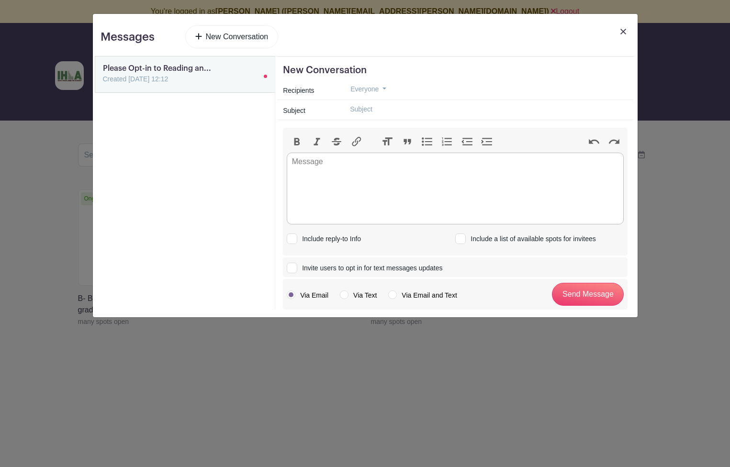
click at [364, 109] on input "text" at bounding box center [484, 109] width 285 height 15
type input "Opt-in NOW"
click at [328, 169] on trix-editor at bounding box center [455, 189] width 337 height 72
type trix-editor "<div>elkfsjad</div>"
click at [295, 267] on div at bounding box center [292, 268] width 11 height 11
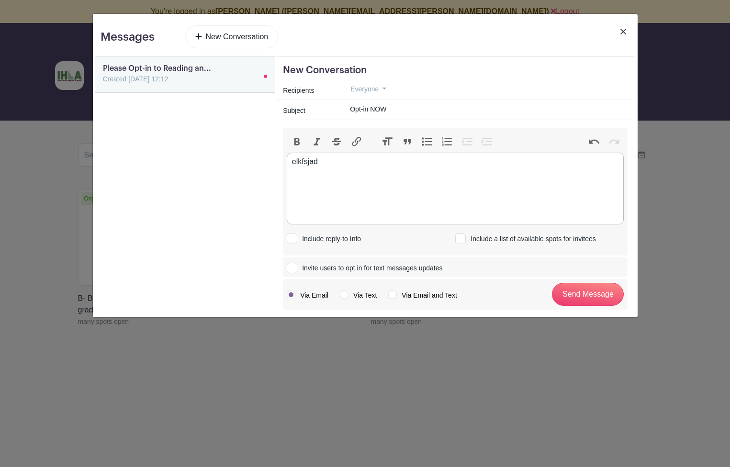
click at [293, 267] on input "Invite users to opt in for text messages updates" at bounding box center [290, 266] width 6 height 6
checkbox input "true"
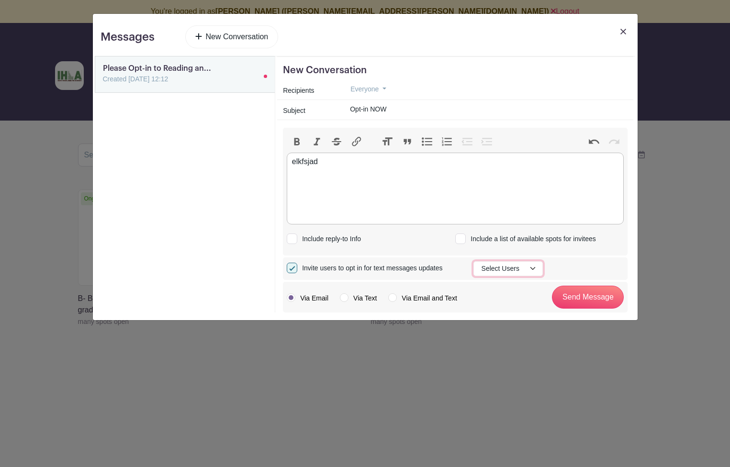
click at [495, 269] on button "Select Users" at bounding box center [507, 268] width 69 height 15
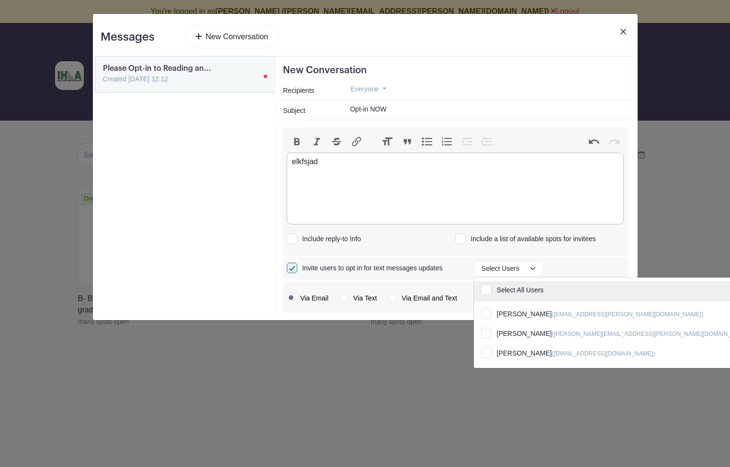
click at [484, 288] on input "Select All Users" at bounding box center [625, 291] width 302 height 21
checkbox input "true"
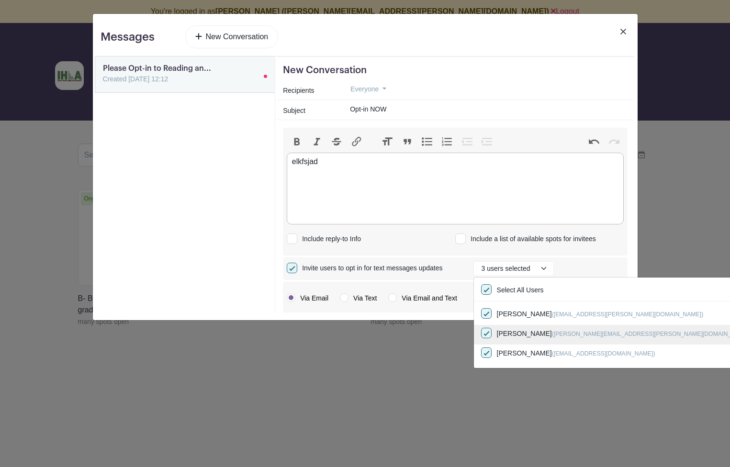
click at [487, 332] on input "Jean Larson (jean.larson@malad.us)" at bounding box center [625, 335] width 302 height 21
checkbox input "false"
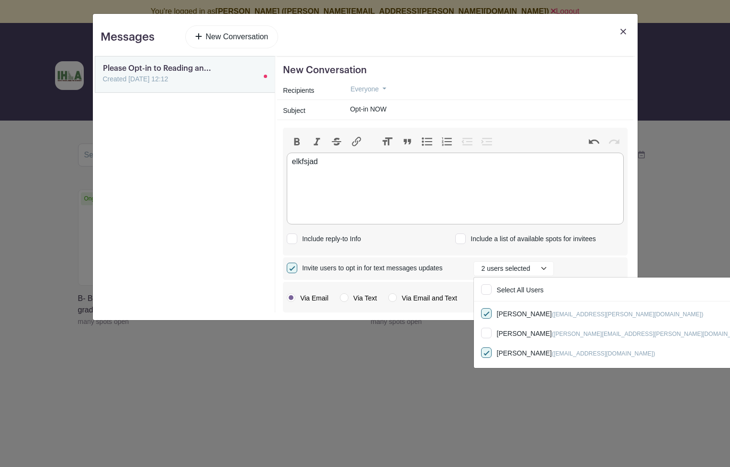
click at [337, 277] on div "Invite users to opt in for text messages updates 2 users selected Select All Us…" at bounding box center [455, 268] width 345 height 22
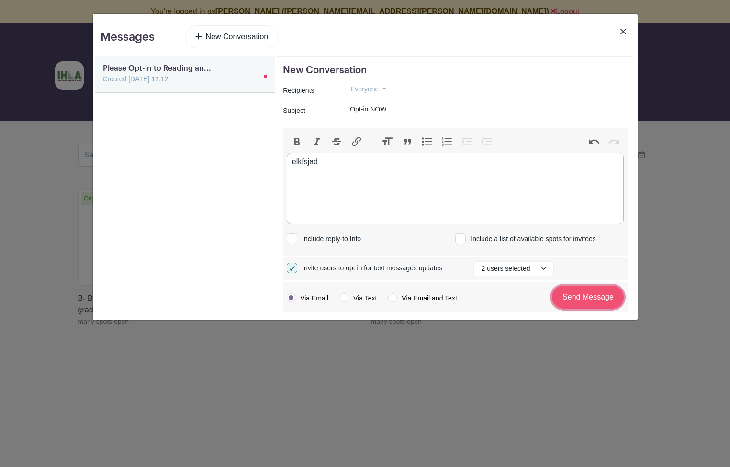
click at [577, 298] on input "Send Message" at bounding box center [588, 297] width 72 height 23
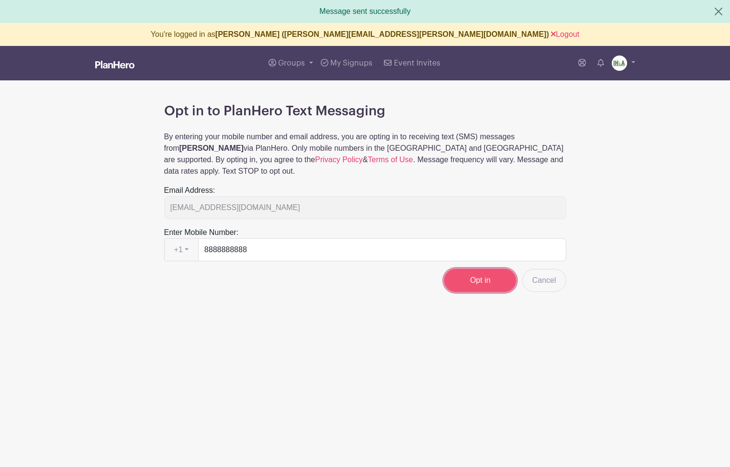
click at [471, 274] on input "Opt in" at bounding box center [480, 280] width 72 height 23
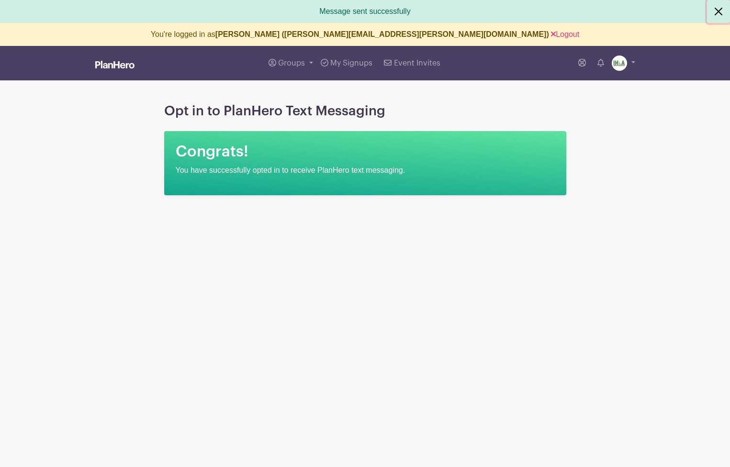
click at [719, 11] on button "Close" at bounding box center [718, 11] width 23 height 23
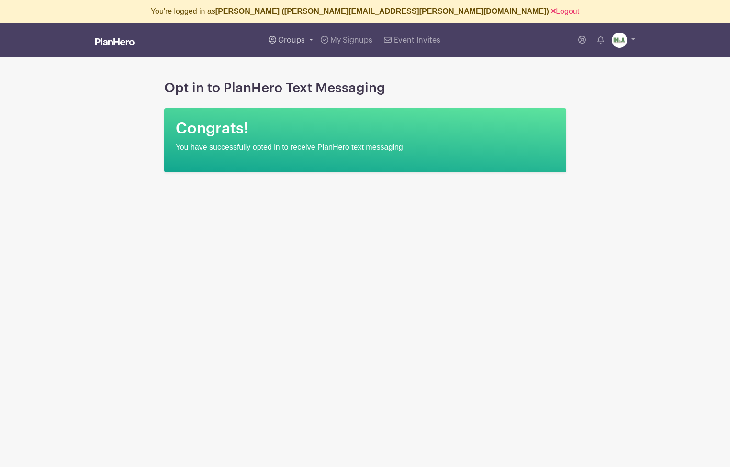
click at [291, 41] on span "Groups" at bounding box center [291, 40] width 27 height 8
click at [300, 91] on span "Reading and Spelling Skills" at bounding box center [333, 93] width 91 height 11
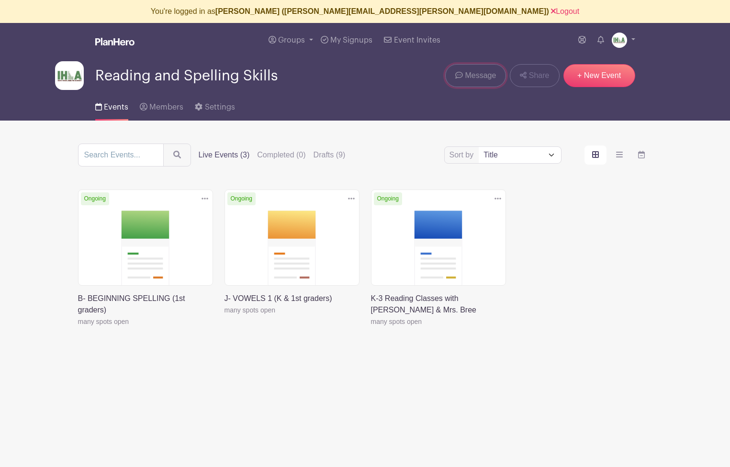
click at [477, 79] on span "Message" at bounding box center [480, 75] width 31 height 11
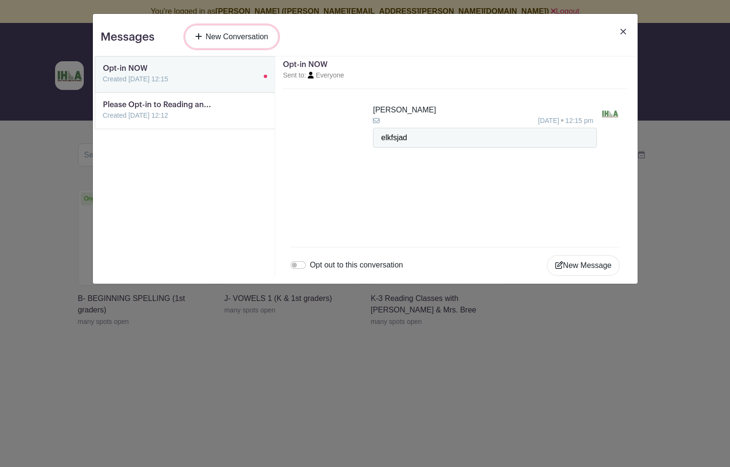
click at [231, 34] on link "New Conversation" at bounding box center [231, 36] width 93 height 23
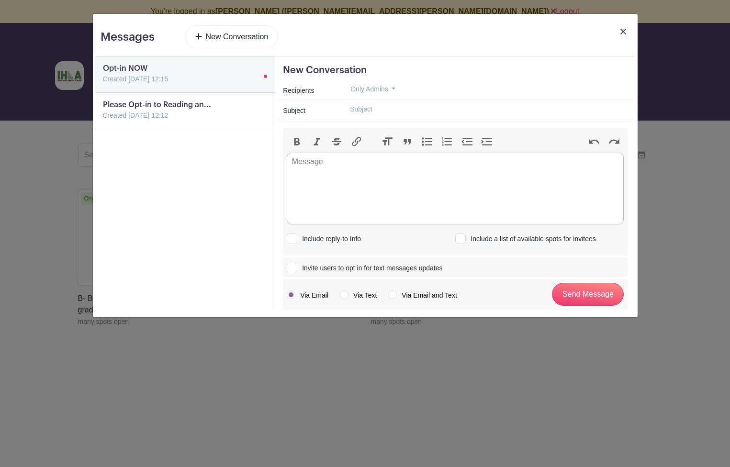
click at [358, 109] on input "text" at bounding box center [484, 109] width 285 height 15
click at [294, 268] on div at bounding box center [292, 268] width 11 height 11
click at [293, 268] on input "Invite users to opt in for text messages updates" at bounding box center [290, 266] width 6 height 6
checkbox input "true"
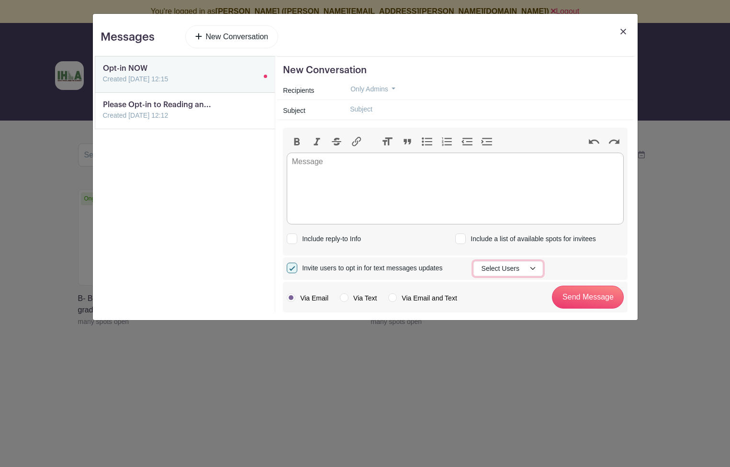
click at [501, 267] on button "Select Users" at bounding box center [507, 268] width 69 height 15
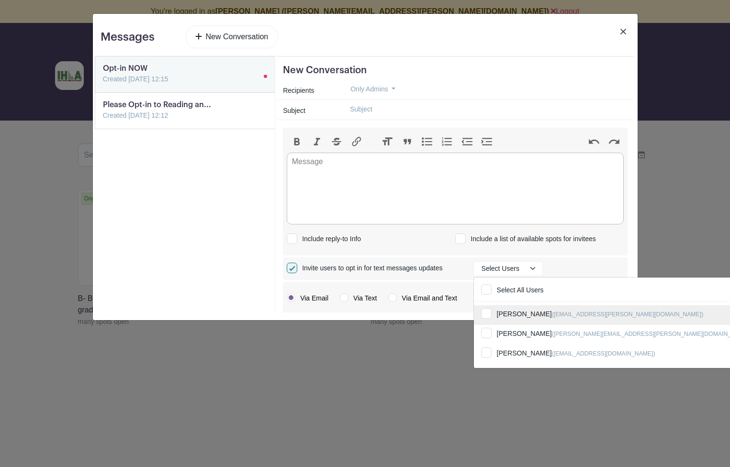
click at [487, 312] on input "[PERSON_NAME] ([EMAIL_ADDRESS][PERSON_NAME][DOMAIN_NAME])" at bounding box center [625, 315] width 302 height 21
checkbox input "true"
click at [276, 239] on div "New Conversation [DATE] 18:17 New Conversation Recipients Only Admins Only Memb…" at bounding box center [455, 184] width 360 height 257
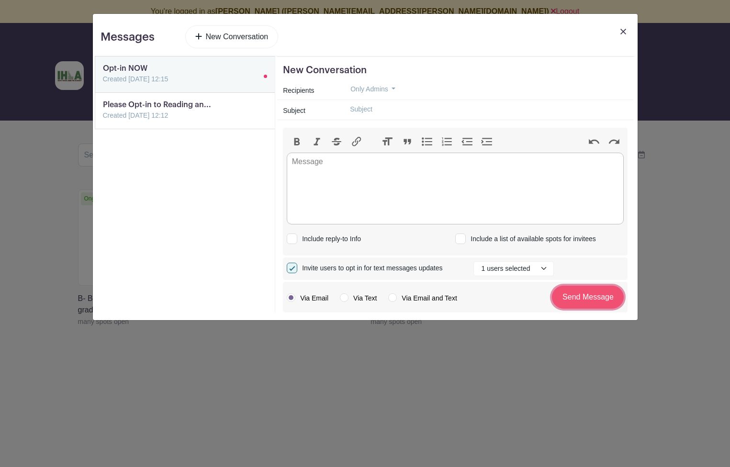
click at [579, 298] on input "Send Message" at bounding box center [588, 297] width 72 height 23
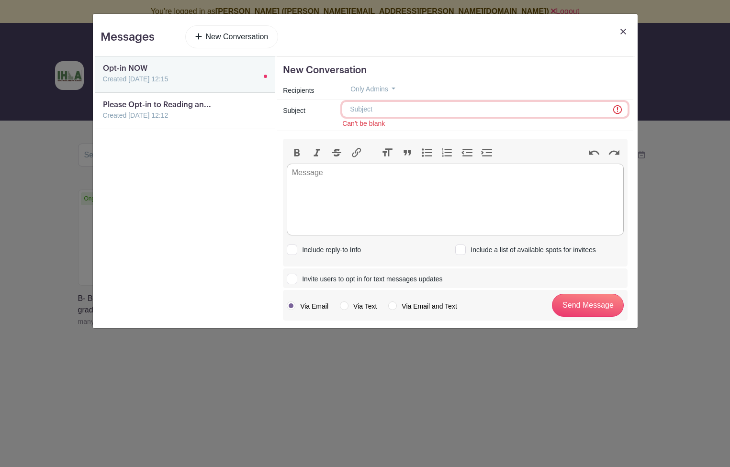
click at [369, 103] on input "text" at bounding box center [484, 109] width 285 height 15
click at [369, 85] on button "Only Admins" at bounding box center [372, 89] width 61 height 15
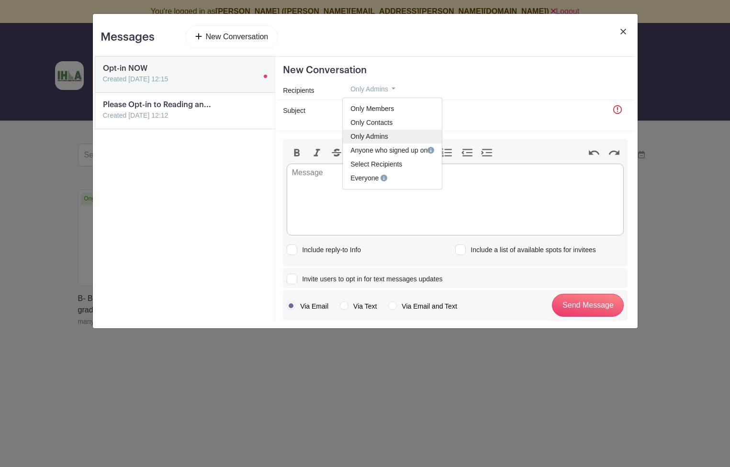
click at [357, 135] on span "Only Admins" at bounding box center [369, 137] width 38 height 8
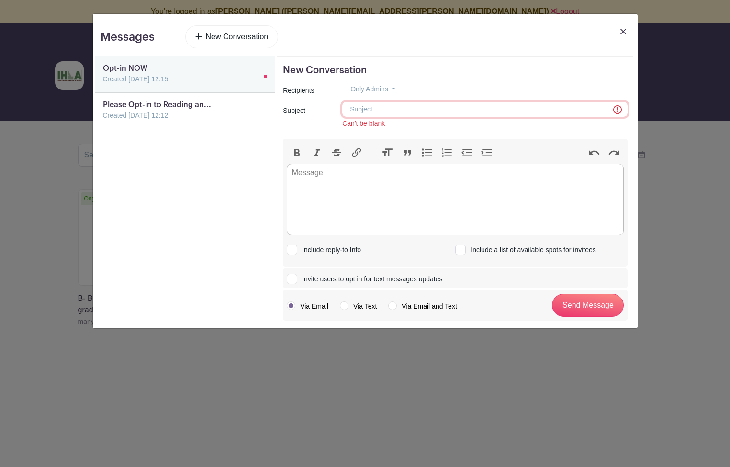
click at [367, 106] on input "text" at bounding box center [484, 109] width 285 height 15
type input "test"
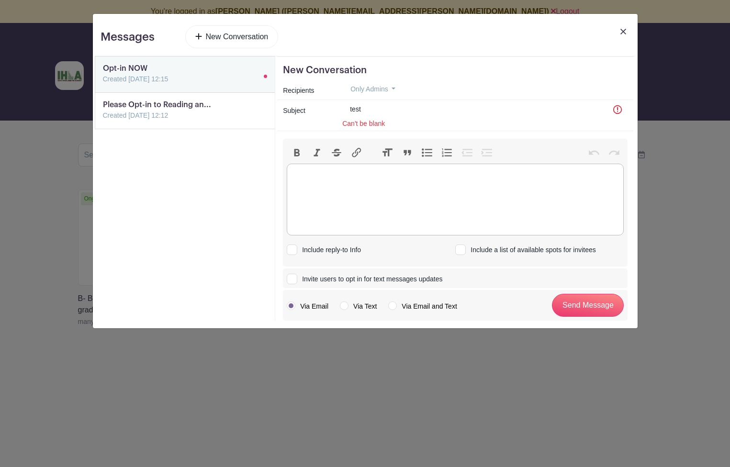
click at [316, 186] on trix-editor at bounding box center [455, 200] width 337 height 72
type trix-editor "<div>test</div>"
click at [291, 277] on input "Invite users to opt in for text messages updates" at bounding box center [290, 277] width 6 height 6
checkbox input "true"
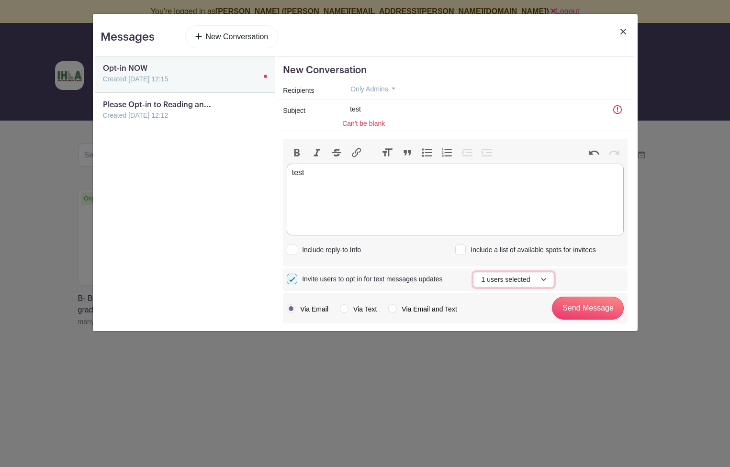
click at [486, 280] on button "1 users selected" at bounding box center [513, 279] width 80 height 15
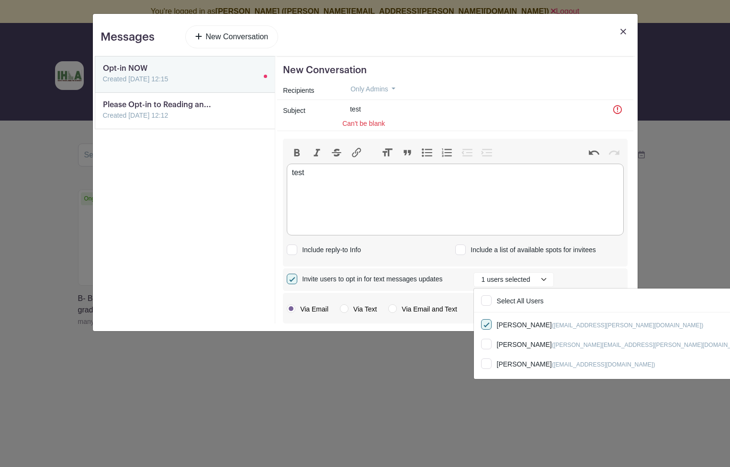
click at [441, 270] on div "Invite users to opt in for text messages updates 1 users selected Select All Us…" at bounding box center [455, 279] width 345 height 22
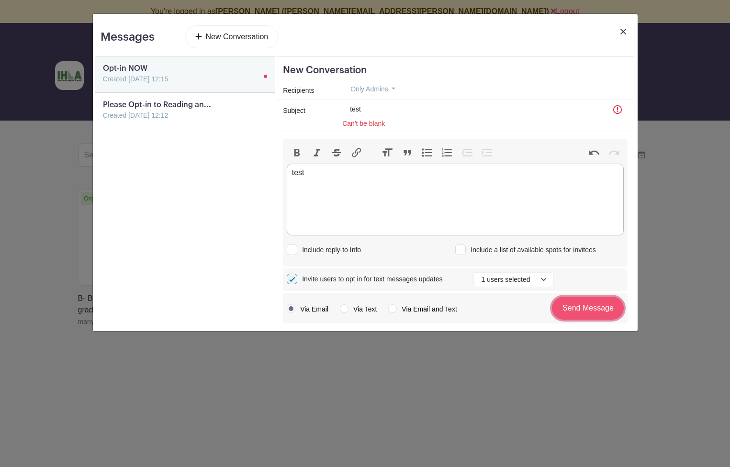
click at [571, 310] on input "Send Message" at bounding box center [588, 308] width 72 height 23
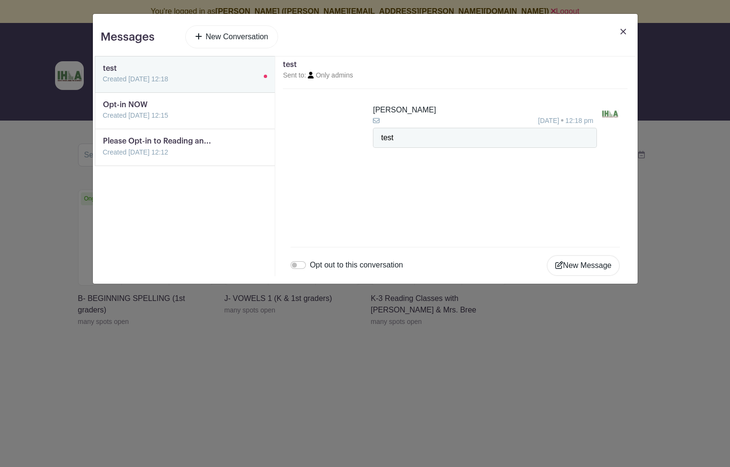
click at [624, 31] on img at bounding box center [623, 32] width 6 height 6
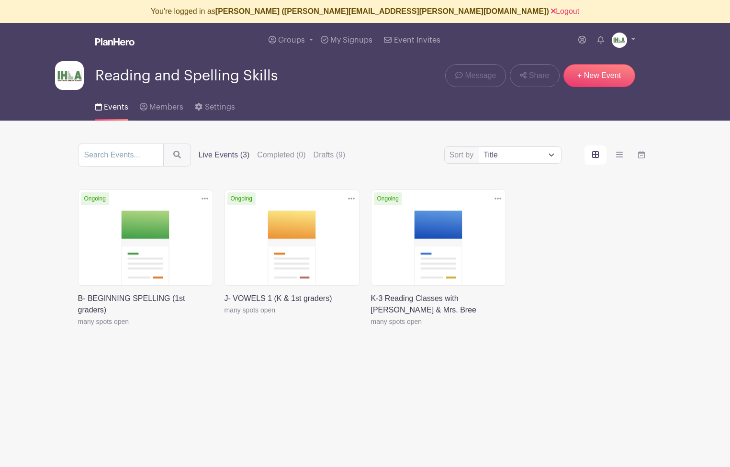
click at [224, 316] on link at bounding box center [224, 316] width 0 height 0
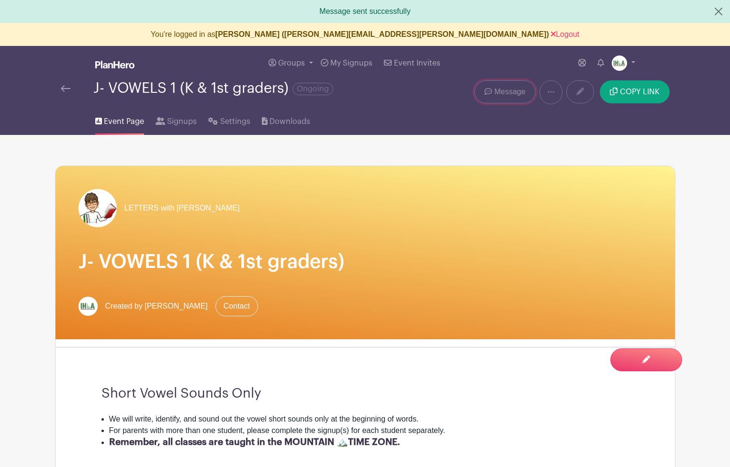
click at [494, 94] on link "Message" at bounding box center [504, 91] width 61 height 23
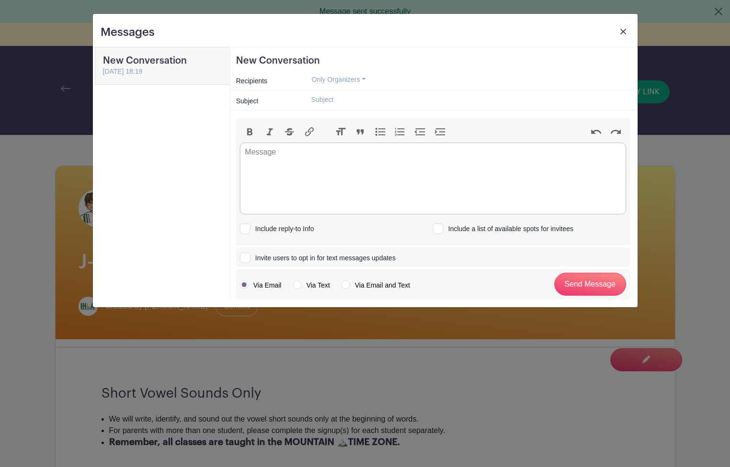
click at [241, 257] on input "Invite users to opt in for text messages updates" at bounding box center [243, 256] width 6 height 6
checkbox input "true"
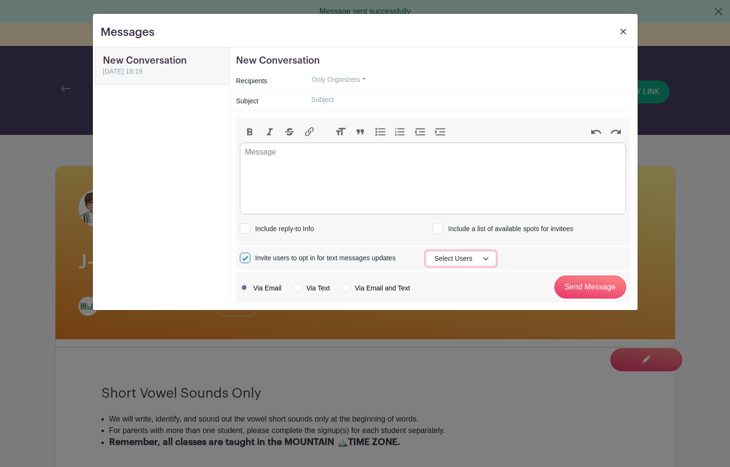
click at [449, 252] on button "Select Users" at bounding box center [460, 258] width 69 height 15
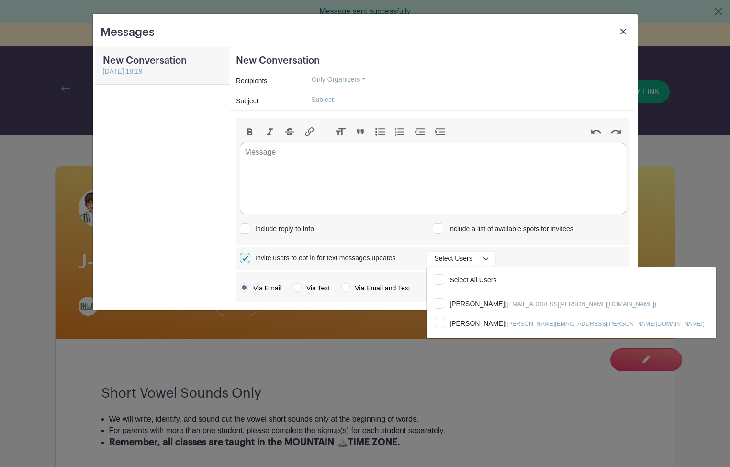
click at [294, 287] on label "Via Text" at bounding box center [311, 288] width 37 height 10
radio input "true"
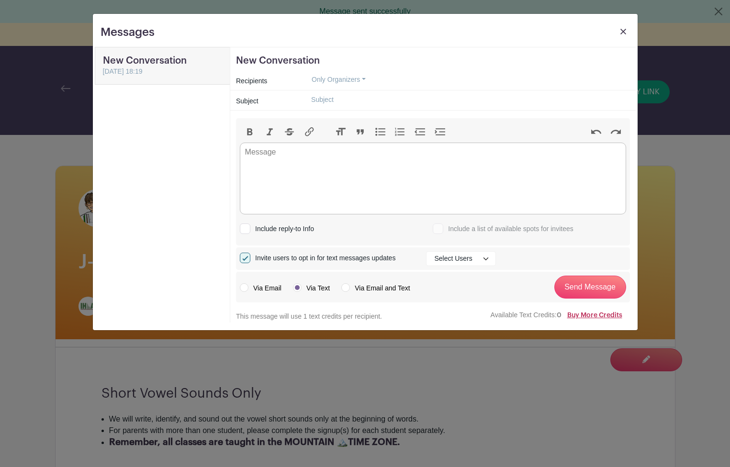
click at [591, 316] on link "Buy More Credits" at bounding box center [594, 315] width 55 height 7
click at [622, 30] on img at bounding box center [623, 32] width 6 height 6
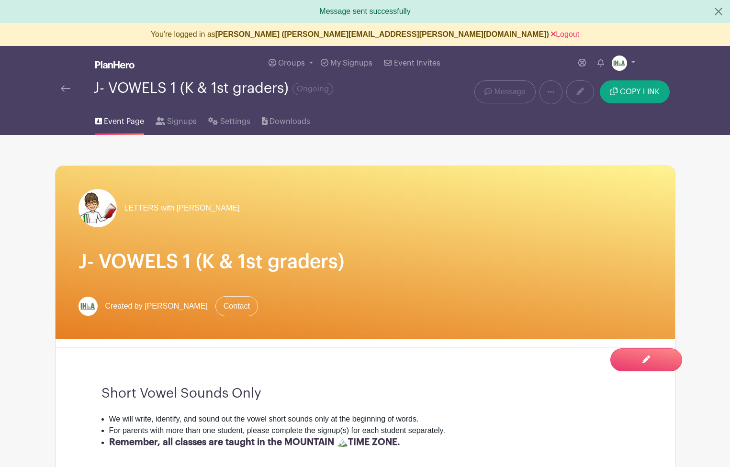
click at [64, 87] on img at bounding box center [66, 88] width 10 height 7
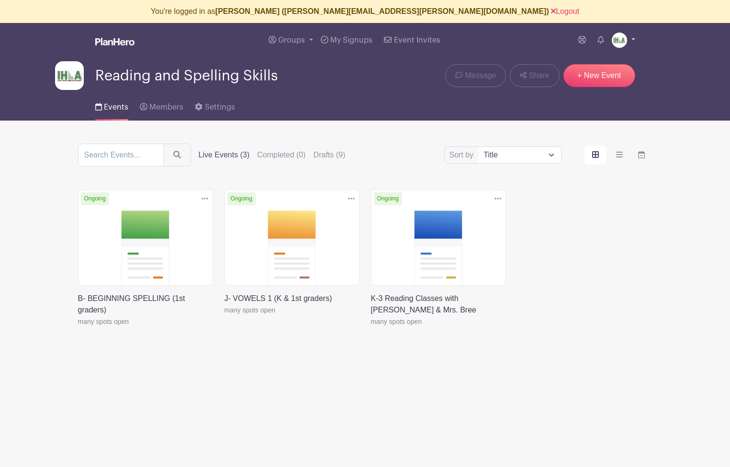
click at [617, 40] on img at bounding box center [619, 40] width 15 height 15
click at [581, 64] on link "My account" at bounding box center [597, 62] width 76 height 15
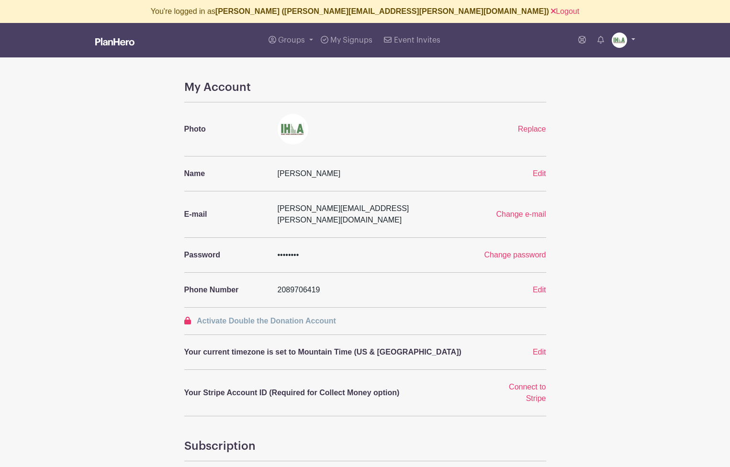
click at [621, 44] on img at bounding box center [619, 40] width 15 height 15
click at [293, 42] on span "Groups" at bounding box center [291, 40] width 27 height 8
click at [306, 91] on span "Reading and Spelling Skills" at bounding box center [333, 93] width 91 height 11
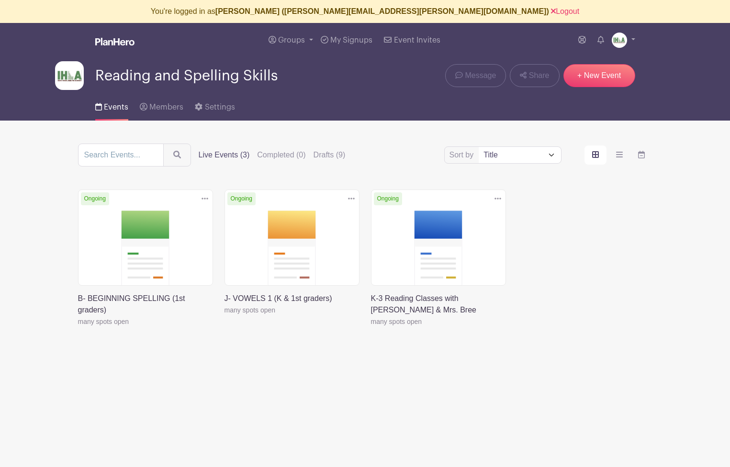
click at [78, 327] on link at bounding box center [78, 327] width 0 height 0
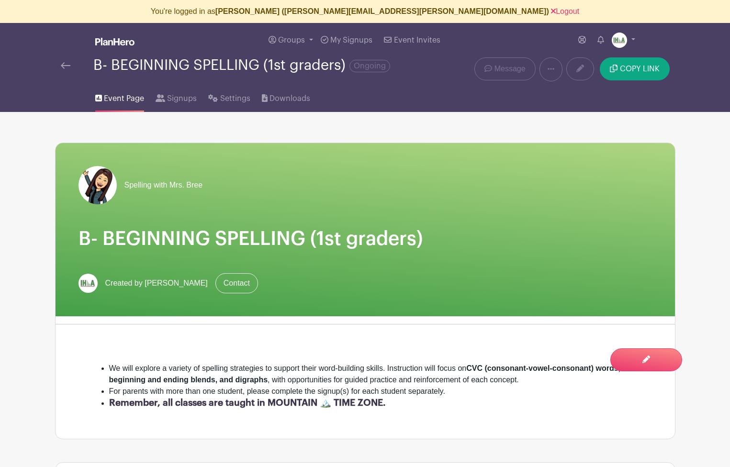
click at [65, 69] on img at bounding box center [66, 65] width 10 height 7
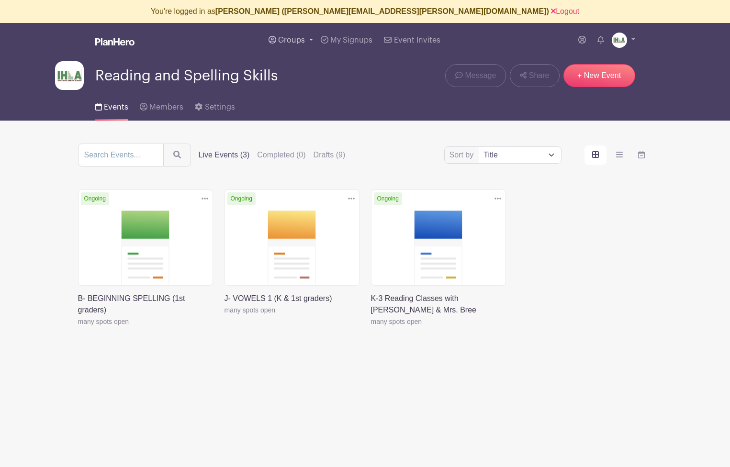
click at [291, 42] on span "Groups" at bounding box center [291, 40] width 27 height 8
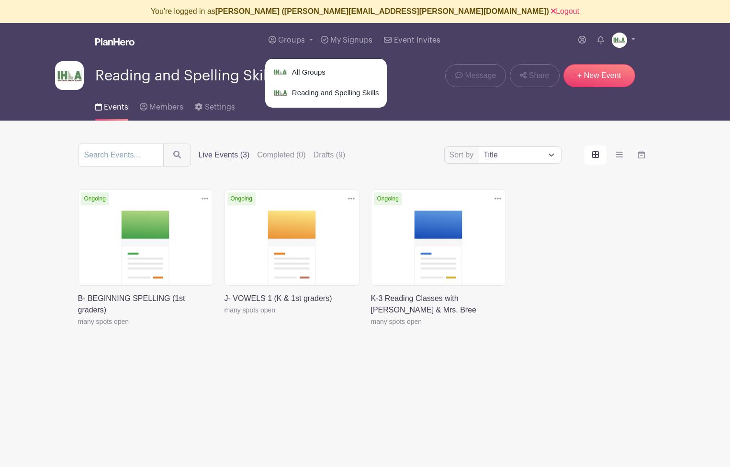
click at [270, 133] on main "You're logged in as Jean Larson (jean.larson@malad.us) Logout Groups All Groups…" at bounding box center [365, 207] width 730 height 414
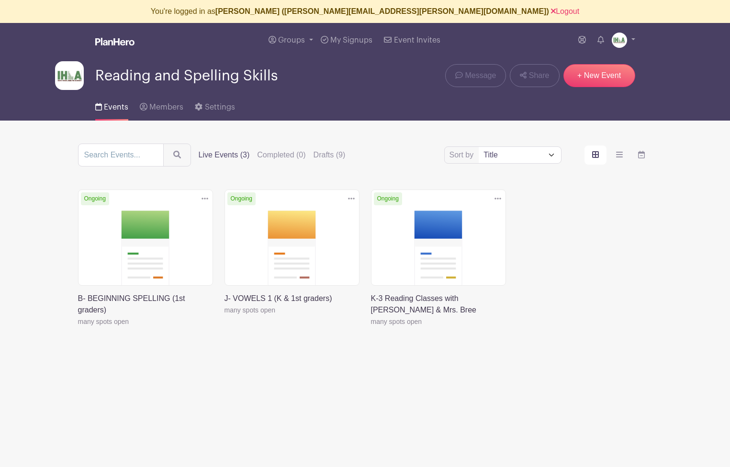
click at [224, 316] on link at bounding box center [224, 316] width 0 height 0
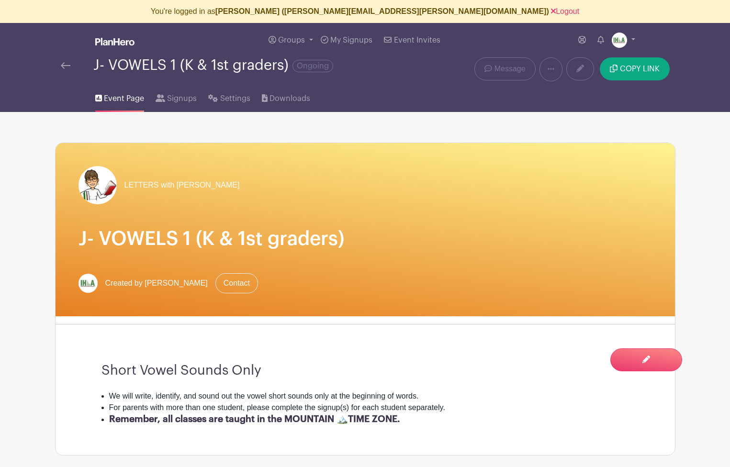
click at [62, 66] on img at bounding box center [66, 65] width 10 height 7
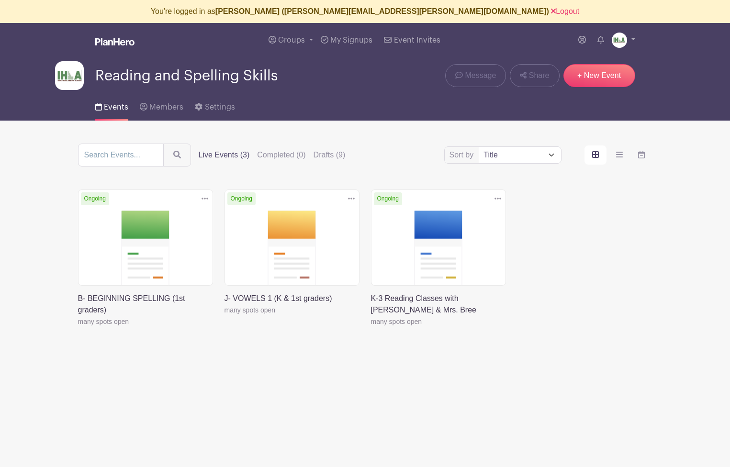
click at [224, 316] on link at bounding box center [224, 316] width 0 height 0
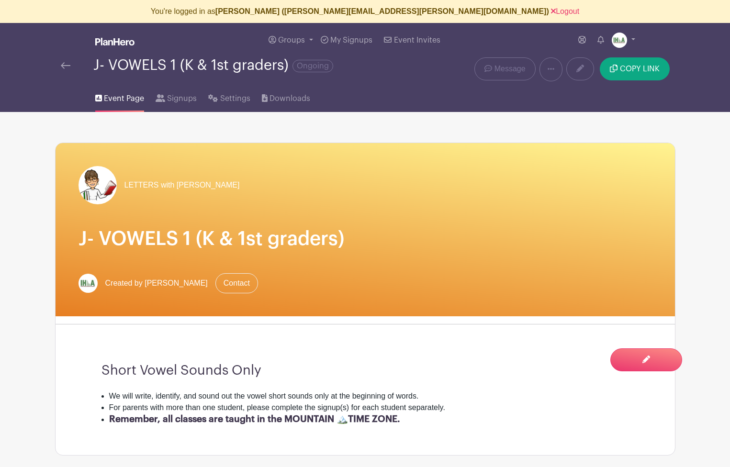
click at [66, 67] on img at bounding box center [66, 65] width 10 height 7
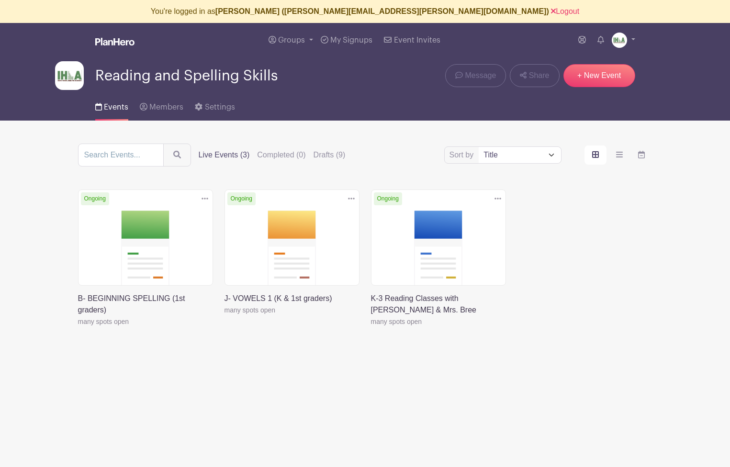
click at [78, 327] on link at bounding box center [78, 327] width 0 height 0
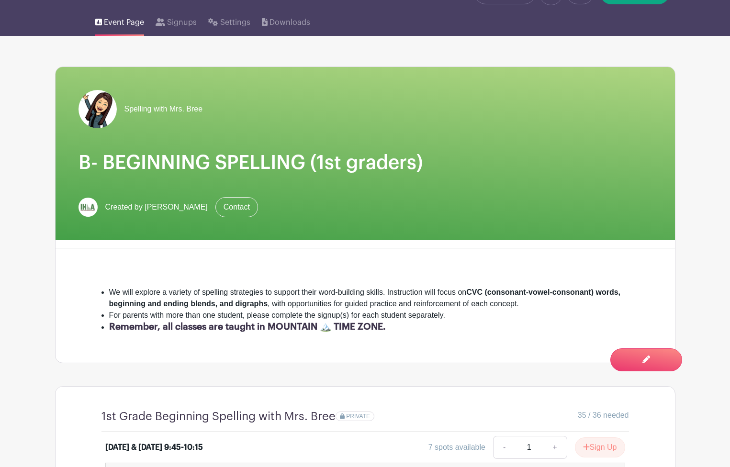
scroll to position [4, 0]
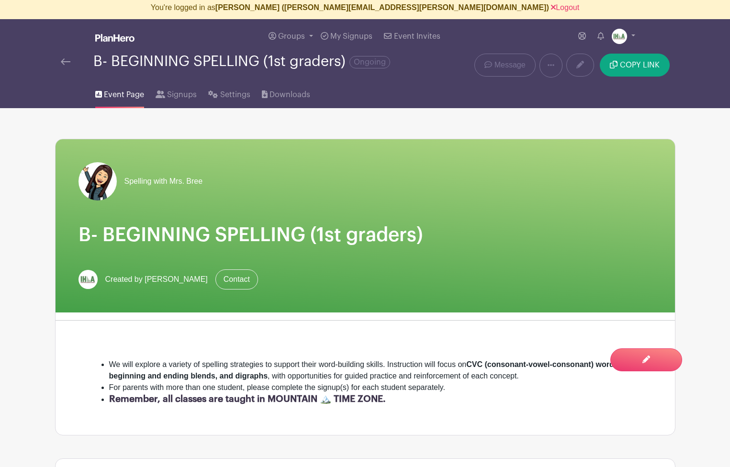
click at [65, 64] on img at bounding box center [66, 61] width 10 height 7
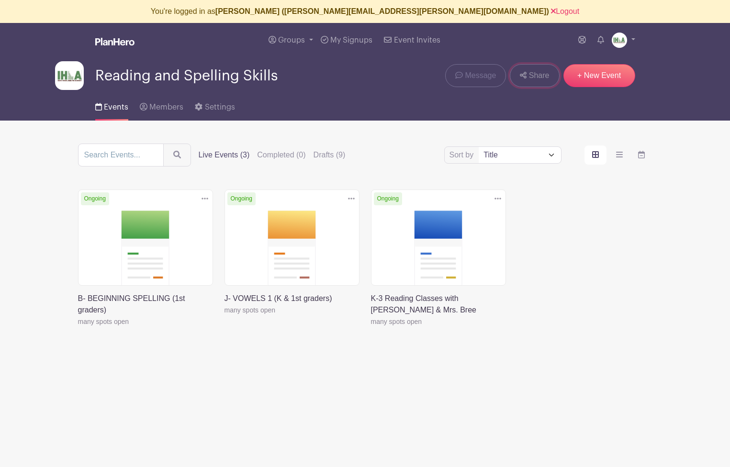
click at [540, 77] on span "Share" at bounding box center [539, 75] width 21 height 11
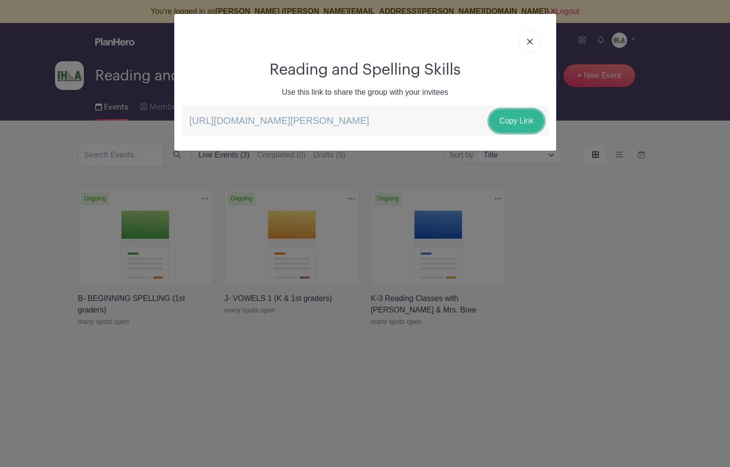
click at [503, 125] on link "Copy Link" at bounding box center [516, 121] width 54 height 23
click at [529, 43] on img at bounding box center [530, 42] width 6 height 6
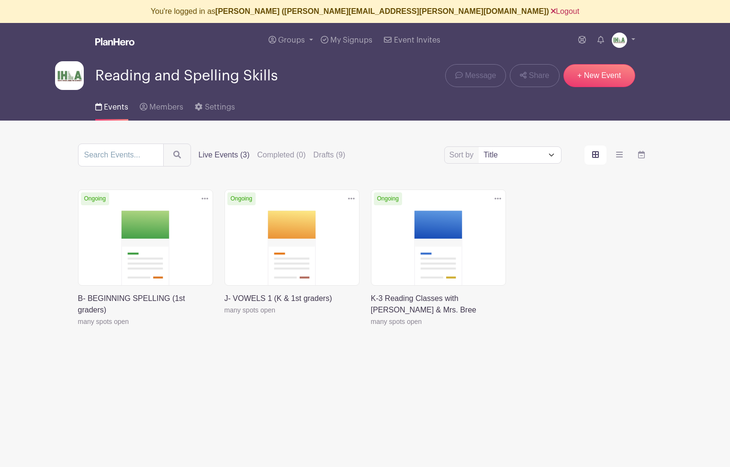
click at [551, 12] on link "Logout" at bounding box center [565, 11] width 28 height 8
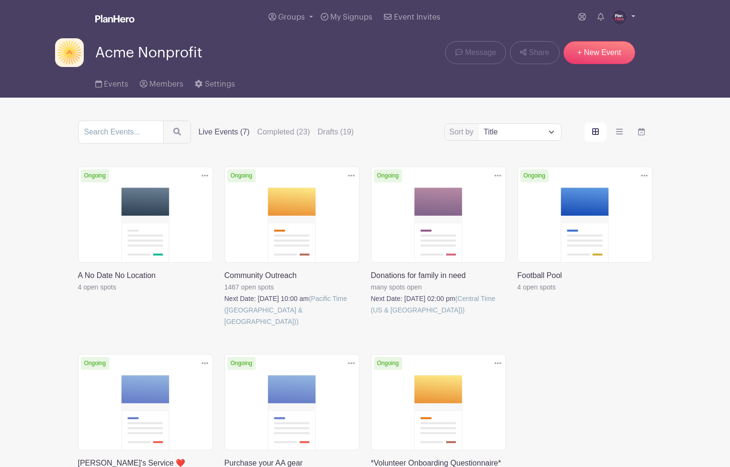
click at [620, 19] on img at bounding box center [619, 17] width 15 height 15
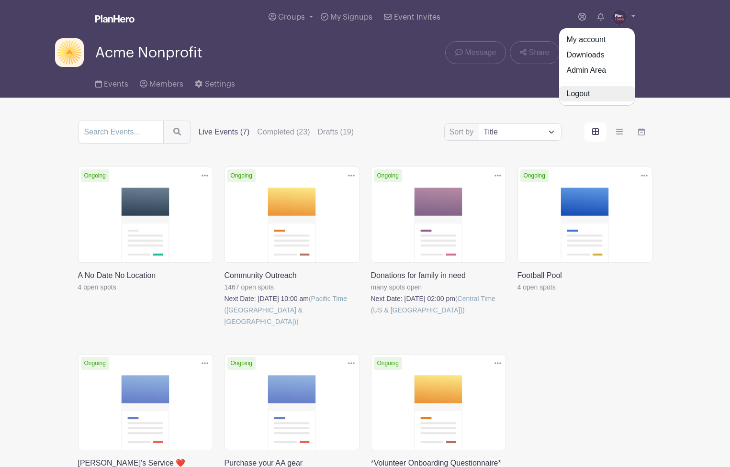
click at [570, 96] on link "Logout" at bounding box center [597, 93] width 76 height 15
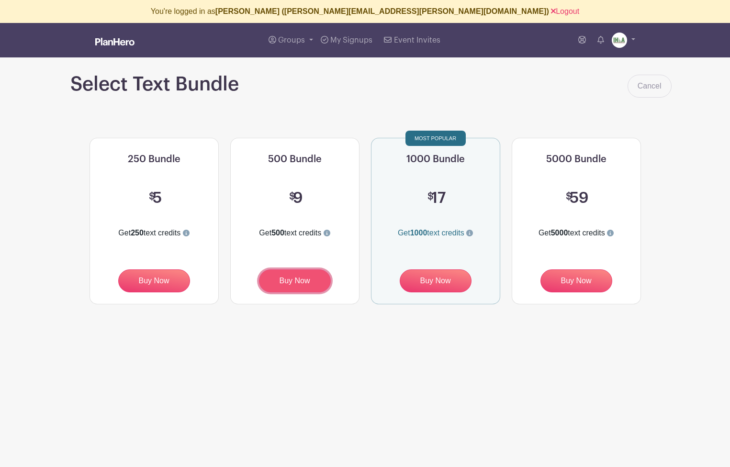
click at [291, 285] on button "Buy Now" at bounding box center [295, 280] width 72 height 23
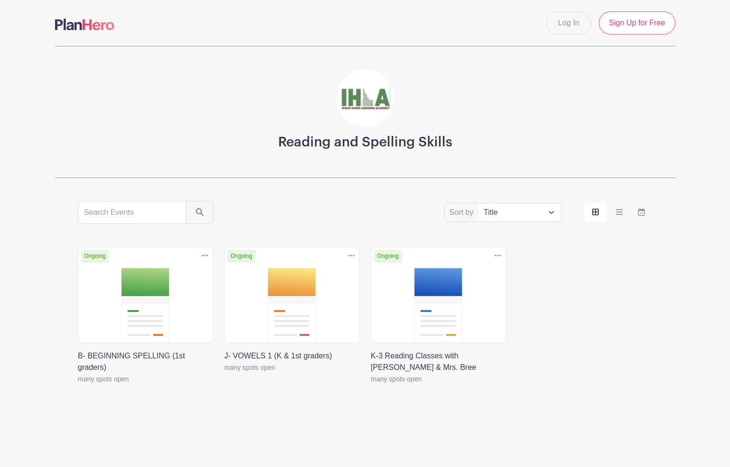
scroll to position [4, 0]
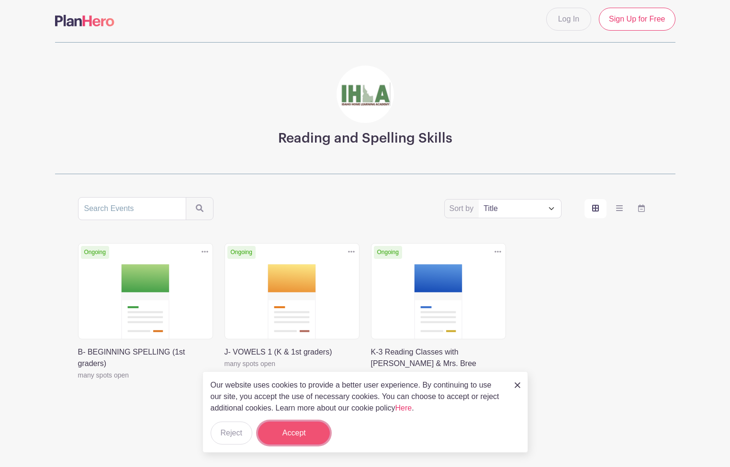
click at [309, 435] on button "Accept" at bounding box center [294, 433] width 72 height 23
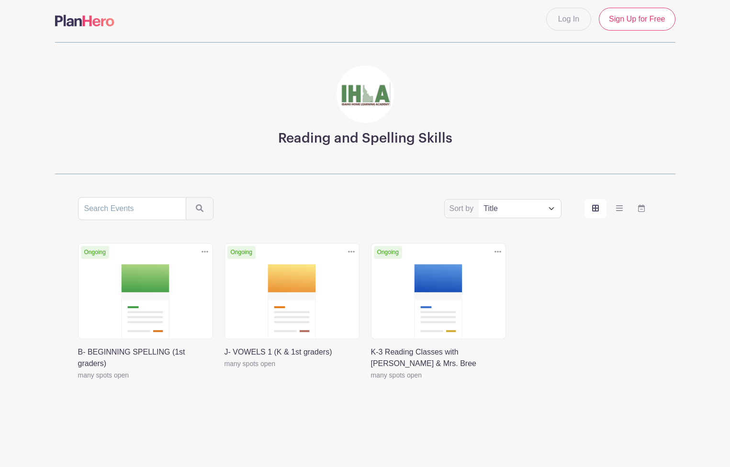
click at [371, 381] on link at bounding box center [371, 381] width 0 height 0
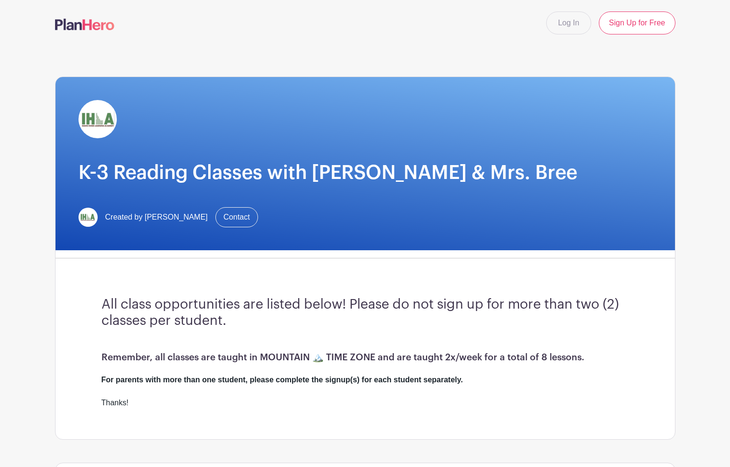
scroll to position [4, 0]
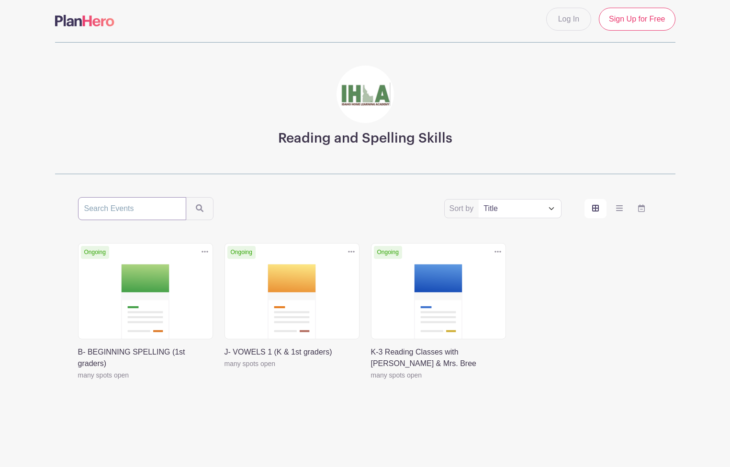
click at [123, 209] on input "search" at bounding box center [132, 208] width 108 height 23
click at [621, 211] on icon "order and view" at bounding box center [619, 208] width 7 height 8
click at [0, 0] on input "order and view" at bounding box center [0, 0] width 0 height 0
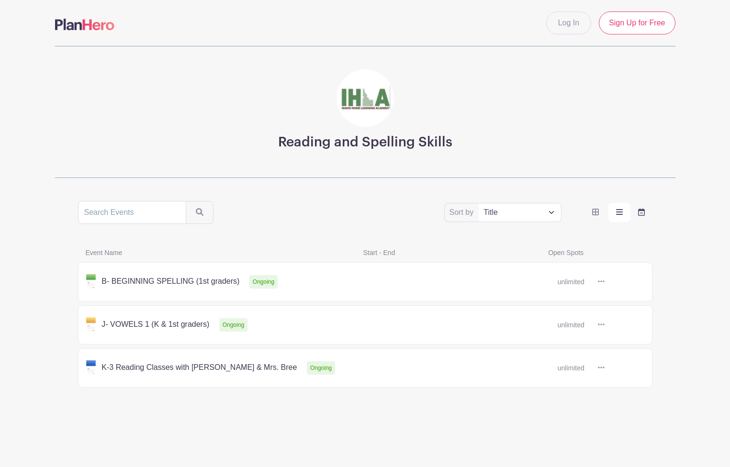
click at [640, 211] on icon "order and view" at bounding box center [641, 212] width 7 height 8
click at [0, 0] on input "order and view" at bounding box center [0, 0] width 0 height 0
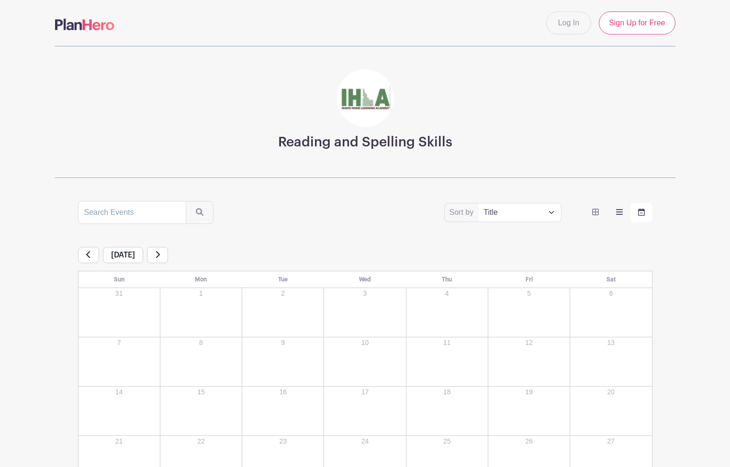
click at [619, 212] on icon "order and view" at bounding box center [619, 212] width 7 height 6
click at [0, 0] on input "order and view" at bounding box center [0, 0] width 0 height 0
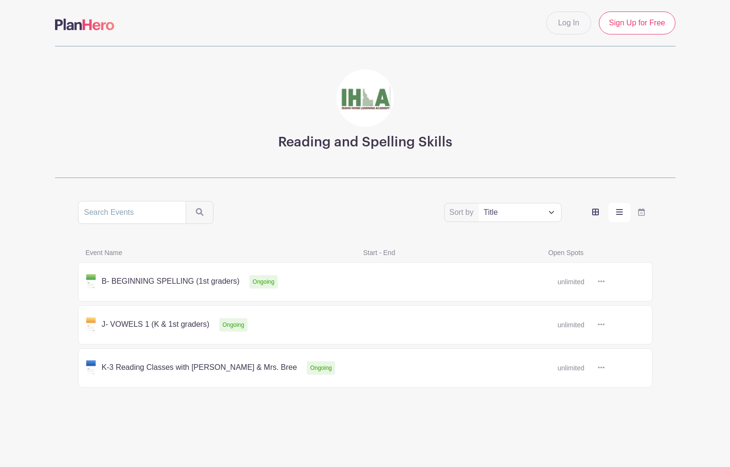
click at [593, 212] on icon "order and view" at bounding box center [595, 212] width 7 height 7
click at [0, 0] on input "order and view" at bounding box center [0, 0] width 0 height 0
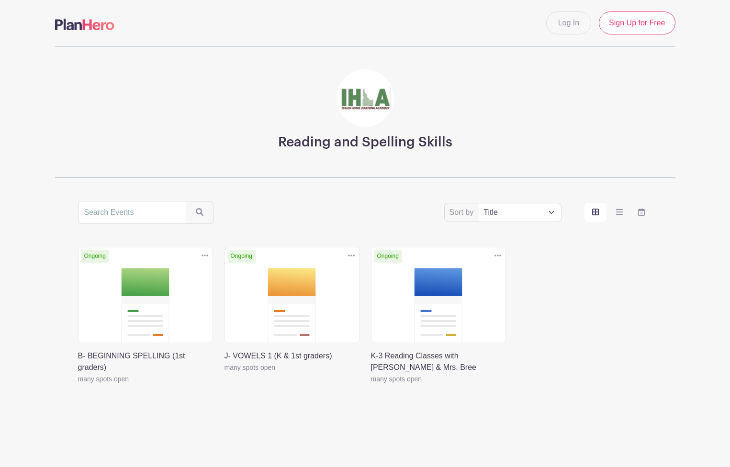
click at [552, 212] on select "Title Recently modified Newest Upcoming dates" at bounding box center [520, 212] width 82 height 18
click at [567, 25] on link "Log In" at bounding box center [568, 22] width 45 height 23
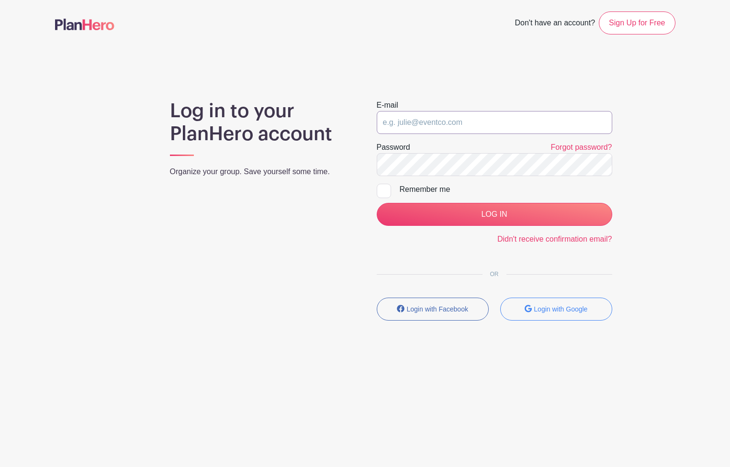
click at [401, 123] on input "email" at bounding box center [494, 122] width 235 height 23
type input "juli"
click at [424, 117] on input "juli" at bounding box center [494, 122] width 235 height 23
drag, startPoint x: 423, startPoint y: 117, endPoint x: 370, endPoint y: 117, distance: 52.6
click at [370, 117] on div "E-mail juli Password Forgot password? Remember me LOG IN Didn't receive confirm…" at bounding box center [494, 214] width 258 height 229
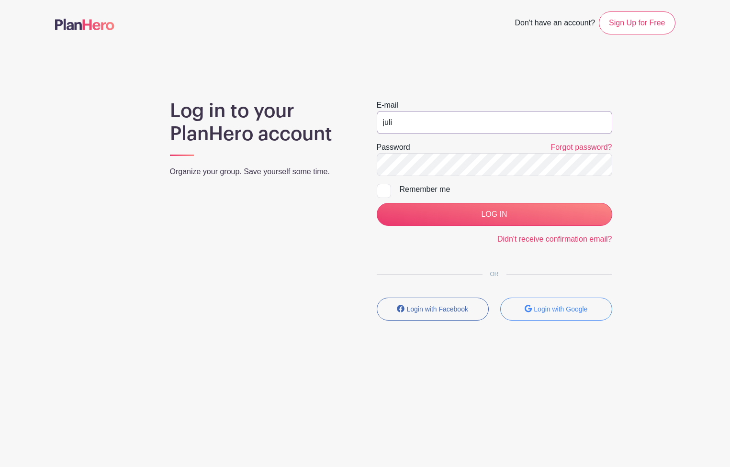
type input "julie"
drag, startPoint x: 494, startPoint y: 123, endPoint x: 338, endPoint y: 110, distance: 157.1
click at [338, 110] on div "Log in to your PlanHero account Organize your group. Save yourself some time. E…" at bounding box center [365, 214] width 620 height 229
type input "[PERSON_NAME][EMAIL_ADDRESS][DOMAIN_NAME]"
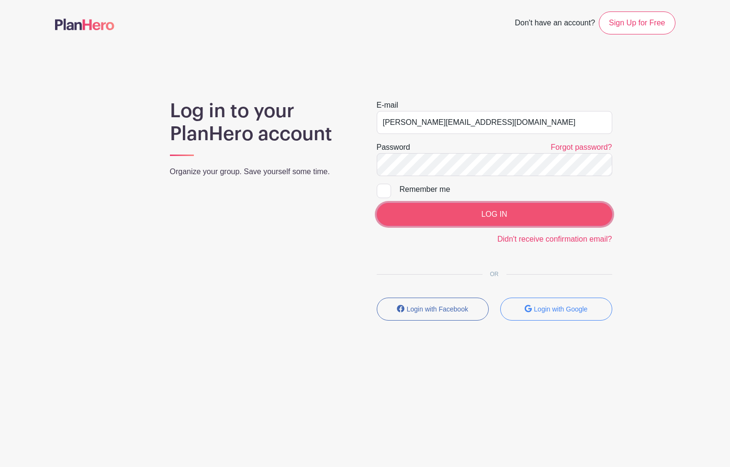
click at [436, 216] on input "LOG IN" at bounding box center [494, 214] width 235 height 23
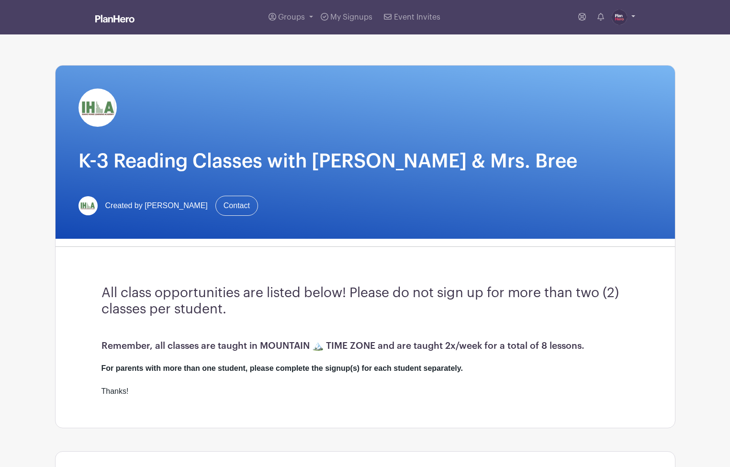
click at [616, 19] on img at bounding box center [619, 17] width 15 height 15
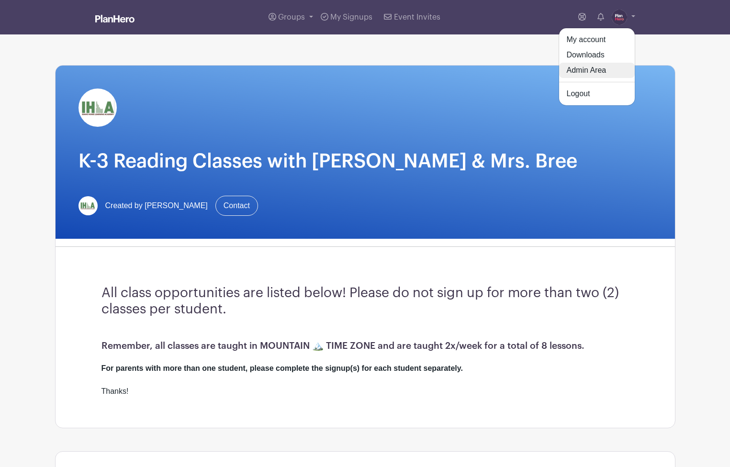
click at [605, 69] on link "Admin Area" at bounding box center [597, 70] width 76 height 15
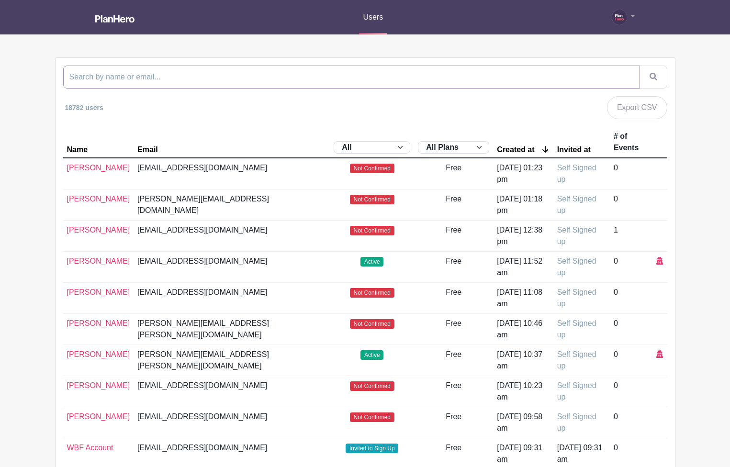
click at [293, 72] on input "search" at bounding box center [351, 77] width 577 height 23
type input "[PERSON_NAME]"
click at [639, 66] on button "submit" at bounding box center [653, 77] width 28 height 23
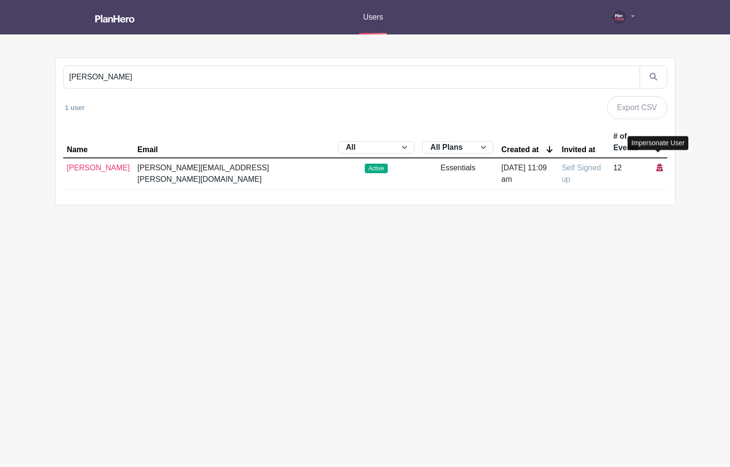
click at [658, 164] on icon at bounding box center [659, 168] width 7 height 8
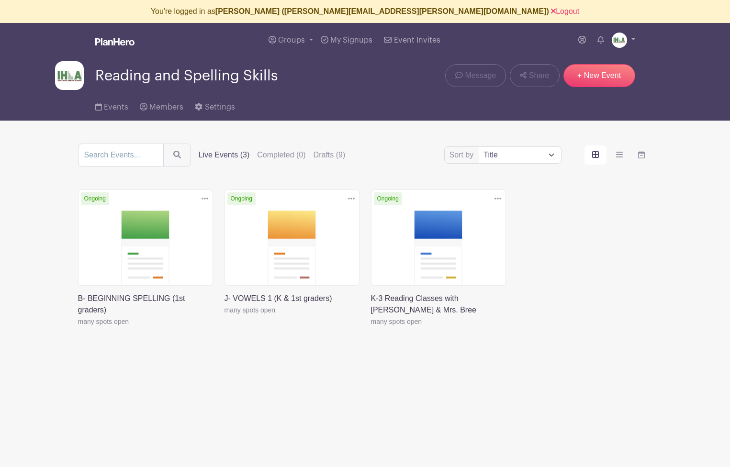
click at [224, 316] on link at bounding box center [224, 316] width 0 height 0
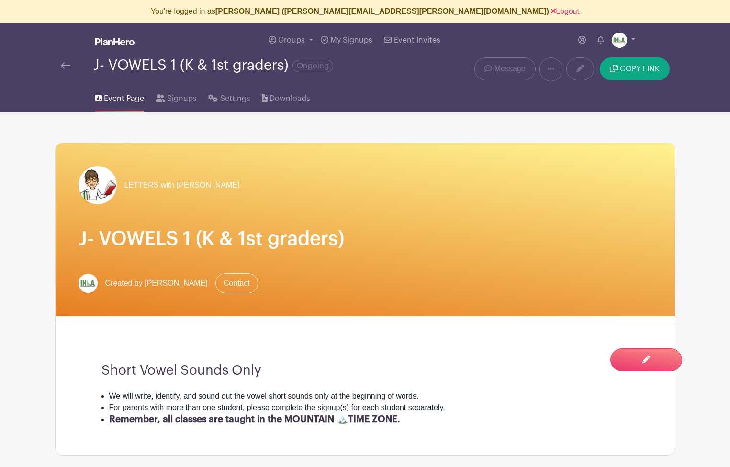
click at [65, 66] on img at bounding box center [66, 65] width 10 height 7
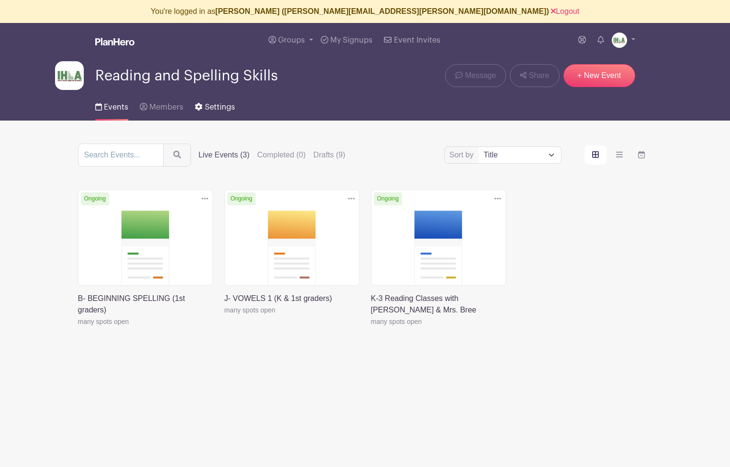
click at [221, 108] on span "Settings" at bounding box center [220, 107] width 30 height 8
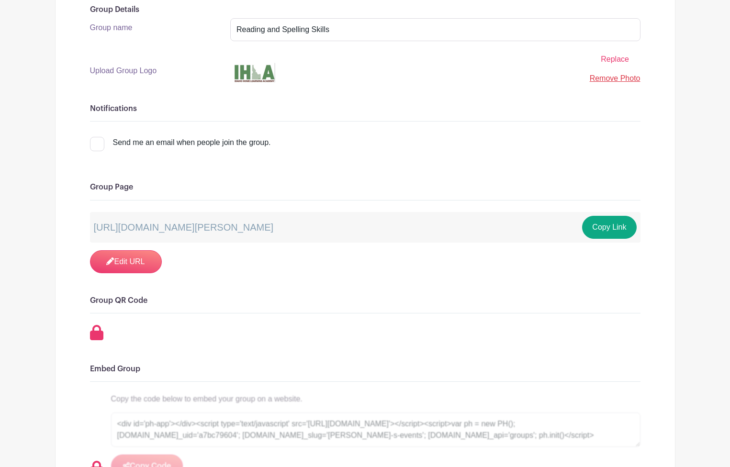
scroll to position [212, 0]
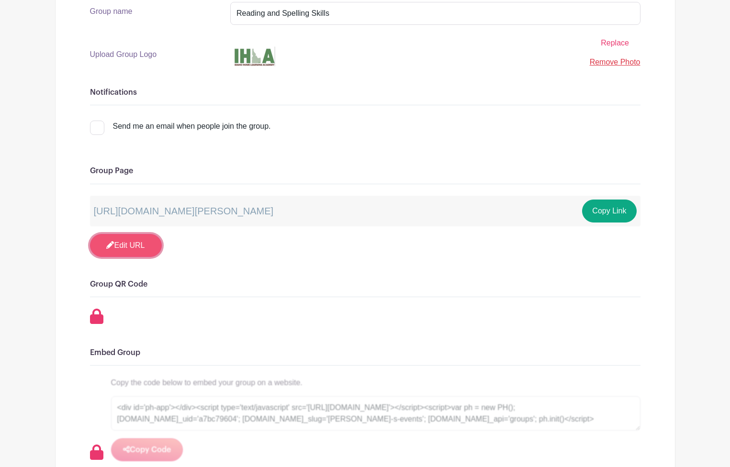
click at [113, 250] on link "Edit URL" at bounding box center [126, 245] width 72 height 23
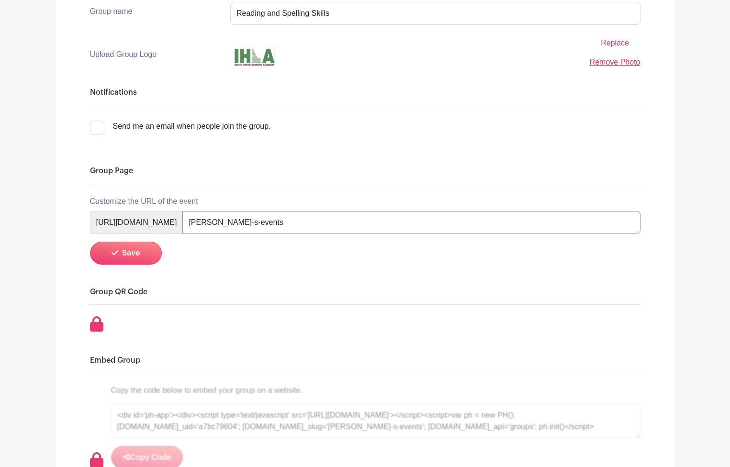
drag, startPoint x: 280, startPoint y: 221, endPoint x: 358, endPoint y: 228, distance: 78.4
click at [358, 228] on input "[PERSON_NAME]-s-events" at bounding box center [411, 222] width 458 height 23
type input "r"
type input "k-3-reading-intervention"
click at [136, 254] on span "Save" at bounding box center [131, 253] width 18 height 8
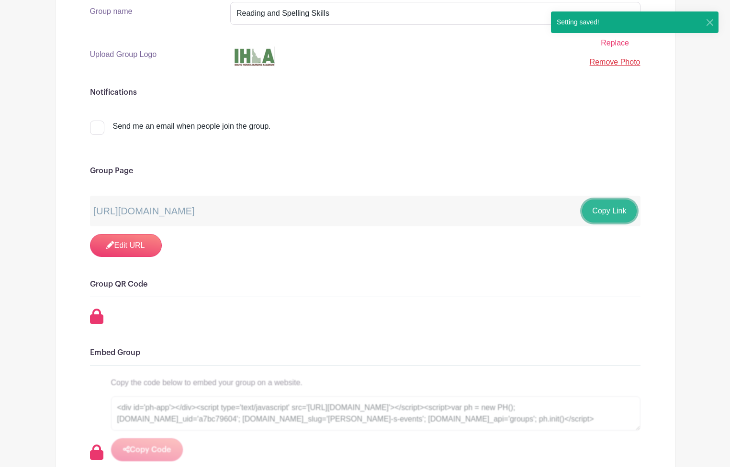
click at [601, 214] on button "Copy Link" at bounding box center [609, 211] width 54 height 23
click at [375, 140] on div "Send me an email when people join the group." at bounding box center [365, 130] width 550 height 27
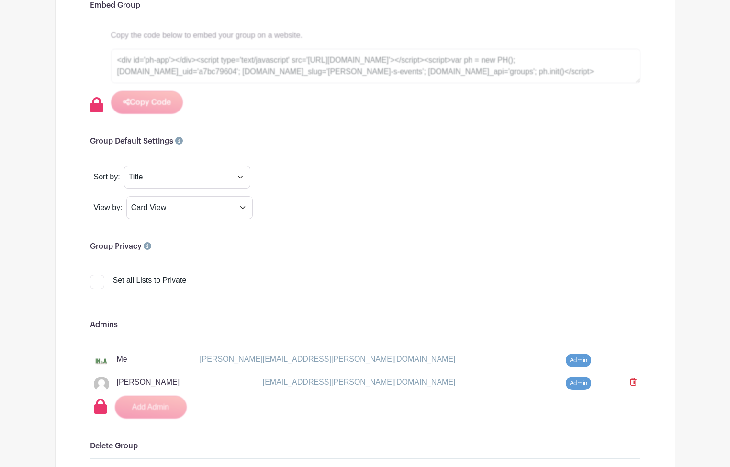
scroll to position [562, 0]
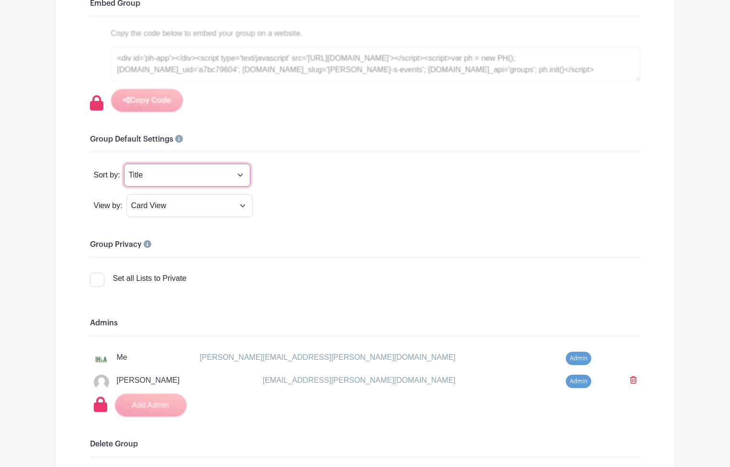
click at [242, 177] on select "Title Recently Modified Newest Upcoming Dates" at bounding box center [187, 175] width 126 height 23
click at [148, 210] on select "Card View List View Calender View" at bounding box center [189, 205] width 126 height 23
select select "list"
click at [153, 209] on select "Card View List View Calender View" at bounding box center [189, 205] width 126 height 23
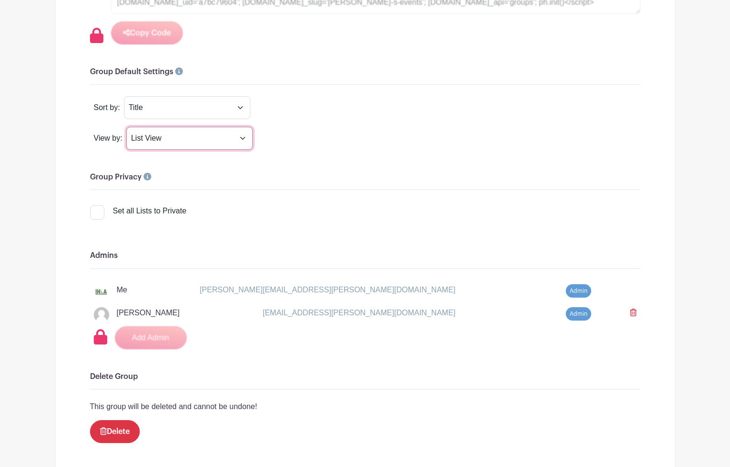
scroll to position [632, 0]
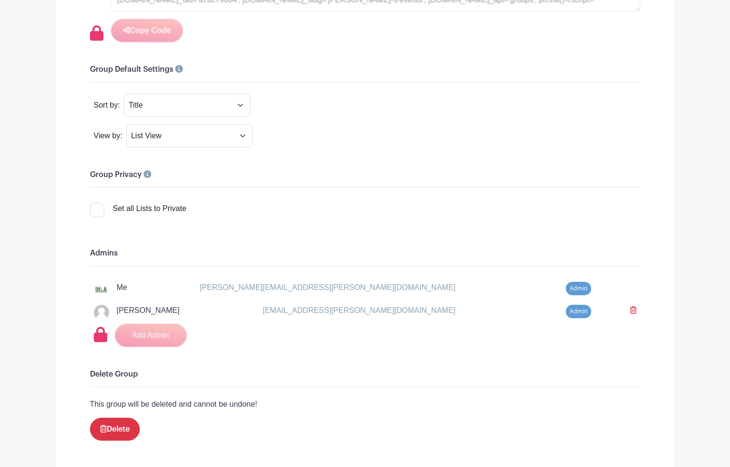
click at [96, 213] on div at bounding box center [97, 210] width 14 height 14
click at [96, 209] on input "Set all Lists to Private" at bounding box center [93, 206] width 6 height 6
checkbox input "true"
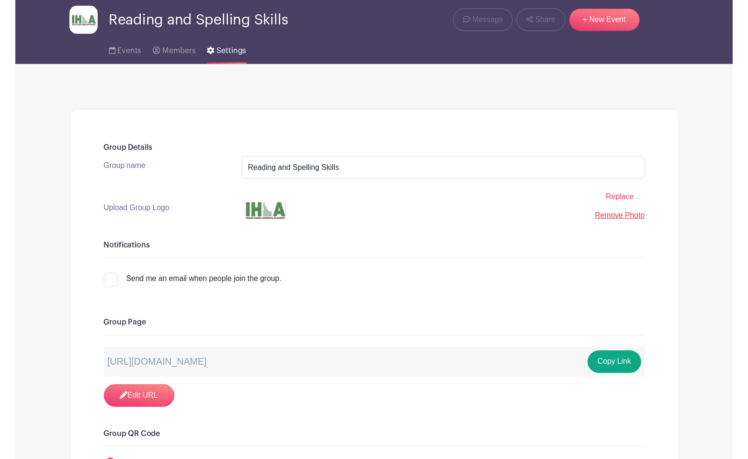
scroll to position [0, 0]
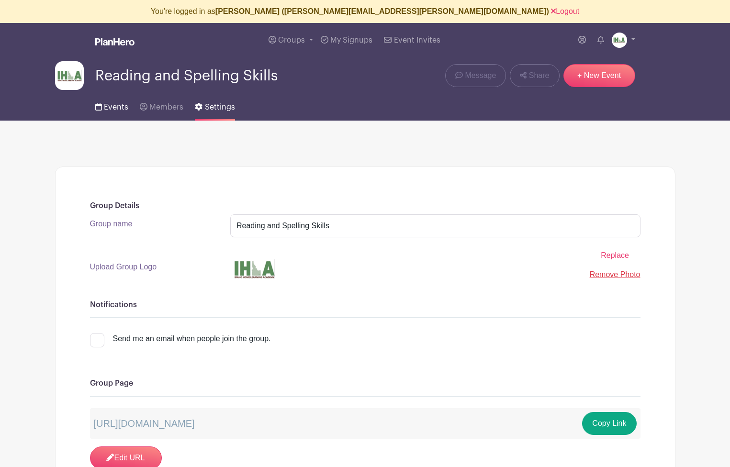
click at [108, 108] on span "Events" at bounding box center [116, 107] width 24 height 8
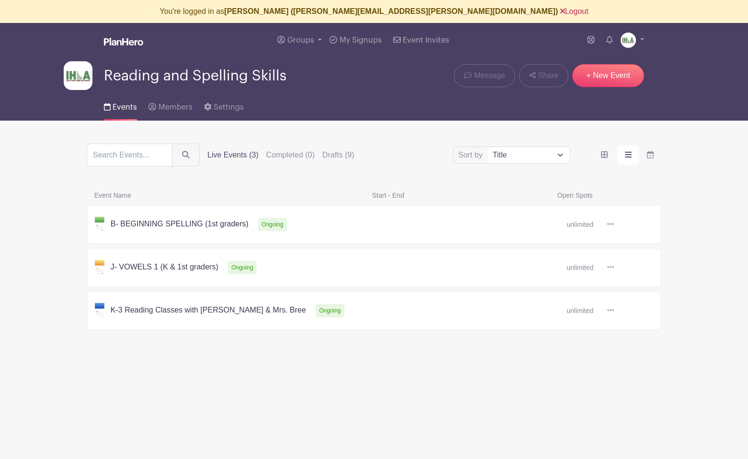
click at [560, 9] on link "Logout" at bounding box center [574, 11] width 28 height 8
